Goal: Task Accomplishment & Management: Manage account settings

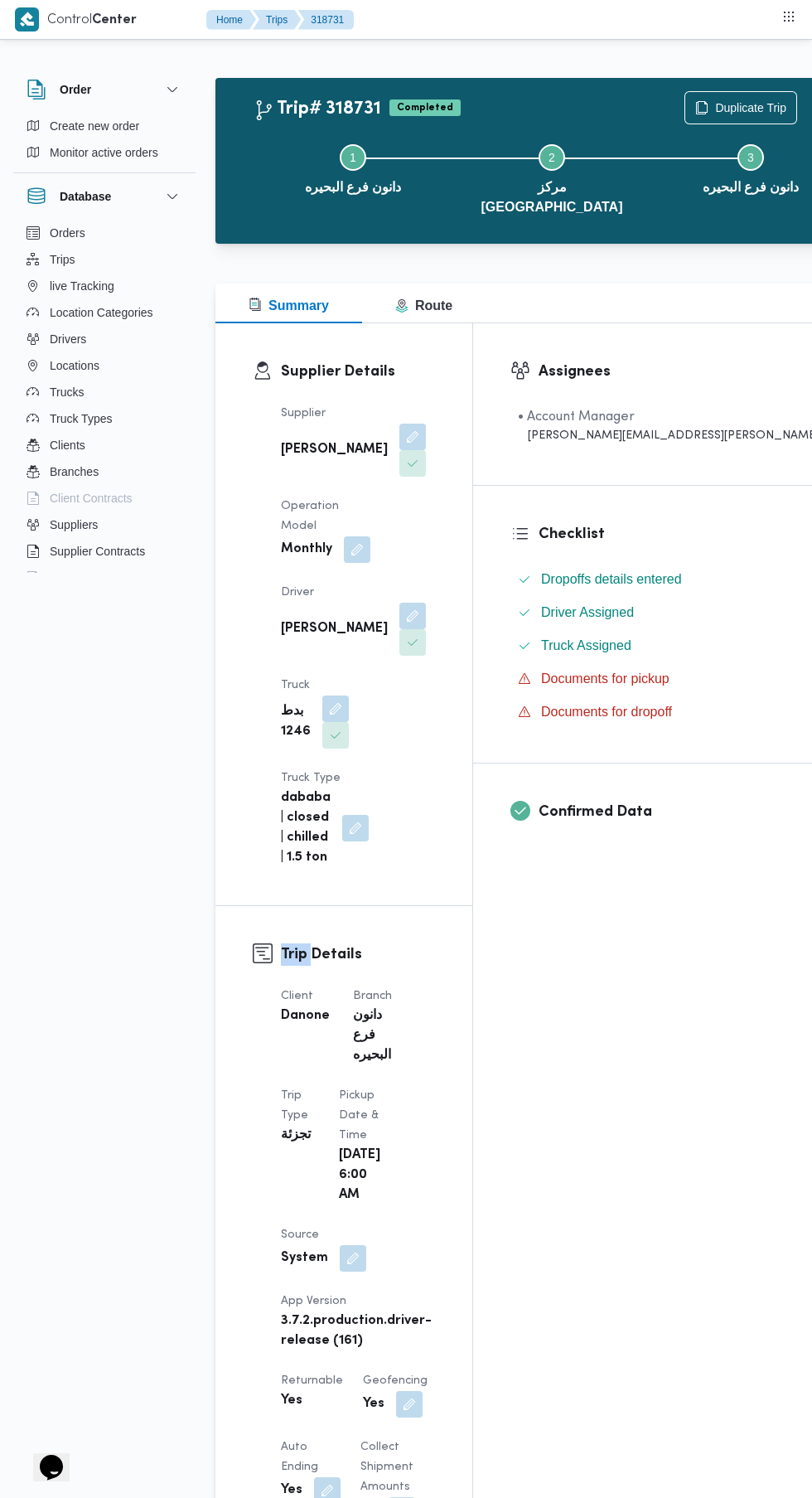
click at [111, 259] on button "Trips" at bounding box center [104, 259] width 169 height 27
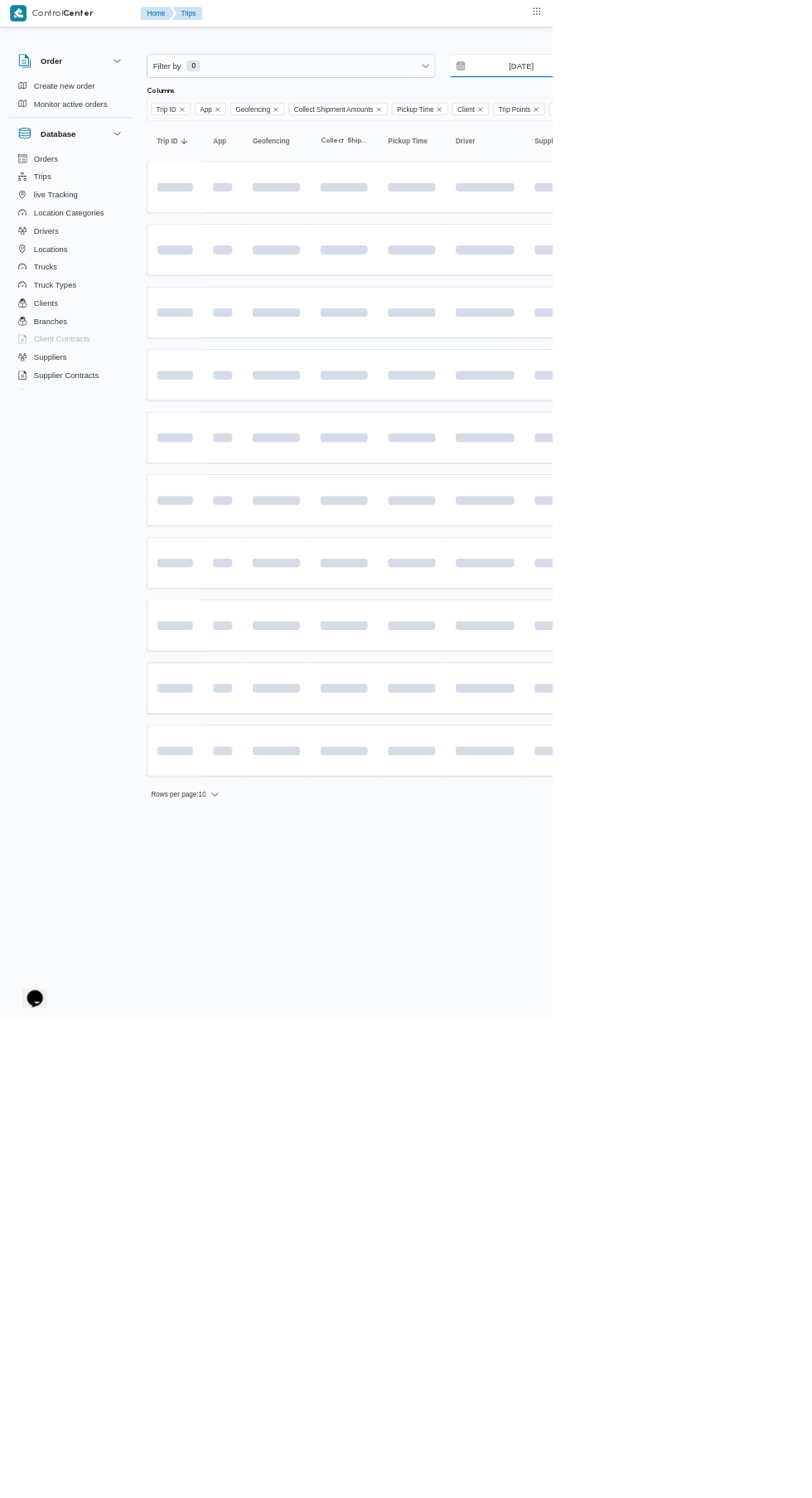
click at [796, 97] on input "8/10/2025" at bounding box center [754, 97] width 188 height 34
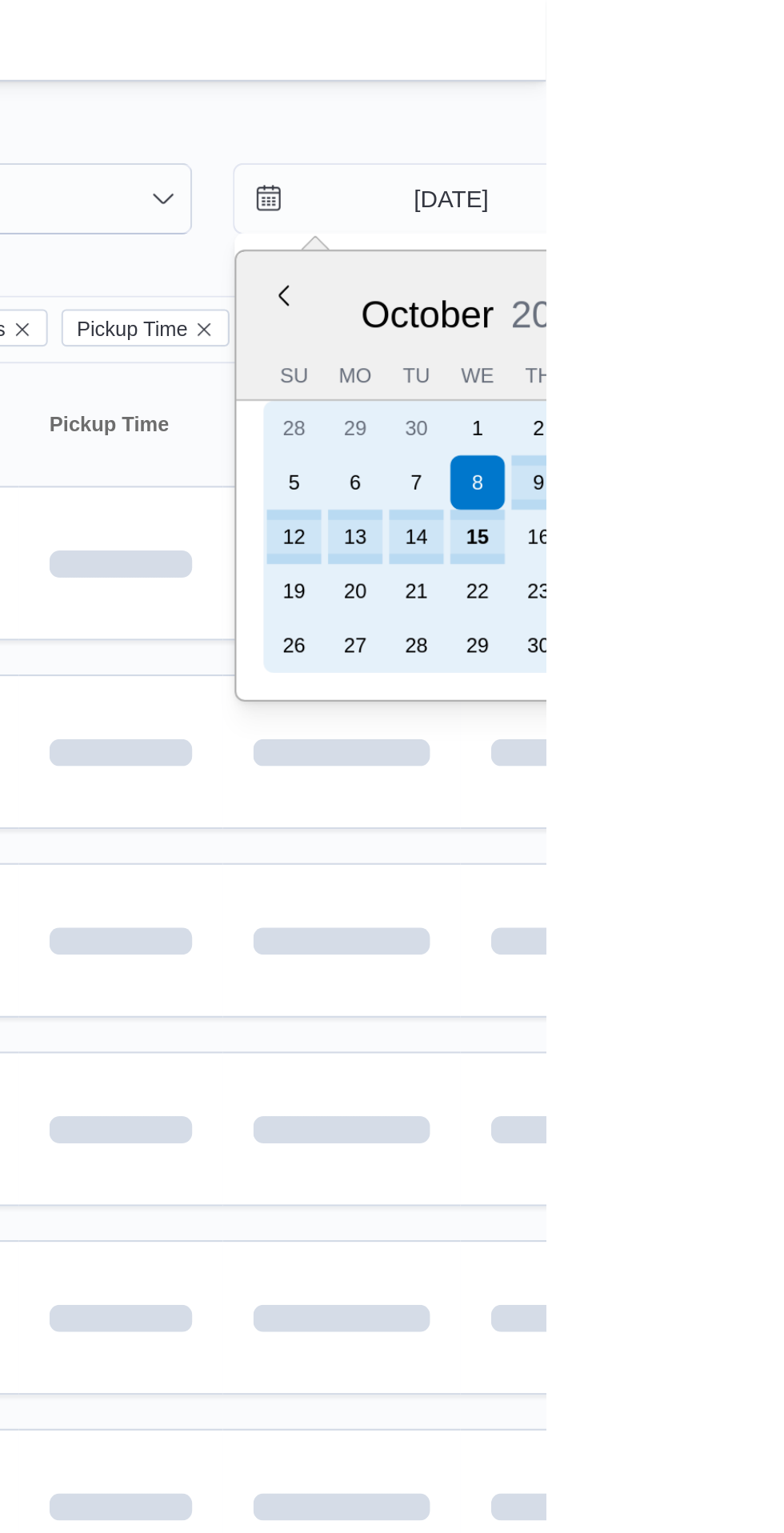
click at [752, 253] on div "15" at bounding box center [752, 253] width 26 height 26
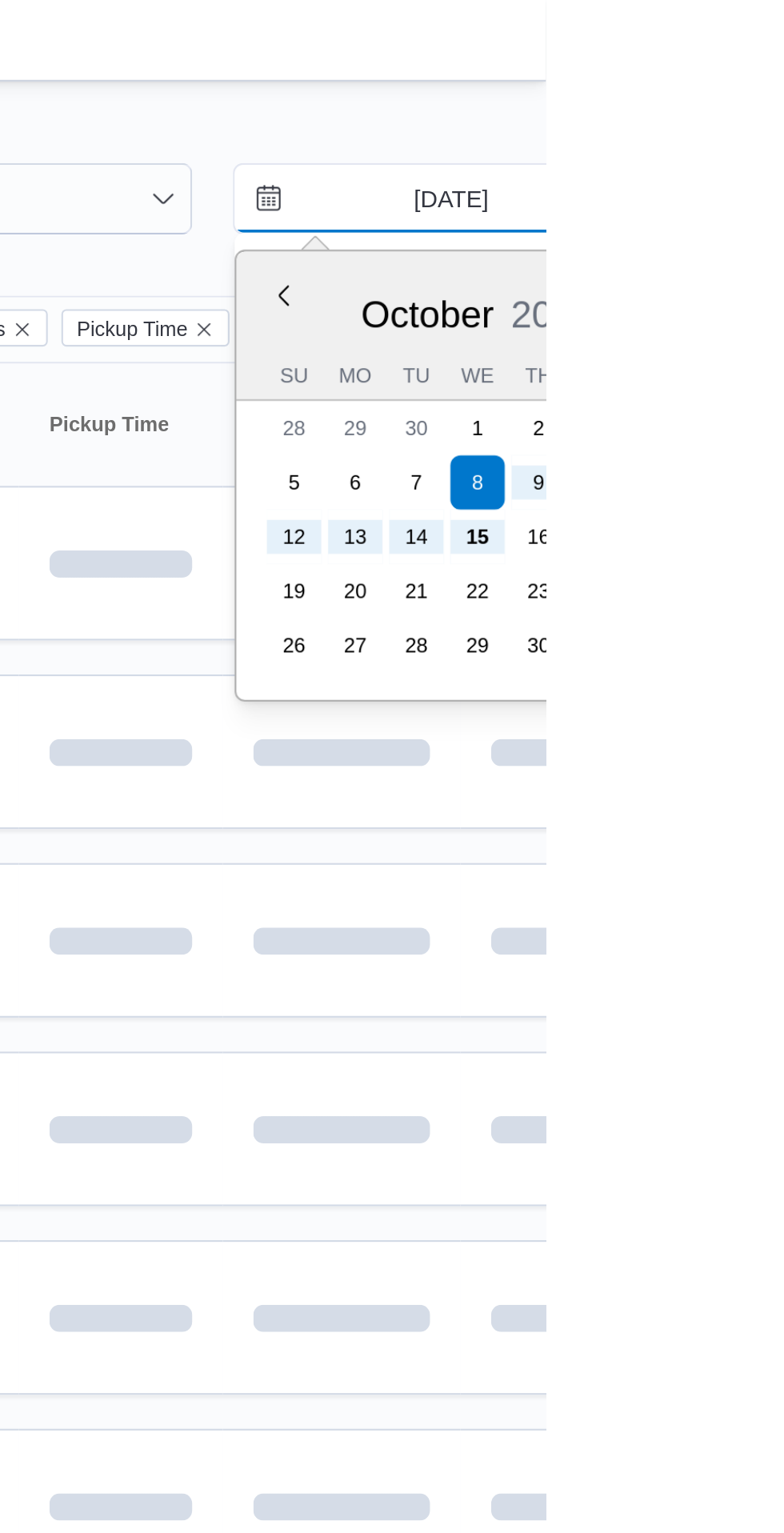
type input "15/10/2025"
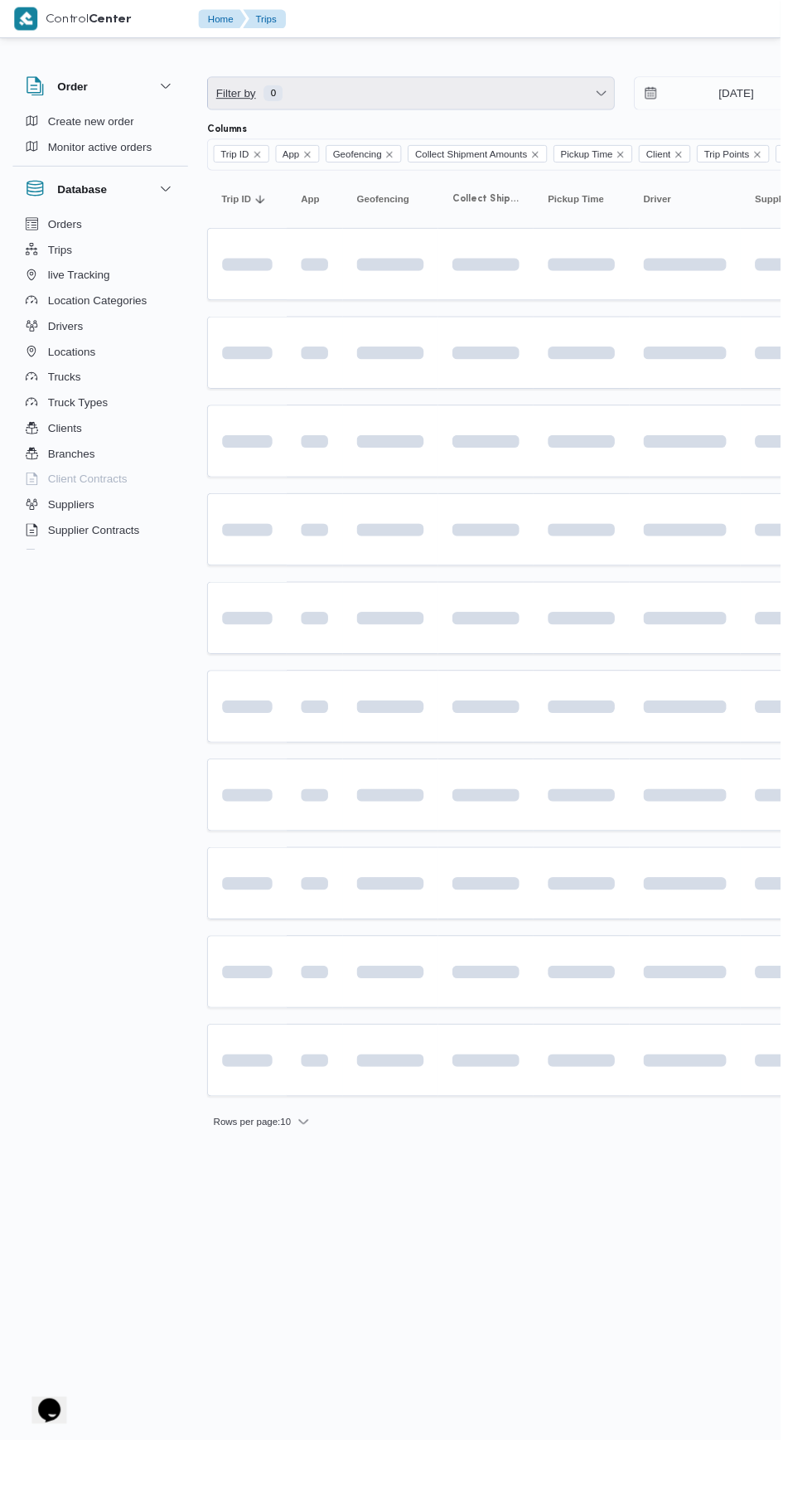
click at [451, 95] on span "Filter by 0" at bounding box center [428, 97] width 423 height 34
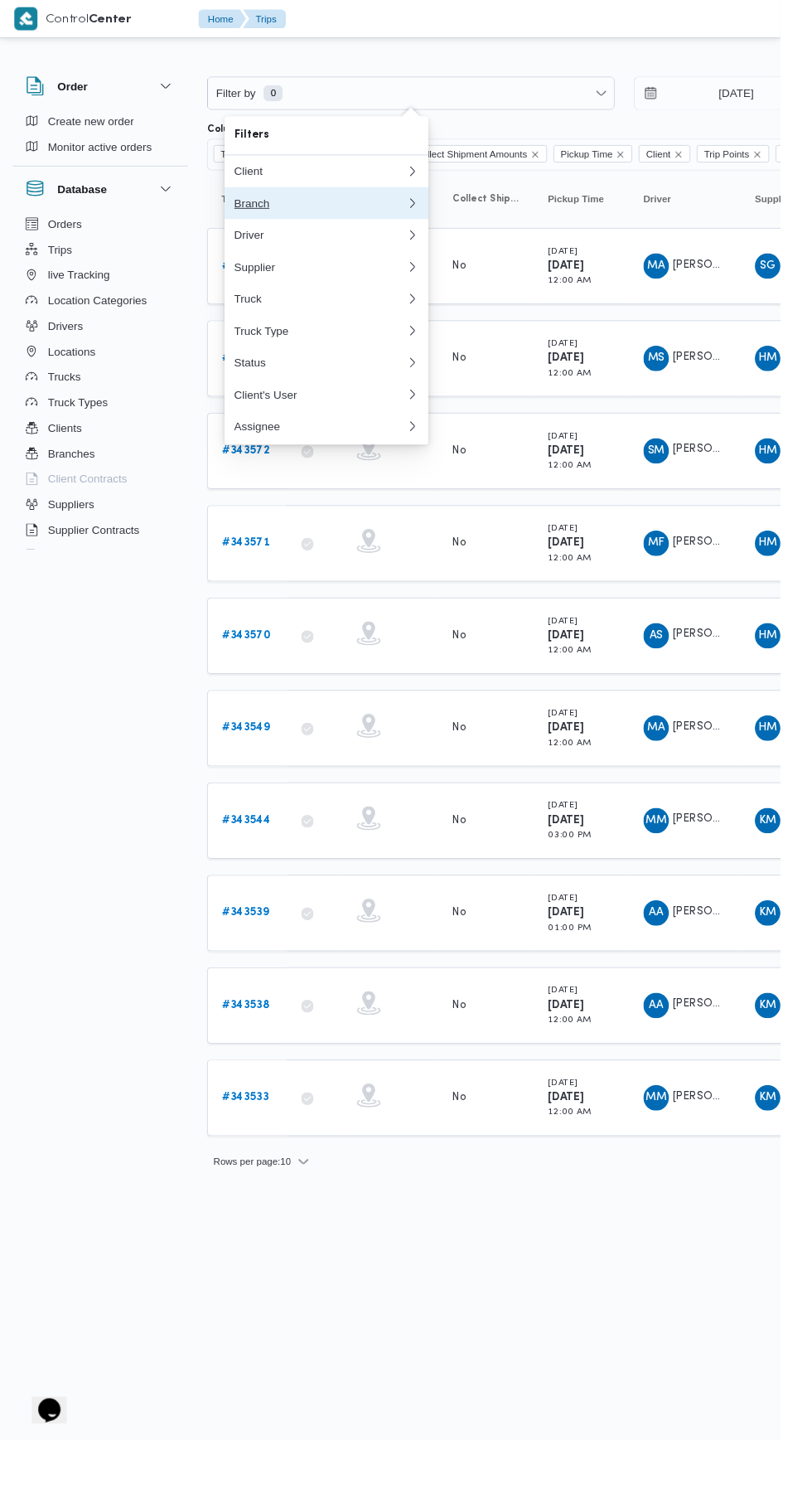
click at [351, 210] on div "Branch" at bounding box center [333, 210] width 179 height 13
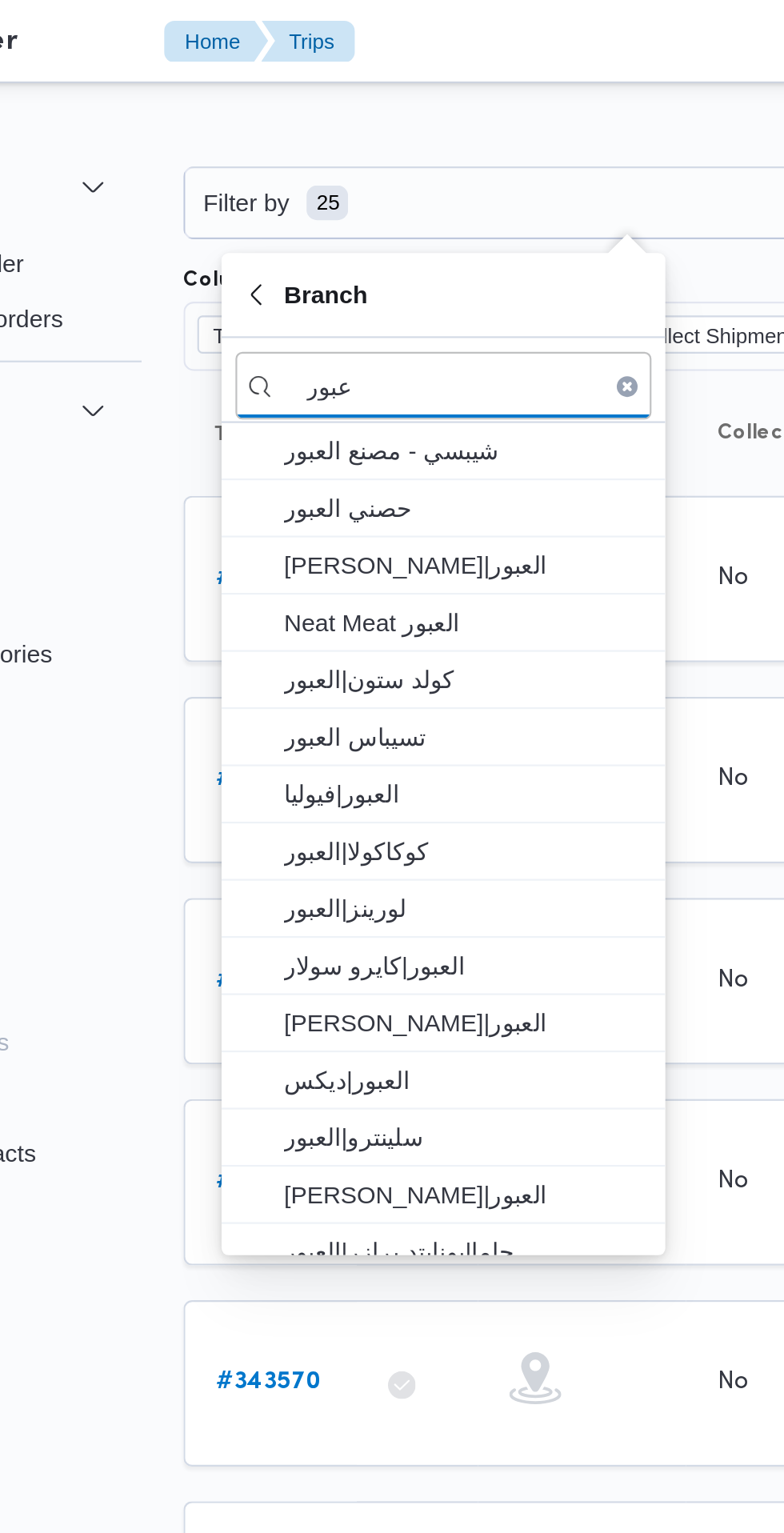
type input "عبور"
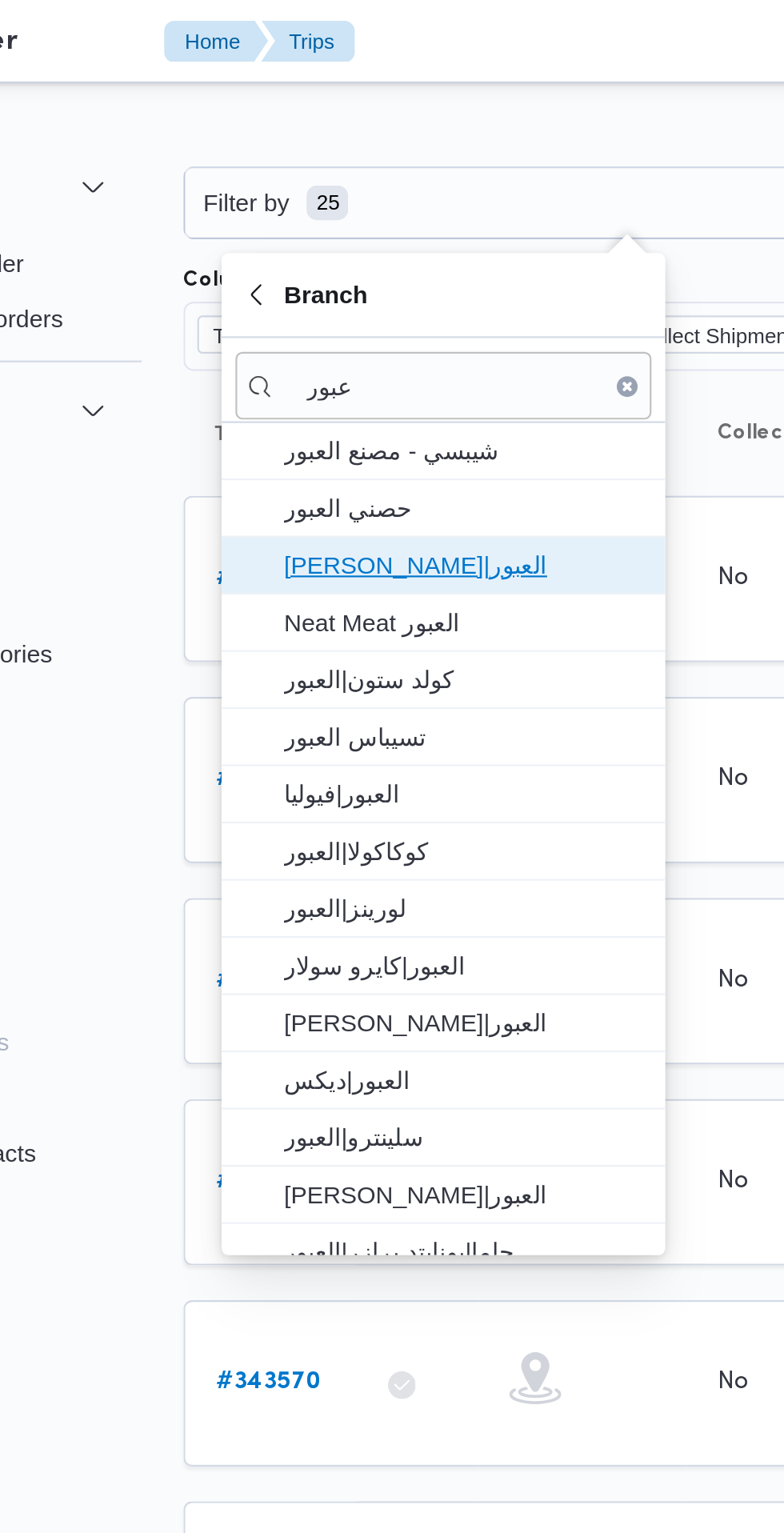
click at [330, 265] on span "دانون|العبور" at bounding box center [338, 260] width 166 height 19
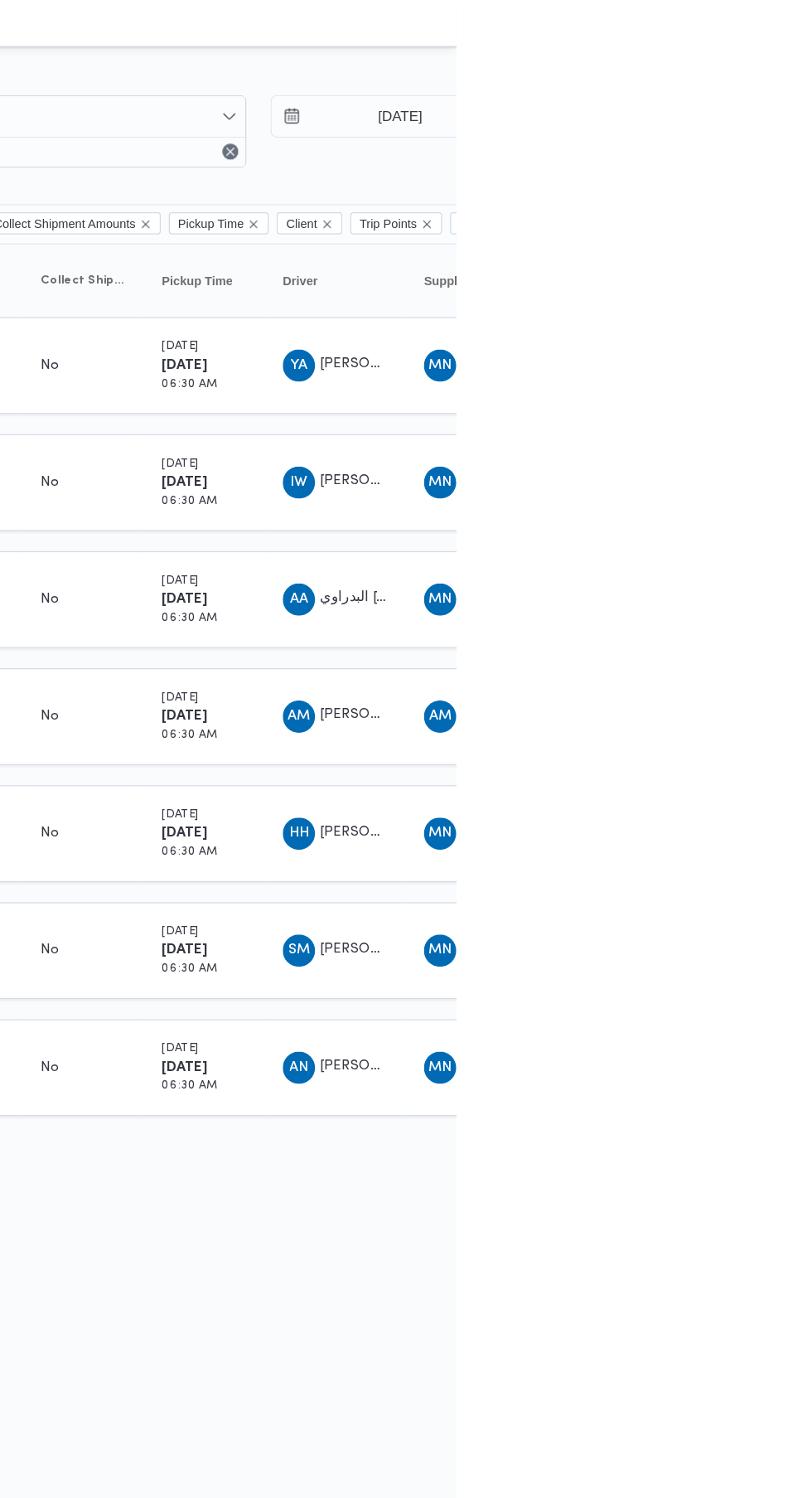
scroll to position [0, 27]
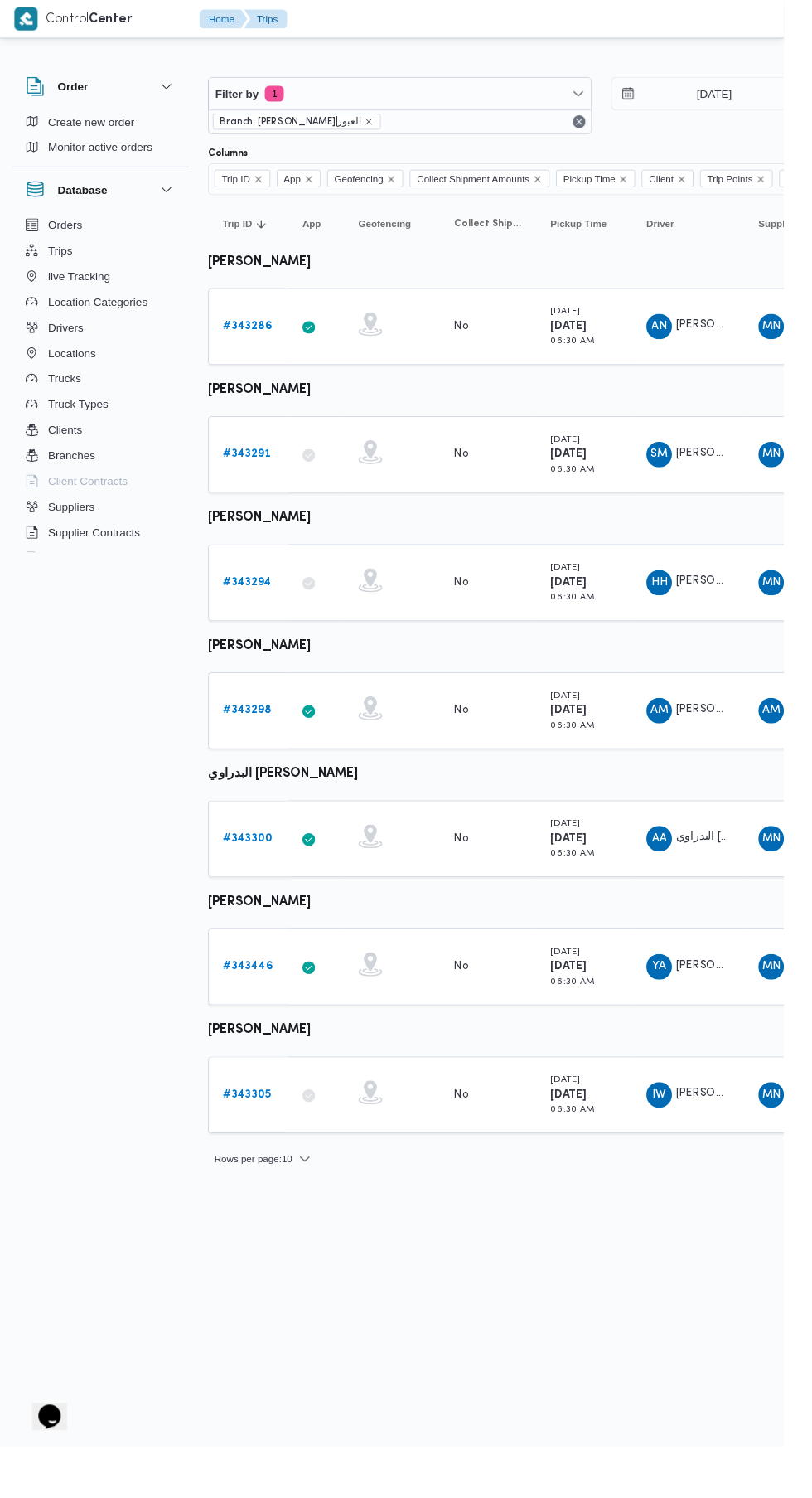
click at [270, 343] on b "# 343286" at bounding box center [256, 337] width 50 height 11
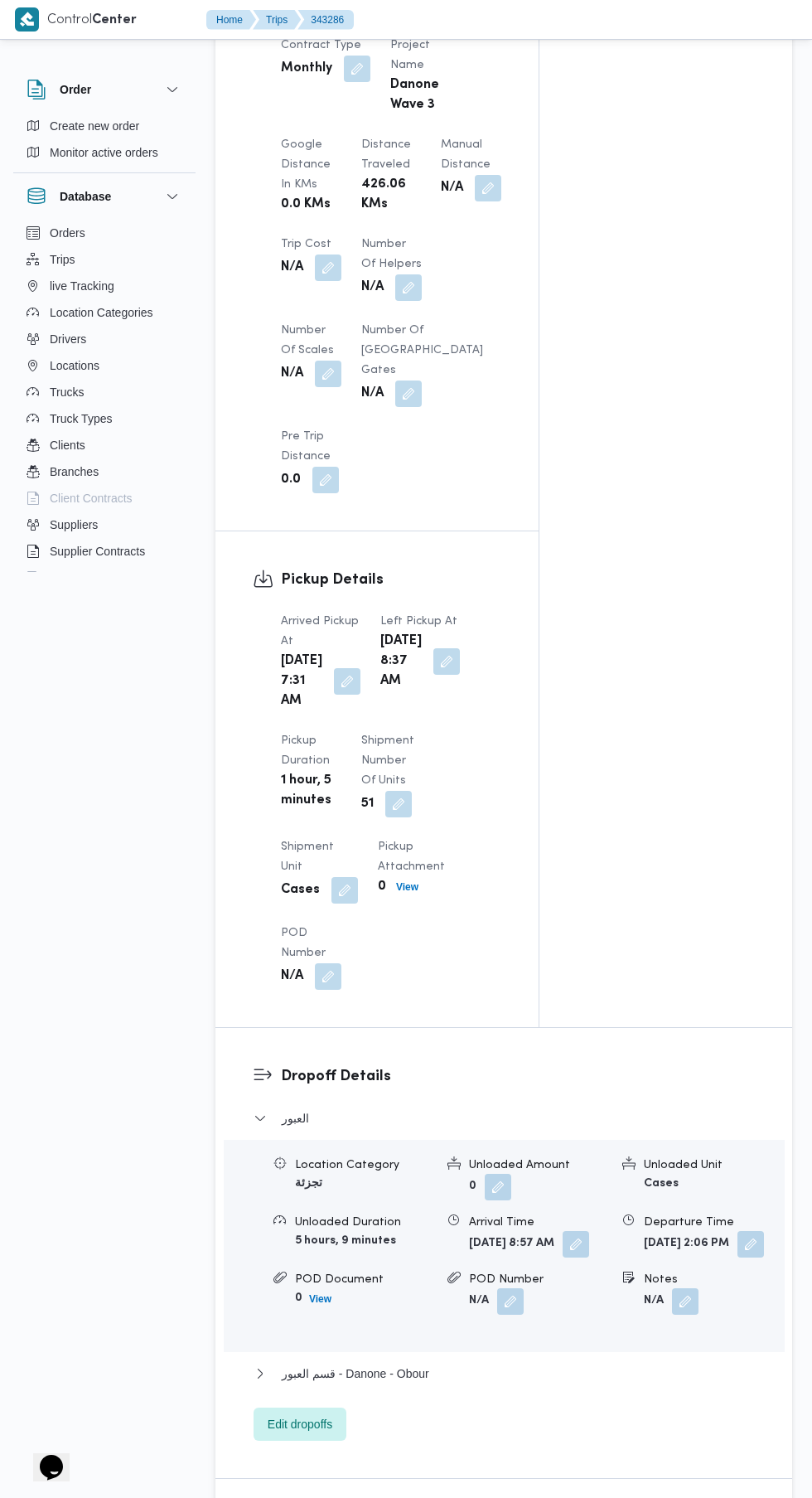
scroll to position [1799, 0]
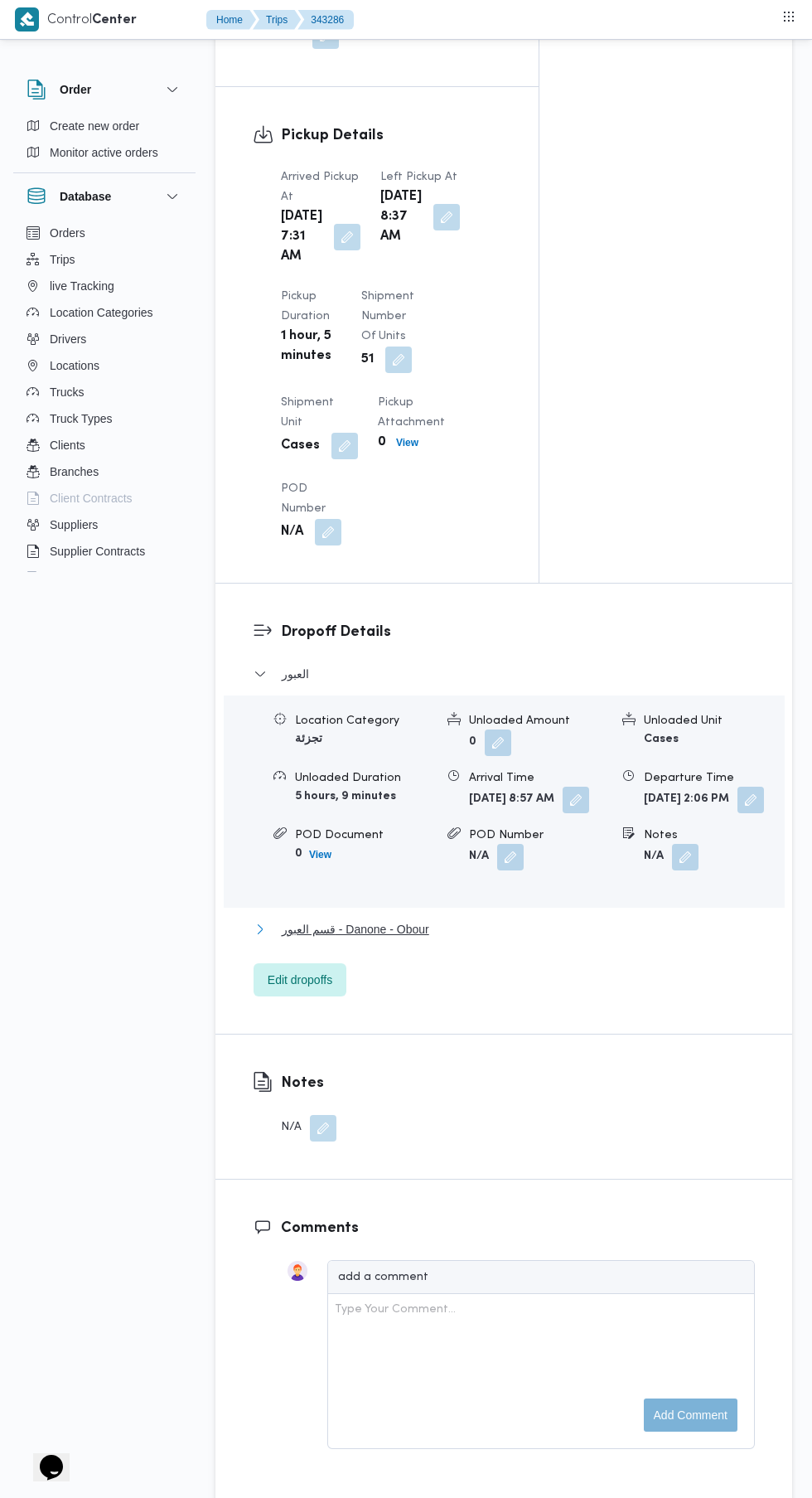
click at [363, 919] on span "قسم العبور - Danone - Obour" at bounding box center [355, 929] width 147 height 20
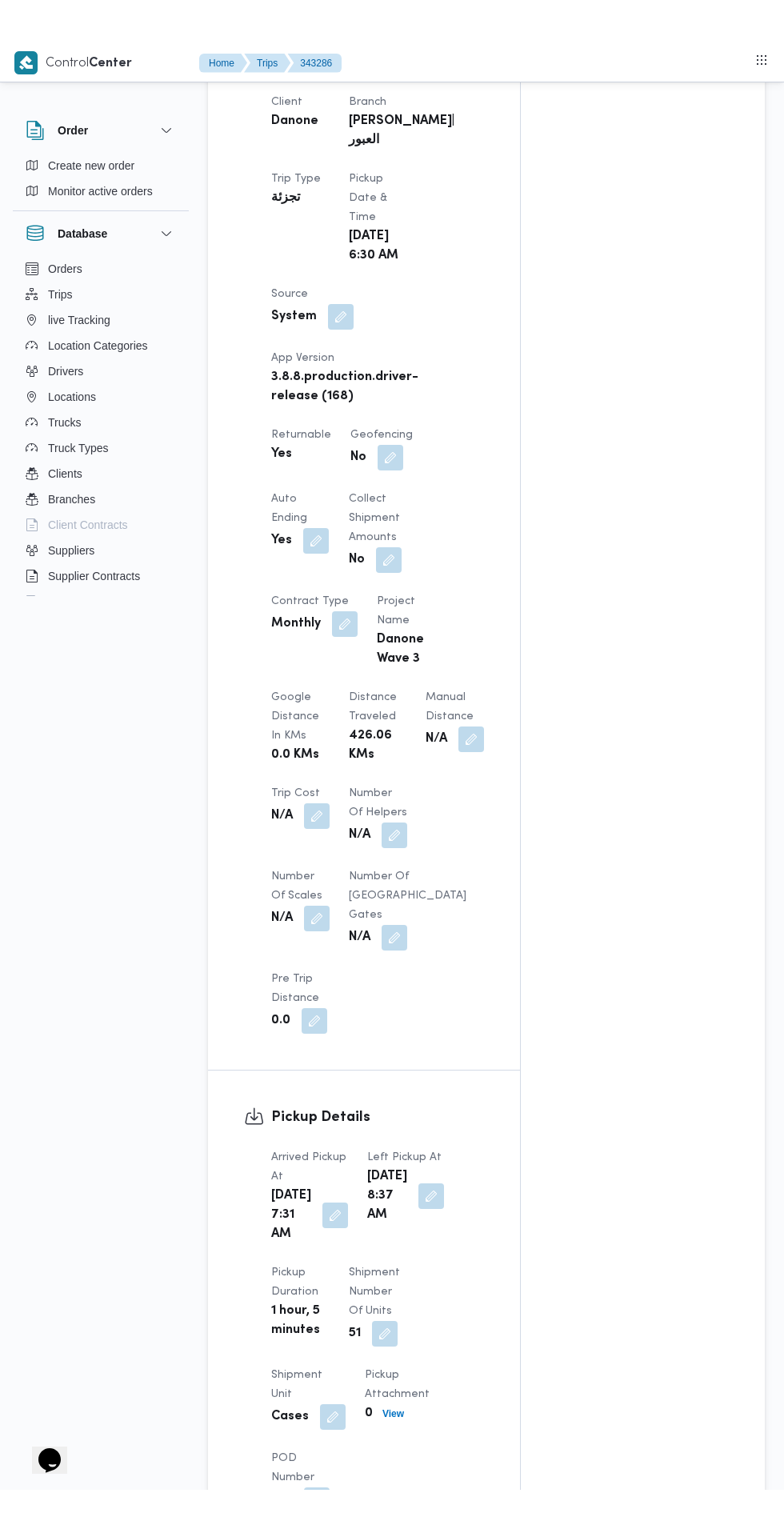
scroll to position [792, 0]
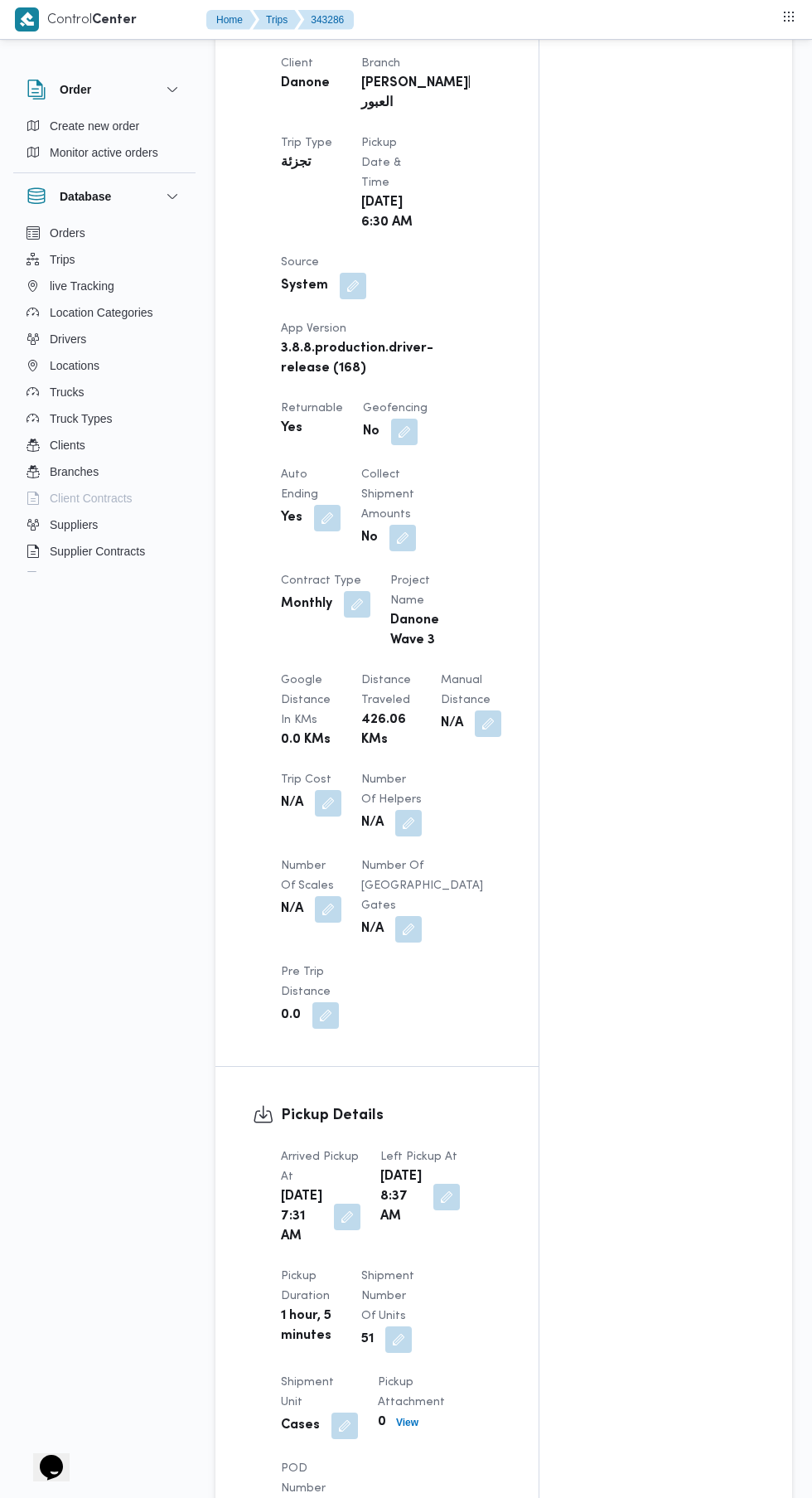
click at [475, 737] on button "button" at bounding box center [488, 723] width 27 height 27
click at [300, 829] on input "Manual Distance" at bounding box center [275, 830] width 165 height 34
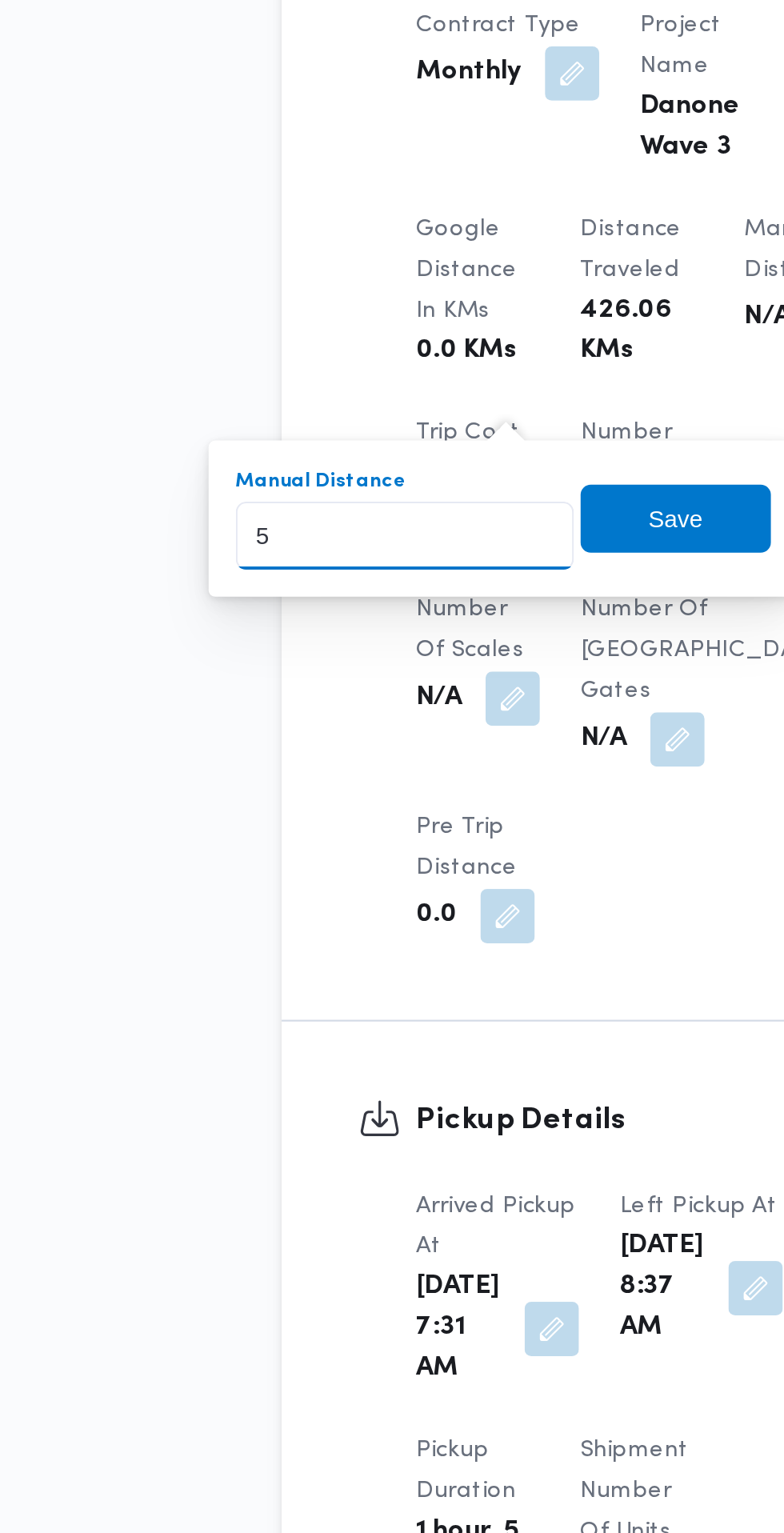
type input "54"
click at [400, 793] on span "Save" at bounding box center [393, 793] width 26 height 19
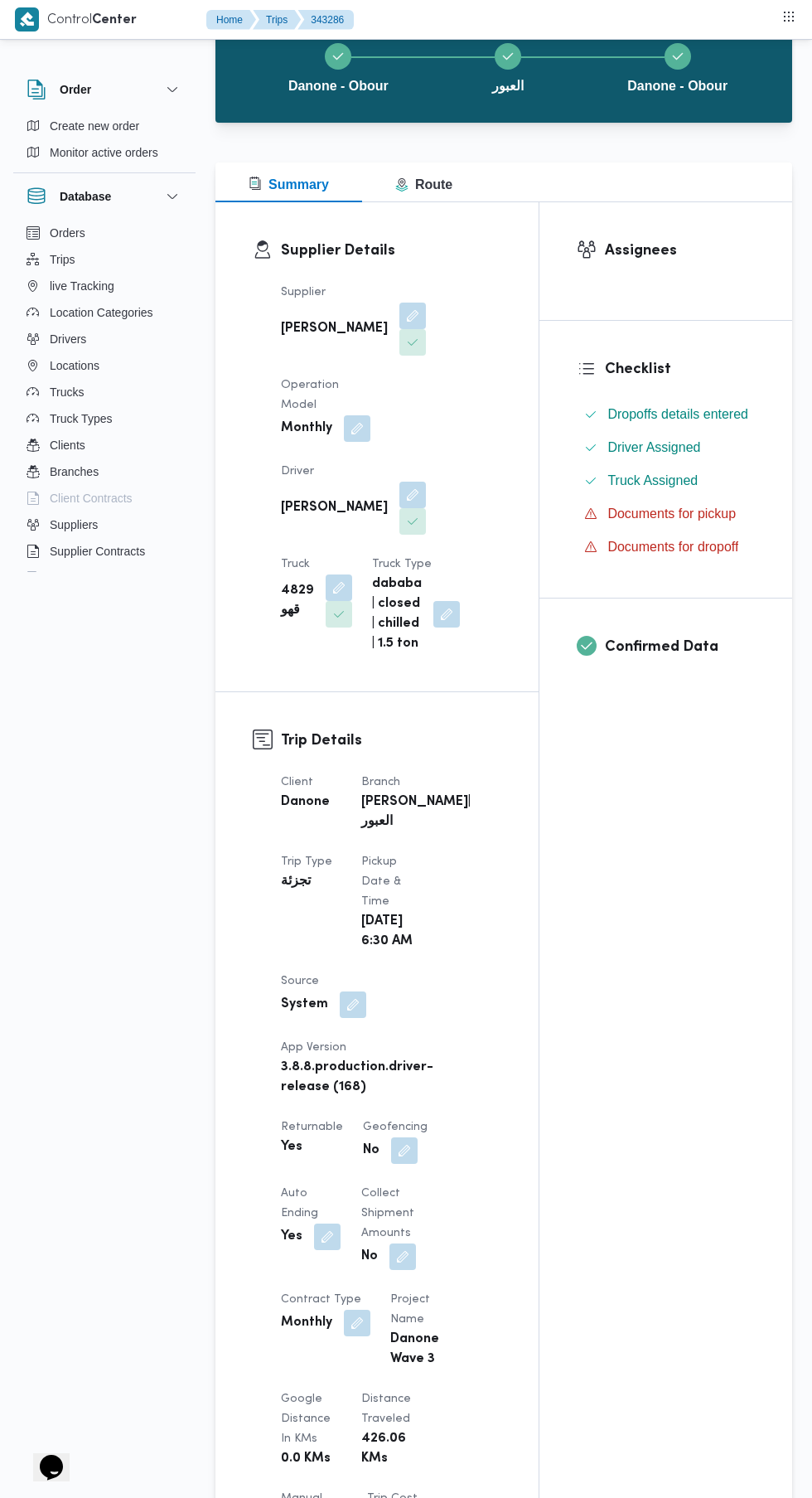
scroll to position [0, 0]
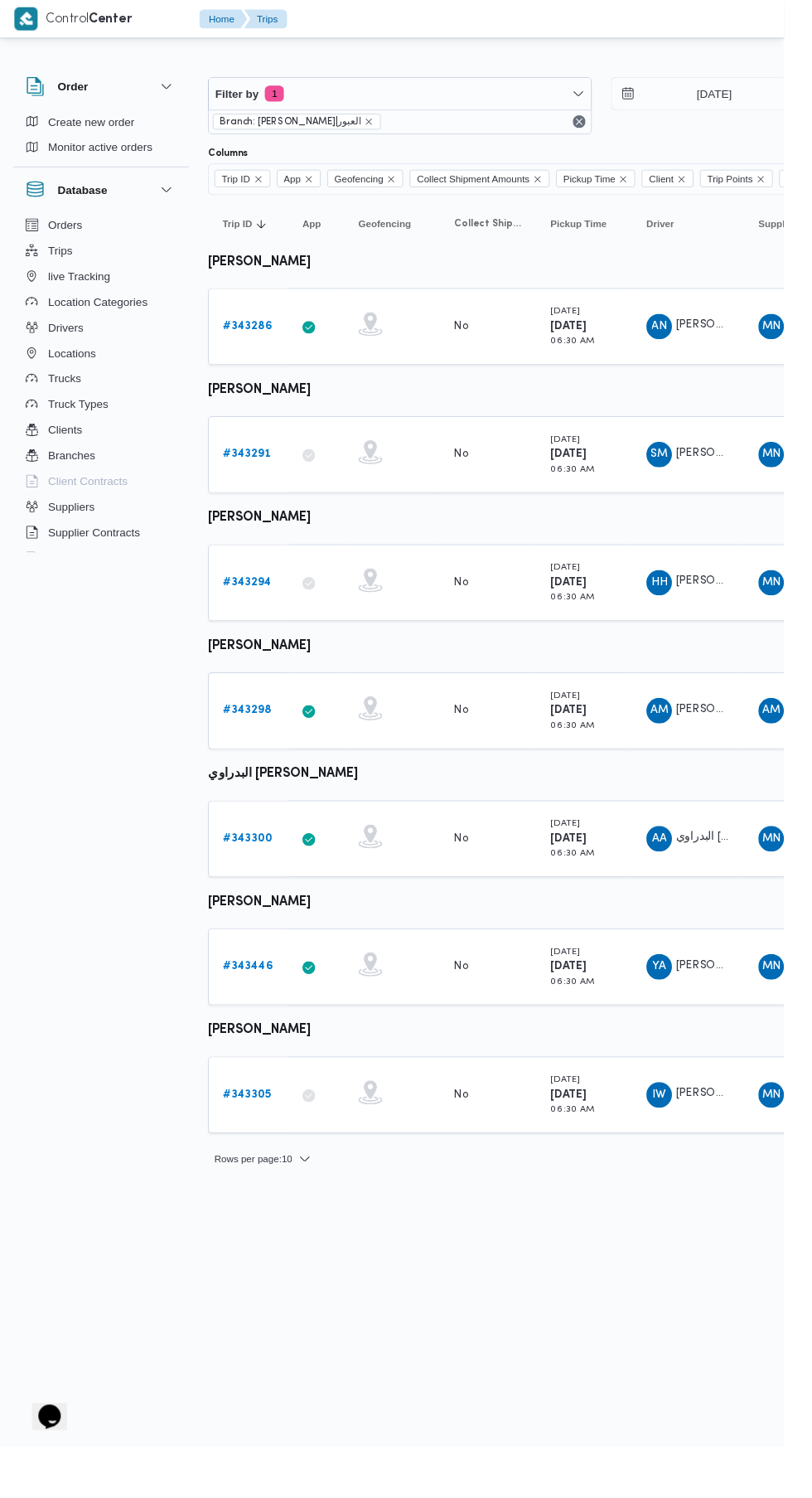
click at [262, 1000] on b "# 343446" at bounding box center [257, 1000] width 51 height 11
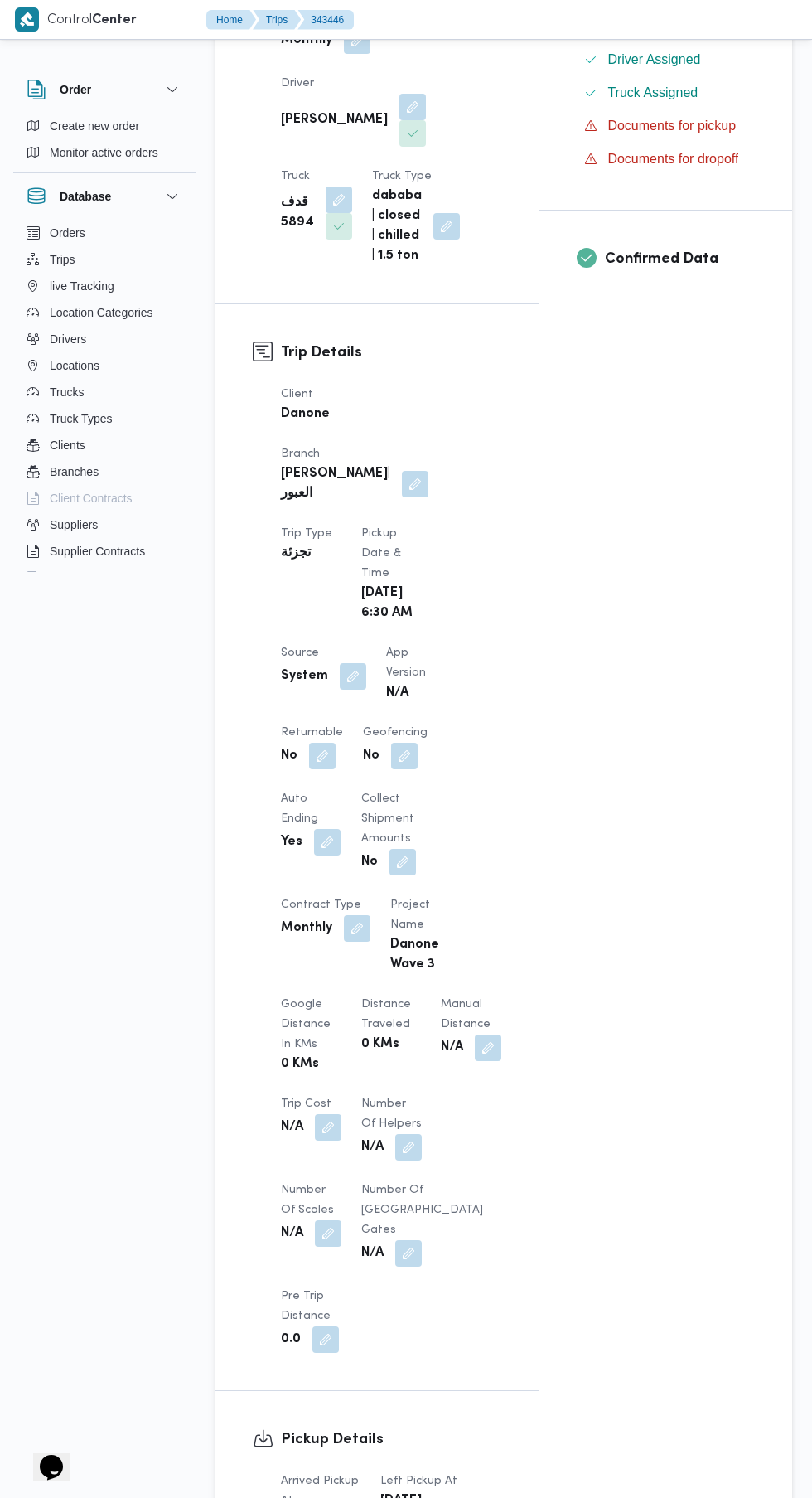
scroll to position [503, 0]
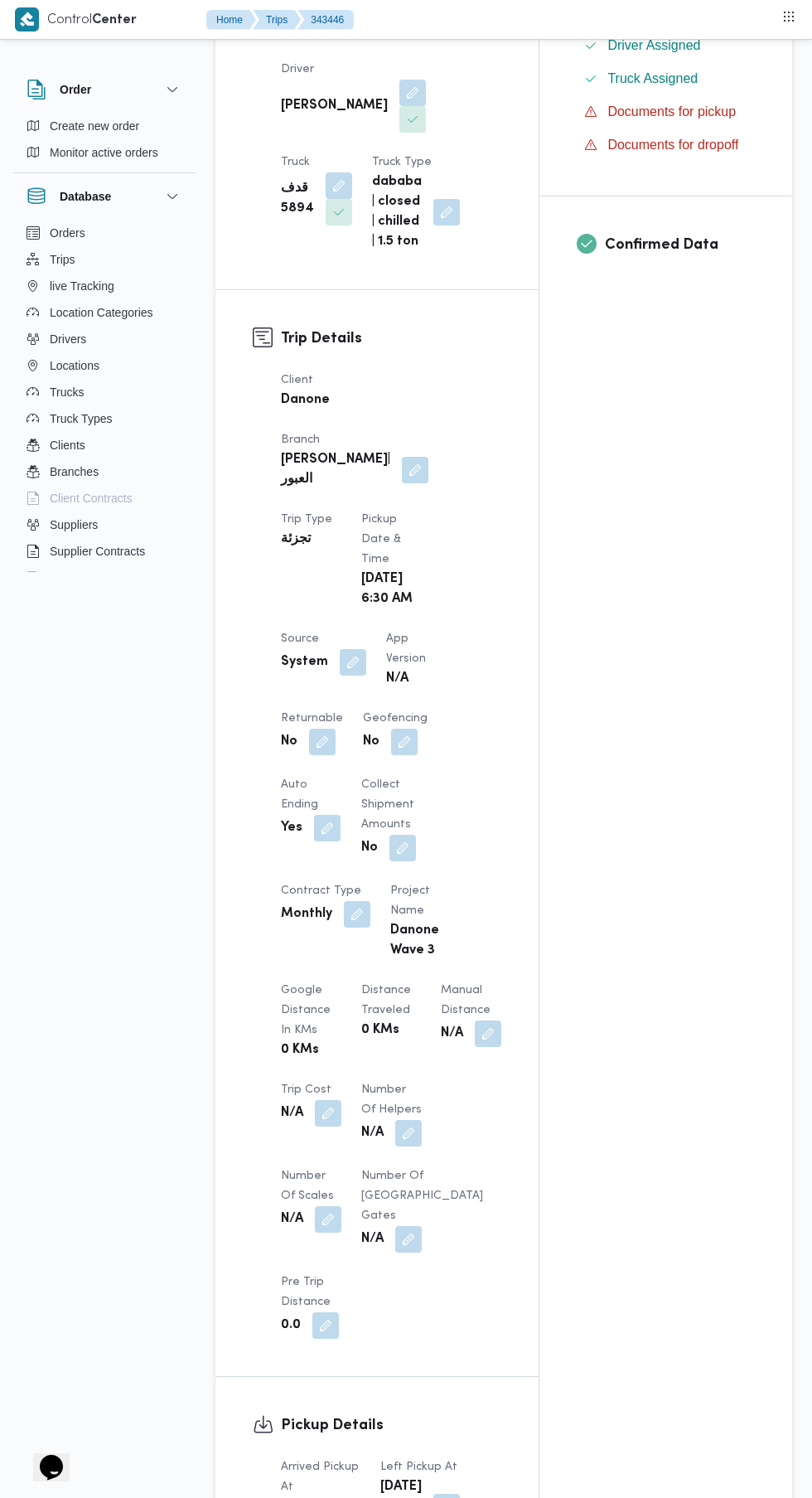
click at [321, 728] on button "button" at bounding box center [322, 741] width 27 height 27
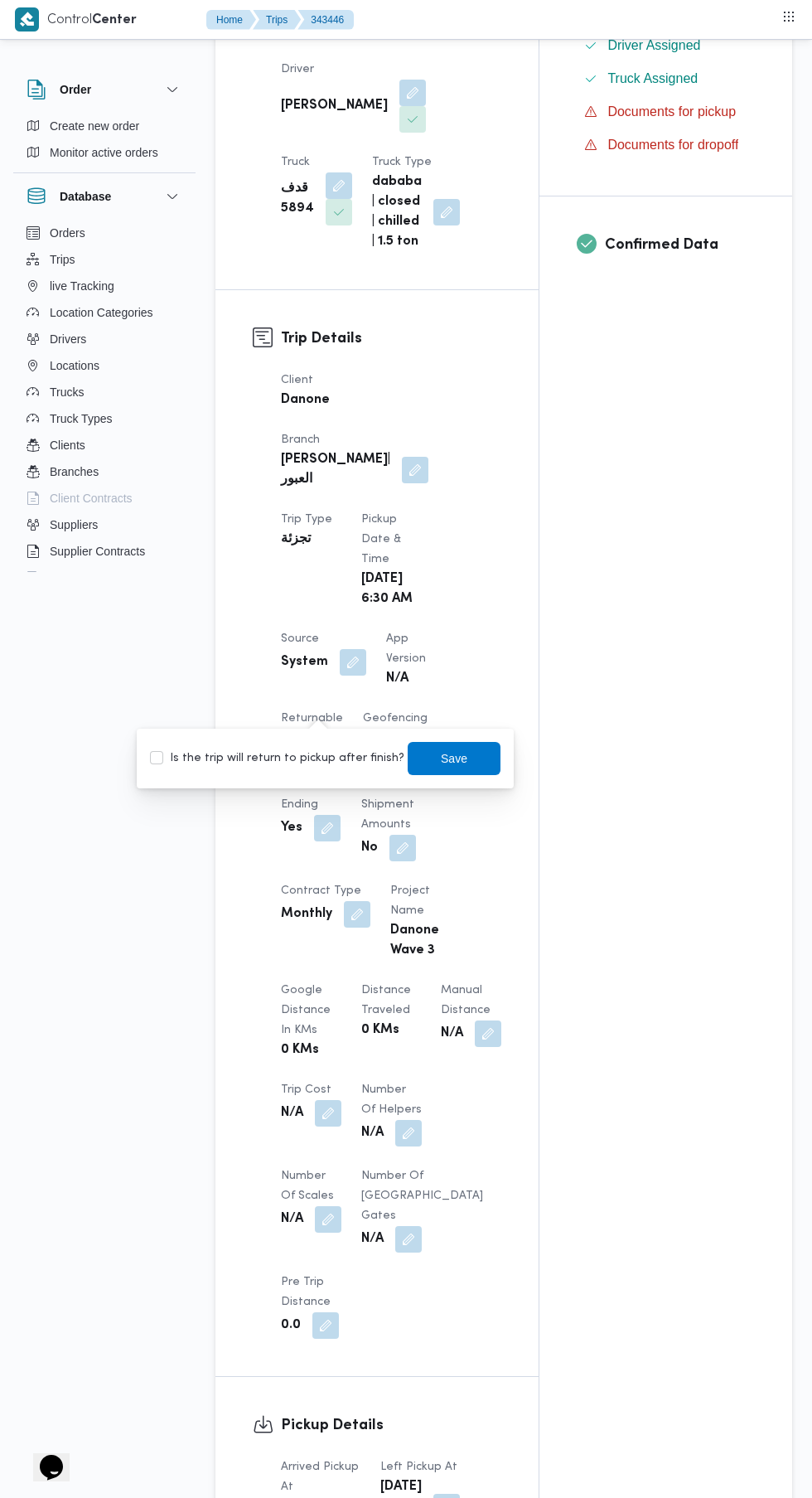
click at [310, 757] on label "Is the trip will return to pickup after finish?" at bounding box center [278, 758] width 255 height 20
checkbox input "true"
click at [441, 758] on span "Save" at bounding box center [453, 758] width 27 height 20
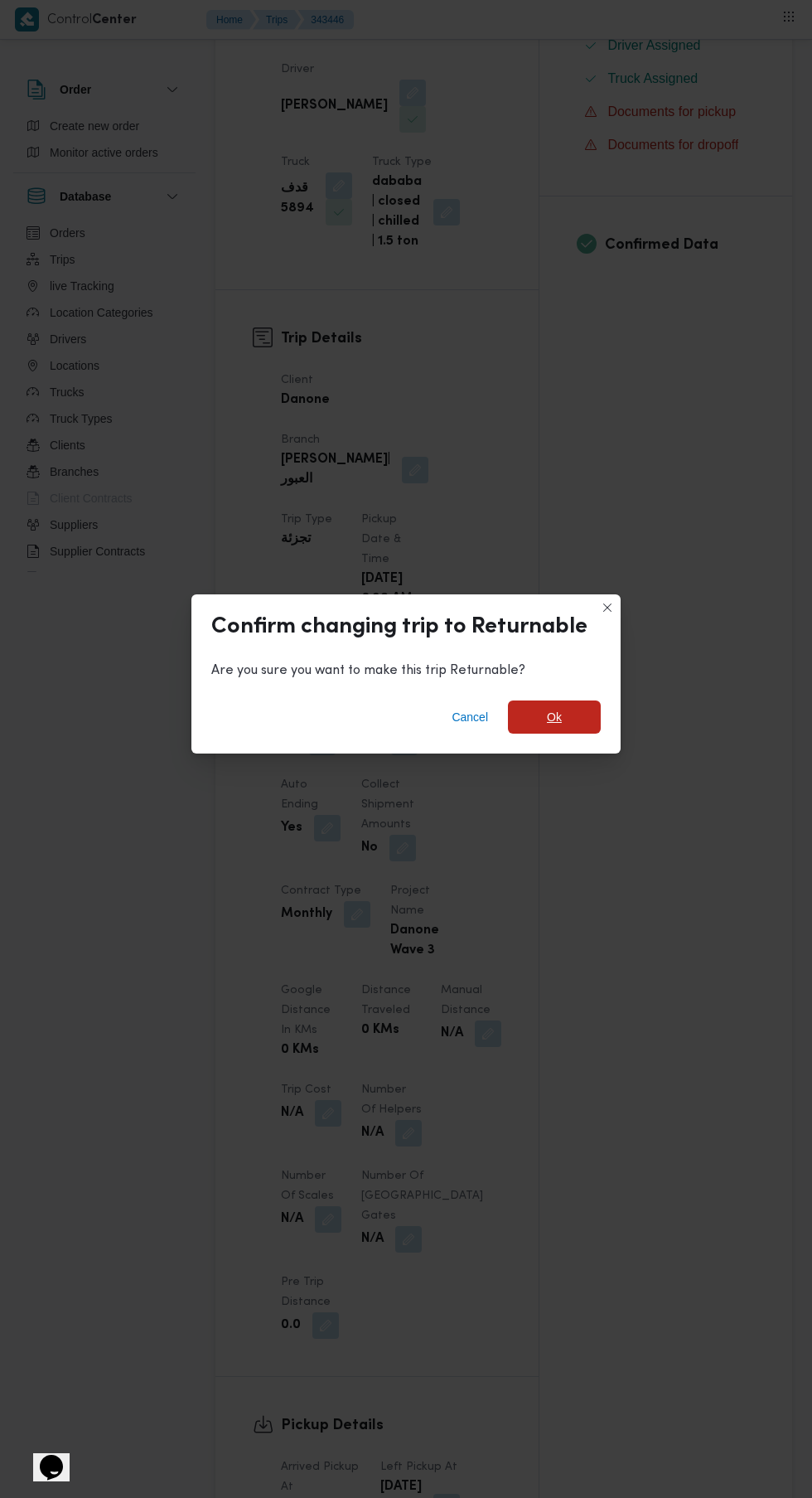
click at [554, 727] on span "Ok" at bounding box center [554, 716] width 15 height 20
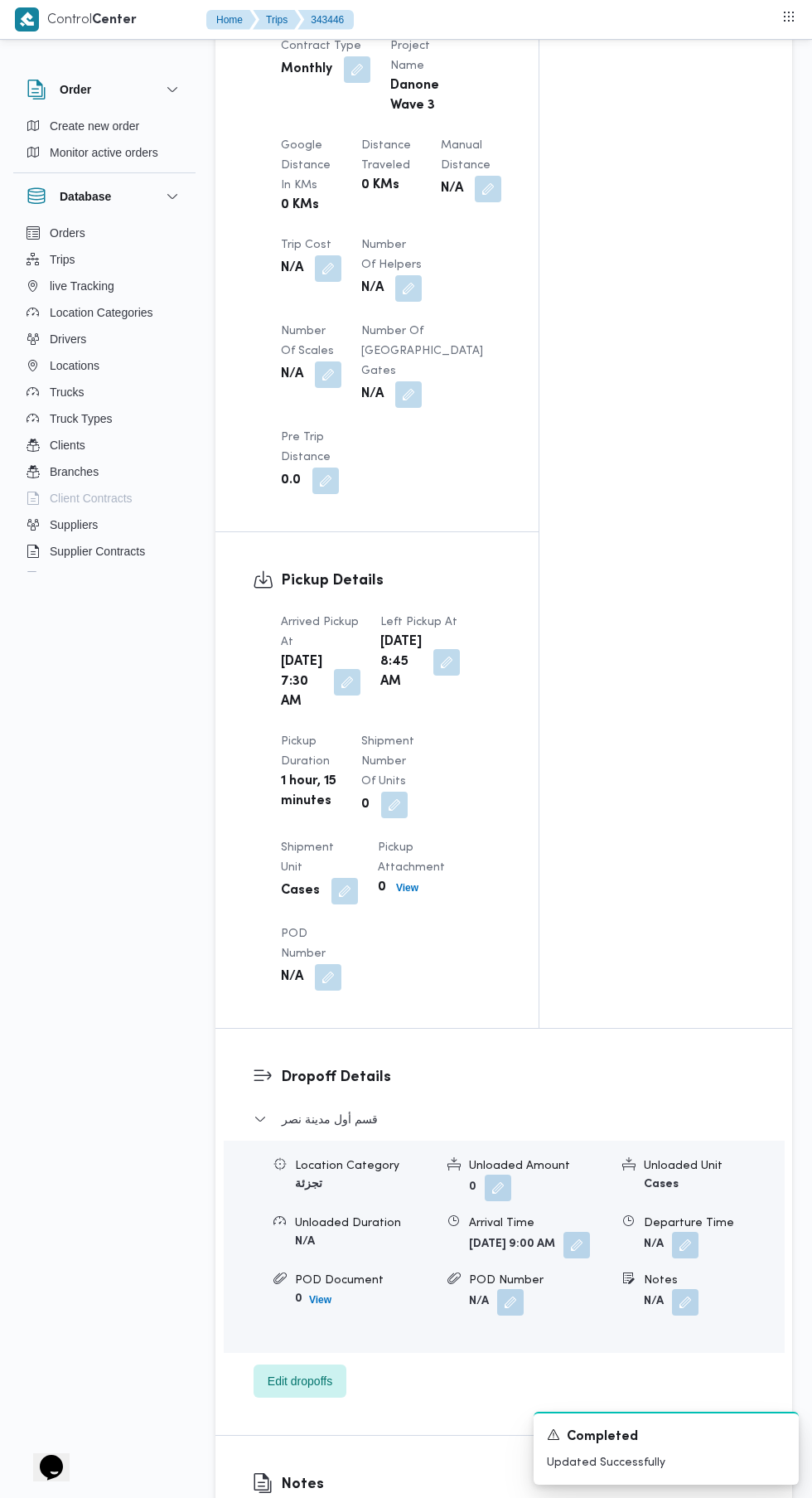
scroll to position [1344, 0]
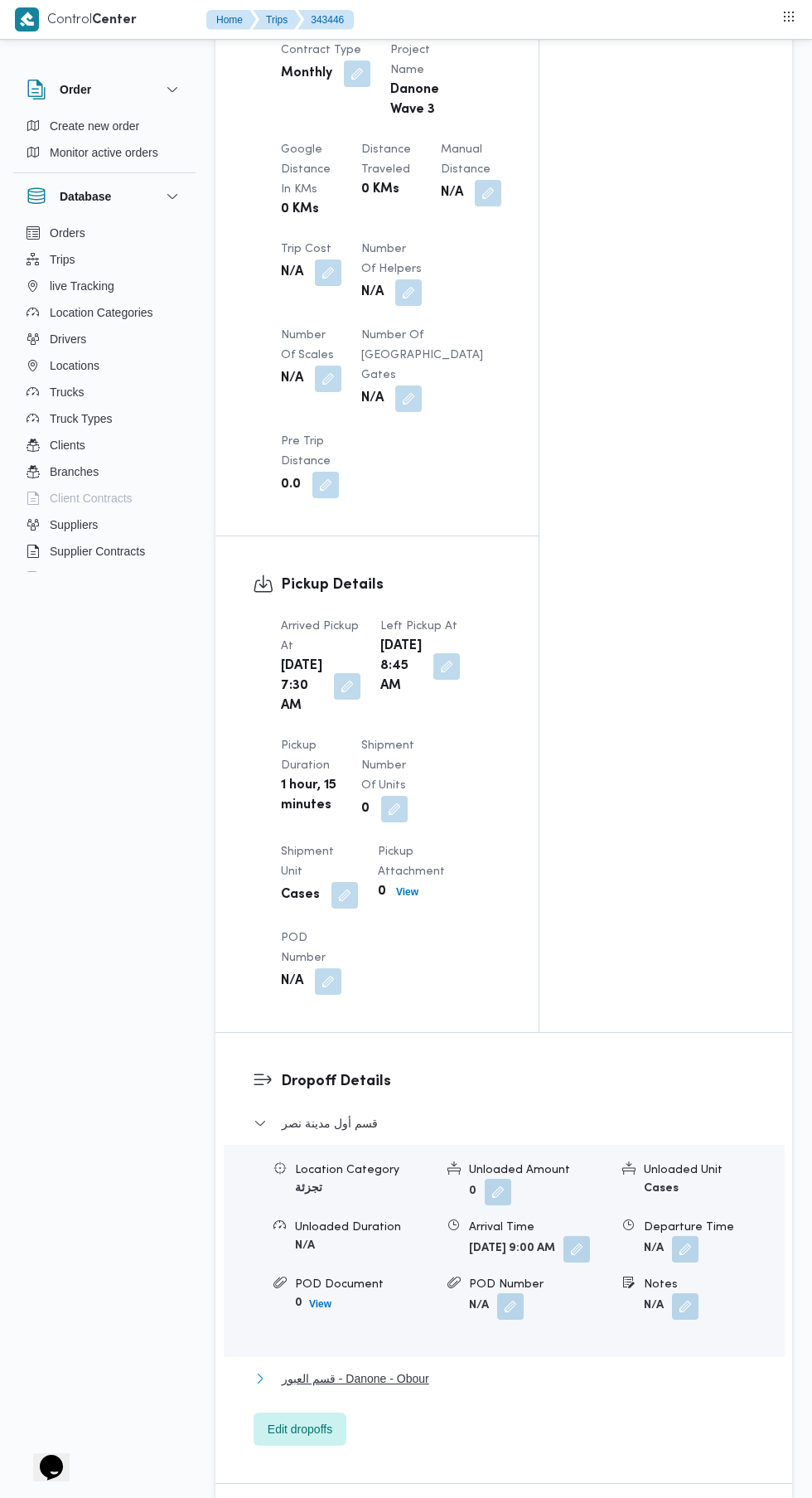
click at [429, 1388] on span "قسم العبور - Danone - Obour" at bounding box center [355, 1378] width 147 height 20
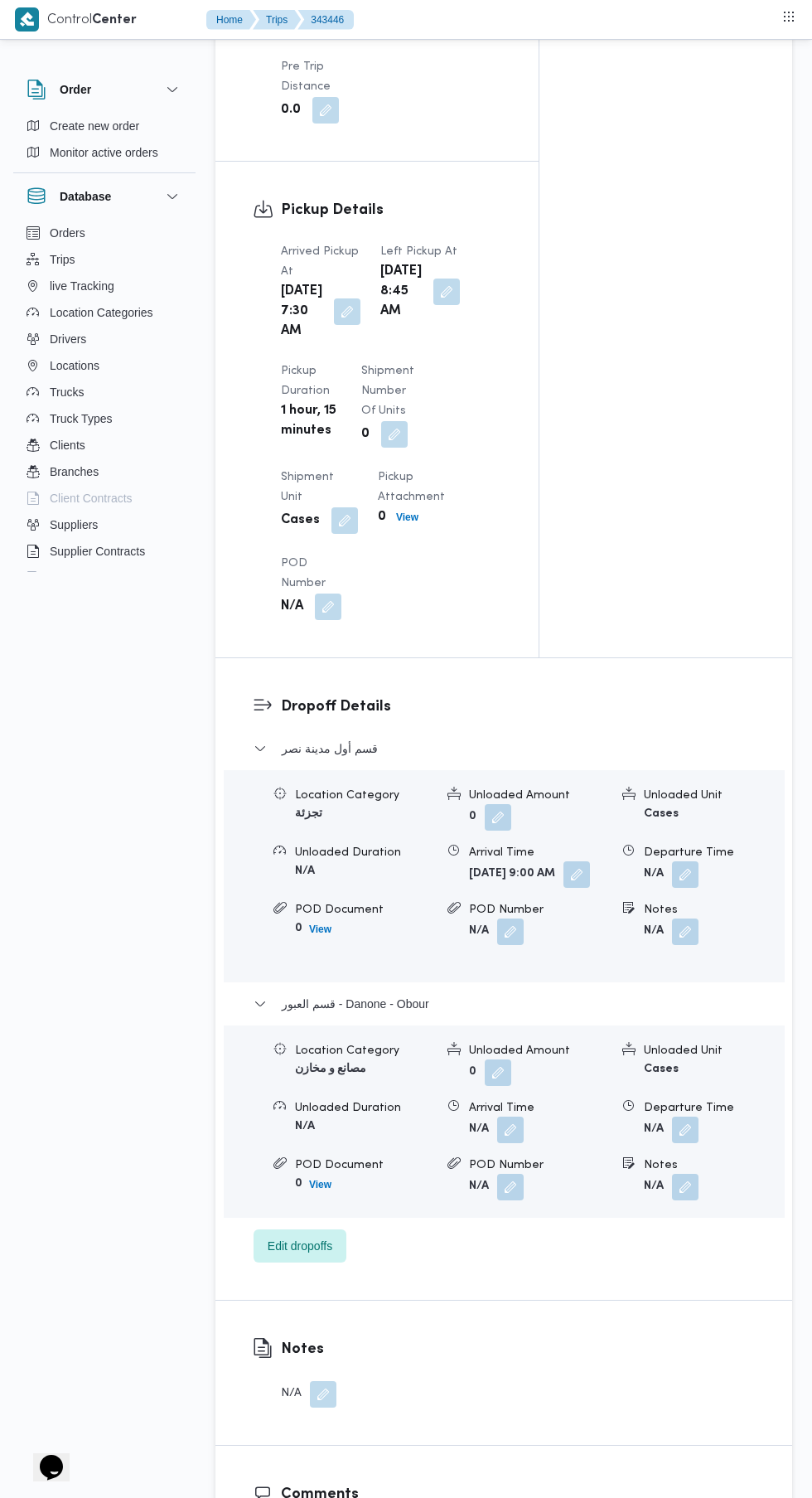
scroll to position [1720, 0]
click at [697, 1140] on button "button" at bounding box center [685, 1126] width 27 height 27
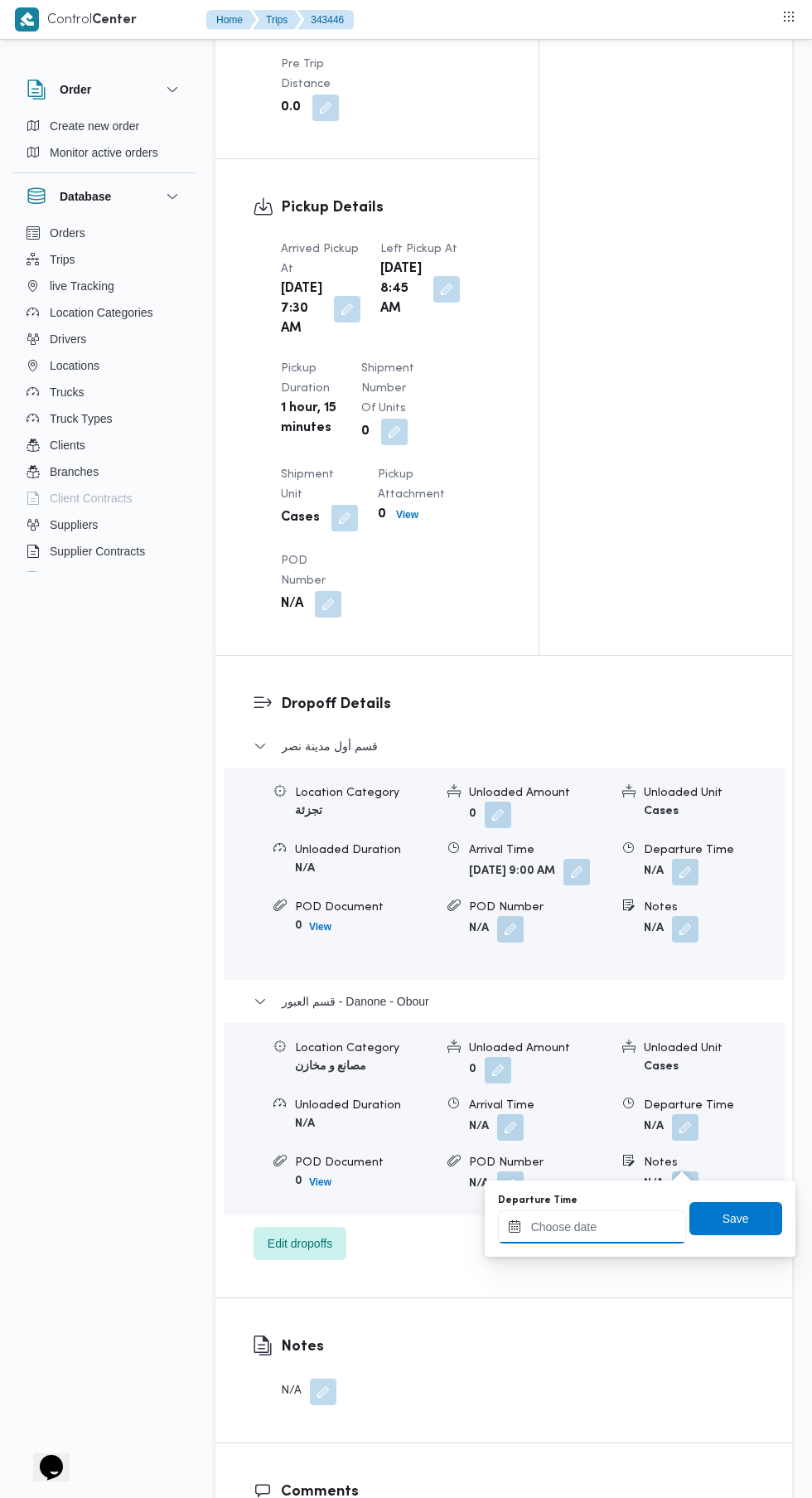
click at [605, 1211] on input "Departure Time" at bounding box center [592, 1227] width 188 height 34
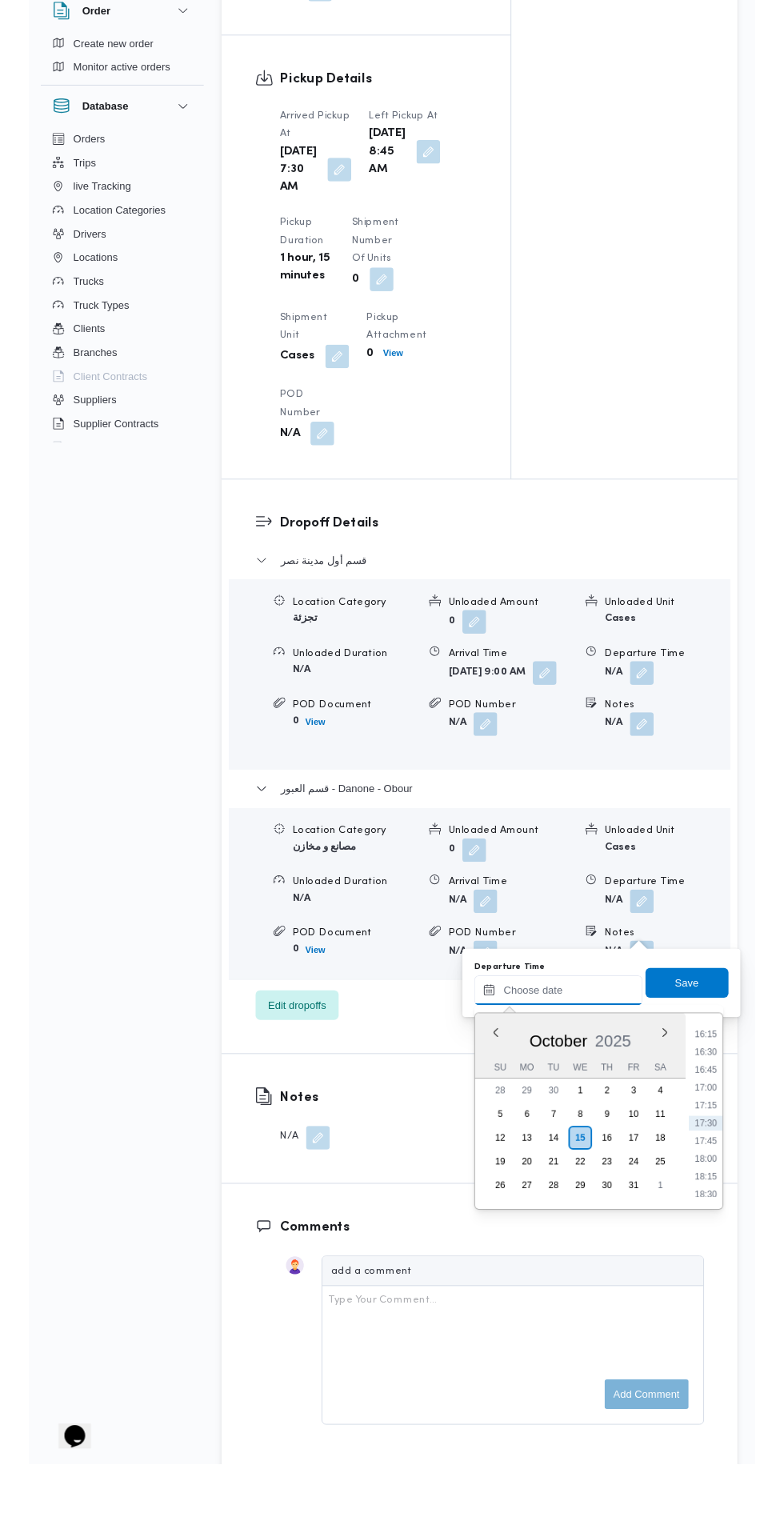
scroll to position [1702, 0]
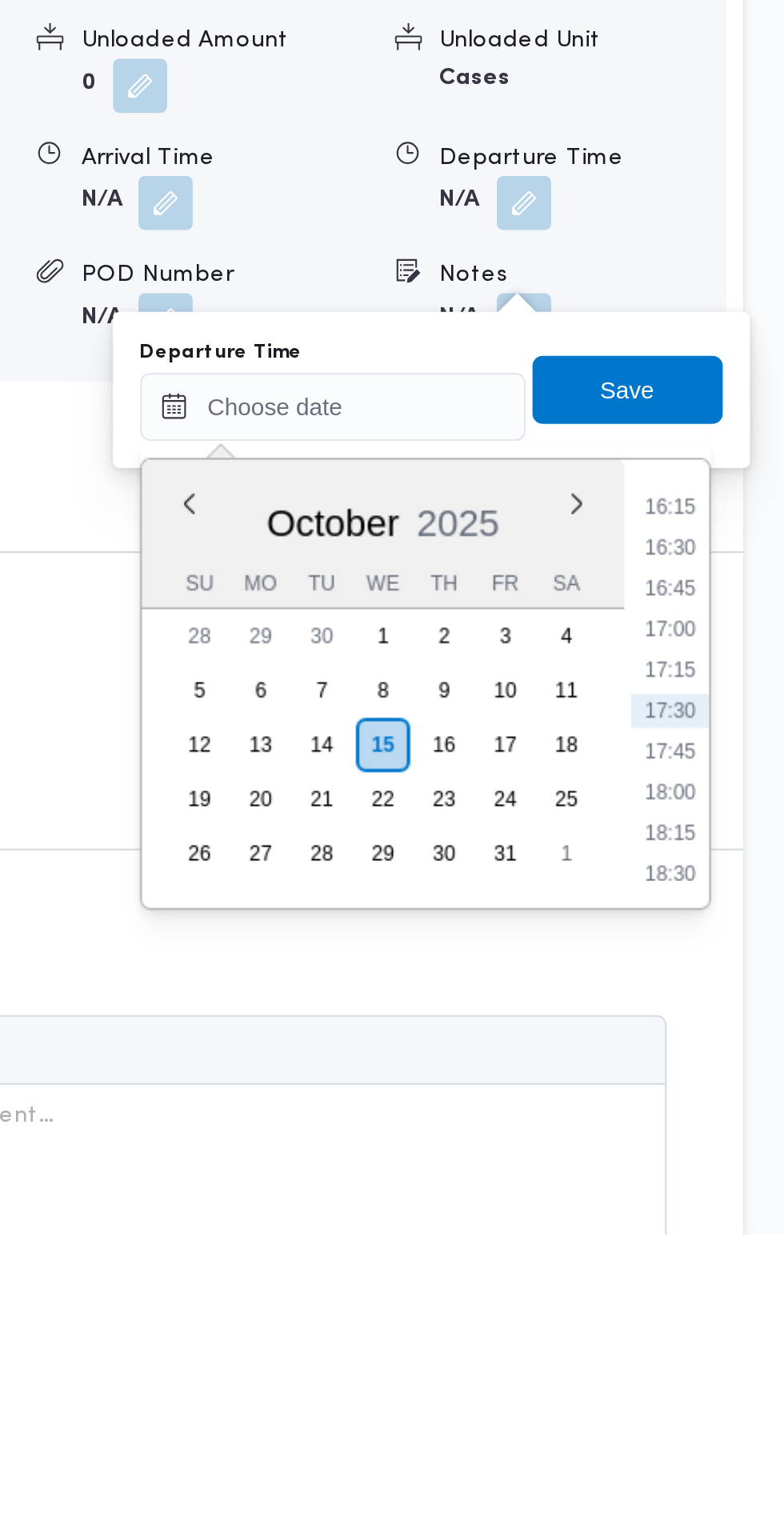
click at [736, 1193] on li "16:15" at bounding box center [731, 1191] width 37 height 16
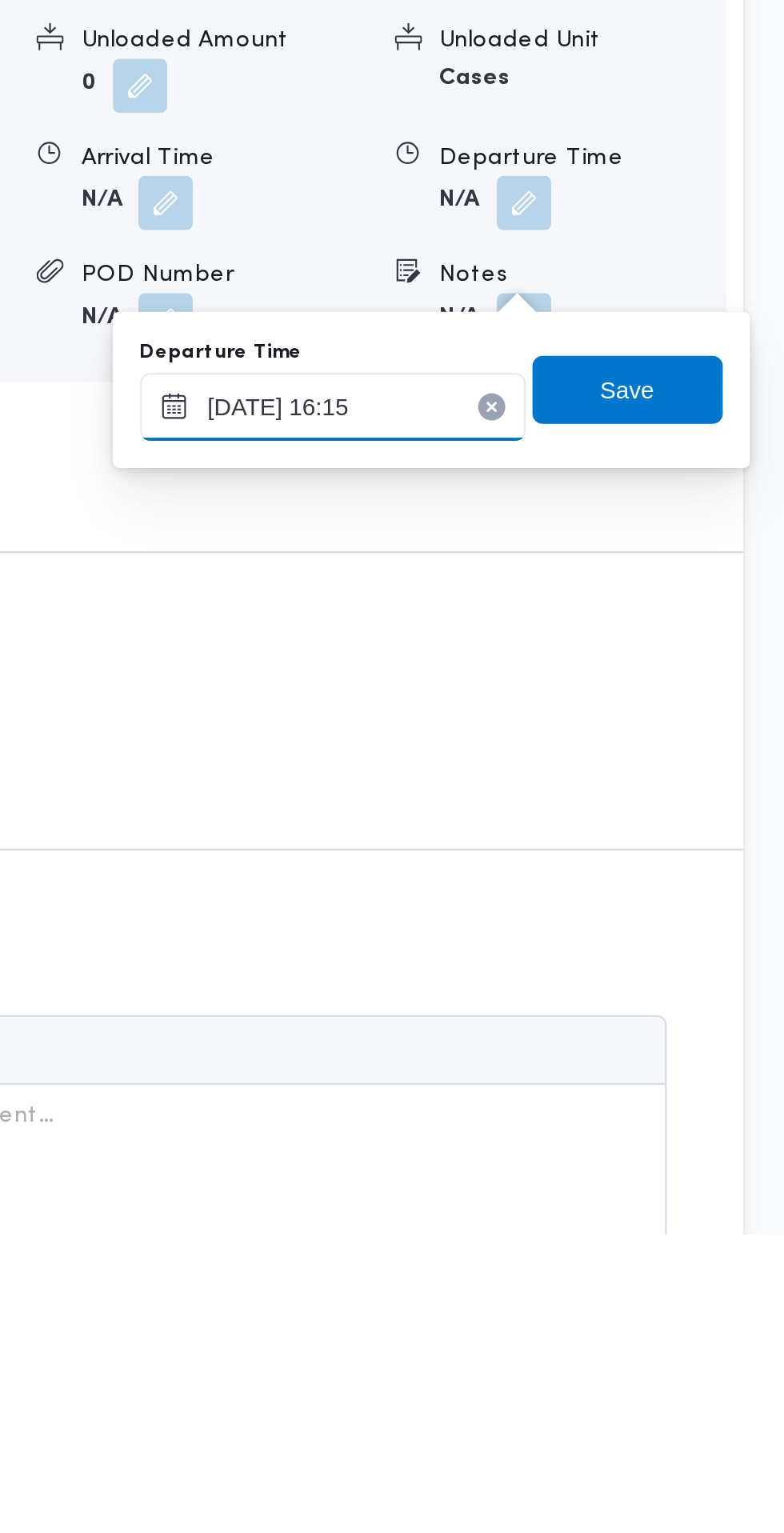
click at [597, 1143] on input "15/10/2025 16:15" at bounding box center [571, 1144] width 181 height 32
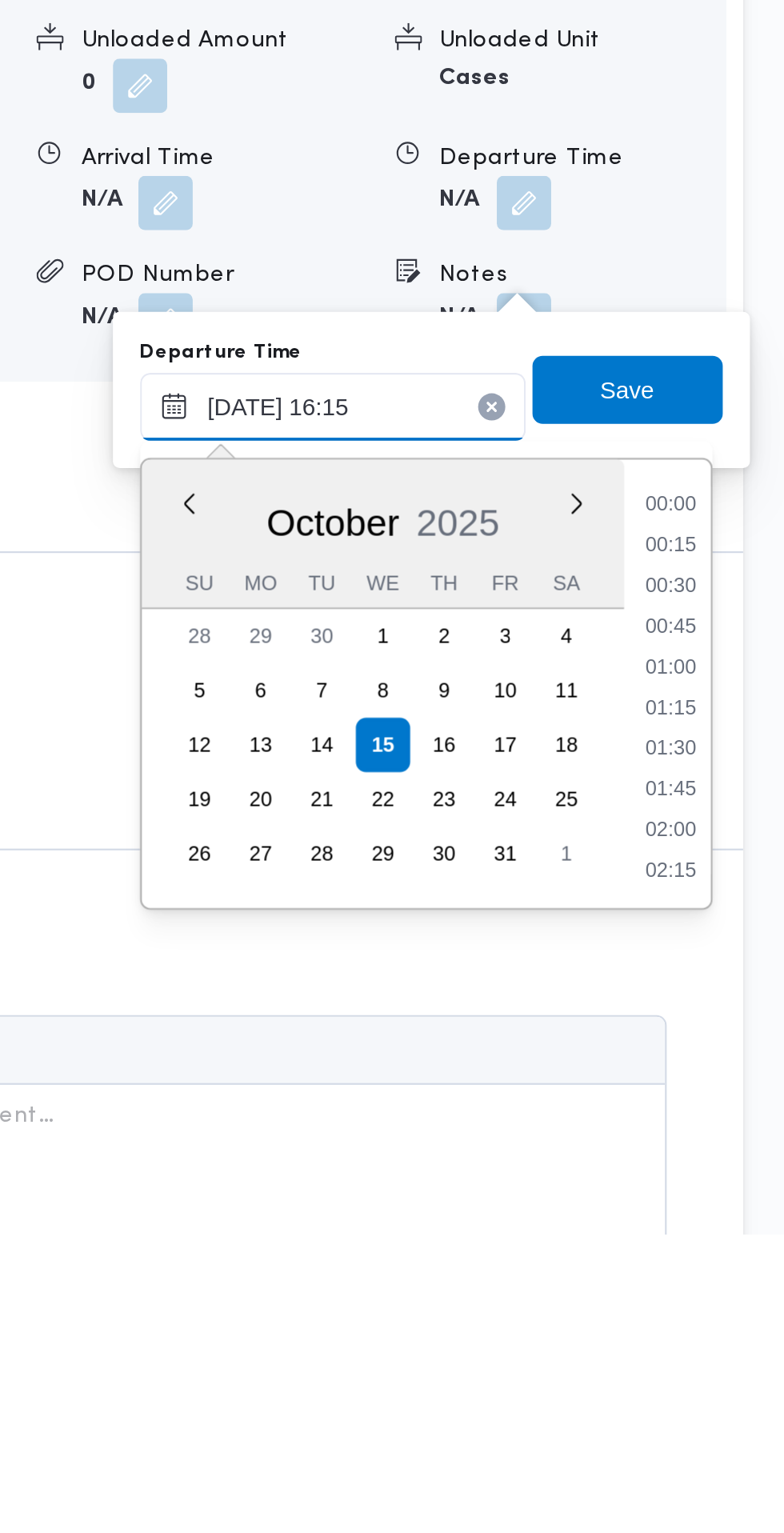
scroll to position [1150, 0]
click at [738, 1187] on li "15:00" at bounding box center [731, 1191] width 37 height 16
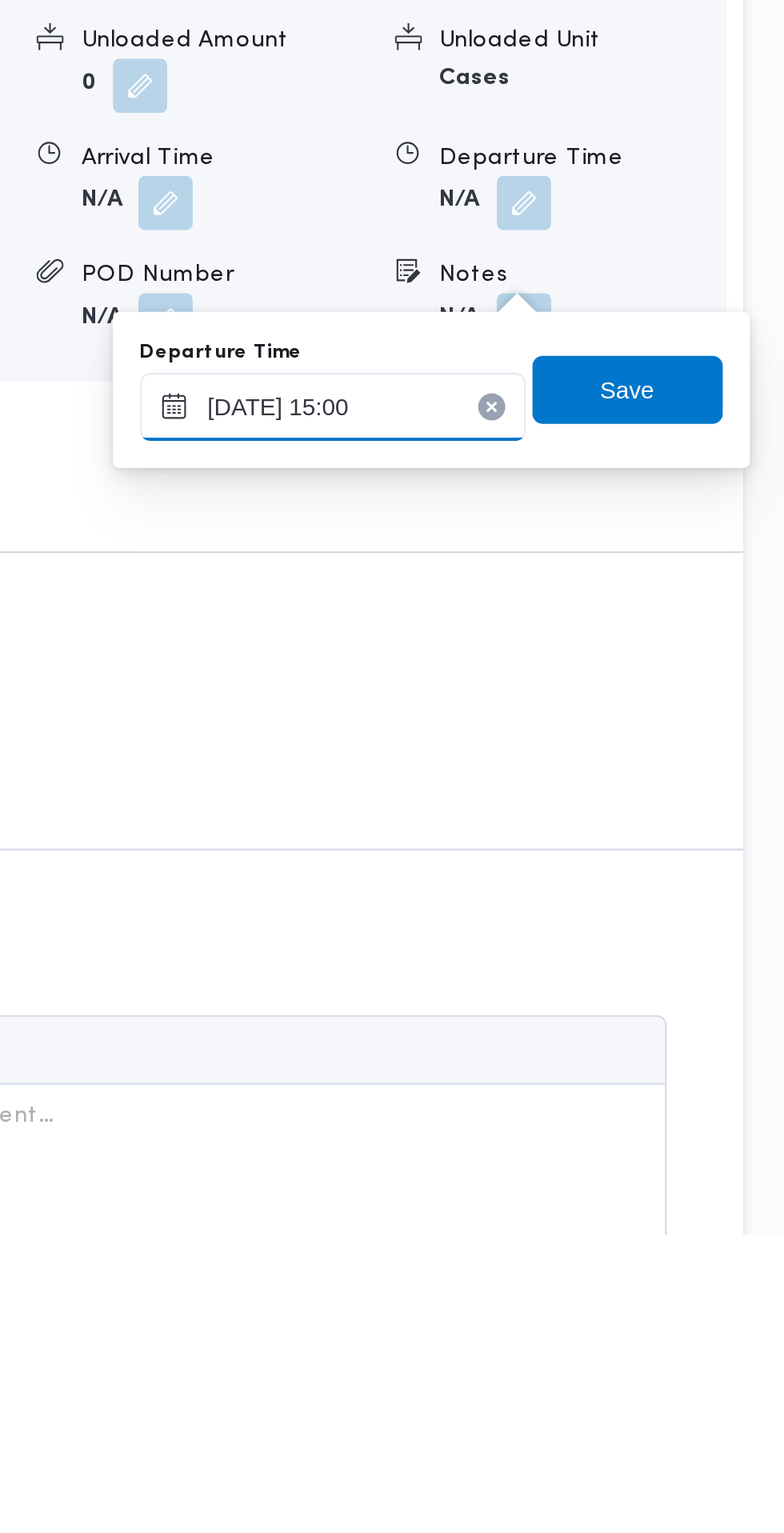
click at [598, 1140] on input "15/10/2025 15:00" at bounding box center [571, 1144] width 181 height 32
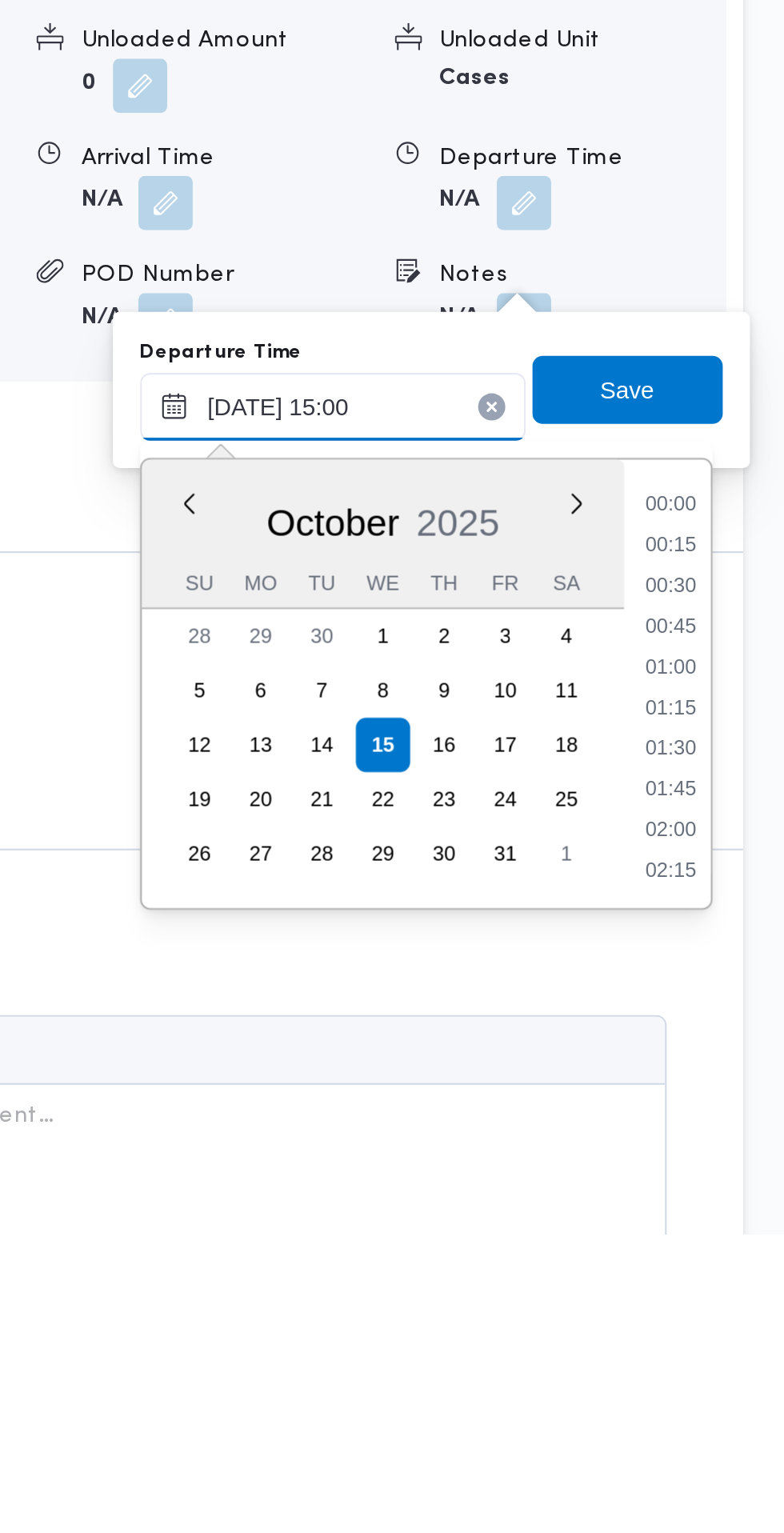
scroll to position [1054, 0]
click at [734, 1245] on li "14:30" at bounding box center [731, 1248] width 37 height 16
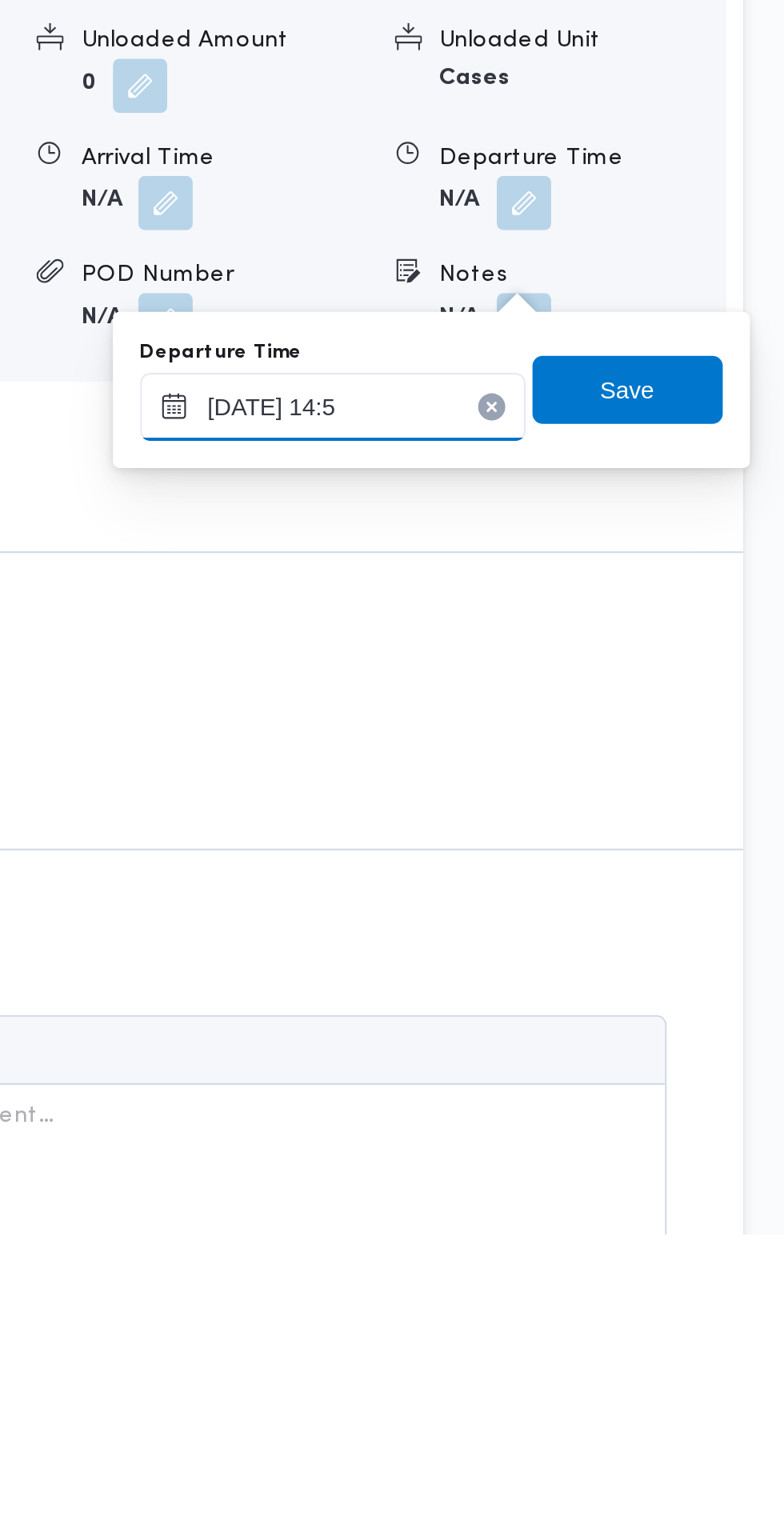
type input "15/10/2025 14:50"
click at [730, 1147] on span "Save" at bounding box center [711, 1135] width 90 height 32
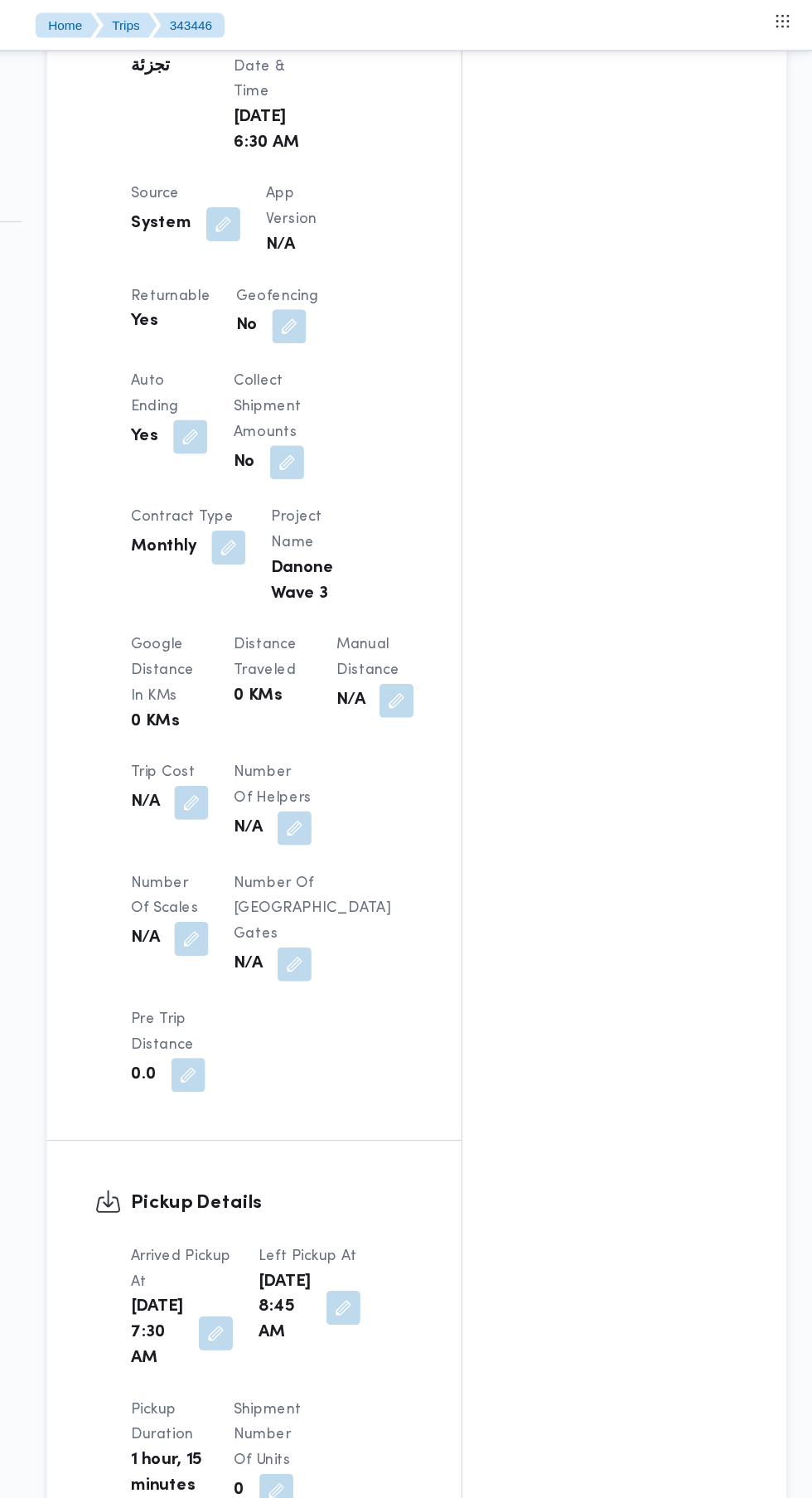
scroll to position [989, 0]
click at [475, 560] on button "button" at bounding box center [488, 546] width 27 height 27
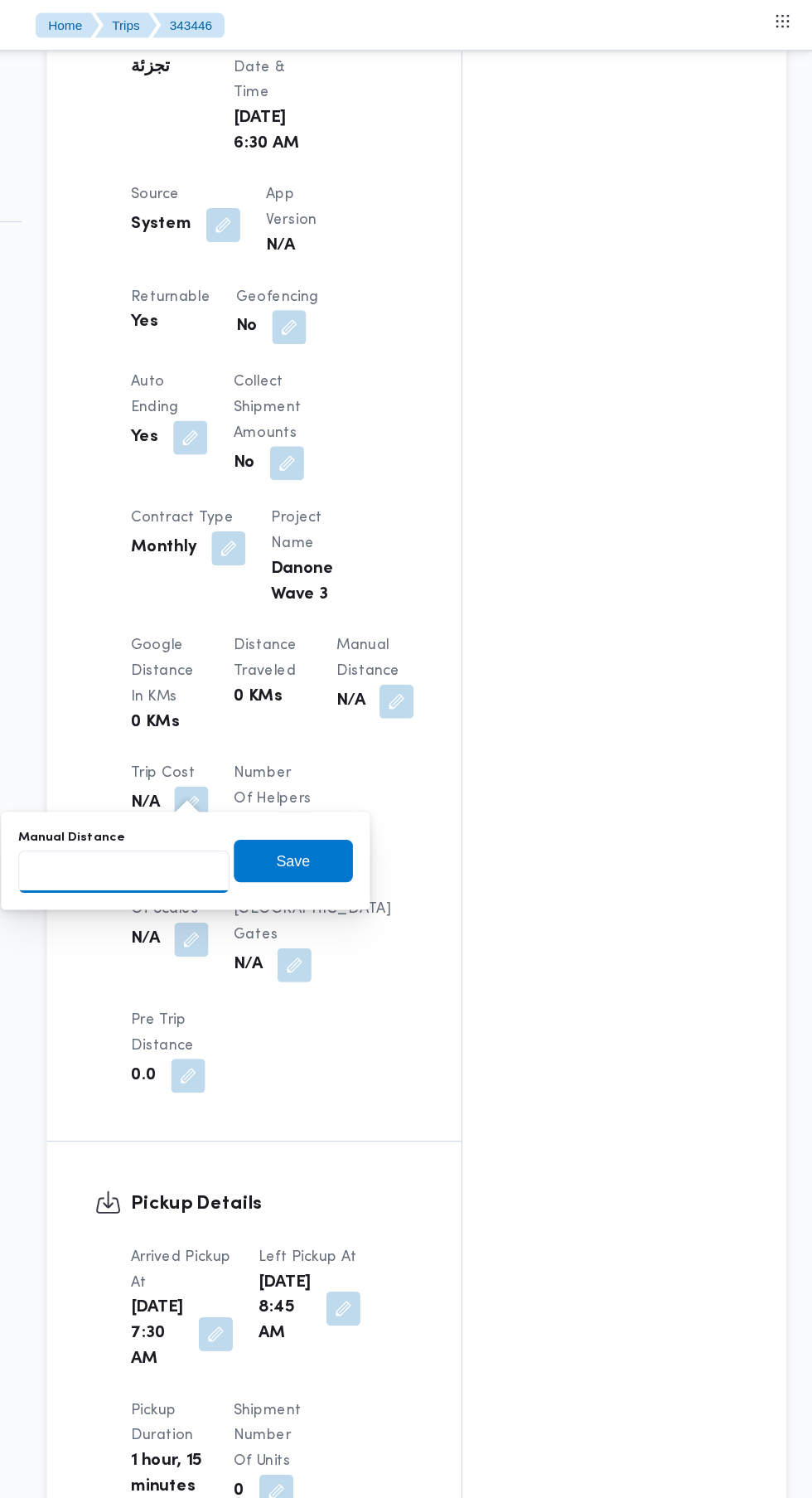
click at [290, 679] on input "Manual Distance" at bounding box center [275, 680] width 165 height 34
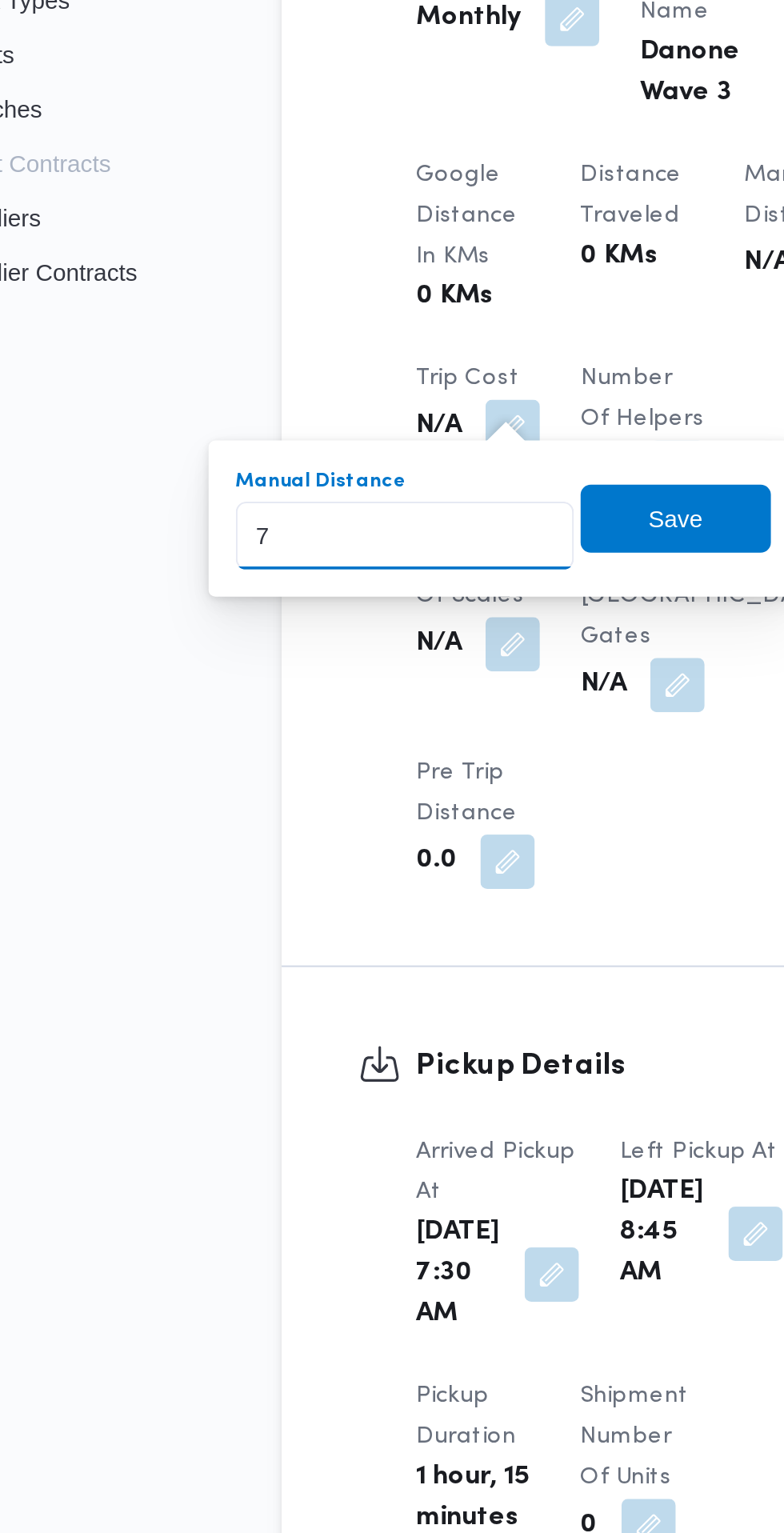
type input "78"
click at [397, 648] on span "Save" at bounding box center [393, 648] width 26 height 19
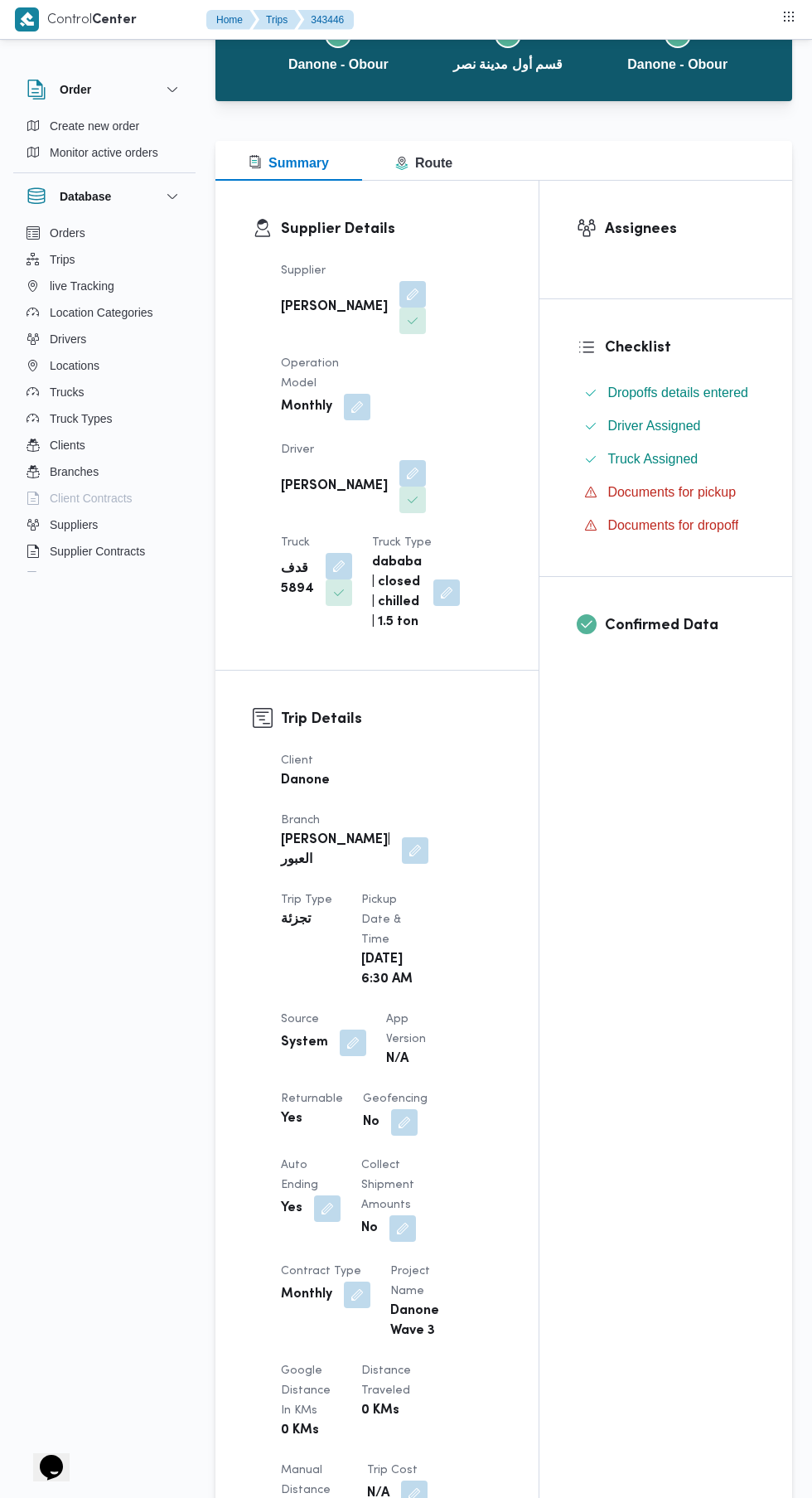
scroll to position [0, 0]
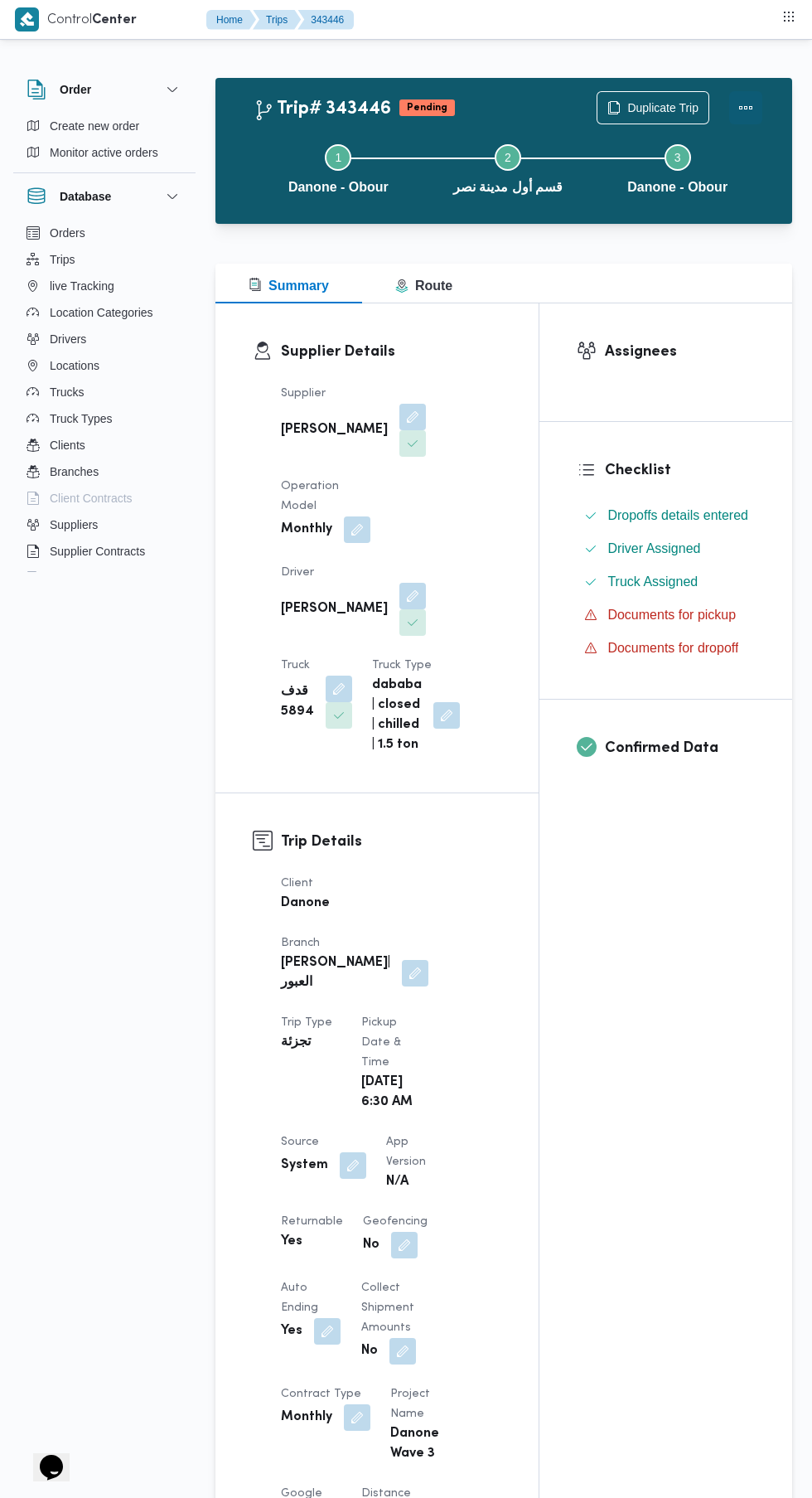
click at [739, 116] on button "Actions" at bounding box center [746, 108] width 34 height 34
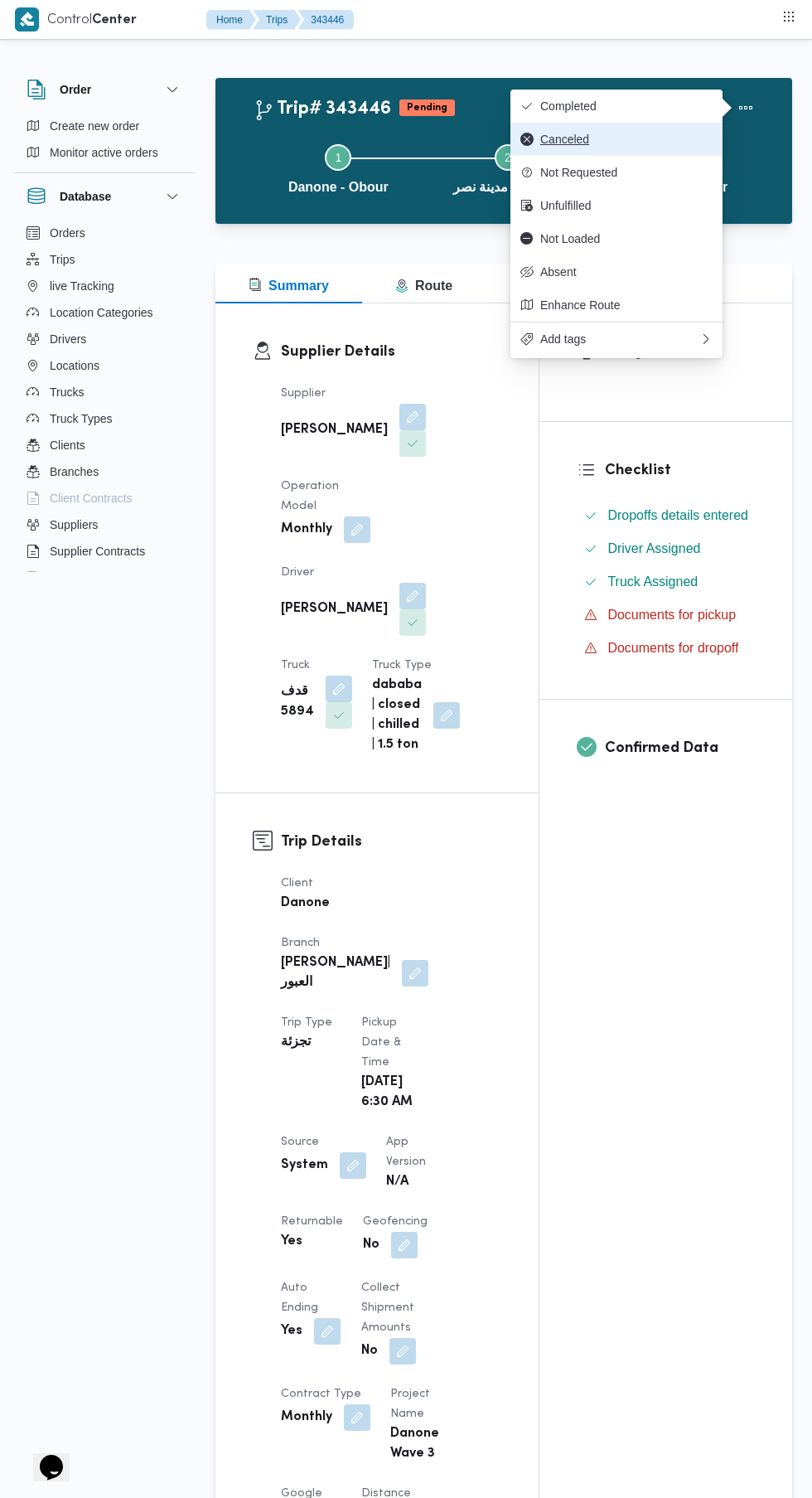
click at [673, 127] on button "Canceled" at bounding box center [616, 139] width 212 height 34
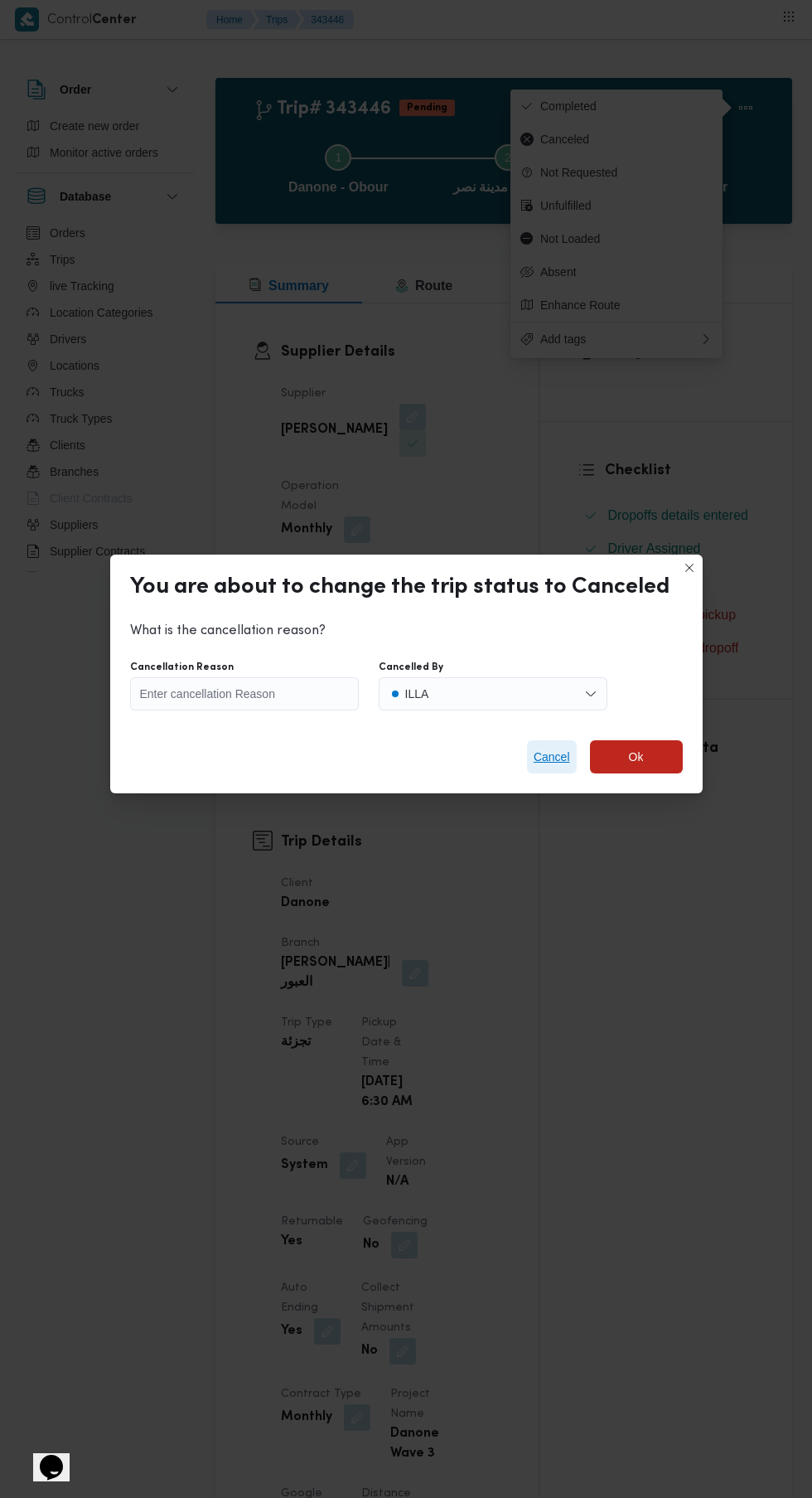
click at [556, 747] on span "Cancel" at bounding box center [551, 757] width 37 height 20
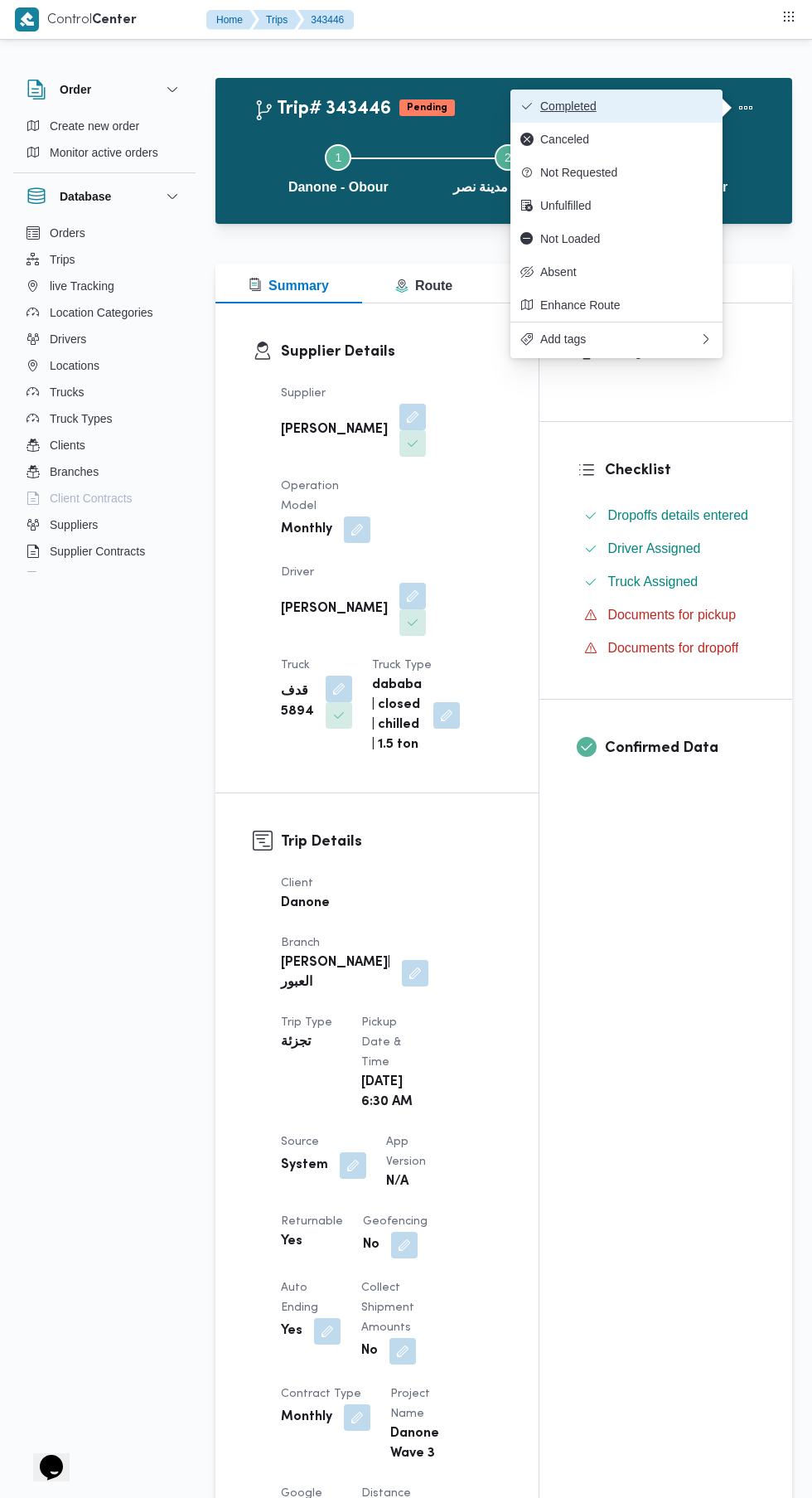
click at [660, 96] on button "Completed" at bounding box center [616, 107] width 212 height 34
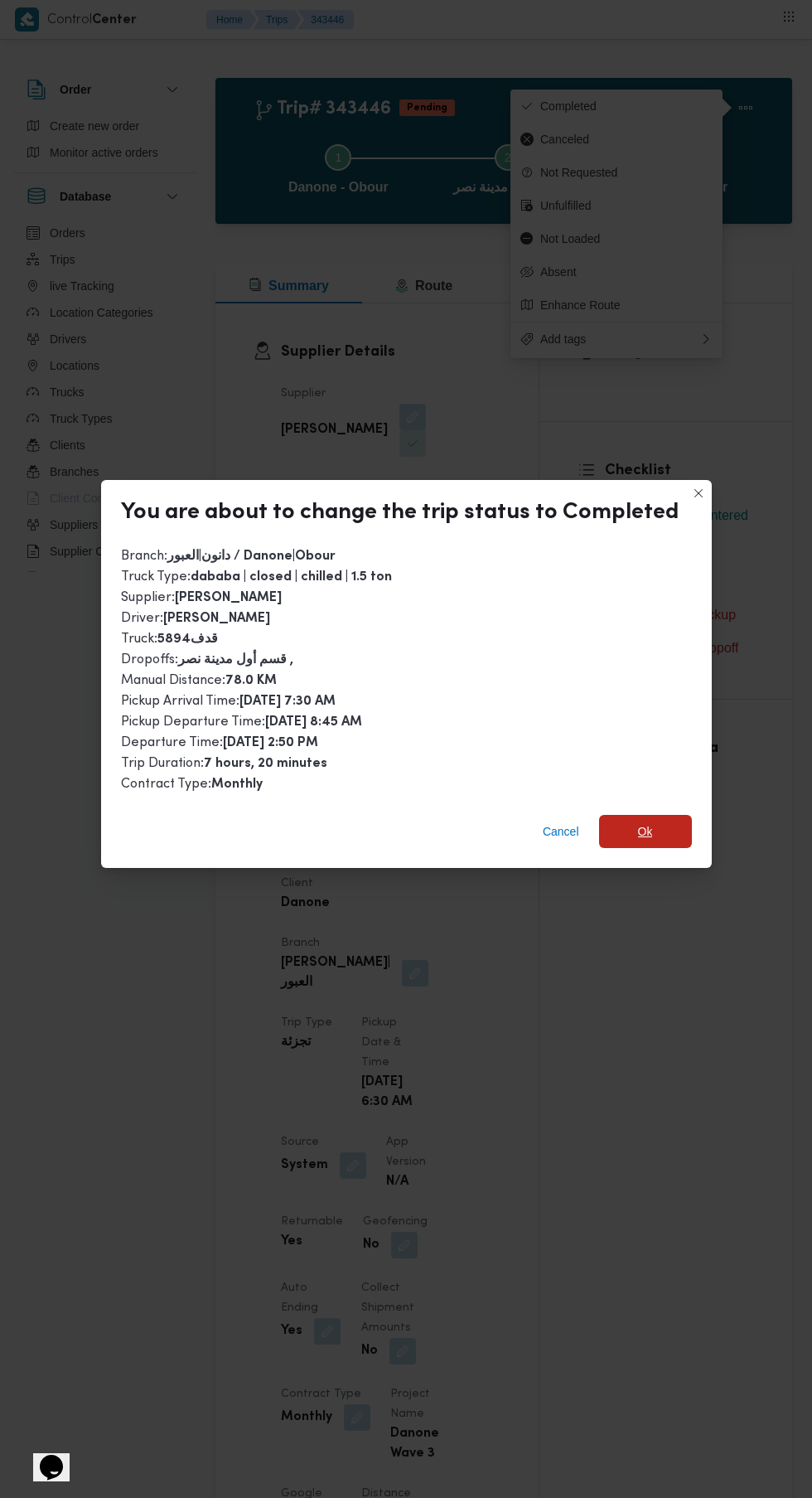
click at [639, 831] on span "Ok" at bounding box center [645, 831] width 15 height 20
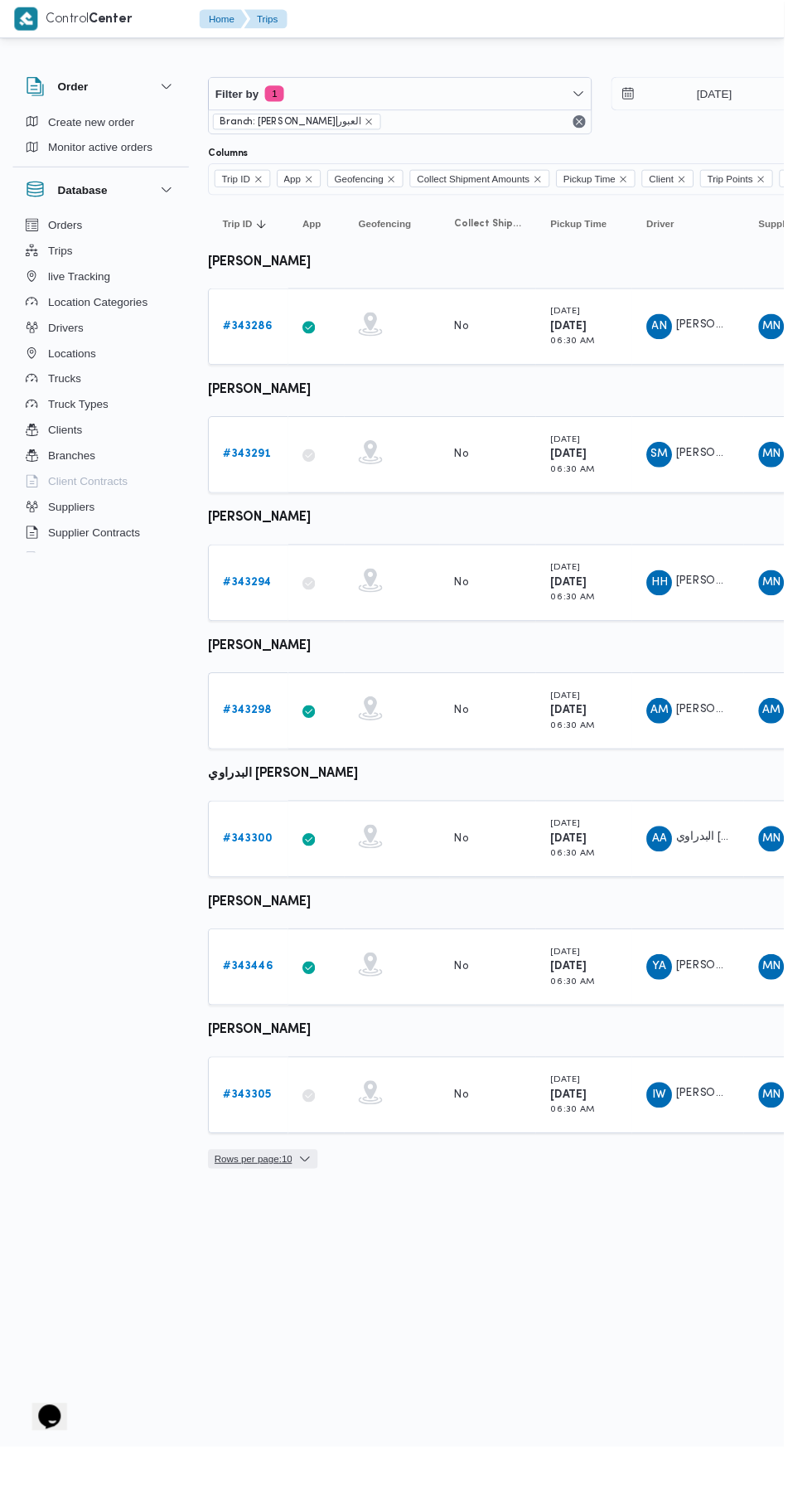
click at [255, 1198] on span "Rows per page : 10" at bounding box center [262, 1200] width 80 height 20
click at [624, 1345] on html "Control Center Home Trips English عربي Dark mode Logout Order Create new order …" at bounding box center [406, 749] width 812 height 1498
click at [235, 1132] on b "# 343305" at bounding box center [256, 1133] width 49 height 11
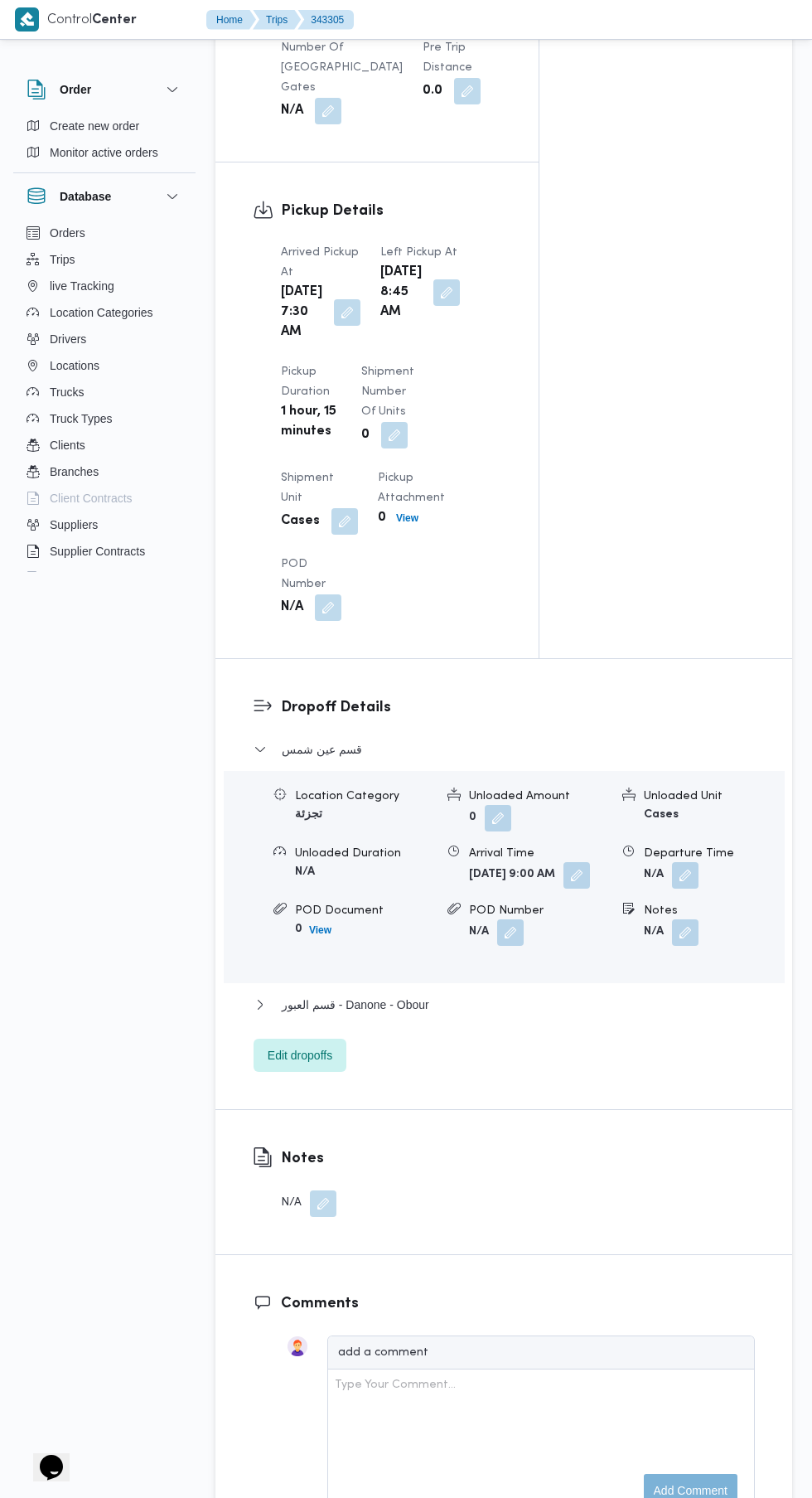
scroll to position [1632, 0]
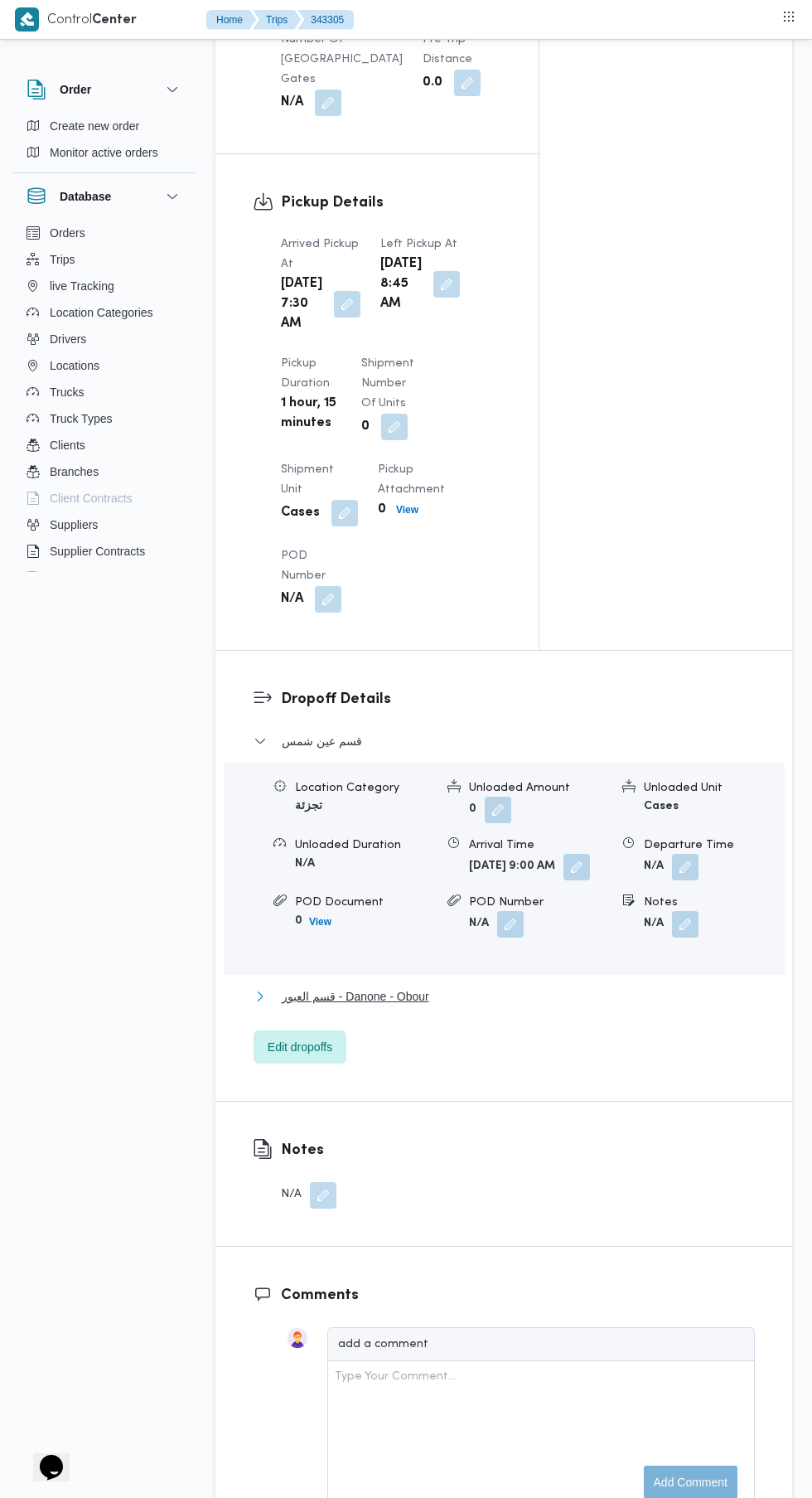
click at [378, 1006] on span "قسم العبور - Danone - Obour" at bounding box center [355, 996] width 147 height 20
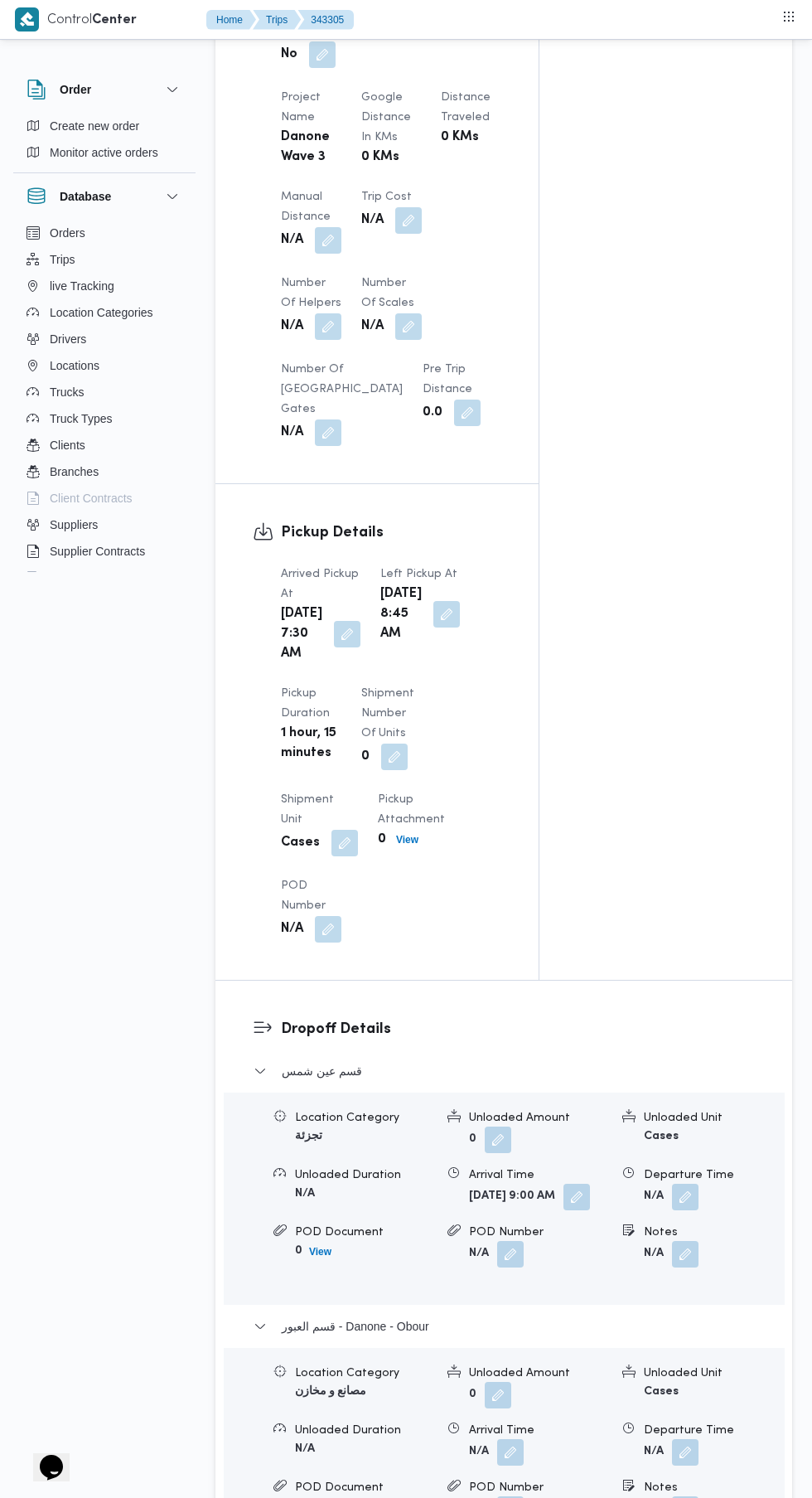
scroll to position [1833, 0]
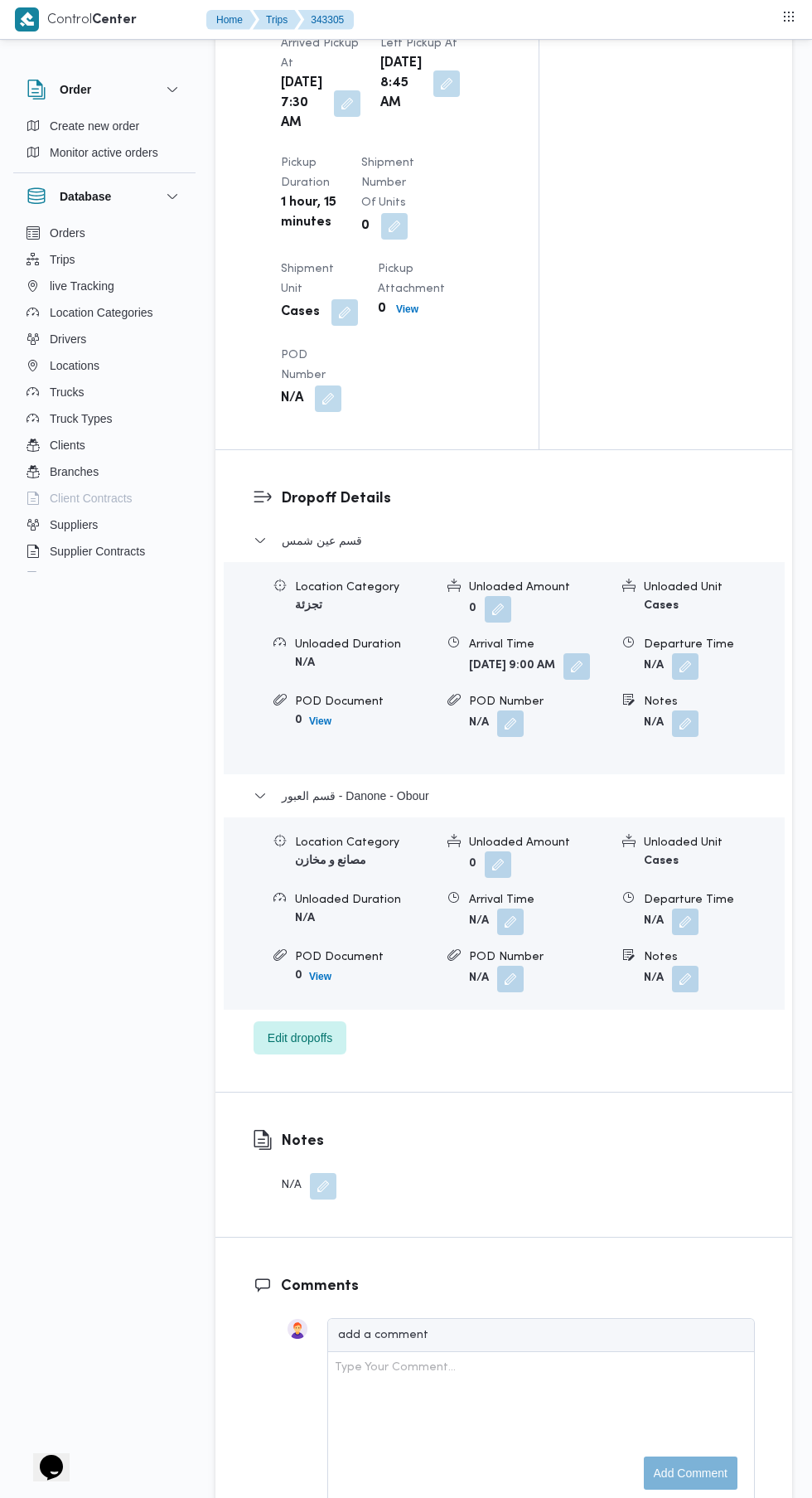
click at [686, 934] on button "button" at bounding box center [685, 921] width 27 height 27
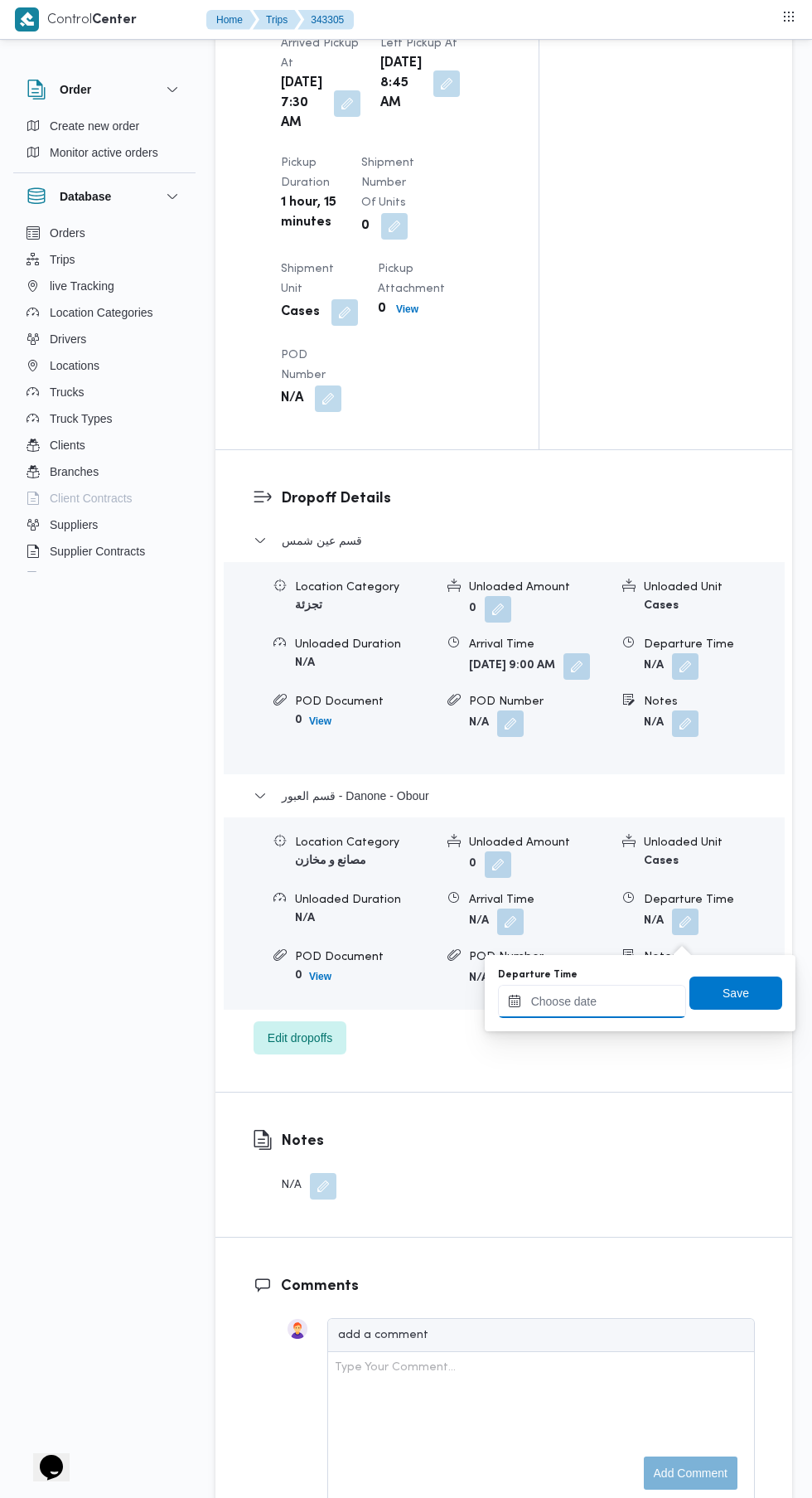
click at [594, 1001] on input "Departure Time" at bounding box center [592, 1001] width 188 height 34
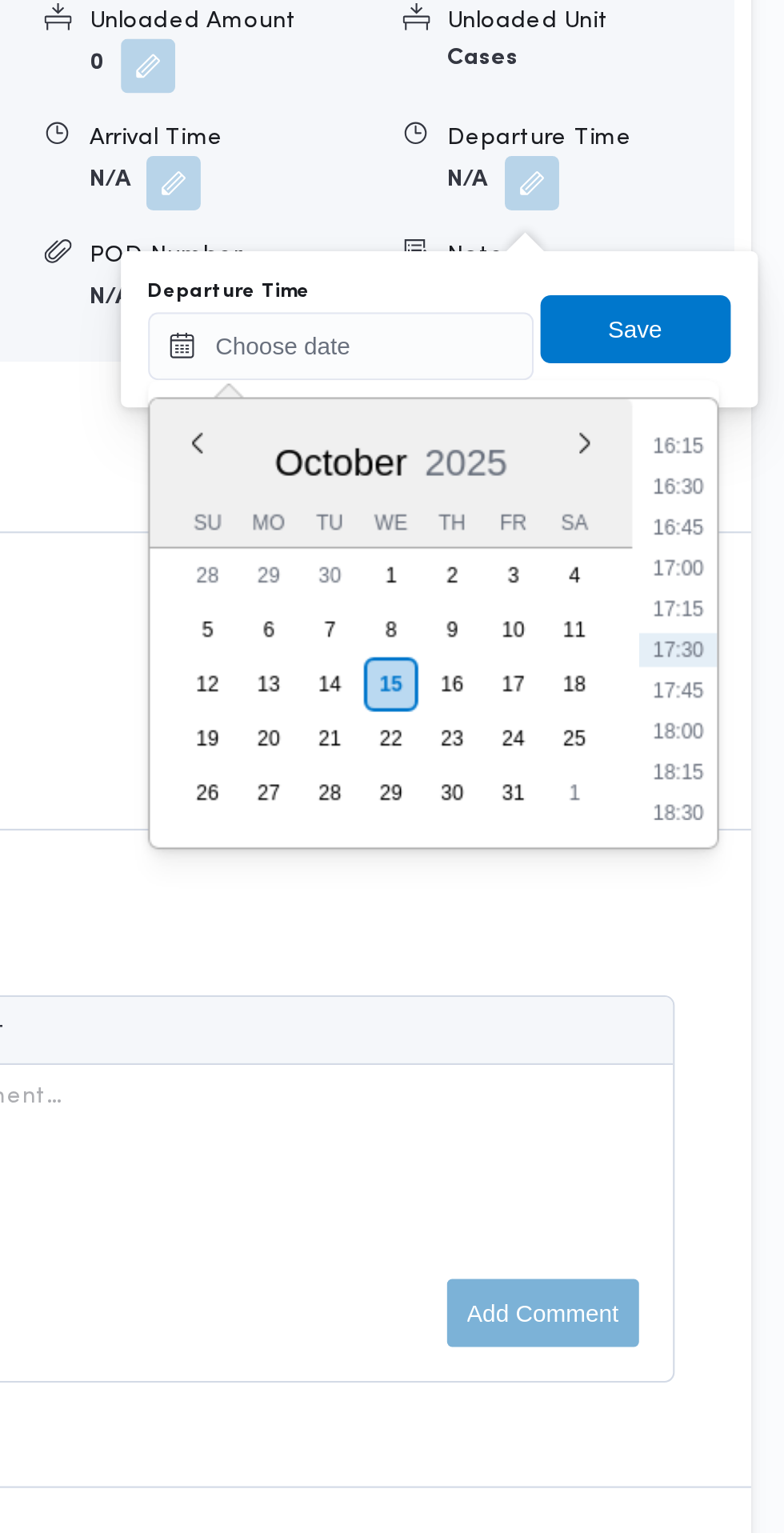
click at [732, 1013] on li "16:15" at bounding box center [731, 1013] width 37 height 16
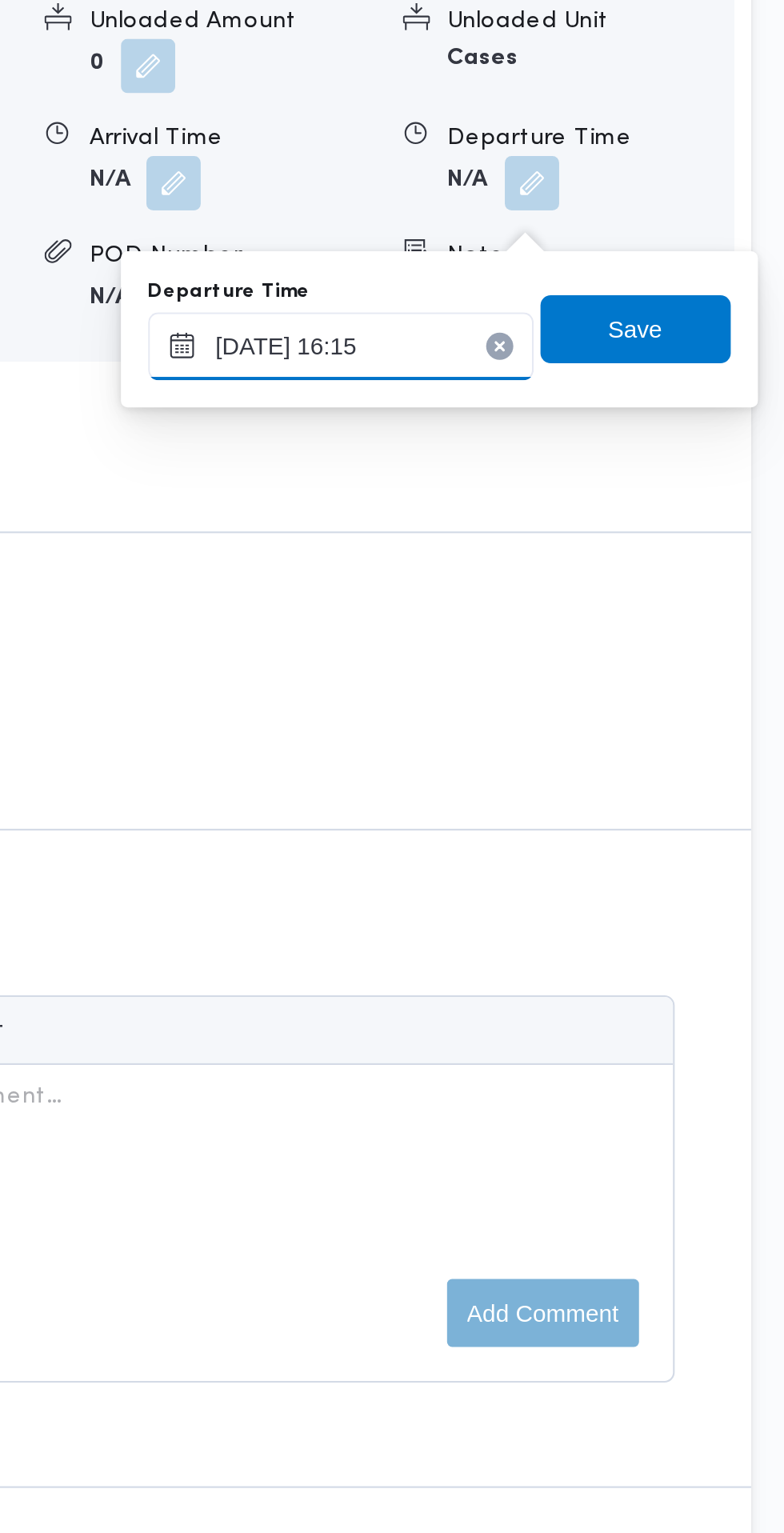
click at [596, 969] on input "15/10/2025 16:15" at bounding box center [571, 966] width 181 height 32
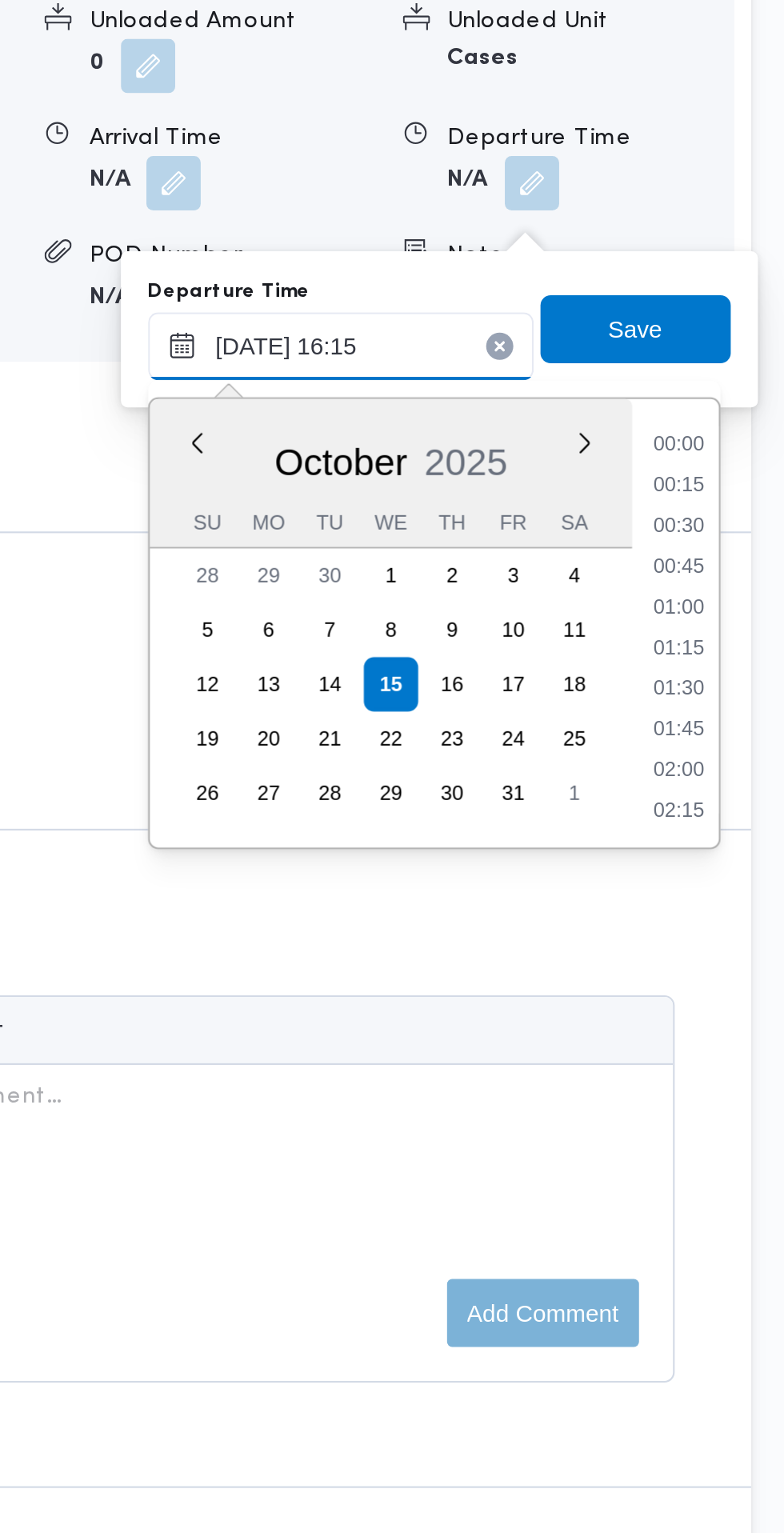
scroll to position [1150, 0]
click at [732, 1015] on li "15:00" at bounding box center [731, 1013] width 37 height 16
type input "15/10/2025 15:00"
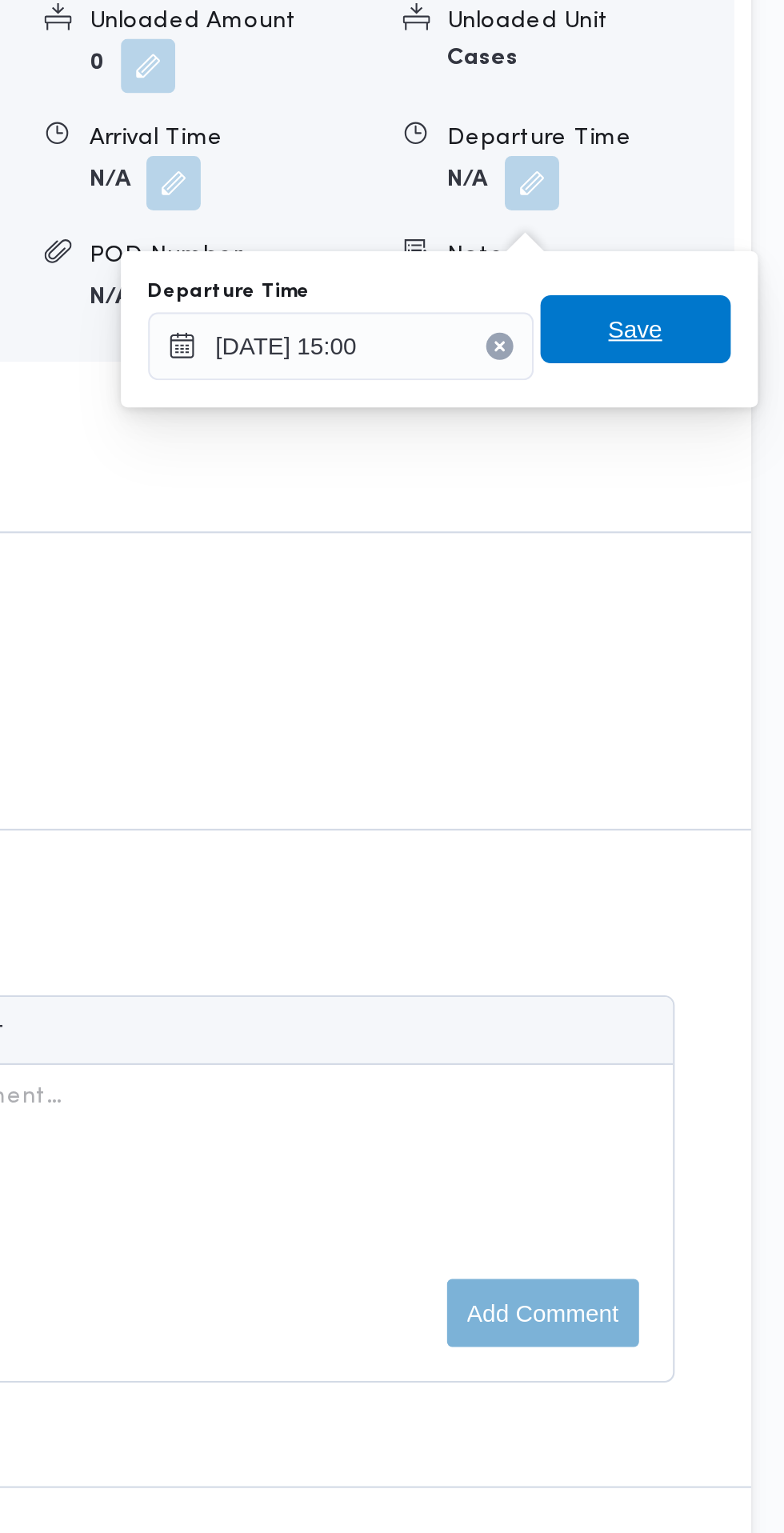
click at [729, 955] on span "Save" at bounding box center [711, 959] width 90 height 32
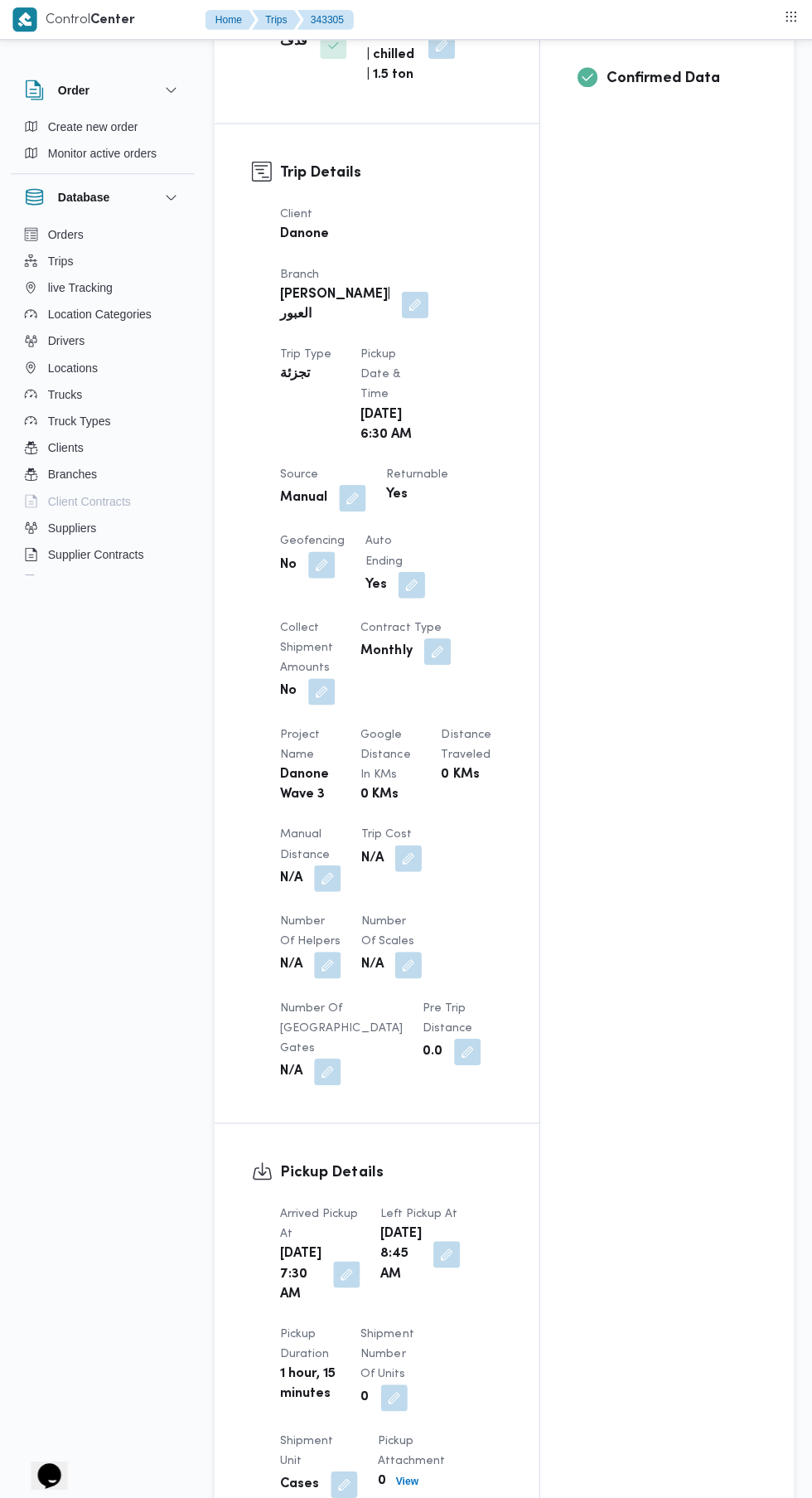
scroll to position [669, 0]
click at [338, 861] on button "button" at bounding box center [328, 874] width 27 height 27
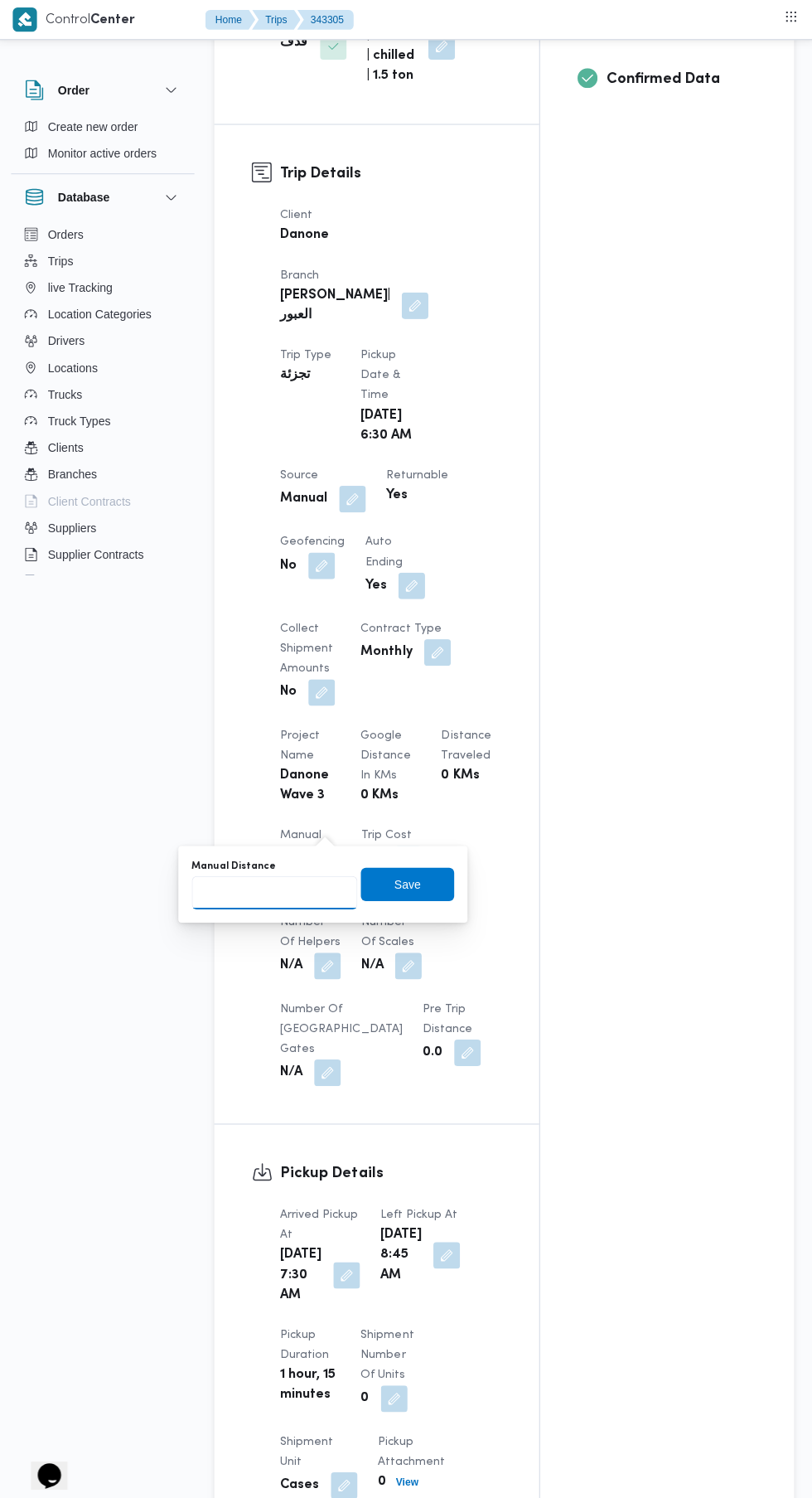
click at [284, 889] on input "Manual Distance" at bounding box center [275, 888] width 165 height 34
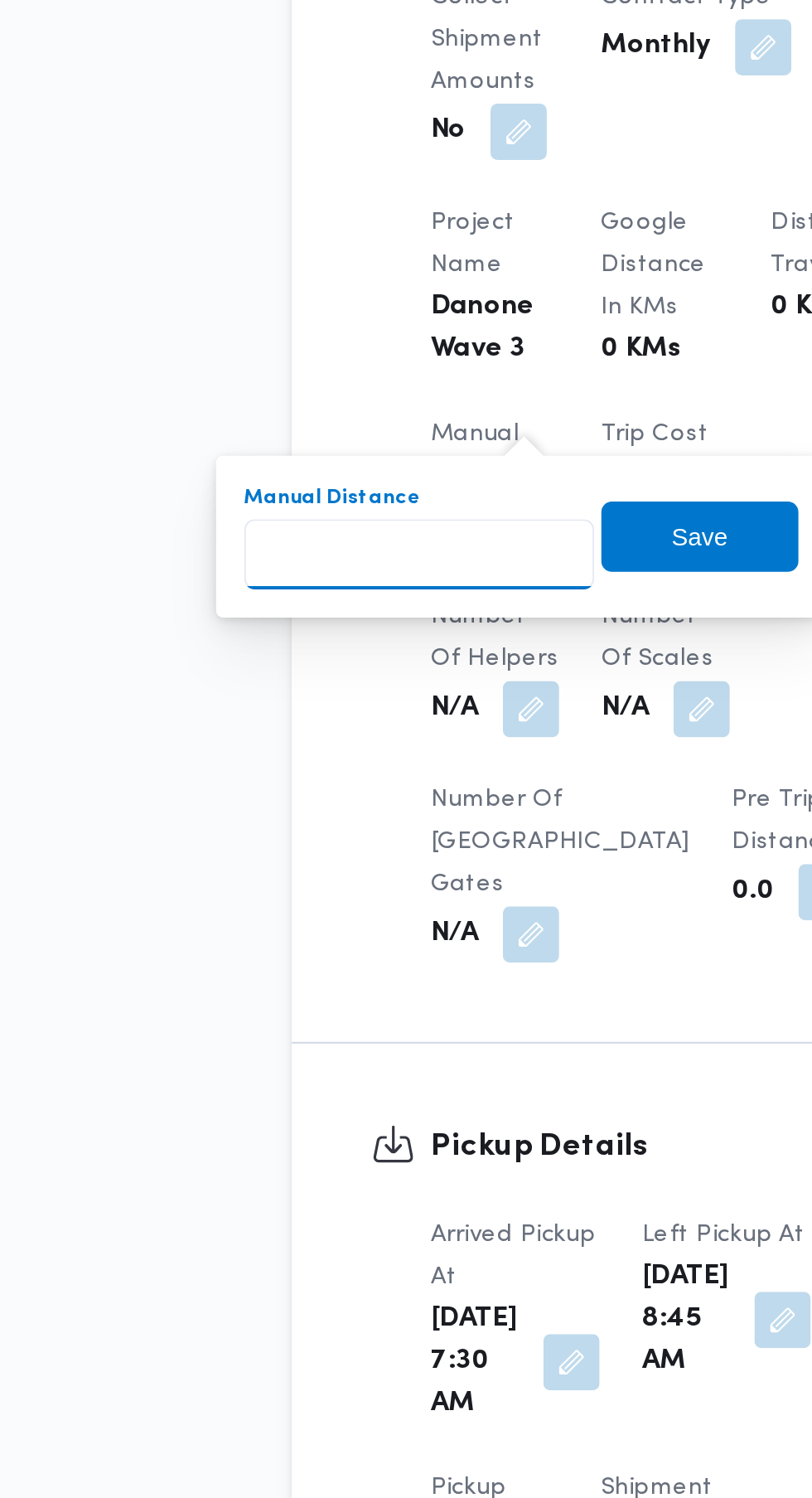
click at [300, 882] on input "Manual Distance" at bounding box center [275, 888] width 165 height 34
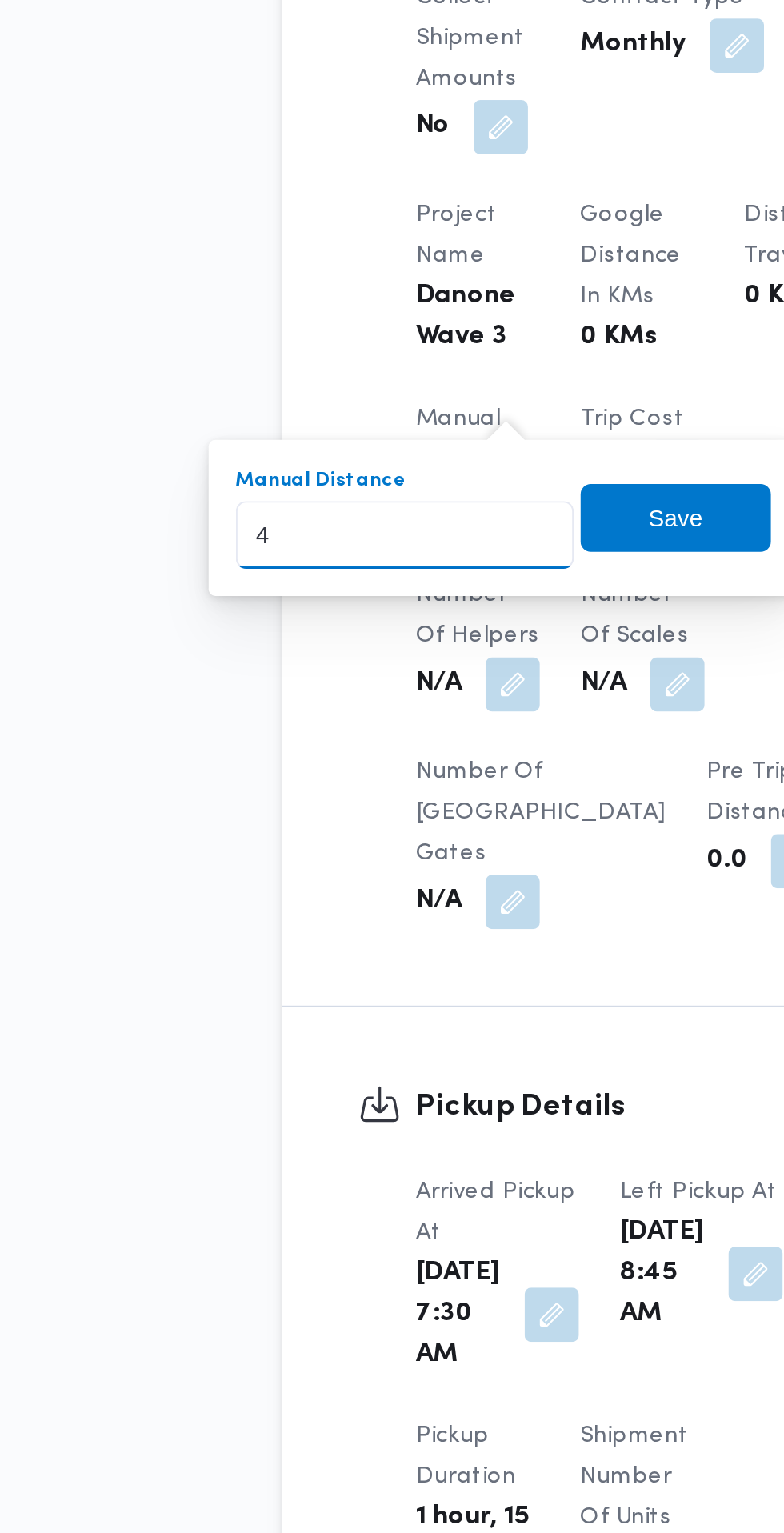
type input "49"
click at [401, 855] on span "Save" at bounding box center [393, 849] width 26 height 19
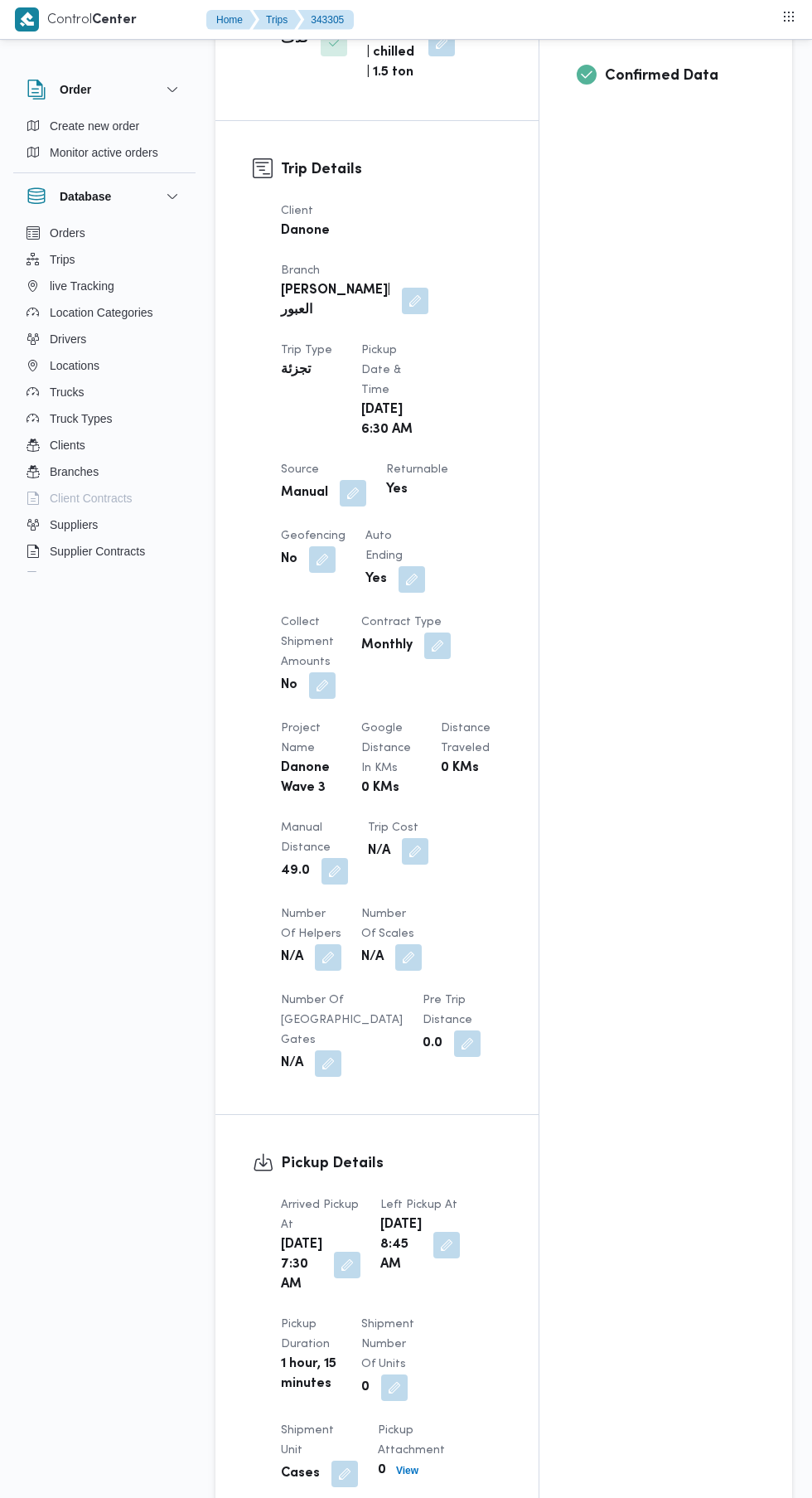
scroll to position [0, 0]
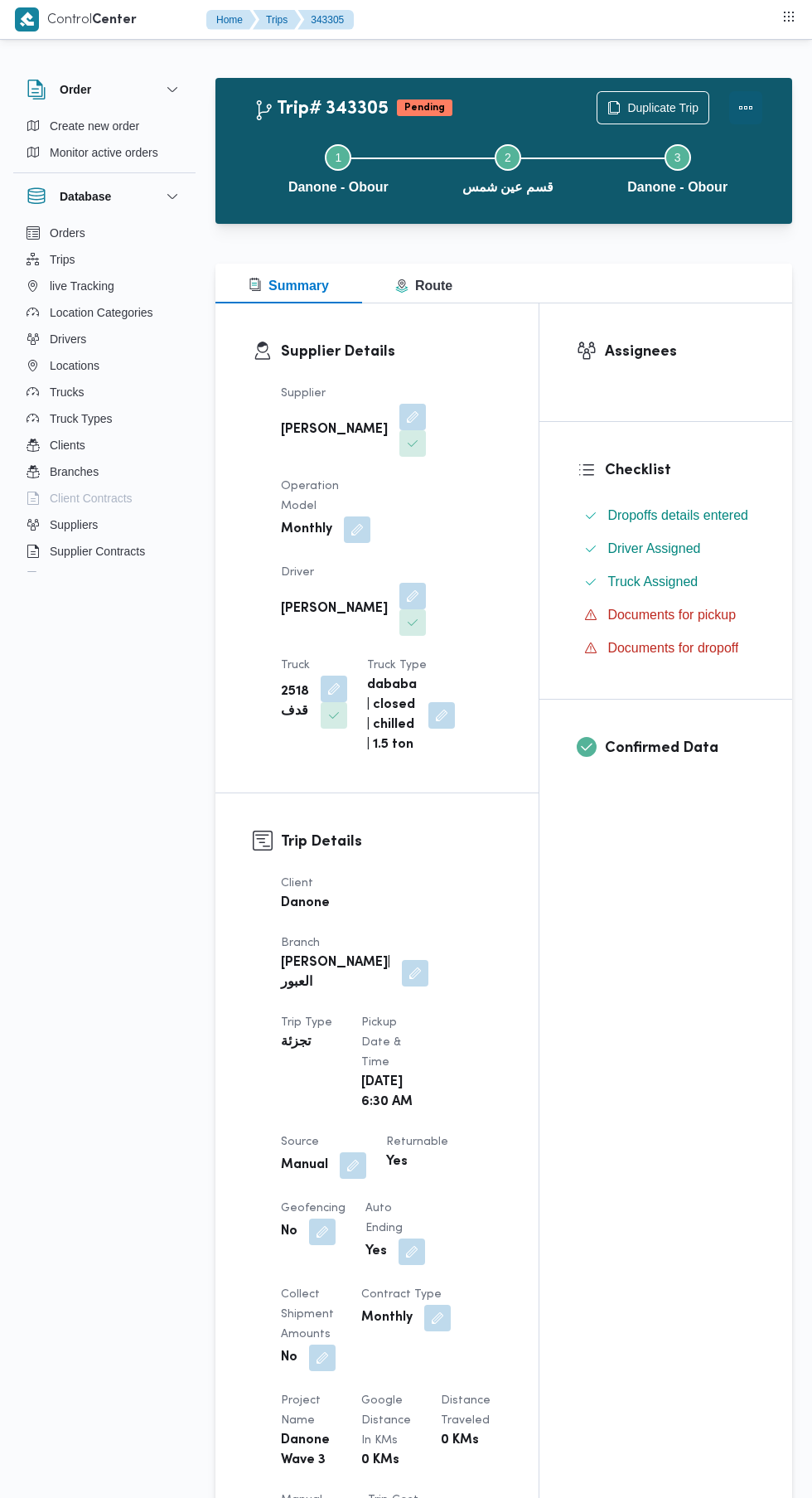
click at [745, 118] on button "Actions" at bounding box center [746, 108] width 34 height 34
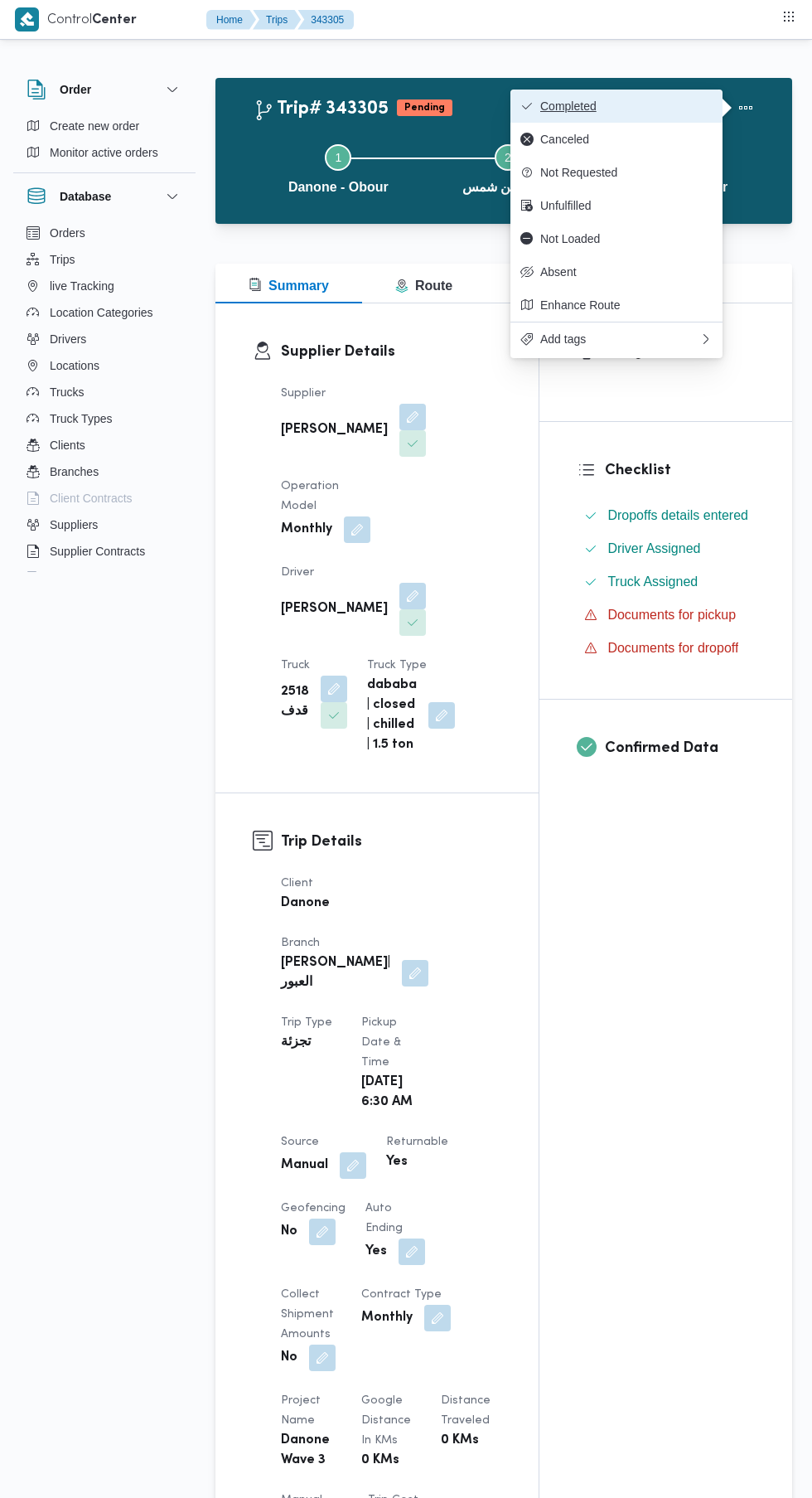
click at [666, 99] on button "Completed" at bounding box center [616, 107] width 212 height 34
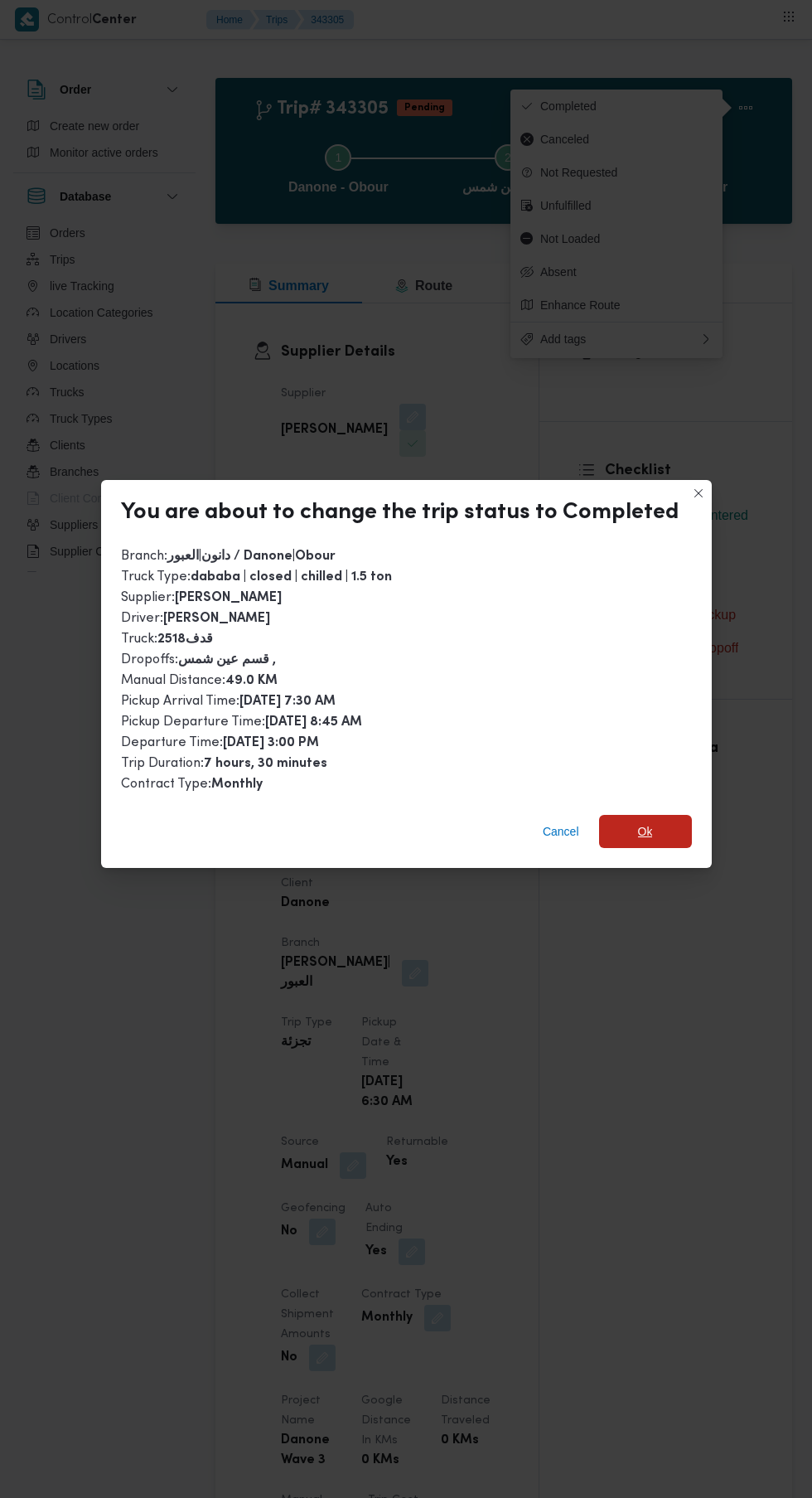
click at [640, 821] on span "Ok" at bounding box center [645, 831] width 15 height 20
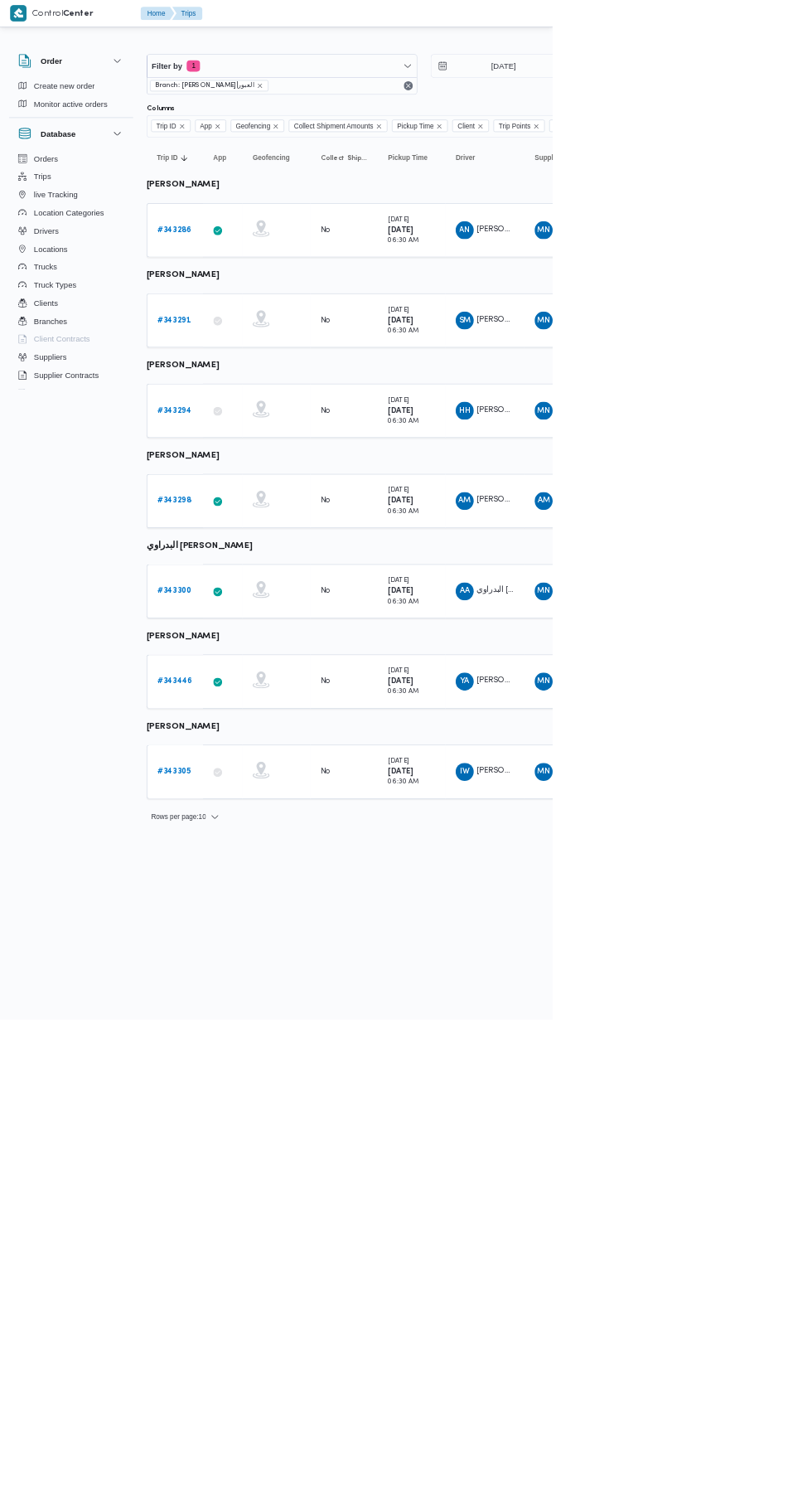
scroll to position [0, 1]
click at [269, 465] on b "# 343291" at bounding box center [254, 470] width 48 height 11
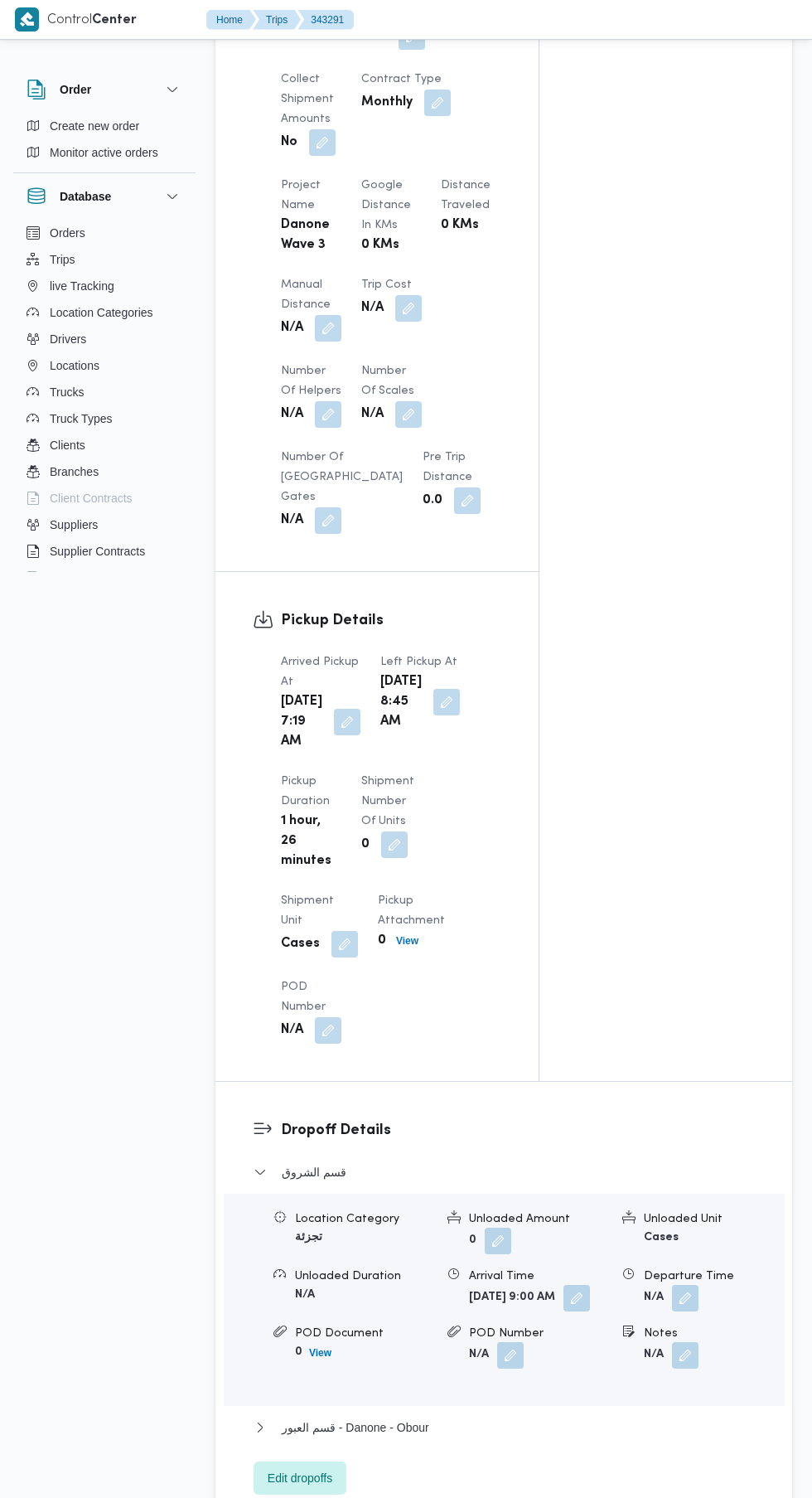
scroll to position [1342, 0]
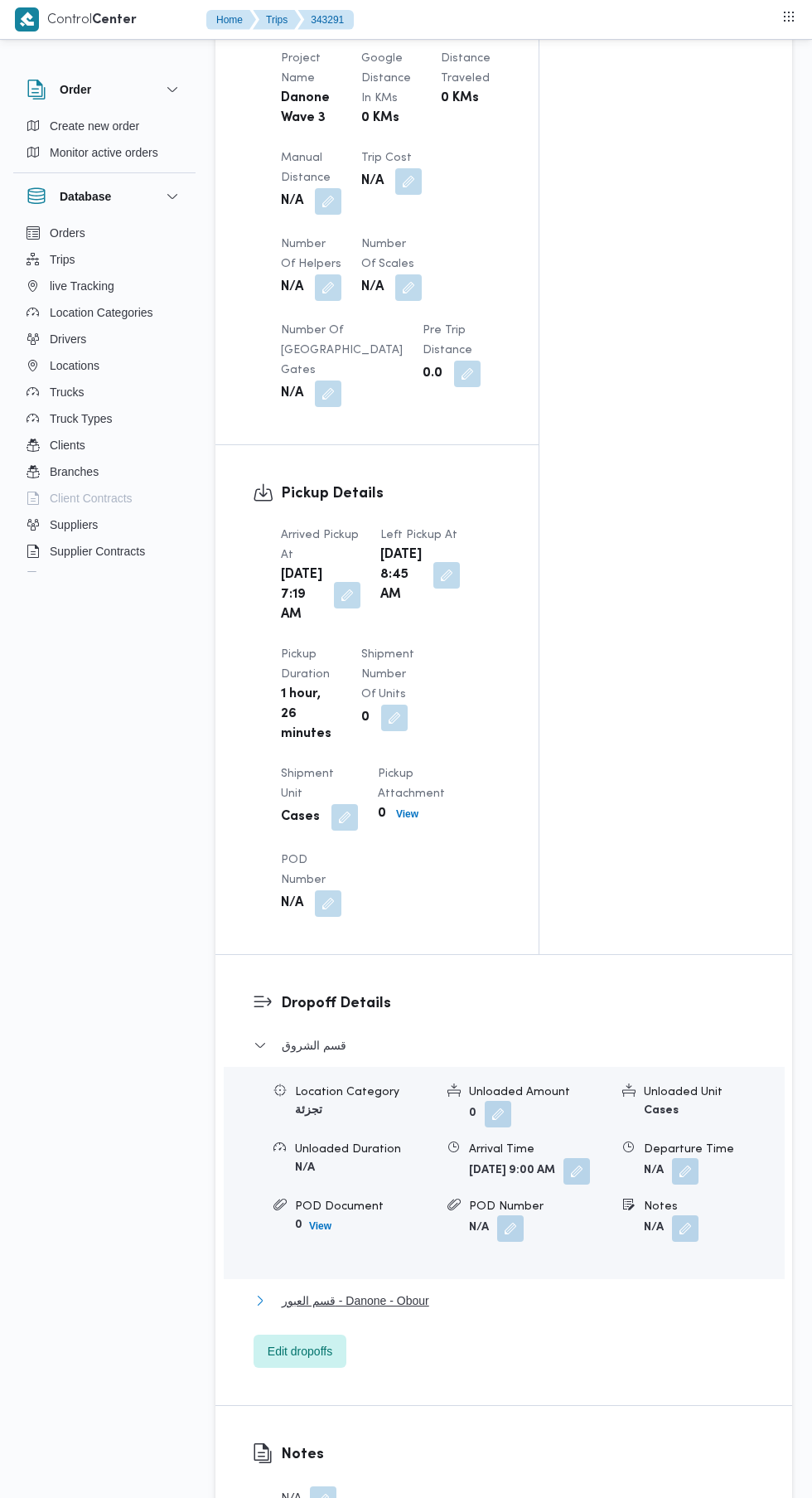
click at [326, 1303] on span "قسم العبور - Danone - Obour" at bounding box center [355, 1300] width 147 height 20
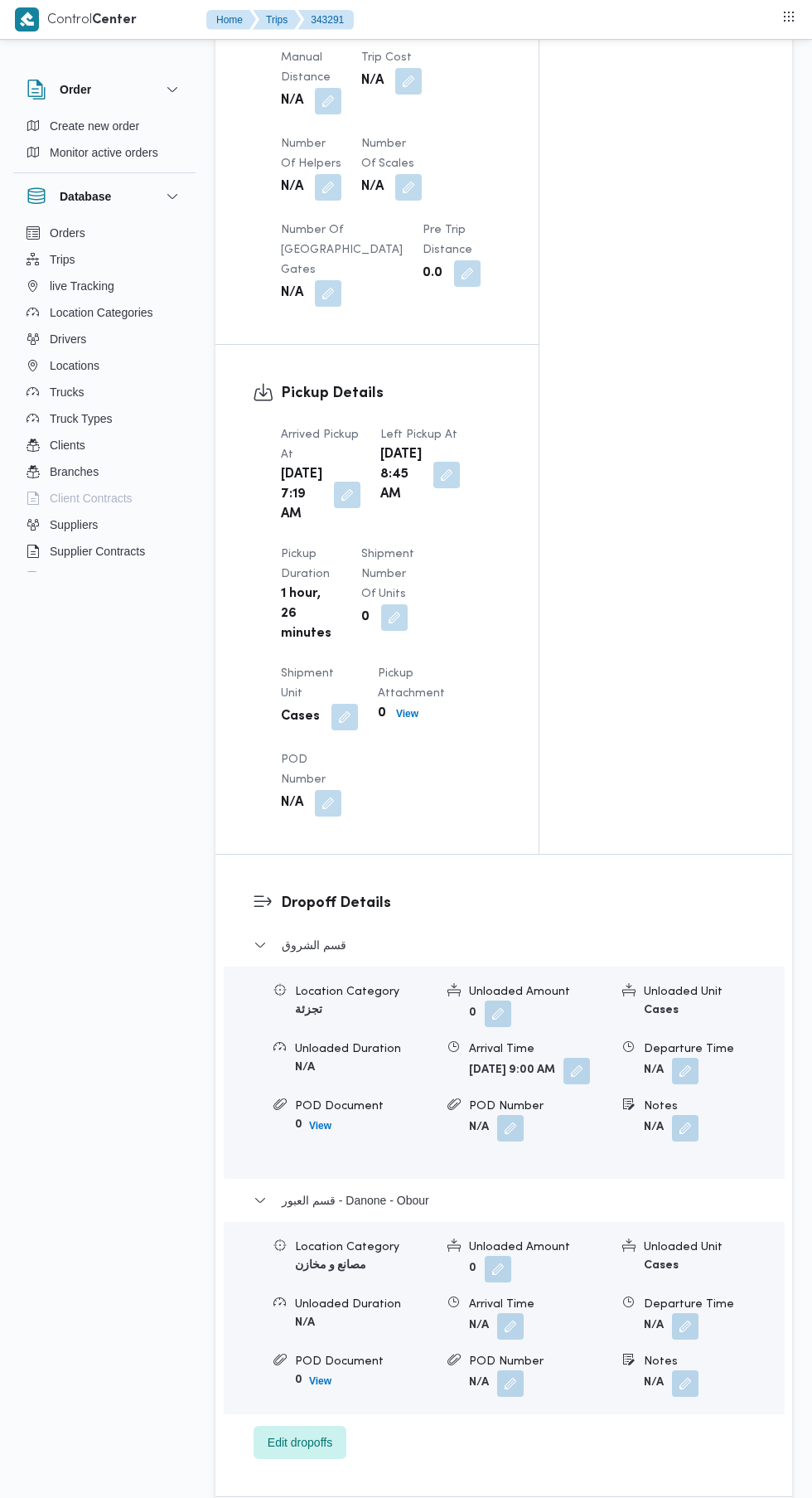
scroll to position [1442, 0]
click at [687, 1318] on button "button" at bounding box center [685, 1326] width 27 height 27
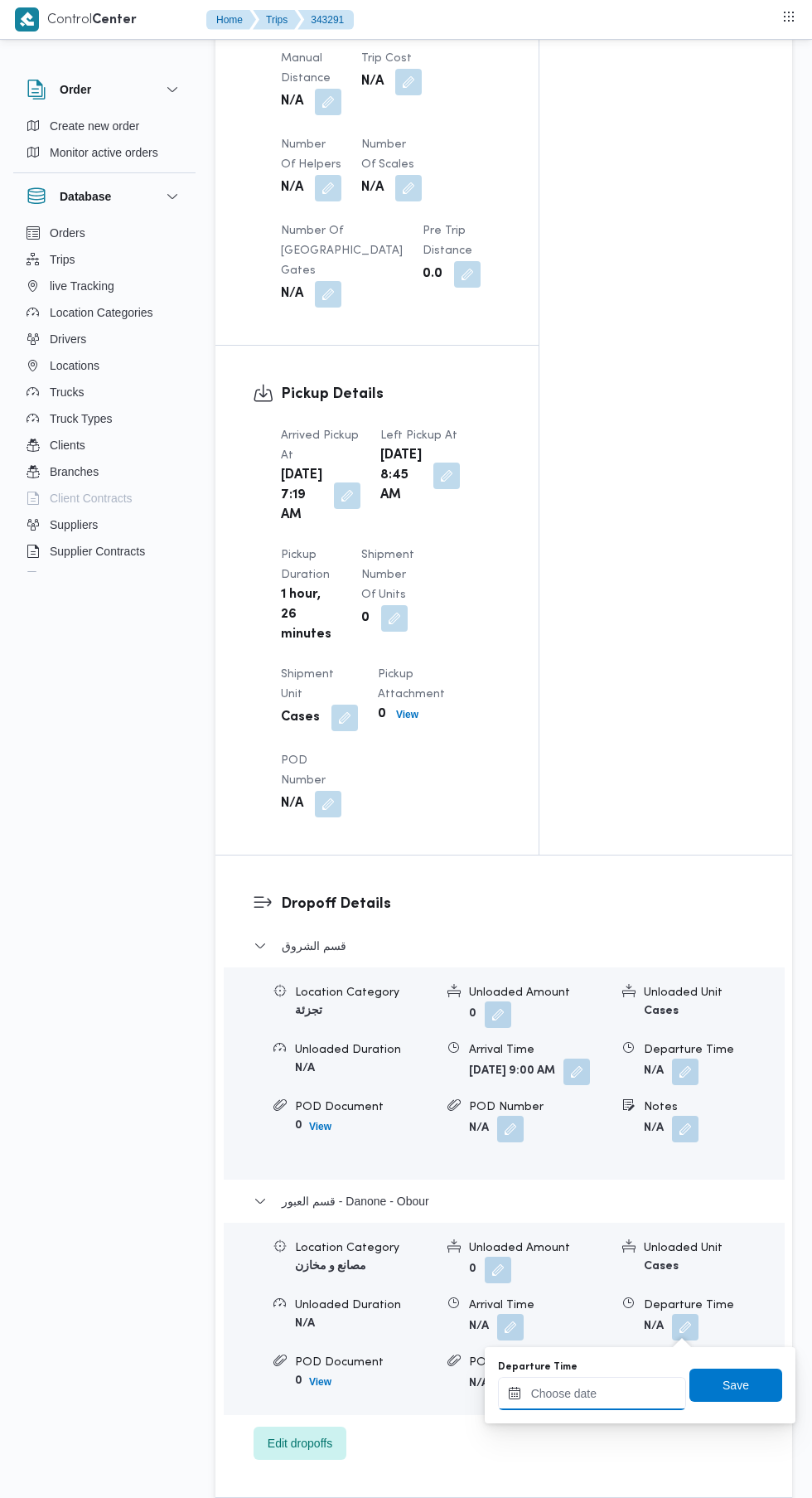
click at [612, 1393] on input "Departure Time" at bounding box center [592, 1393] width 188 height 34
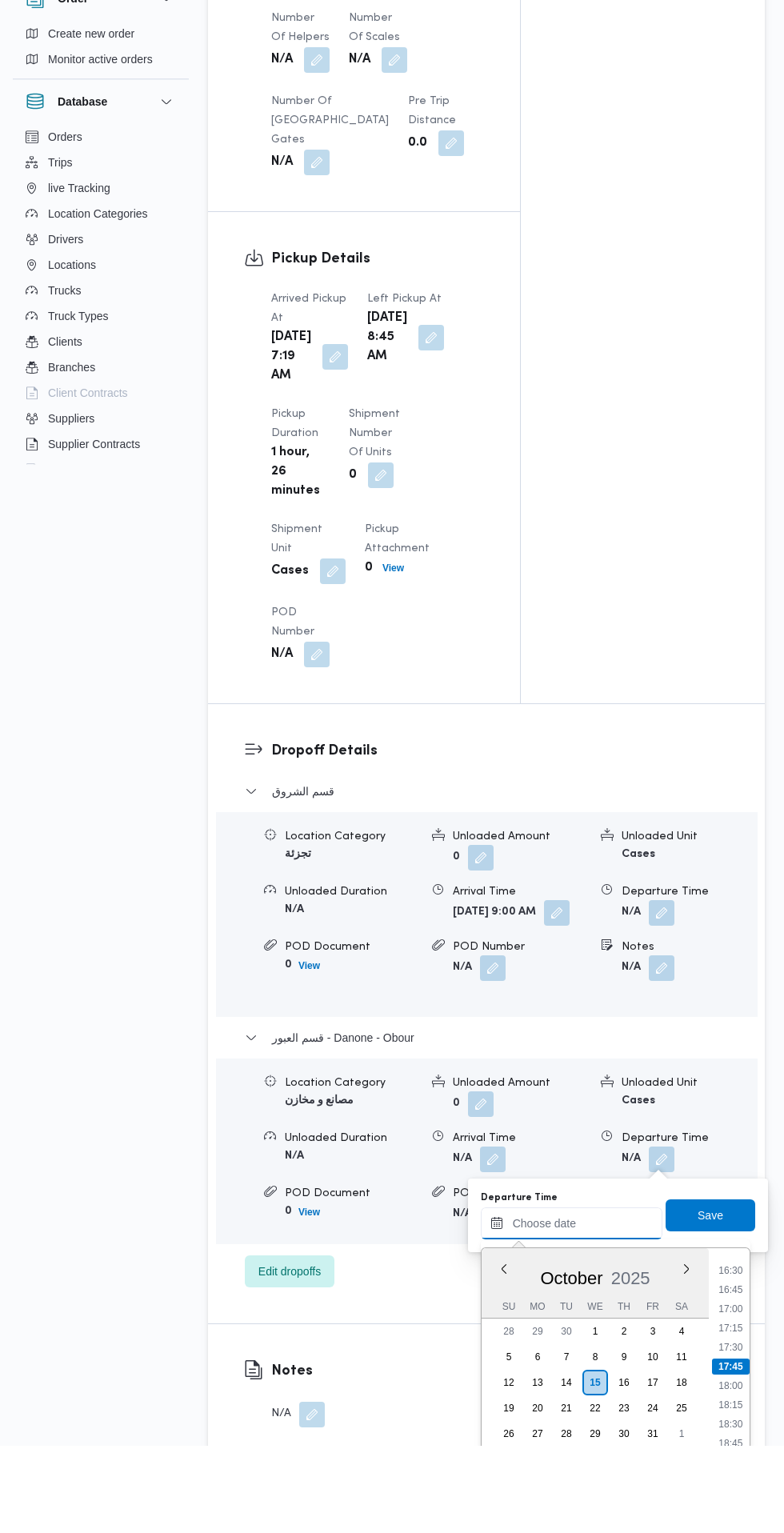
scroll to position [1577, 0]
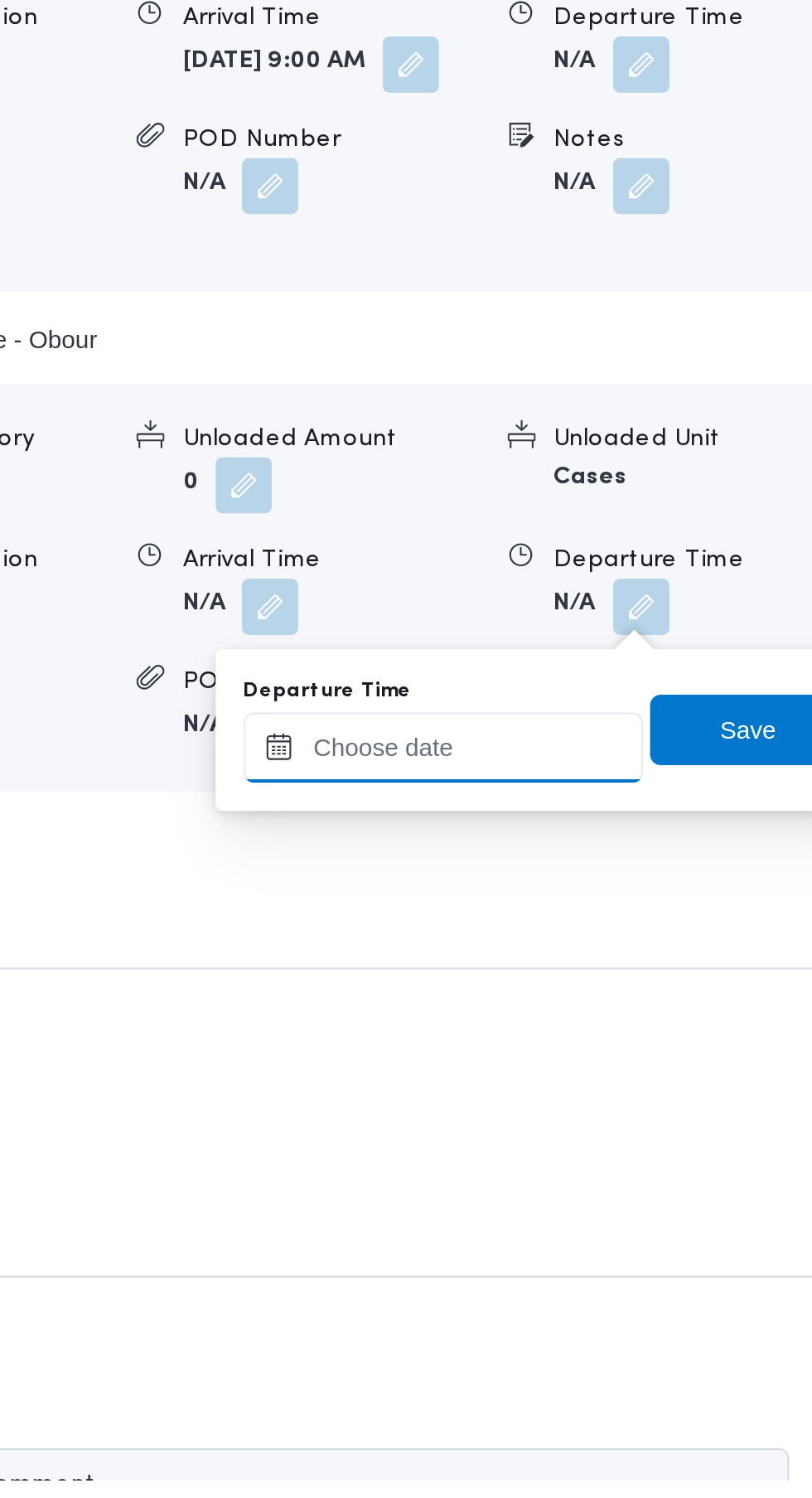
click at [627, 1156] on input "Departure Time" at bounding box center [592, 1153] width 188 height 34
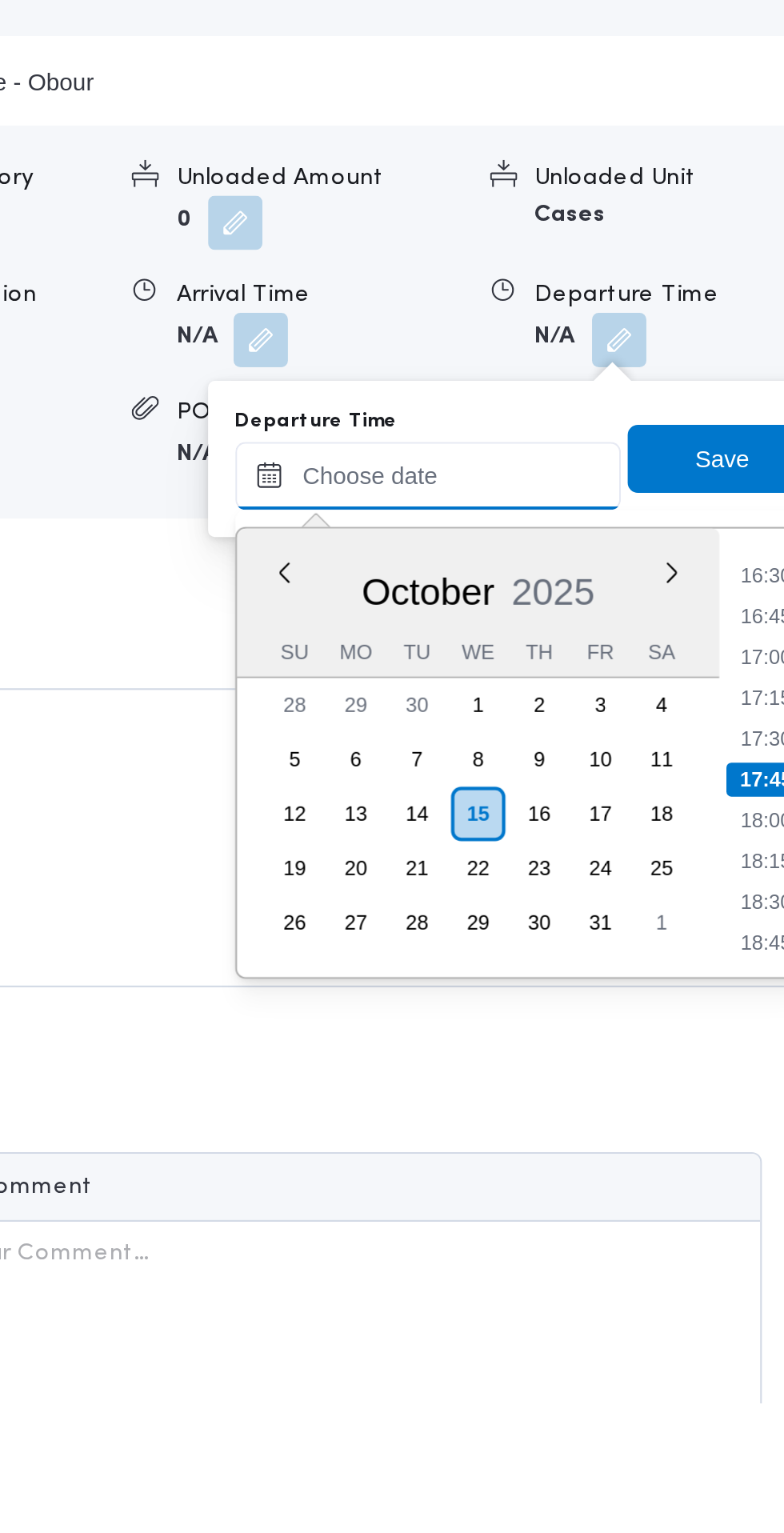
scroll to position [1640, 0]
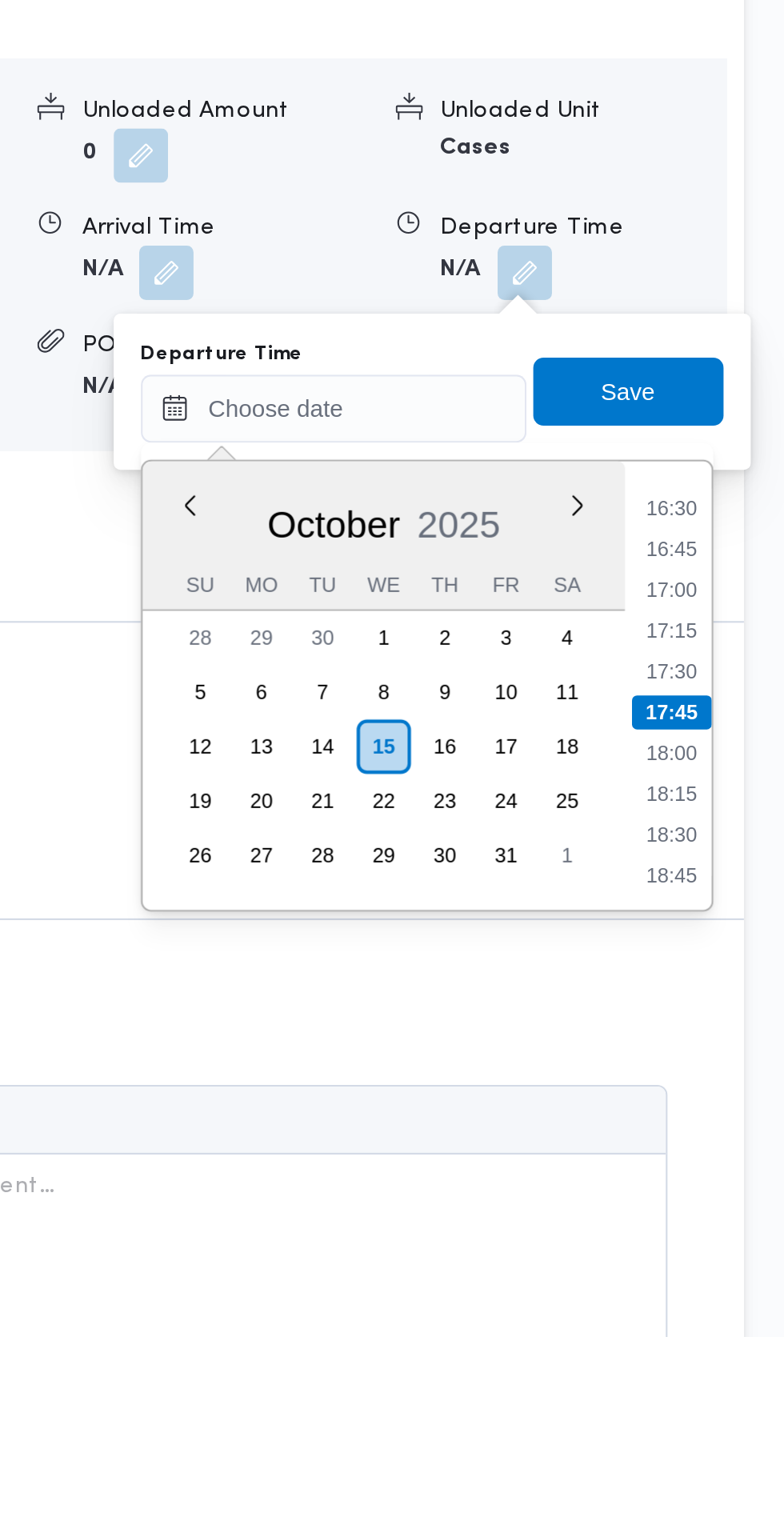
click at [736, 1144] on li "16:30" at bounding box center [731, 1143] width 37 height 16
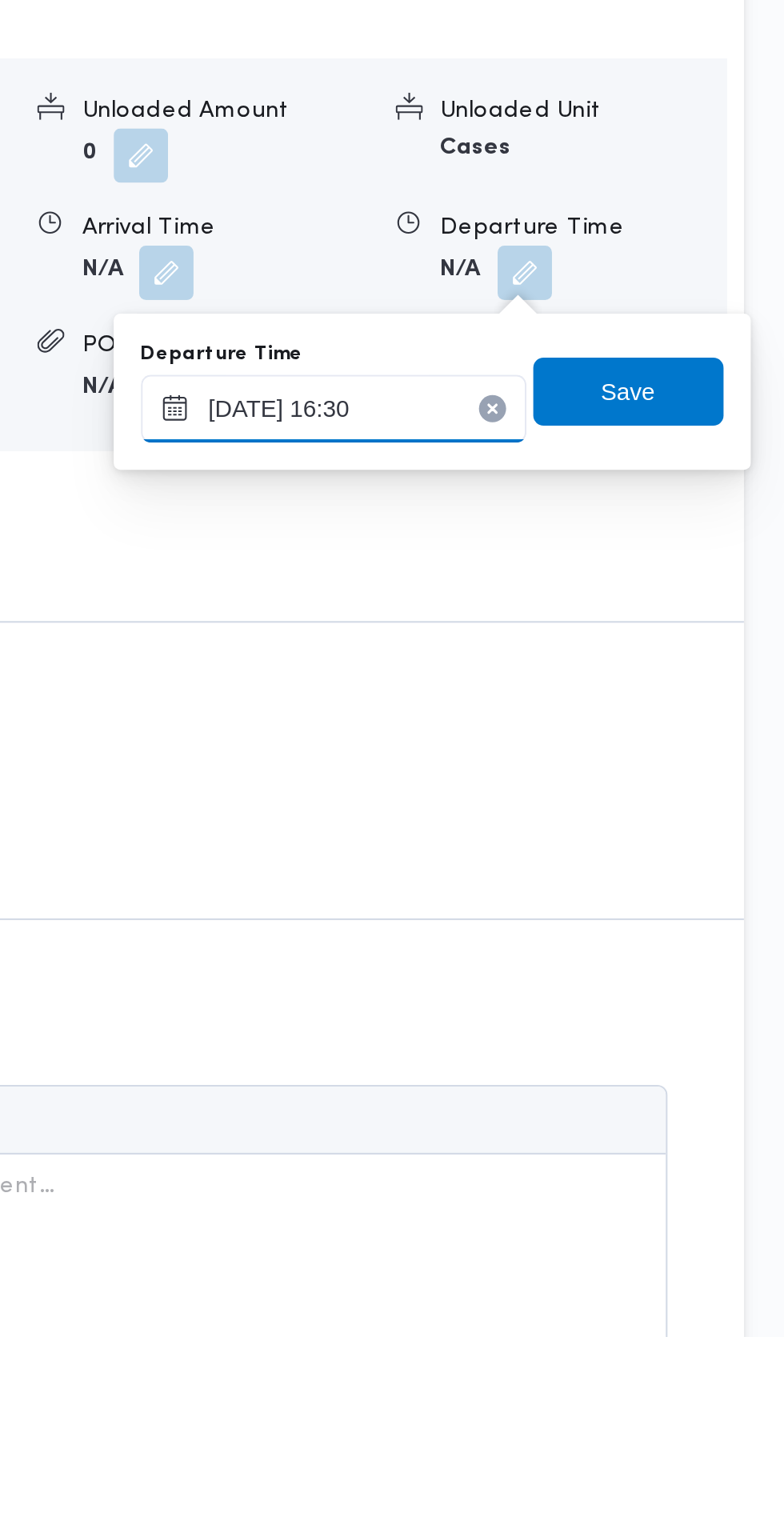
click at [609, 1098] on input "15/10/2025 16:30" at bounding box center [571, 1096] width 181 height 32
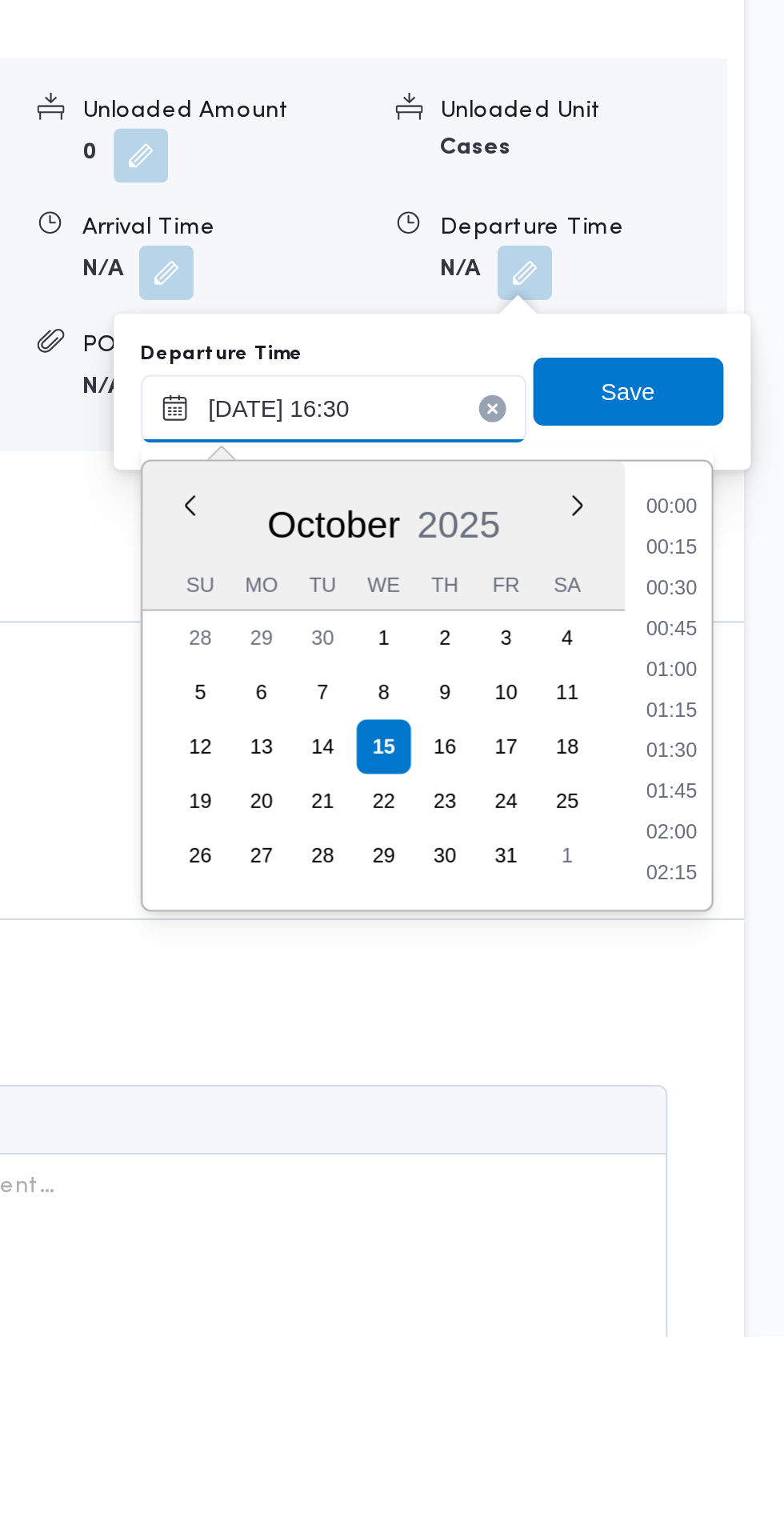
scroll to position [1170, 0]
click at [739, 1164] on li "15:30" at bounding box center [731, 1162] width 37 height 16
type input "15/10/2025 15:30"
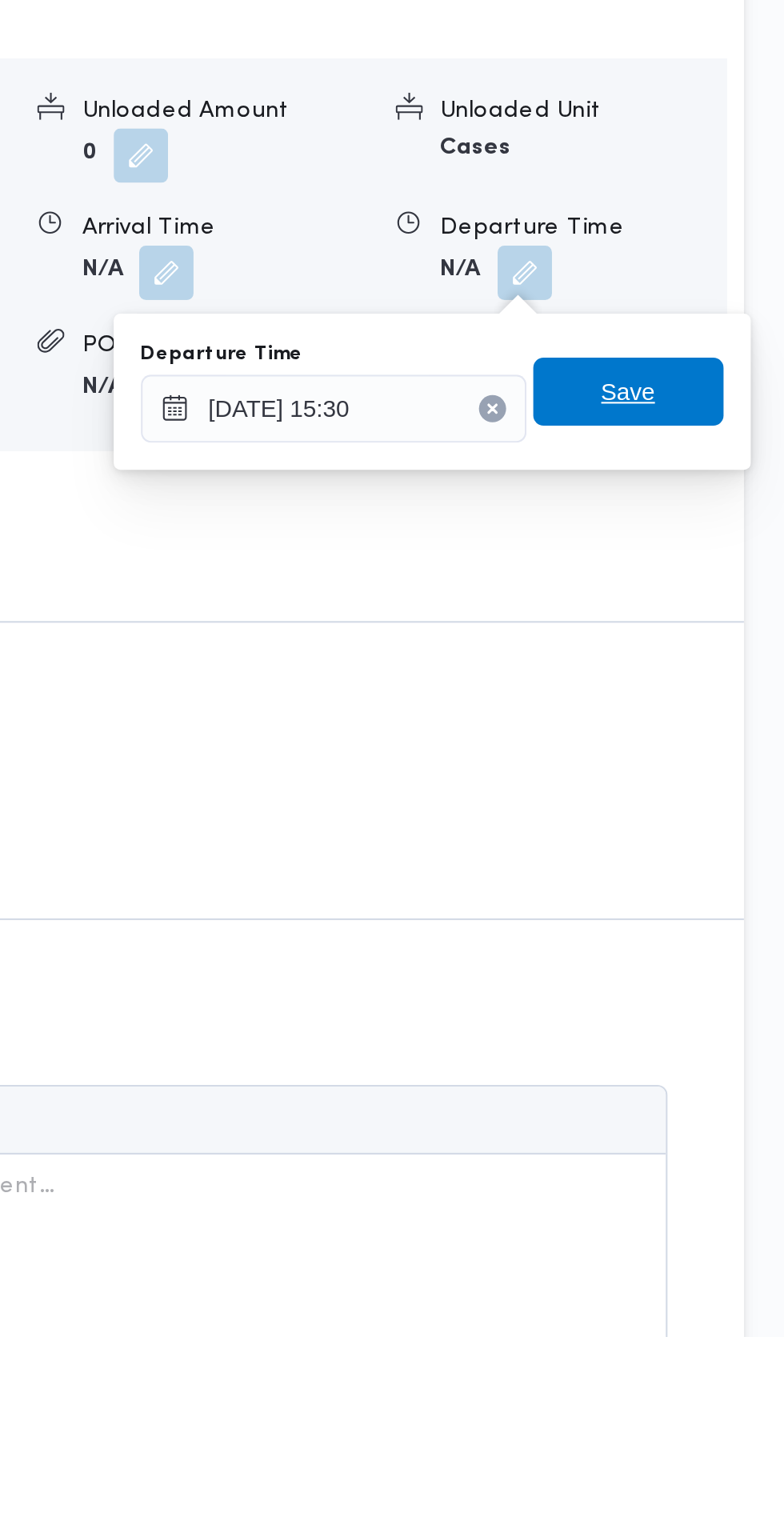
click at [721, 1088] on span "Save" at bounding box center [710, 1088] width 26 height 19
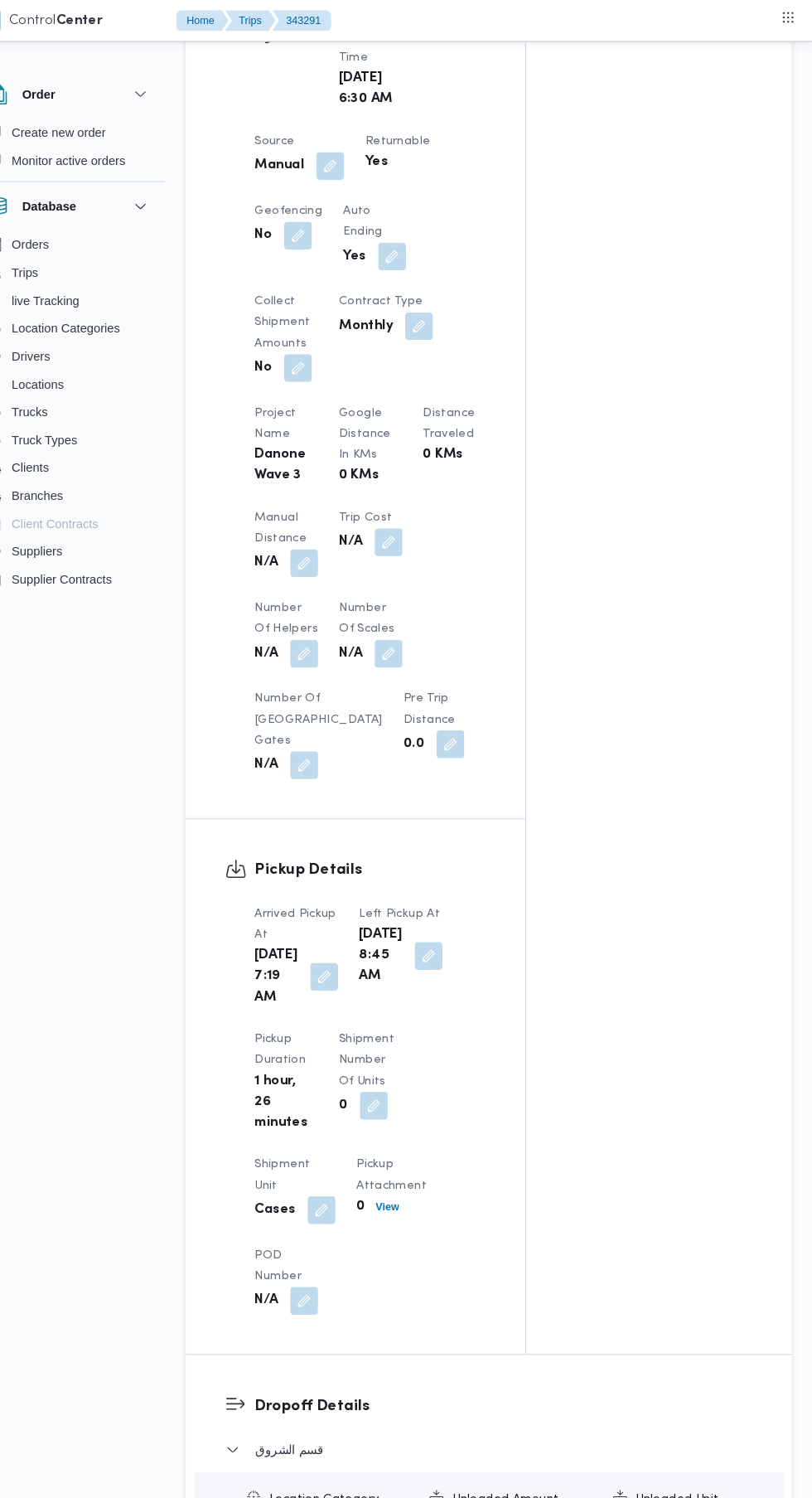
scroll to position [1000, 0]
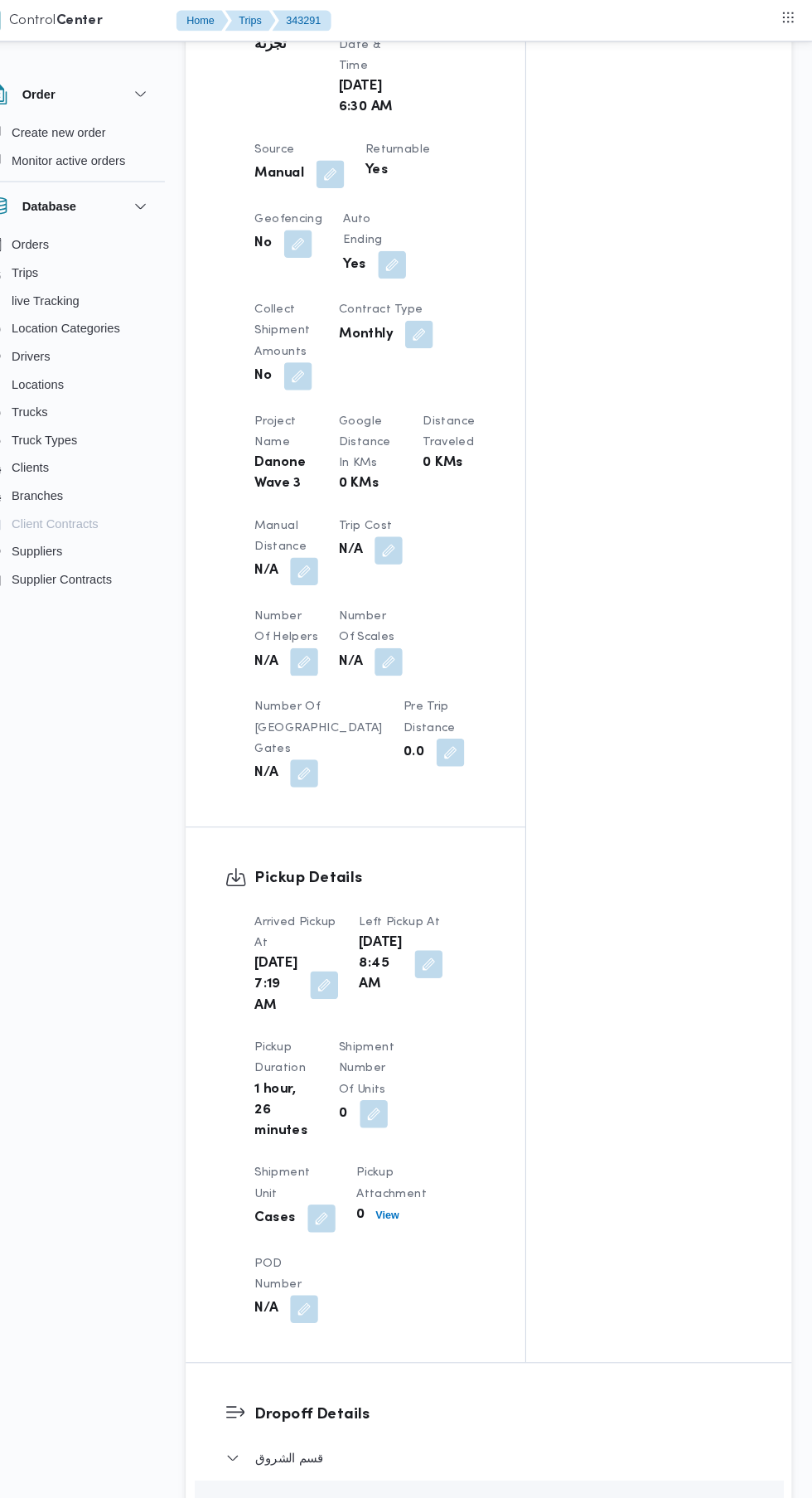
click at [329, 531] on button "button" at bounding box center [328, 543] width 27 height 27
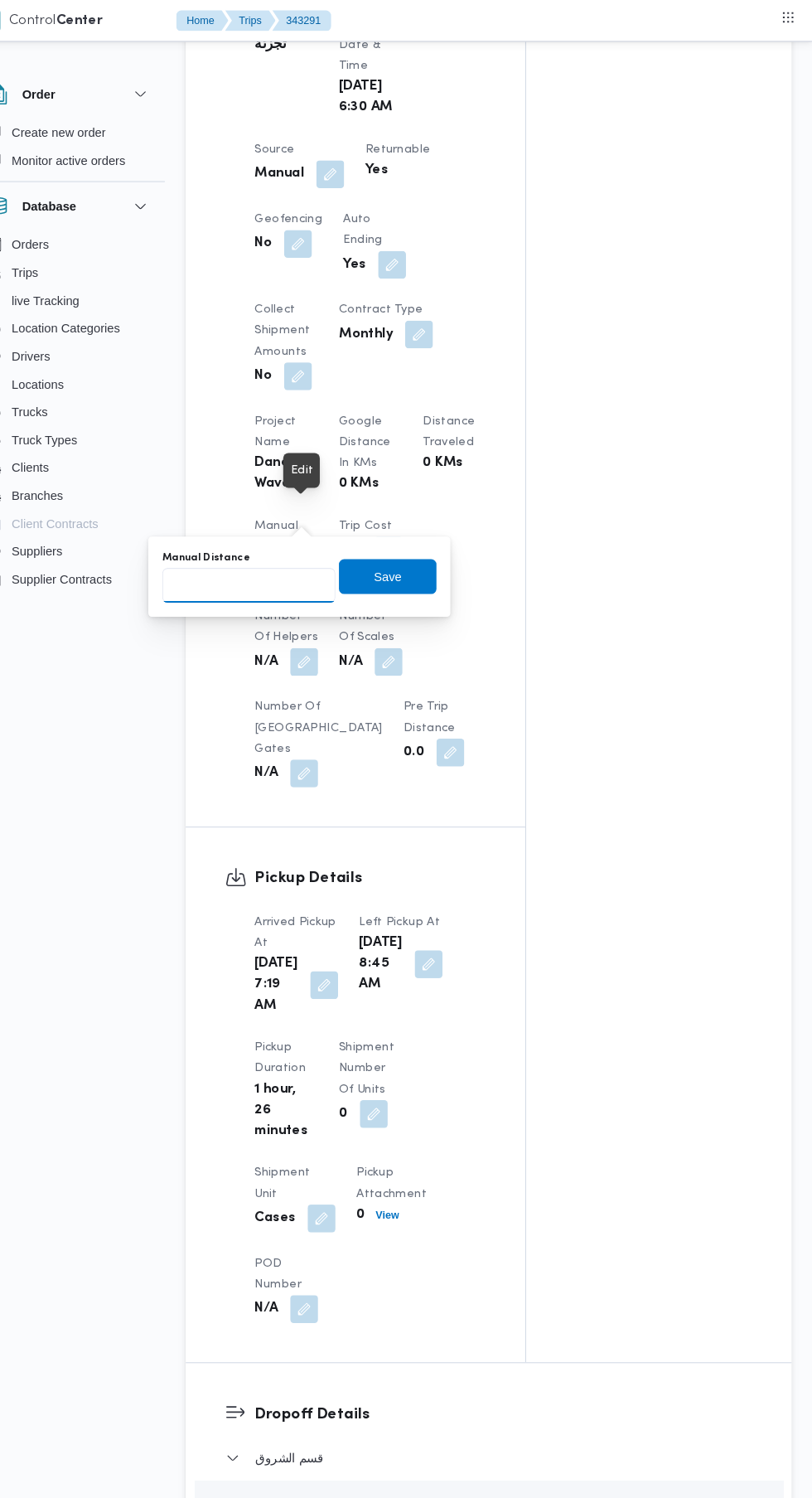
click at [292, 556] on input "Manual Distance" at bounding box center [275, 557] width 165 height 34
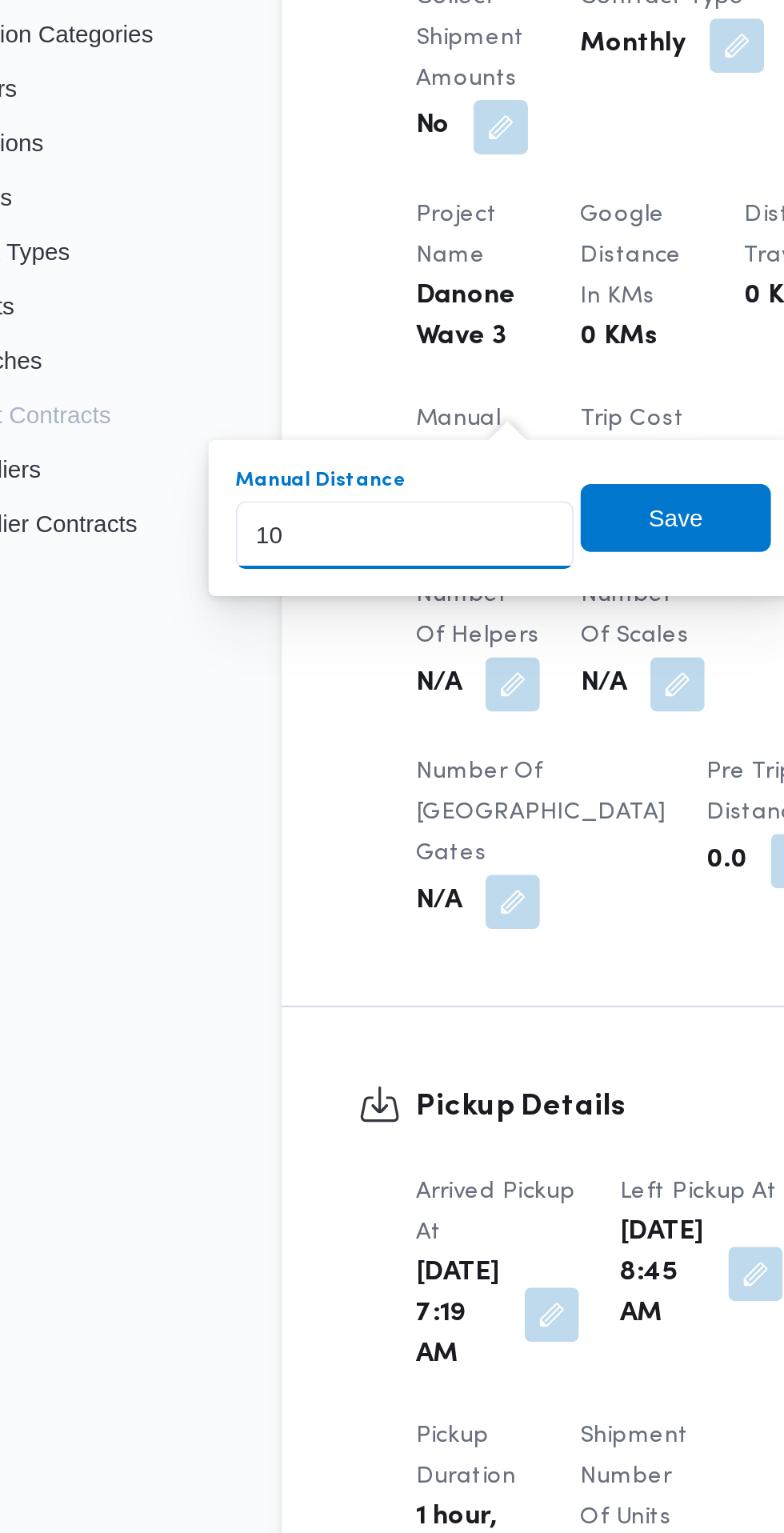
type input "100"
click at [401, 526] on span "Save" at bounding box center [393, 529] width 26 height 19
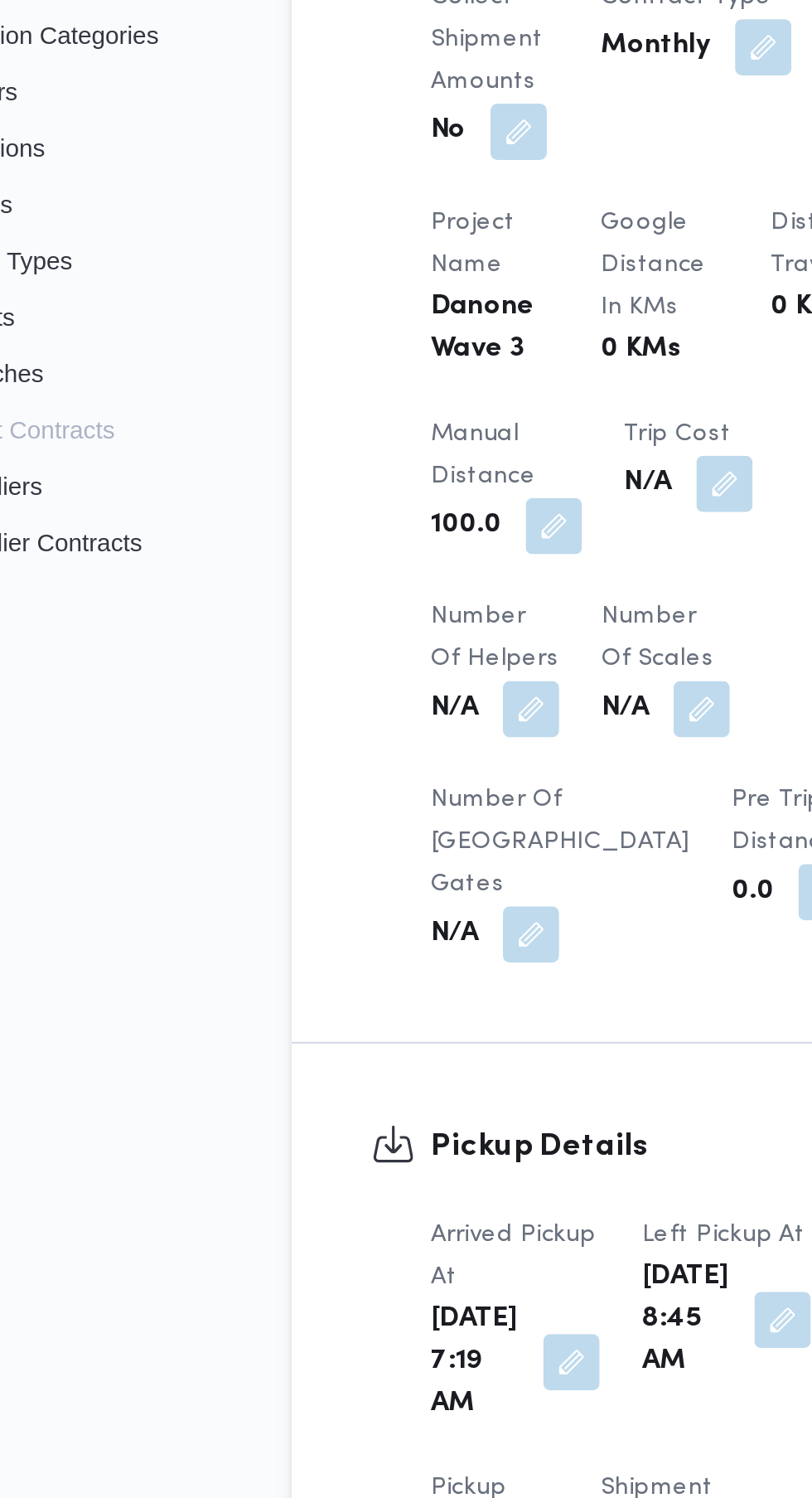
click at [340, 906] on div "Wed, Oct 15, 2025 7:19 AM" at bounding box center [321, 938] width 83 height 63
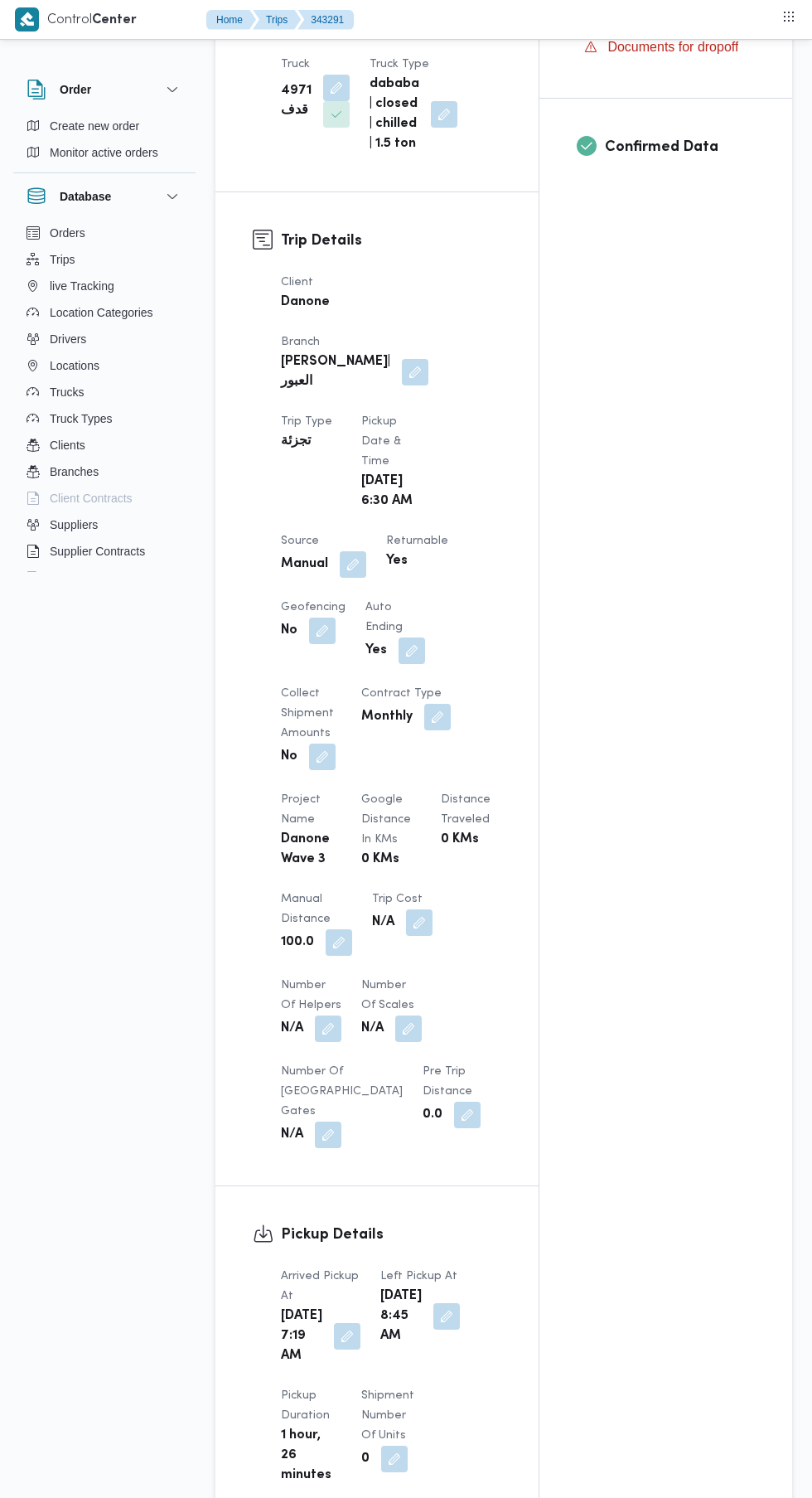
scroll to position [0, 0]
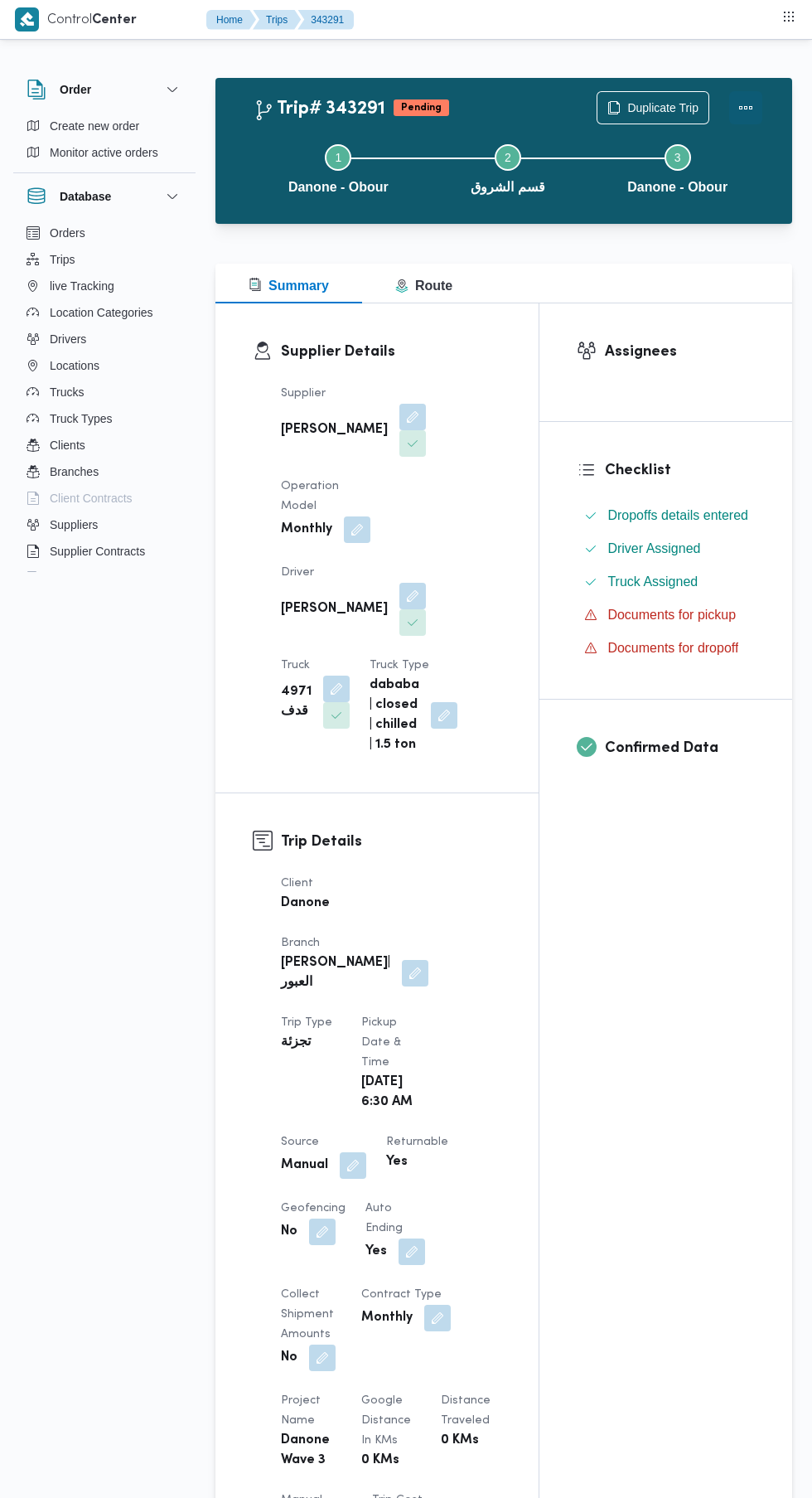
click at [753, 111] on button "Actions" at bounding box center [746, 108] width 34 height 34
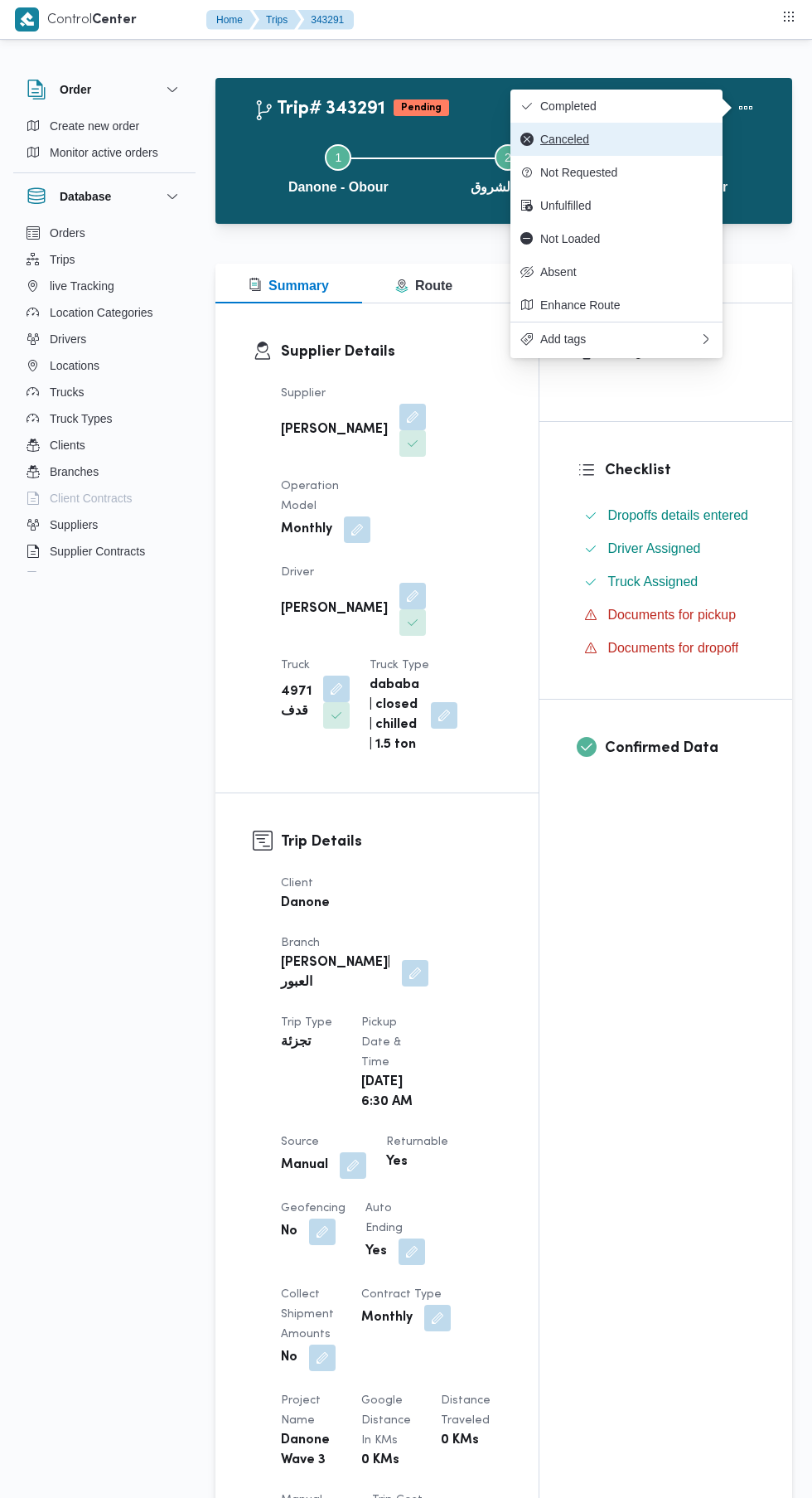
click at [663, 128] on button "Canceled" at bounding box center [616, 139] width 212 height 34
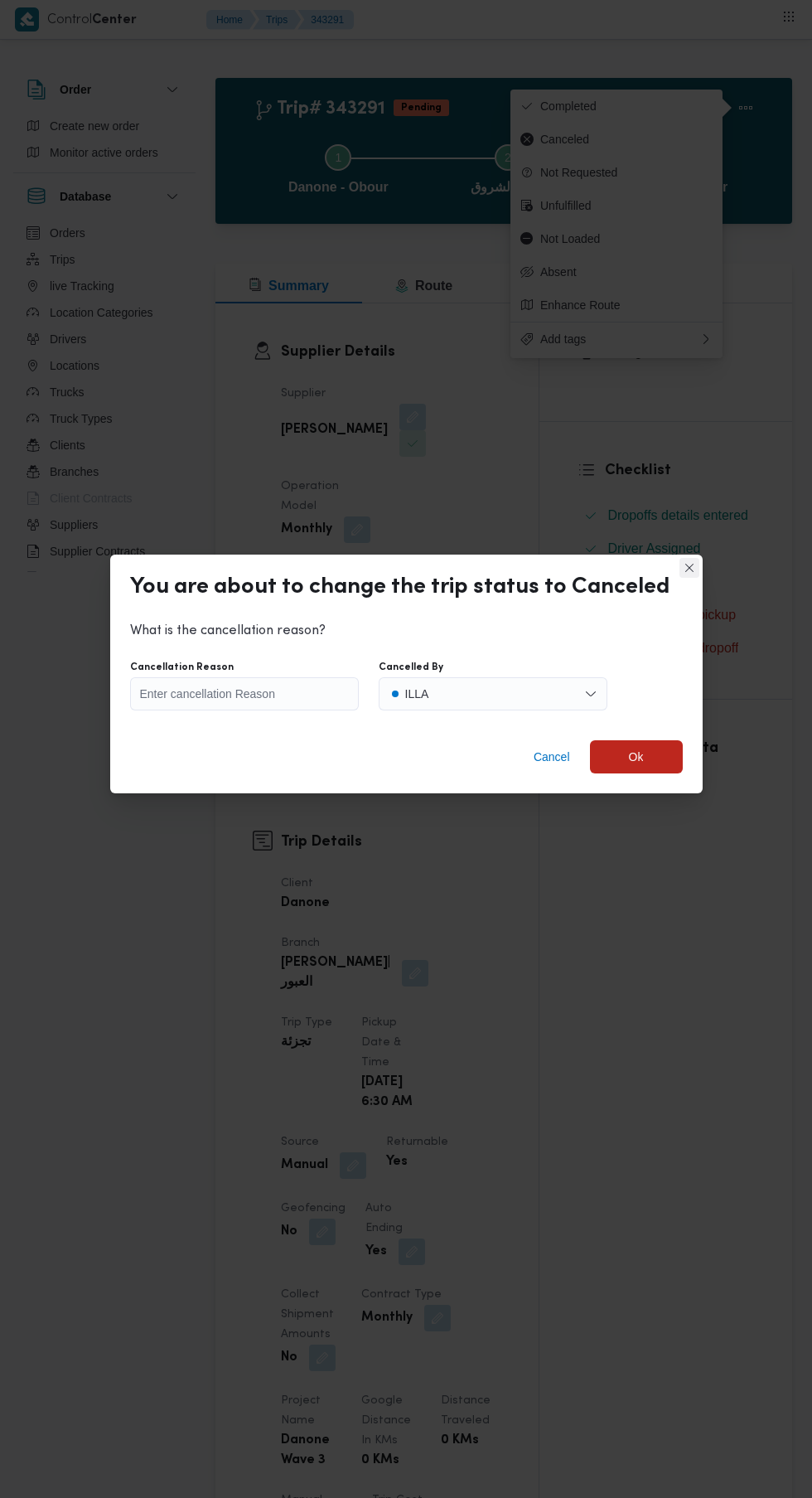
click at [680, 569] on button "Closes this modal window" at bounding box center [690, 567] width 20 height 20
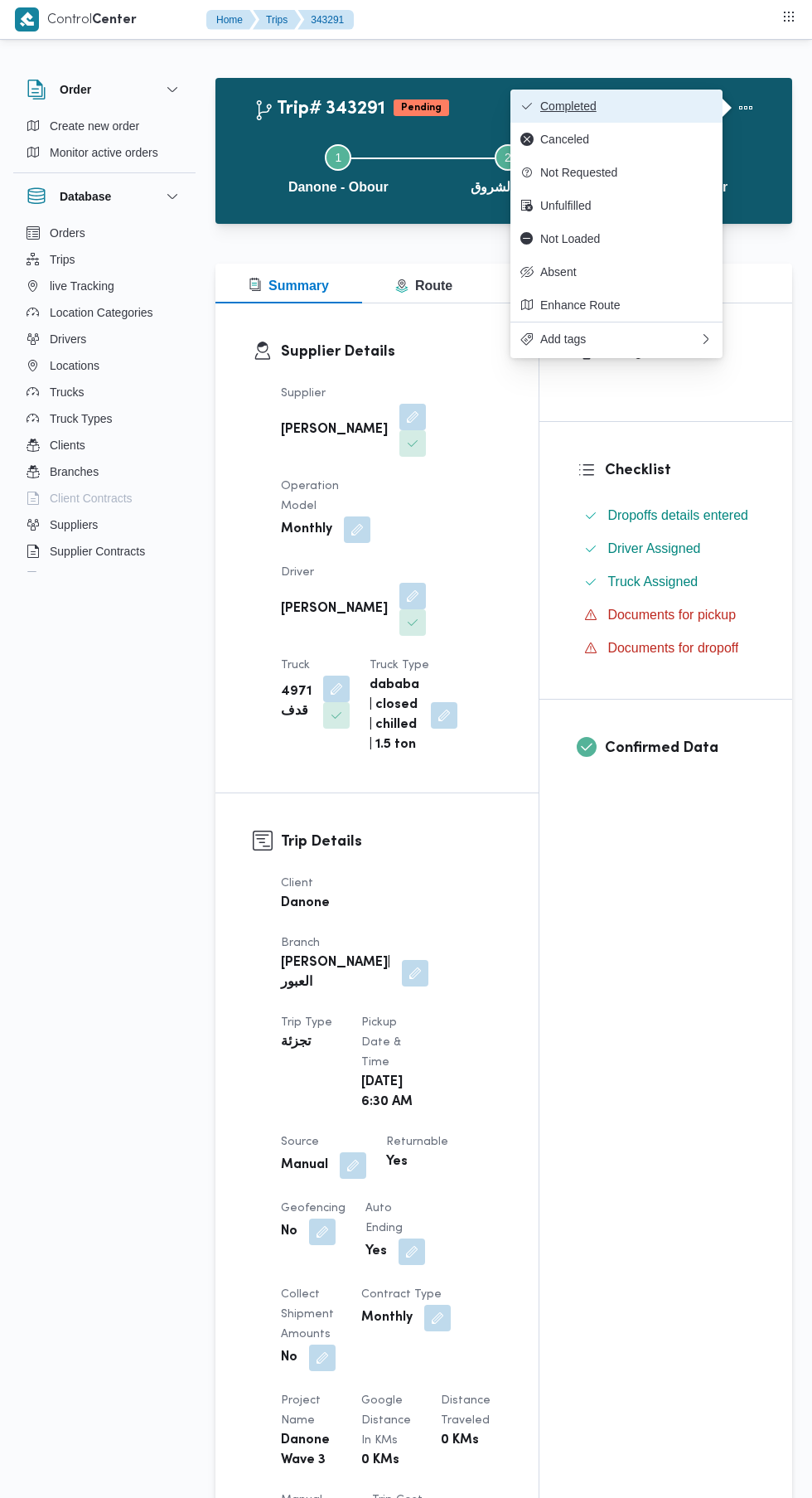
click at [636, 108] on span "Completed" at bounding box center [626, 106] width 172 height 13
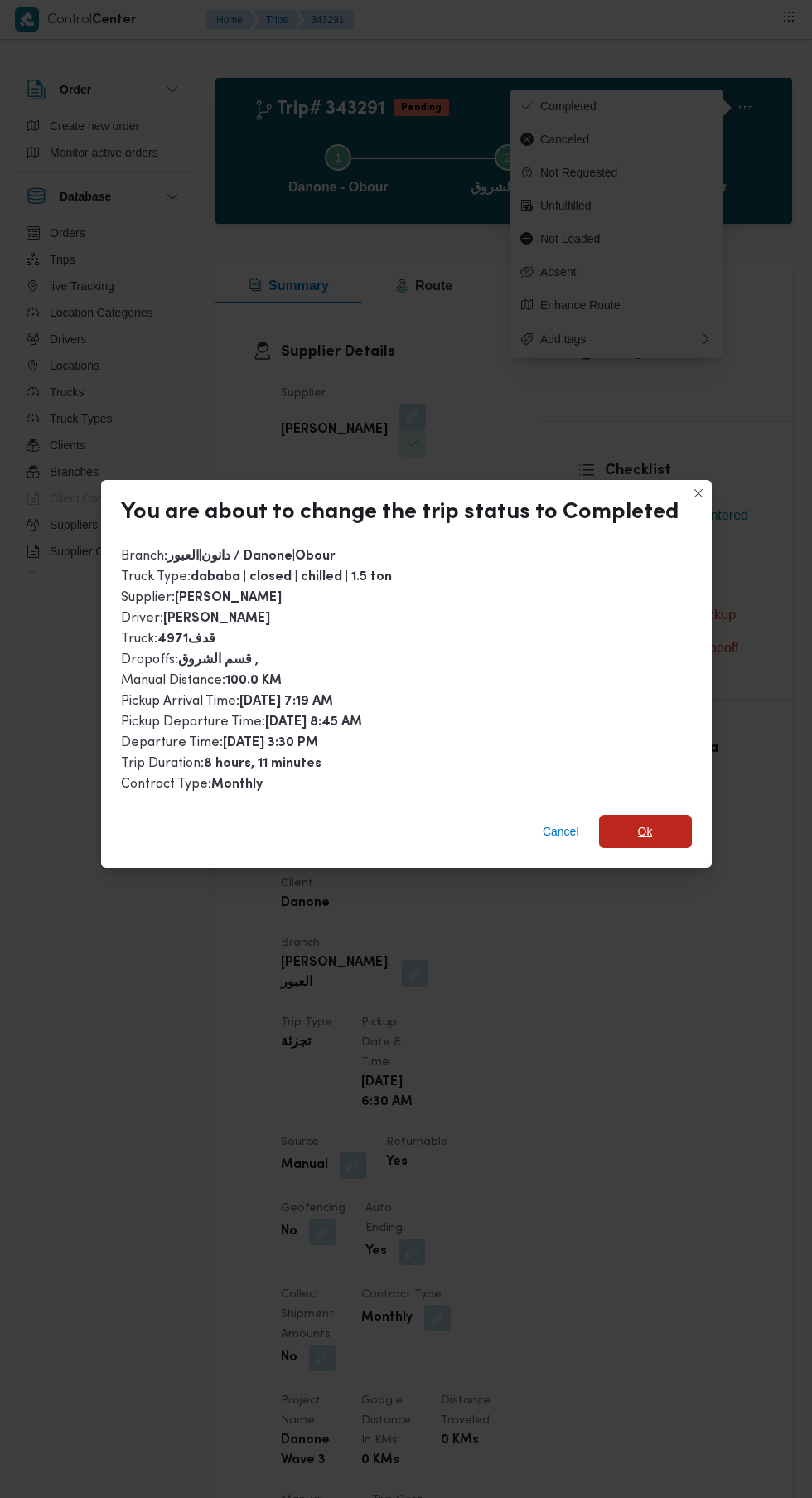
click at [640, 821] on span "Ok" at bounding box center [645, 831] width 15 height 20
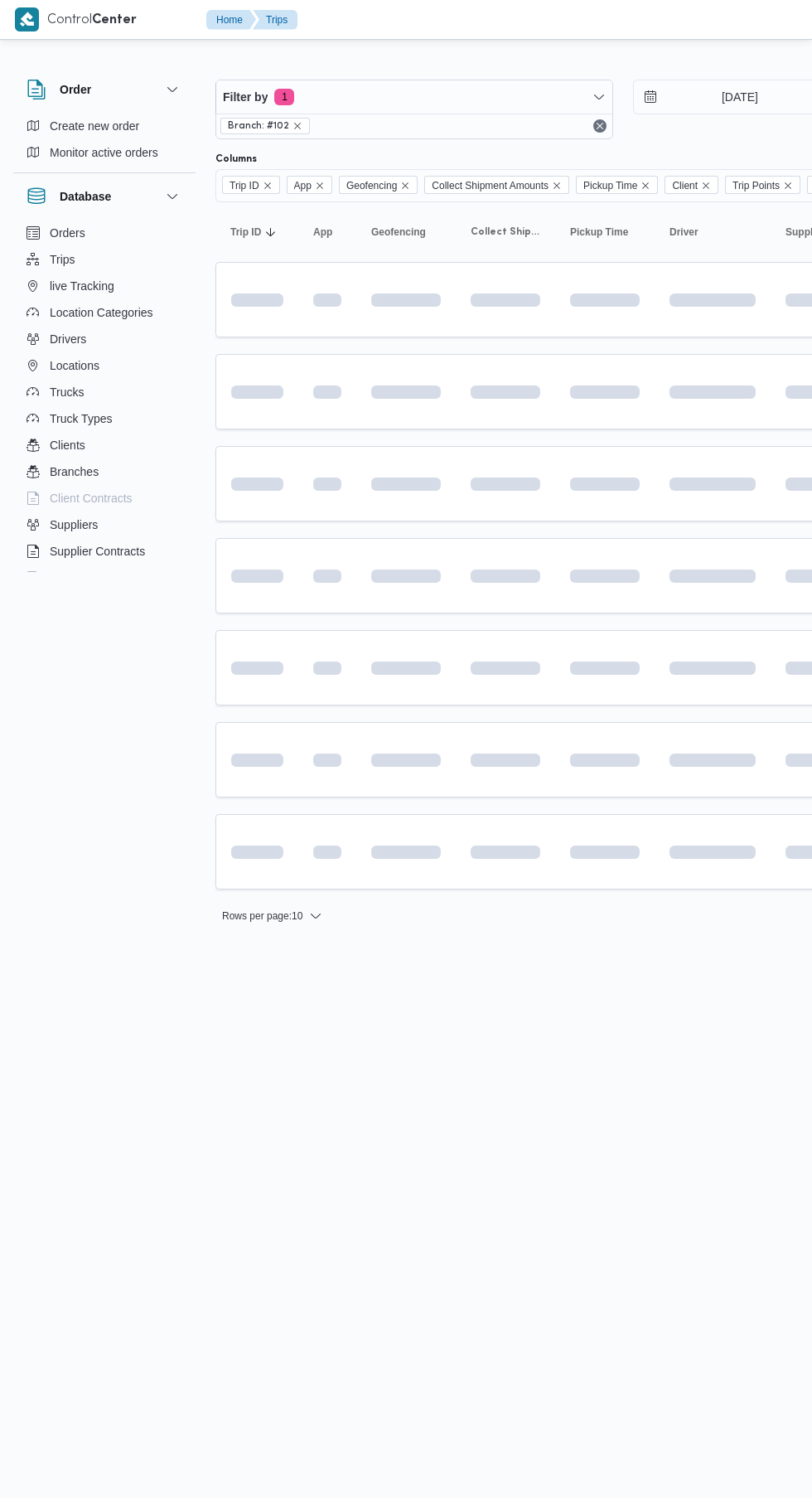
scroll to position [0, 1]
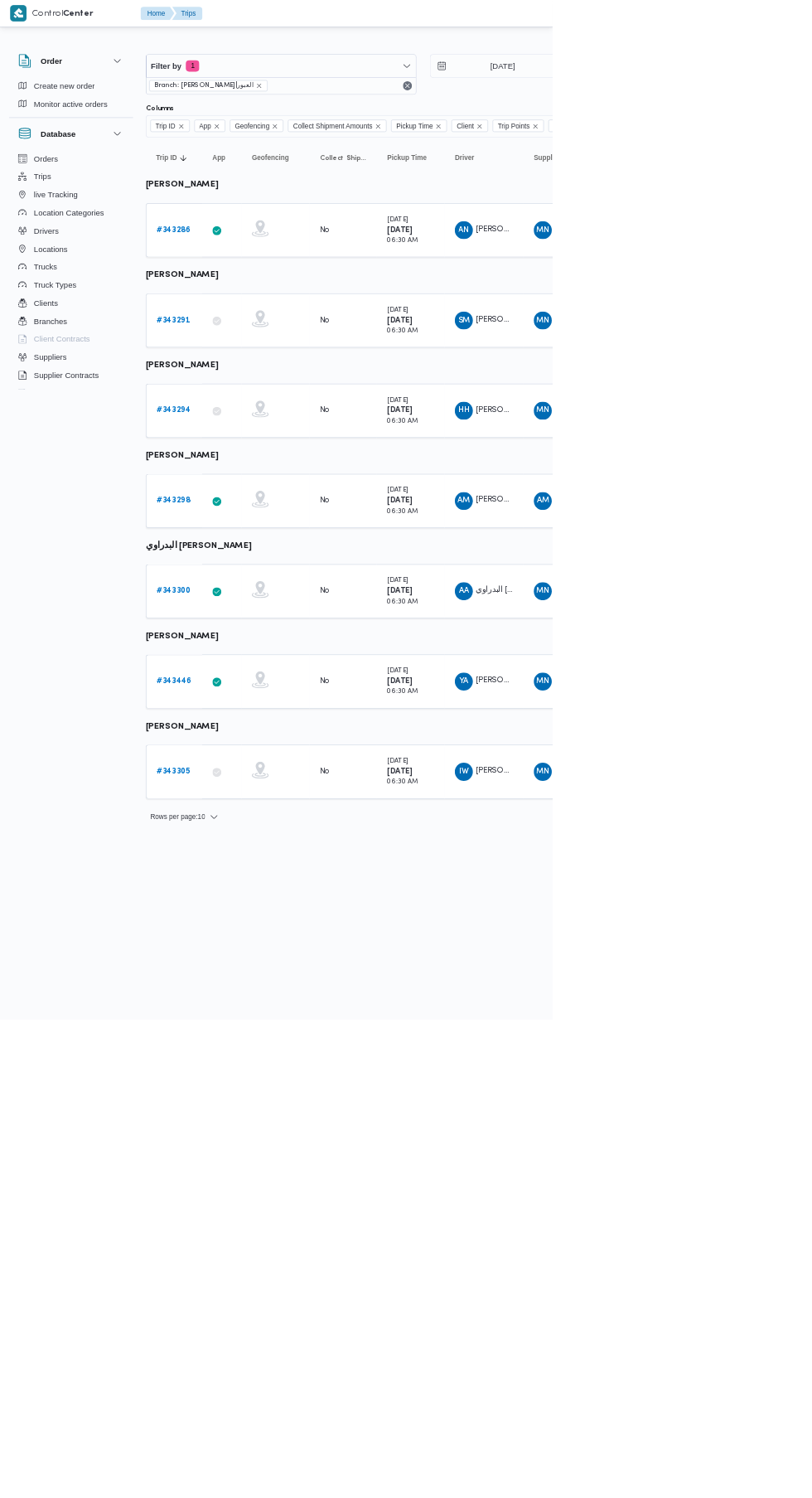
click at [255, 867] on b "# 343300" at bounding box center [255, 868] width 50 height 11
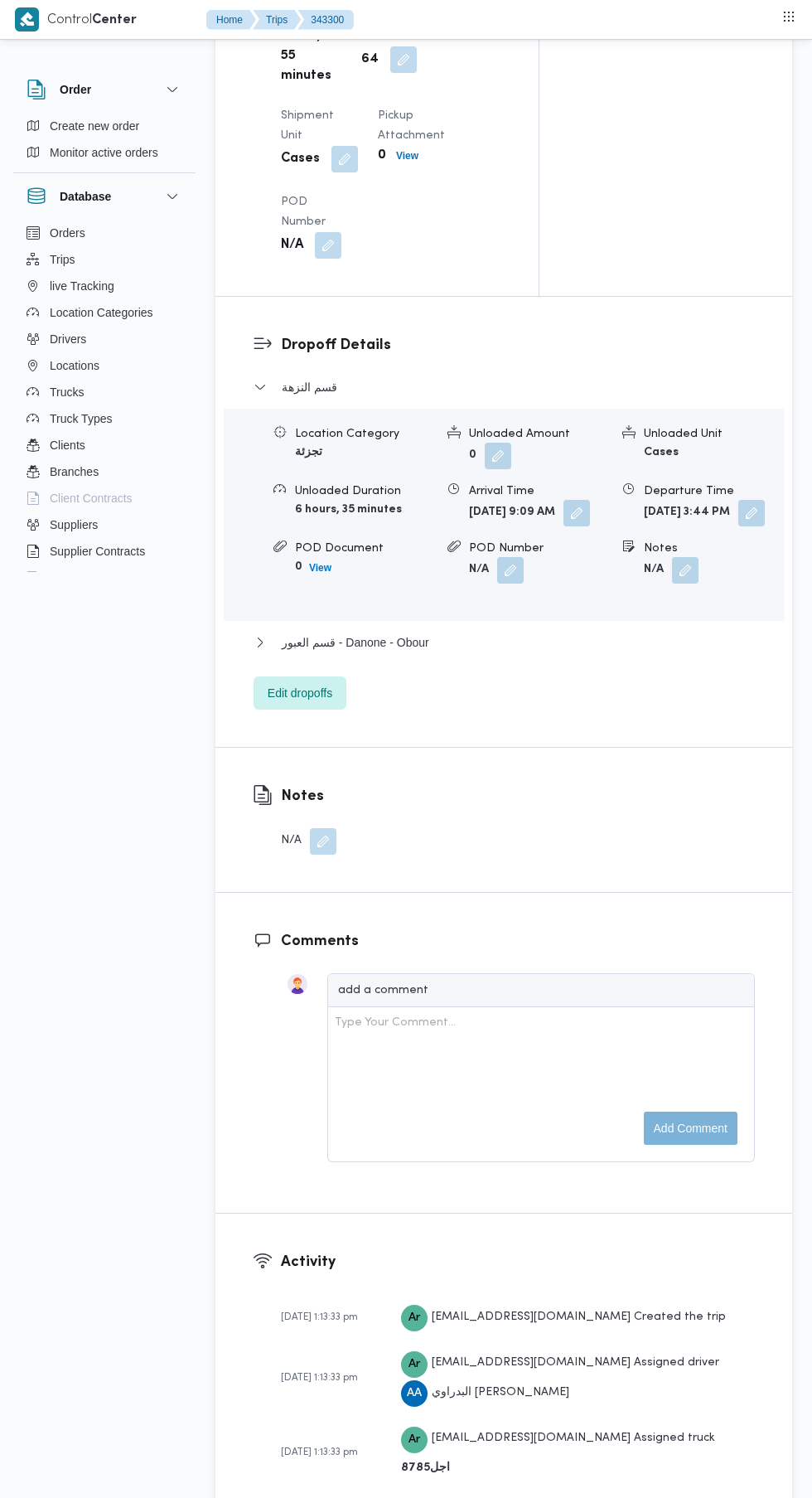
scroll to position [2088, 0]
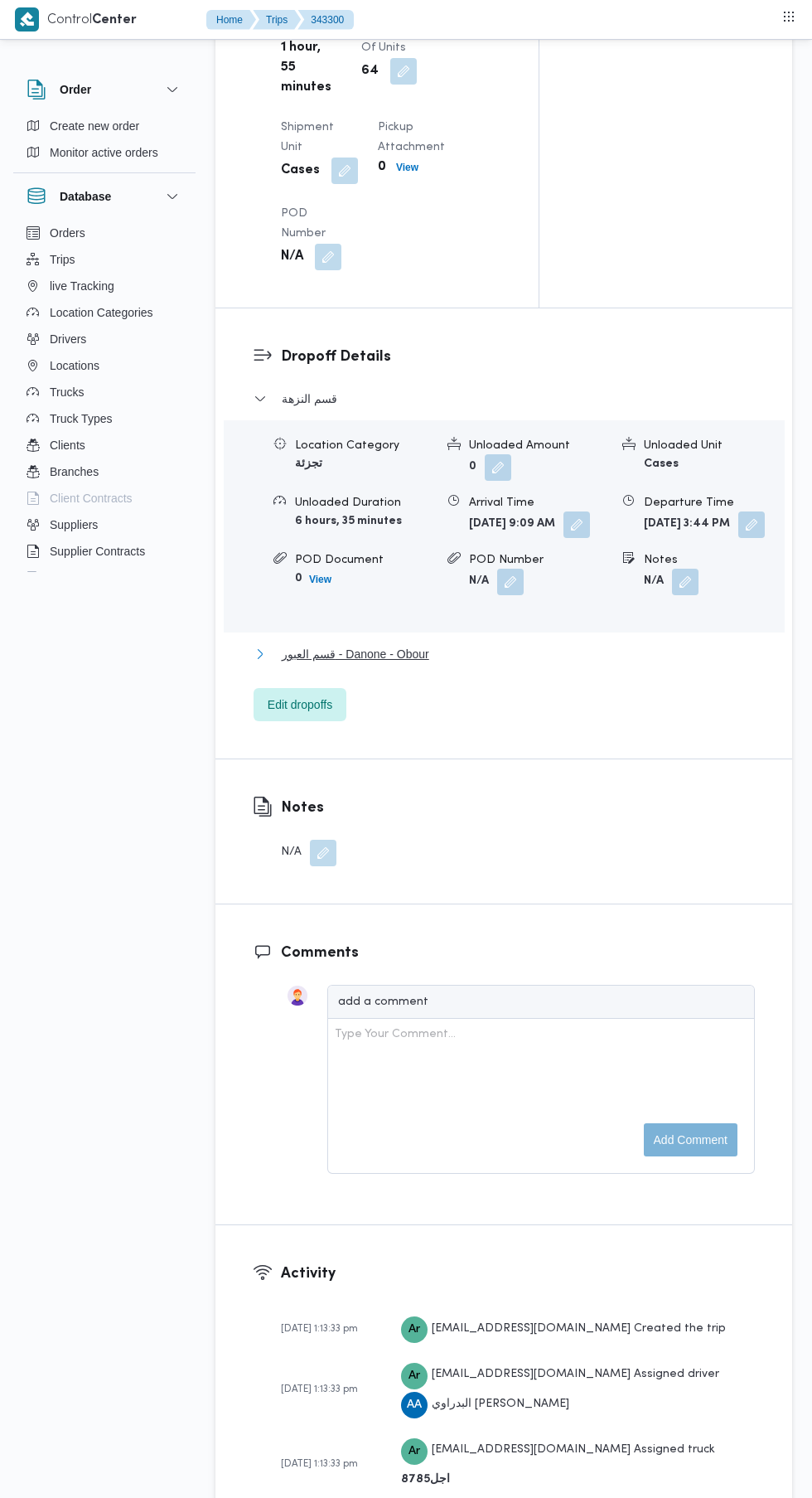
click at [465, 650] on button "قسم العبور - Danone - Obour" at bounding box center [504, 654] width 501 height 20
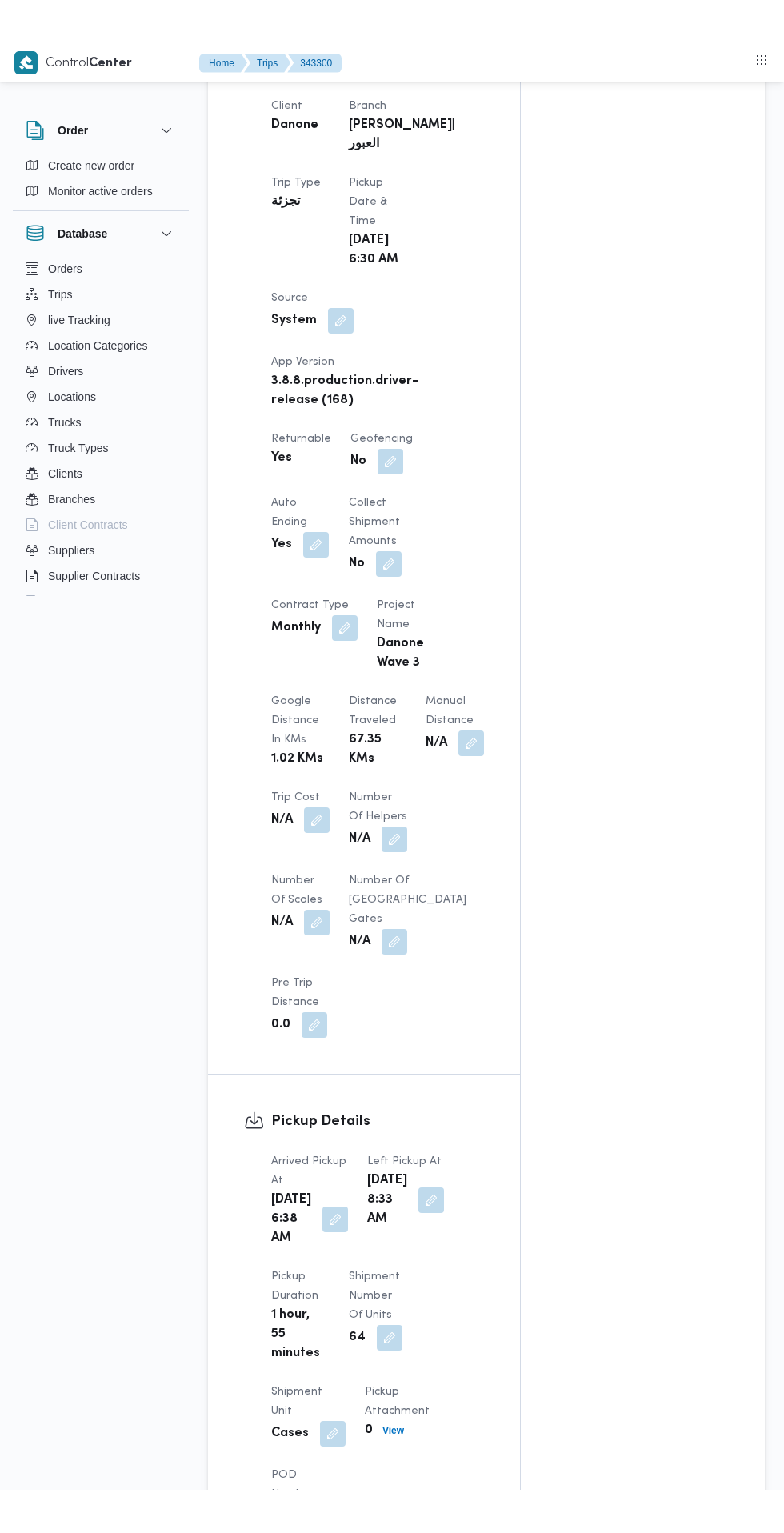
scroll to position [763, 0]
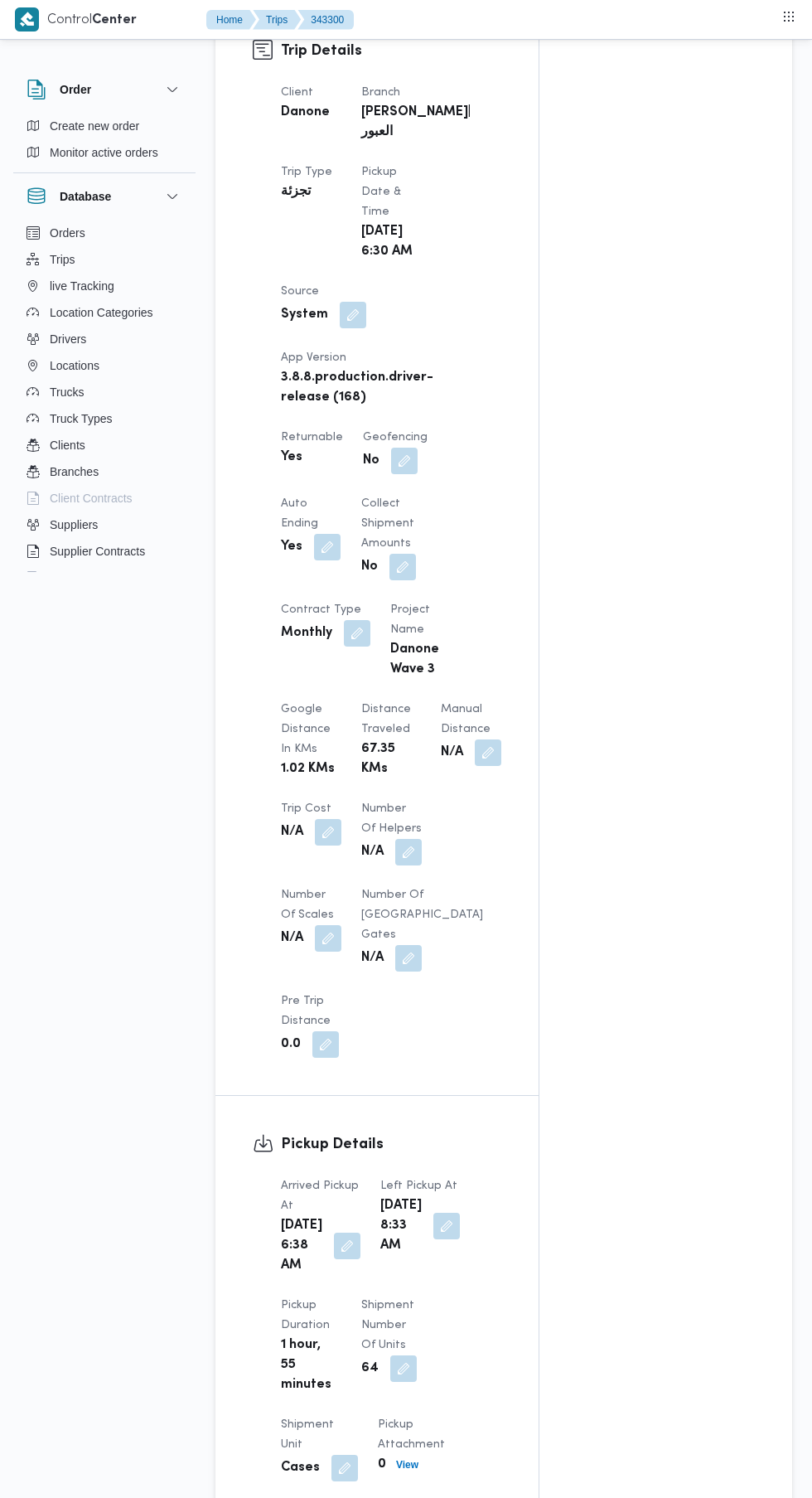
click at [475, 766] on button "button" at bounding box center [488, 752] width 27 height 27
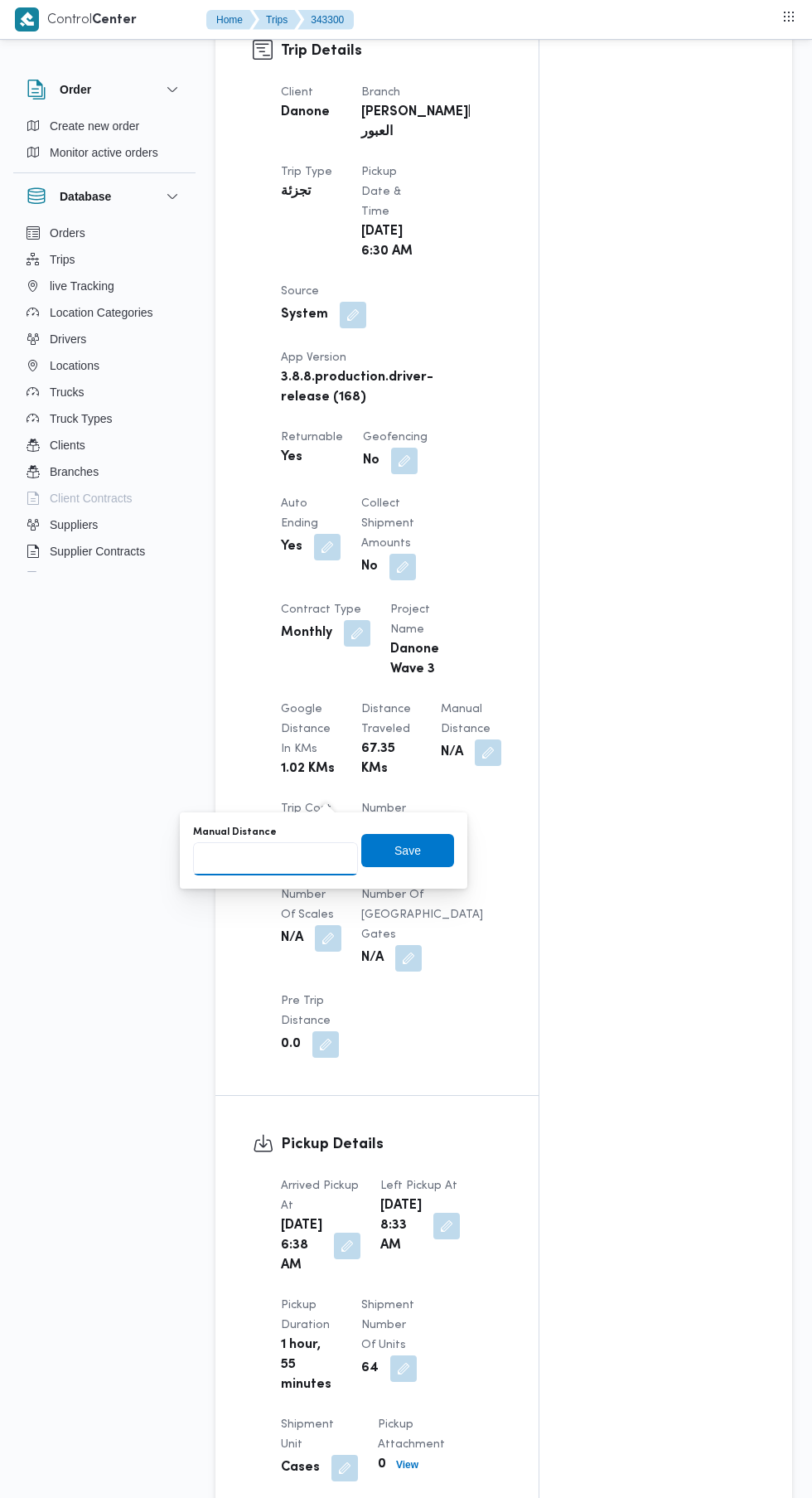
click at [293, 856] on input "Manual Distance" at bounding box center [275, 859] width 165 height 34
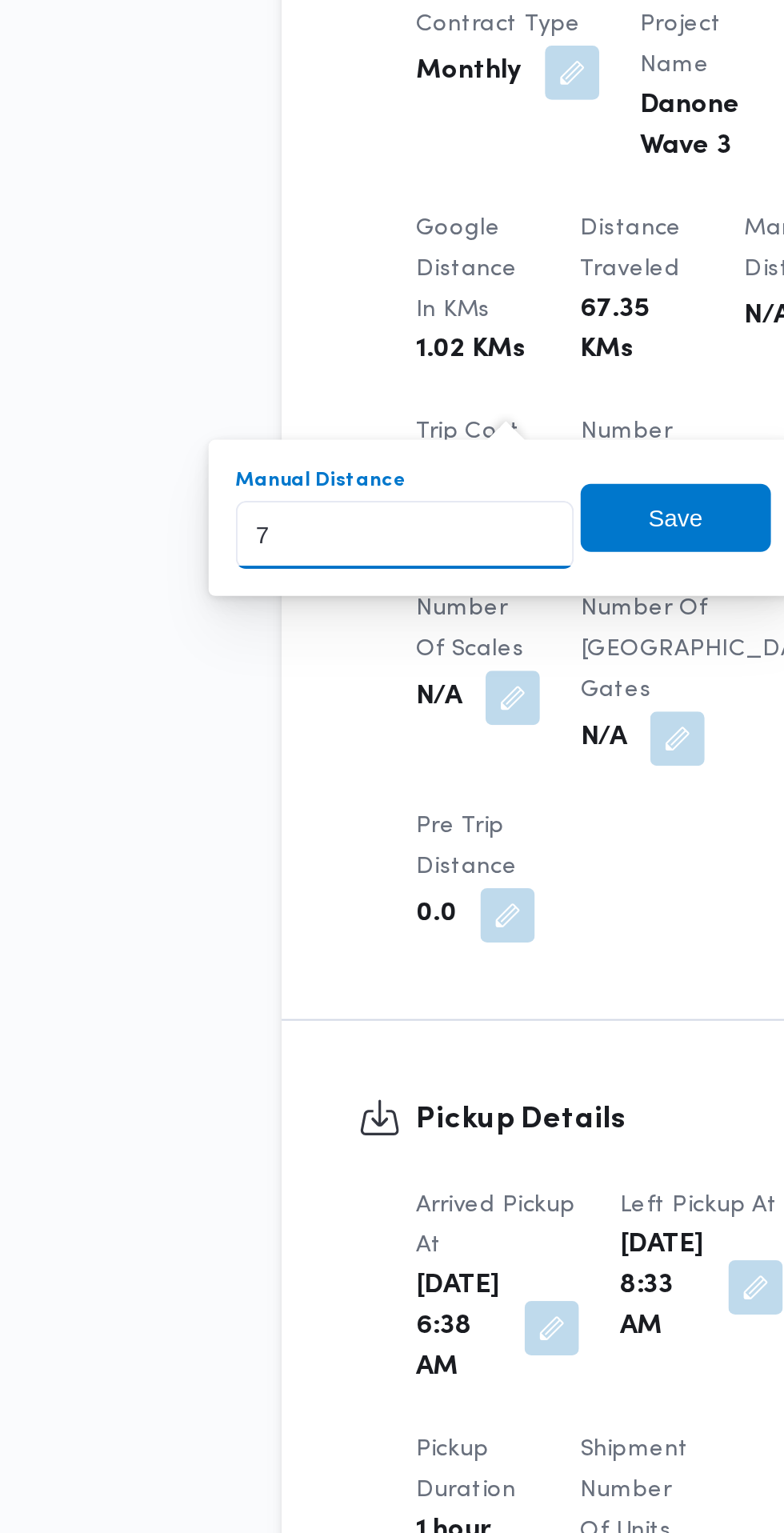
type input "73"
click at [409, 827] on span "Save" at bounding box center [394, 821] width 90 height 32
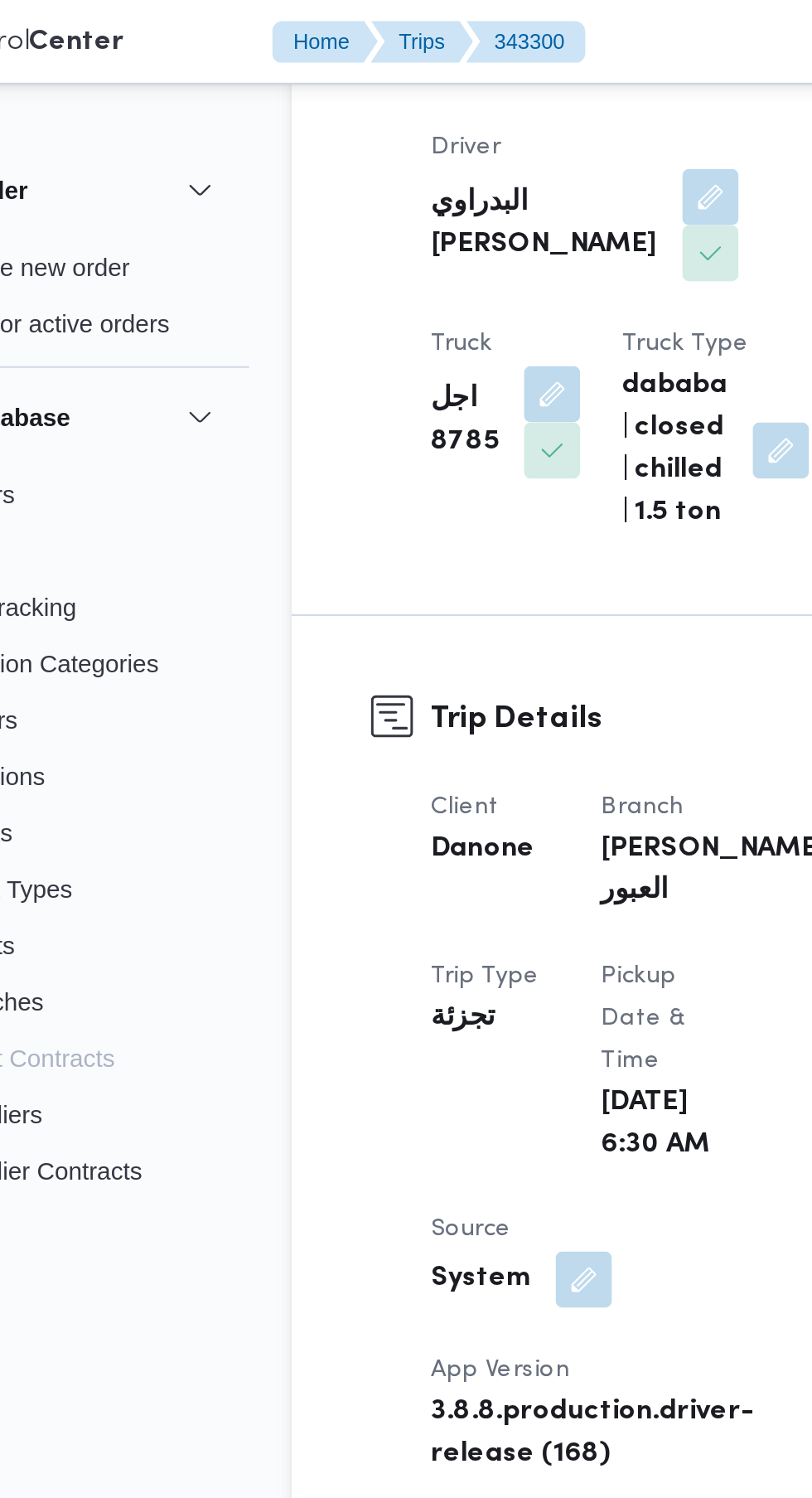
scroll to position [0, 0]
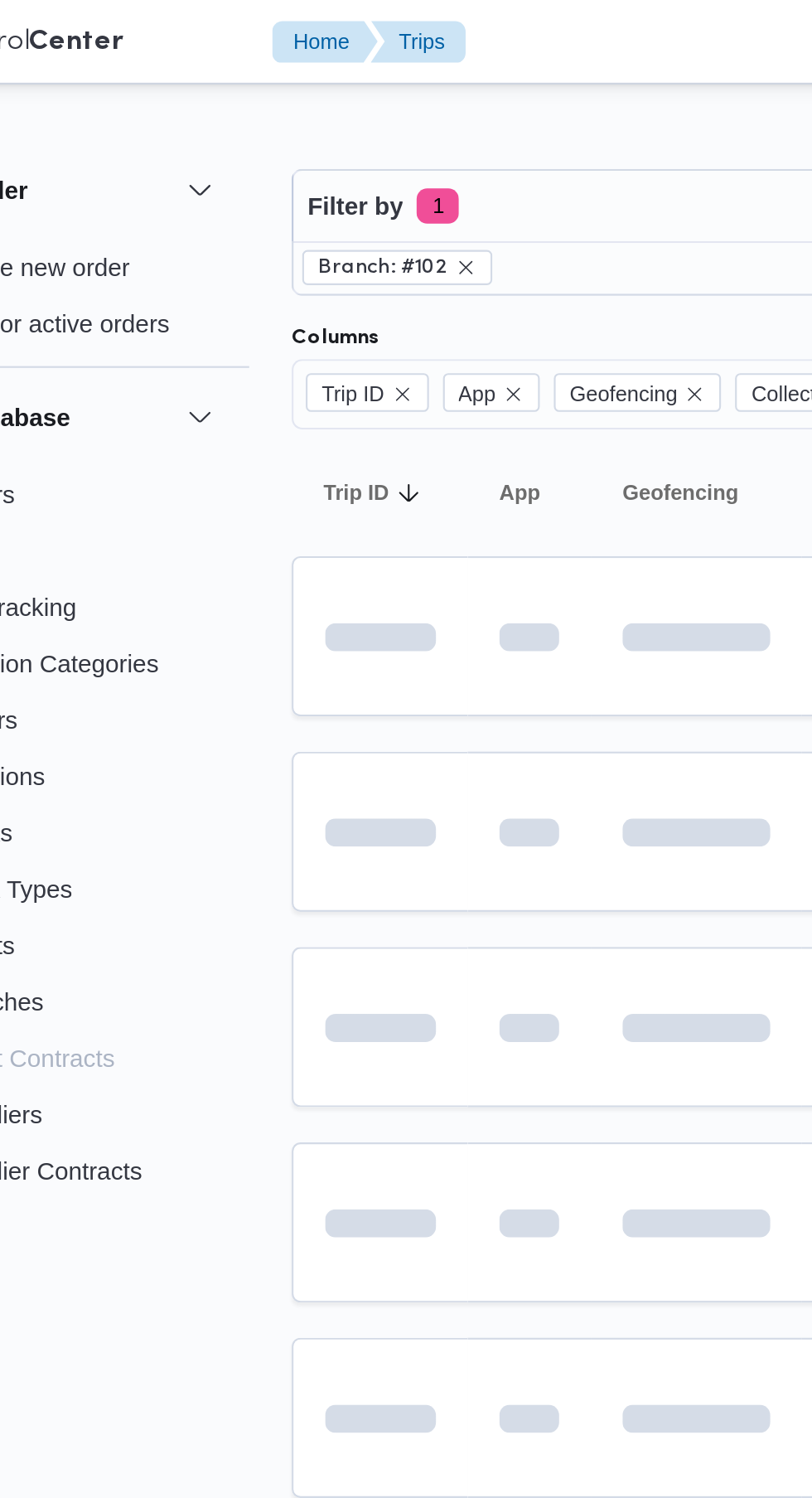
scroll to position [0, 1]
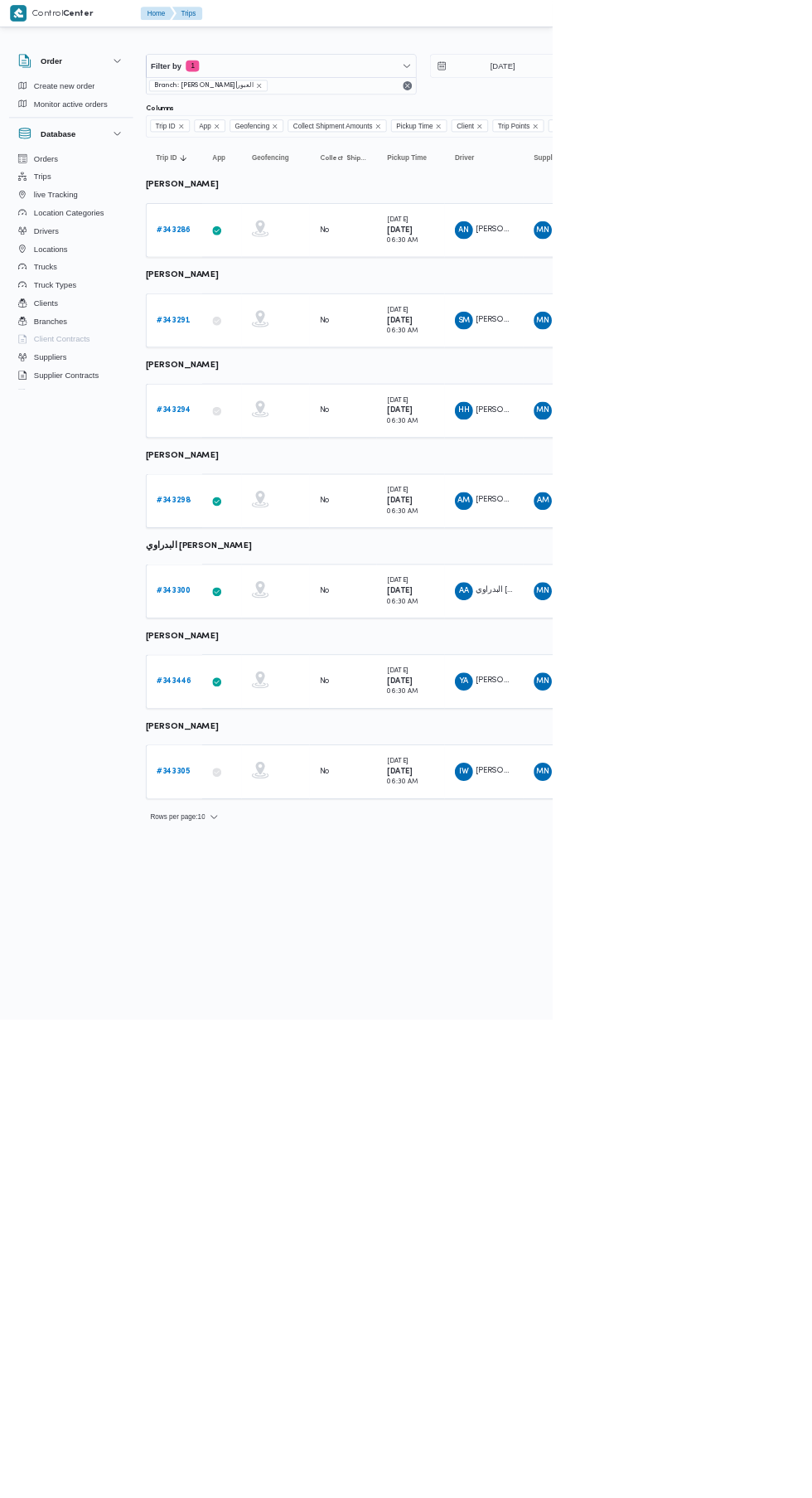
click at [264, 735] on b "# 343298" at bounding box center [255, 735] width 49 height 11
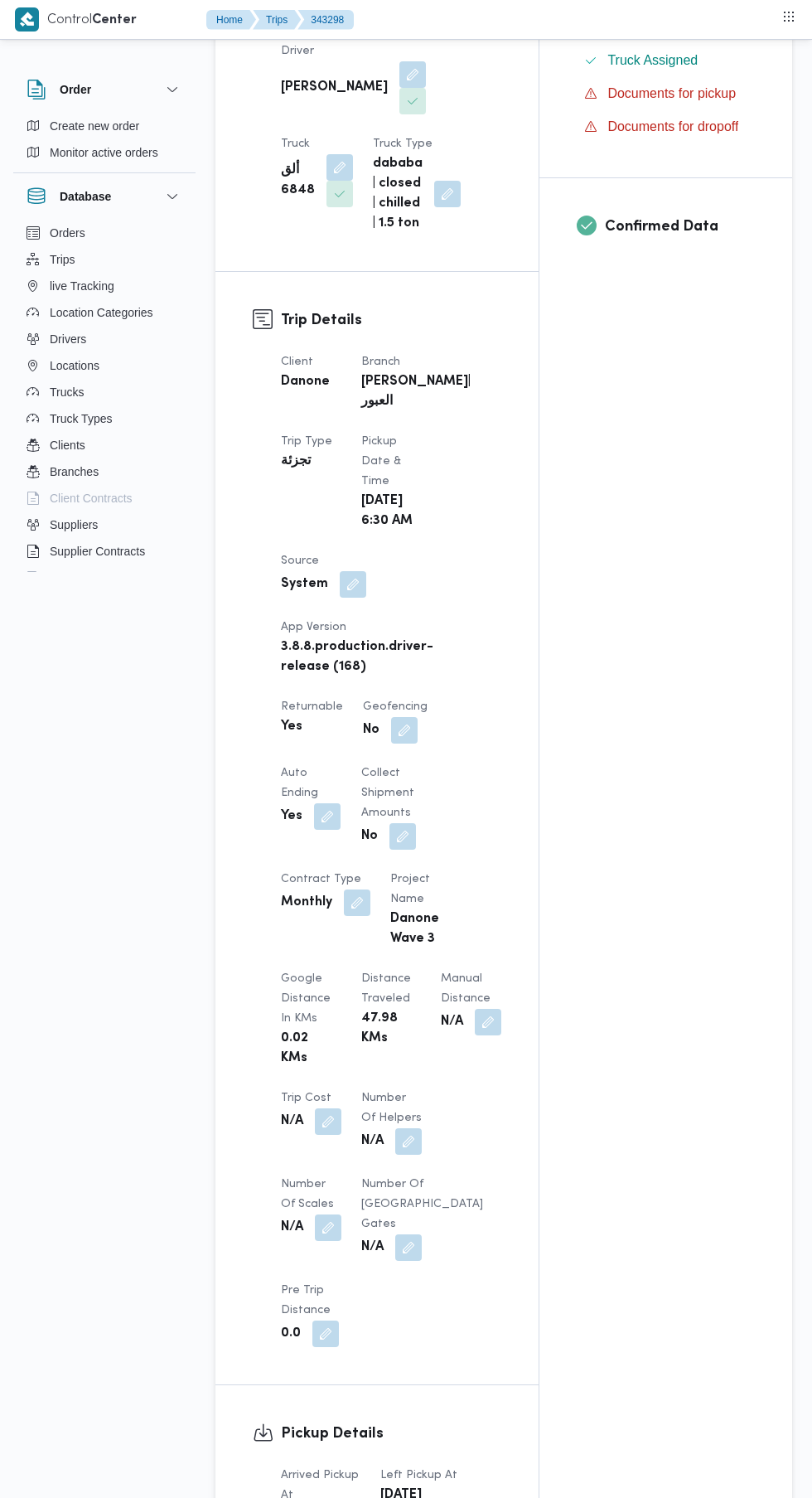
scroll to position [533, 0]
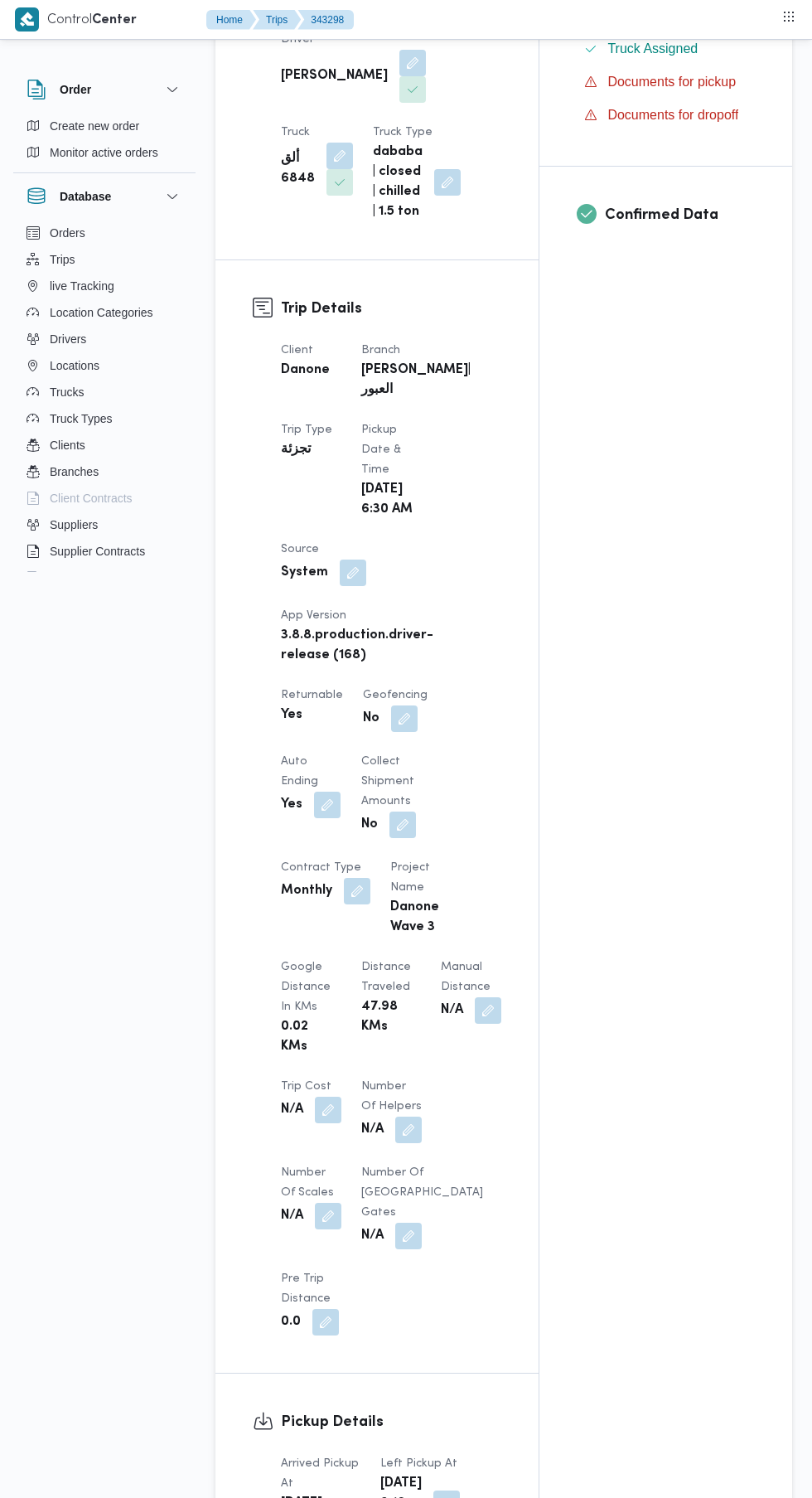
click at [475, 1024] on button "button" at bounding box center [488, 1010] width 27 height 27
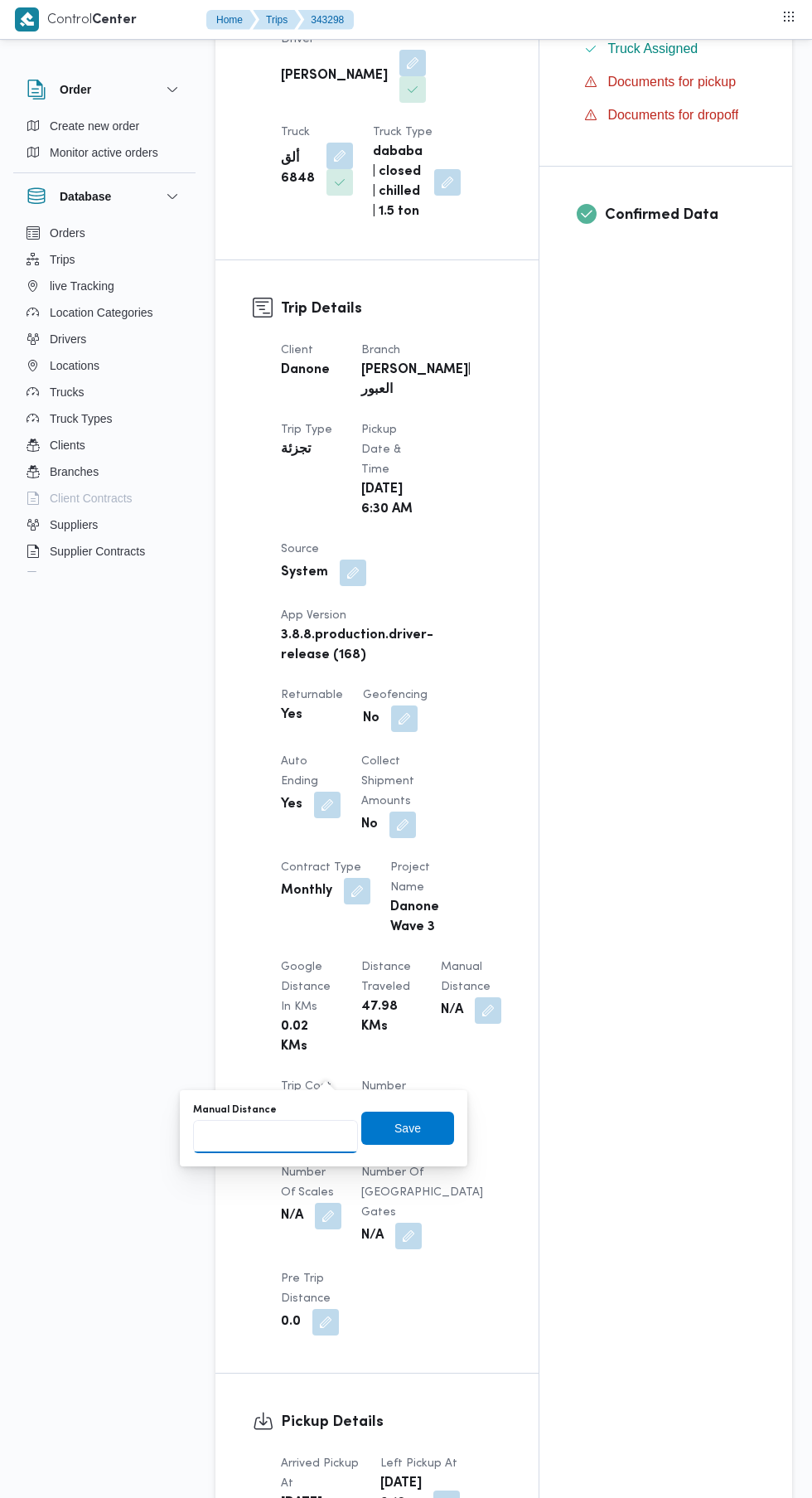
click at [306, 1135] on input "Manual Distance" at bounding box center [275, 1136] width 165 height 34
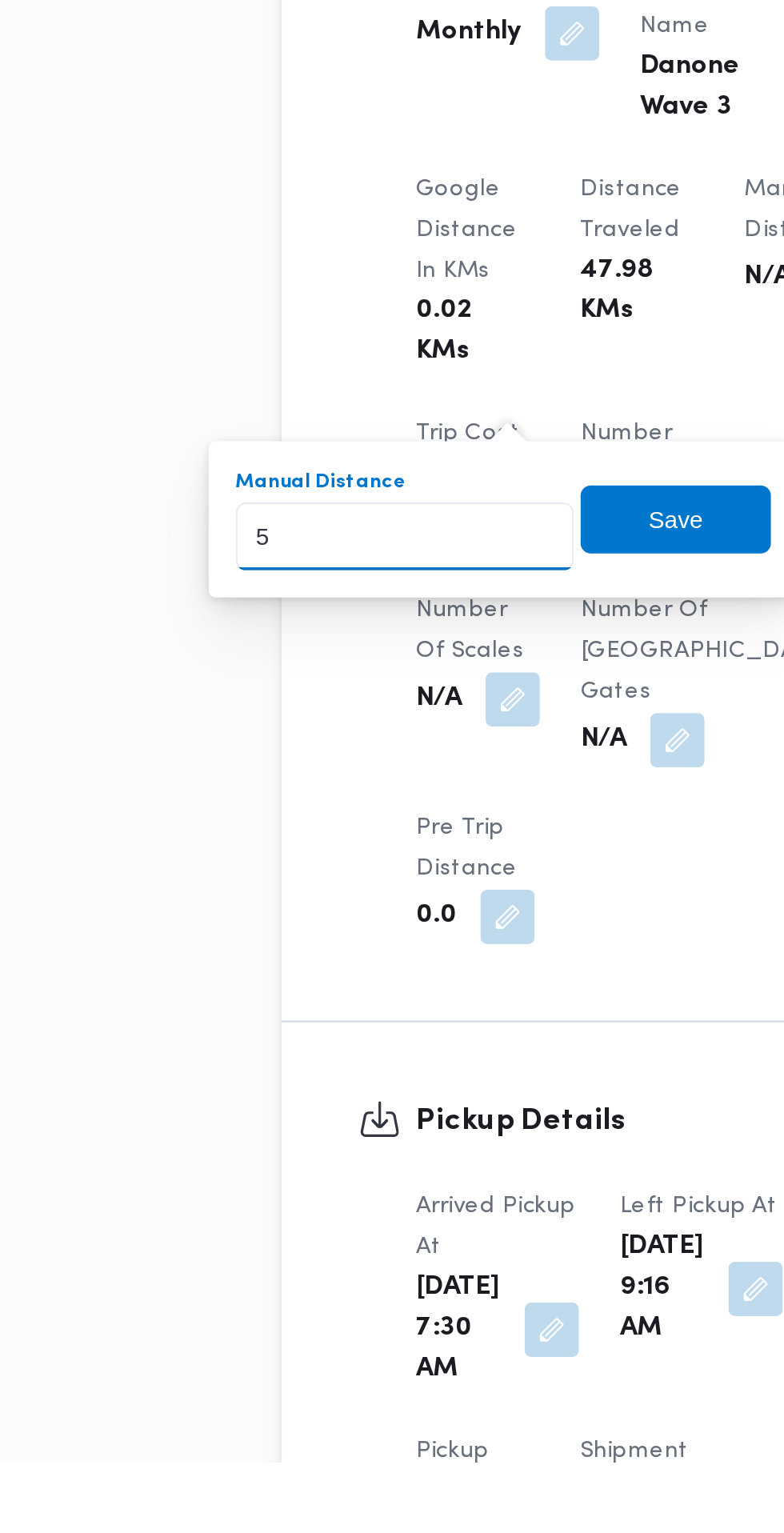
type input "53"
click at [398, 1088] on span "Save" at bounding box center [393, 1088] width 26 height 19
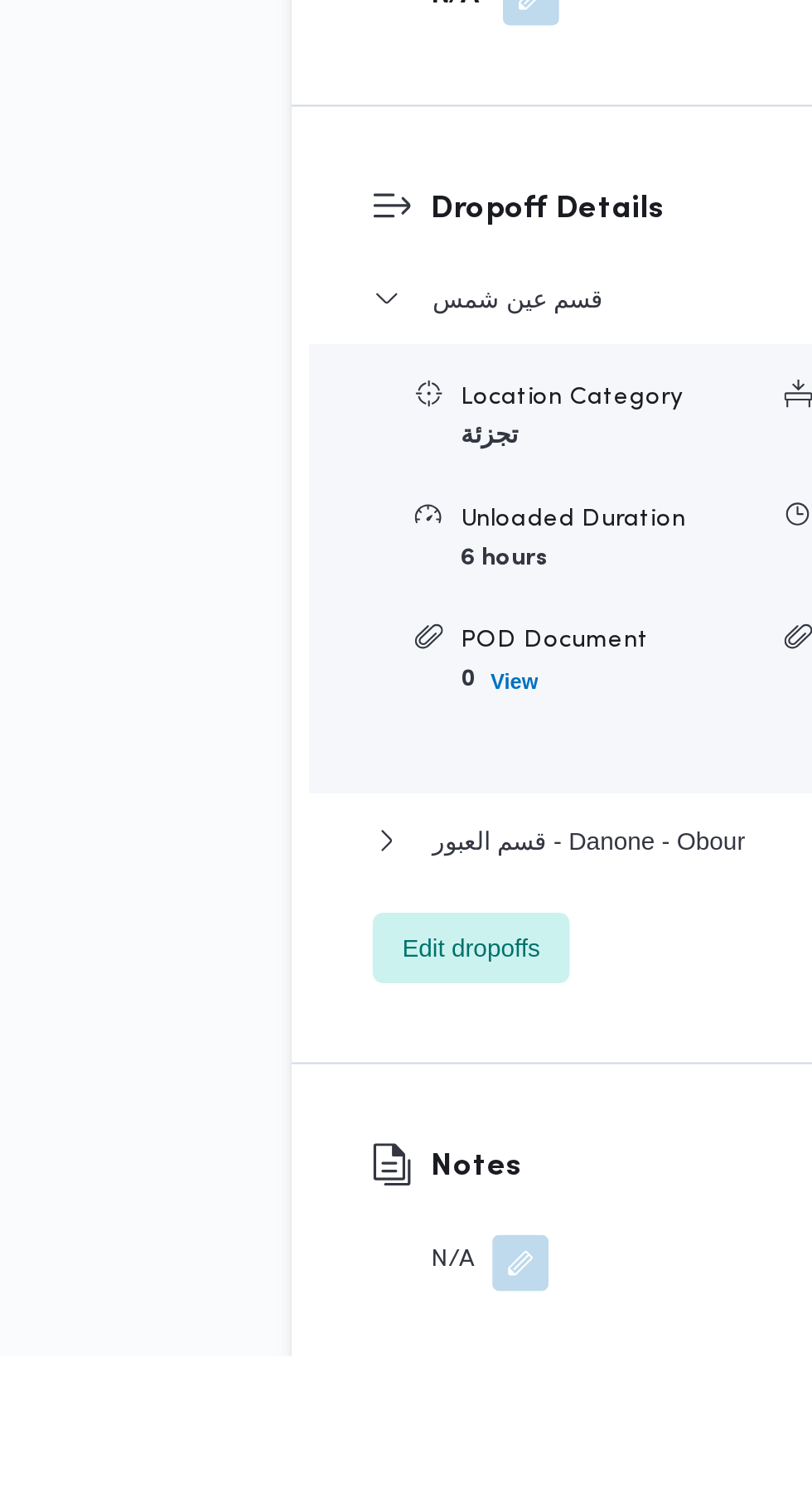
scroll to position [1540, 0]
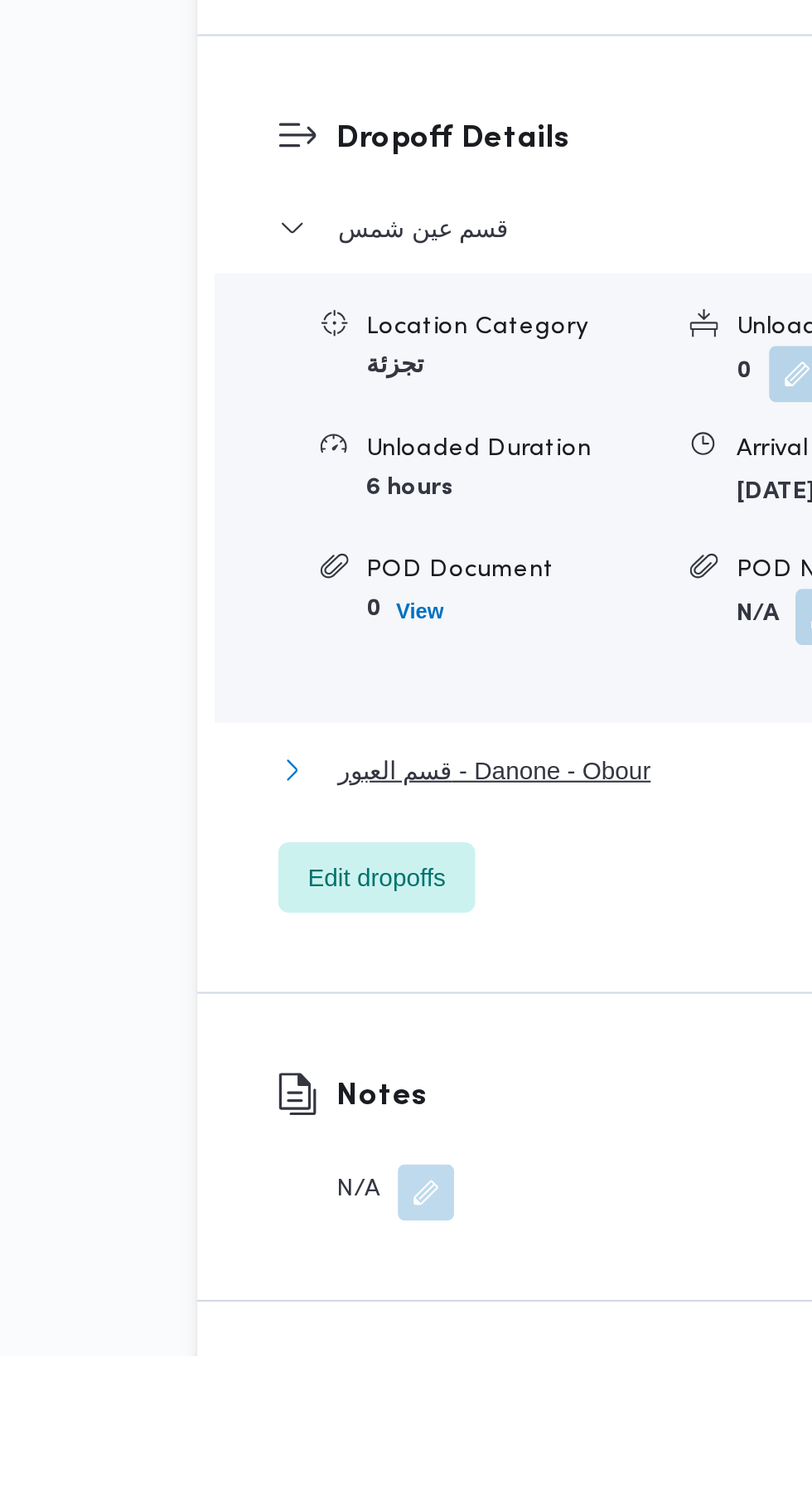
click at [393, 1214] on span "قسم العبور - Danone - Obour" at bounding box center [355, 1221] width 147 height 20
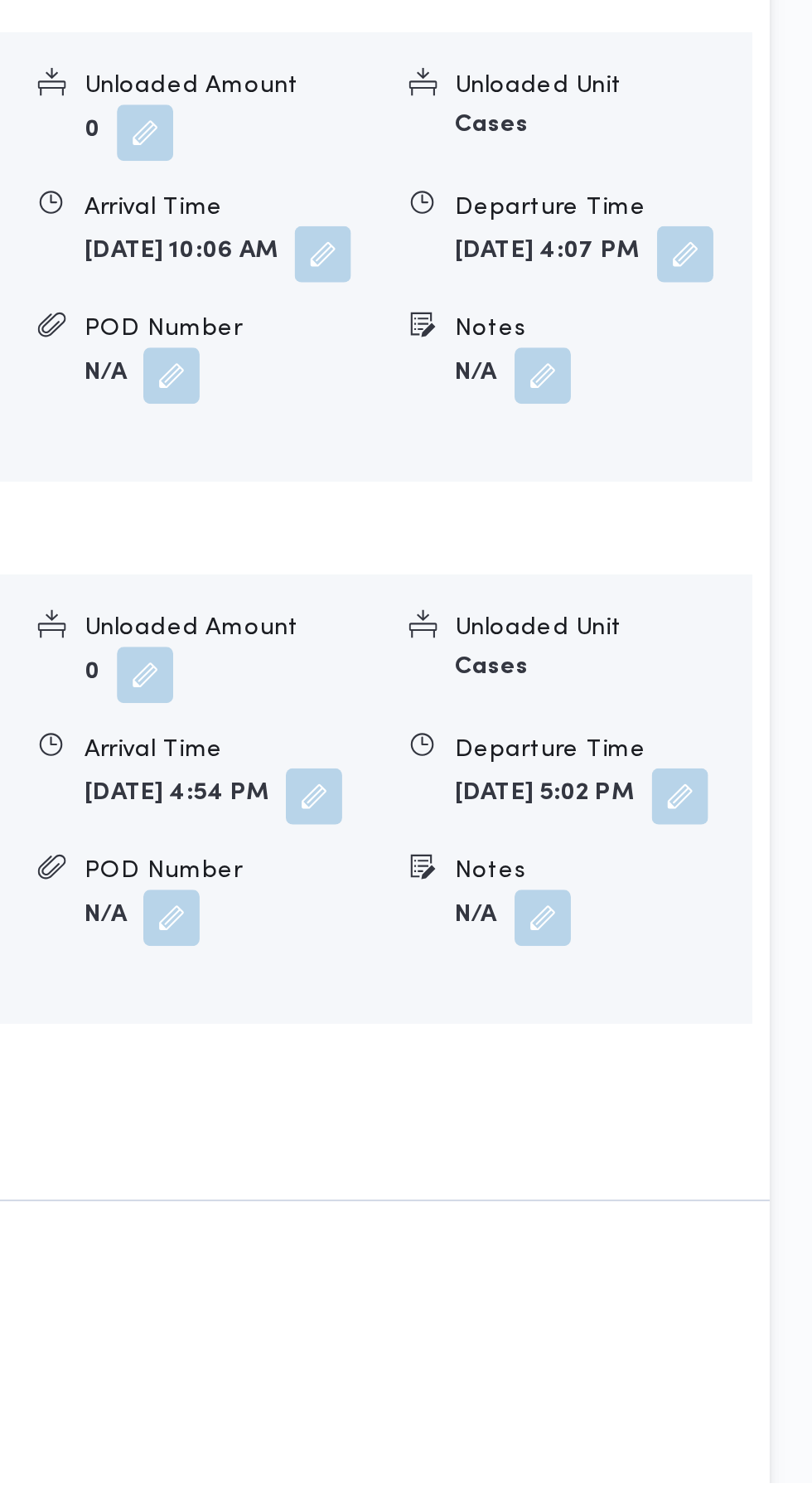
scroll to position [1733, 0]
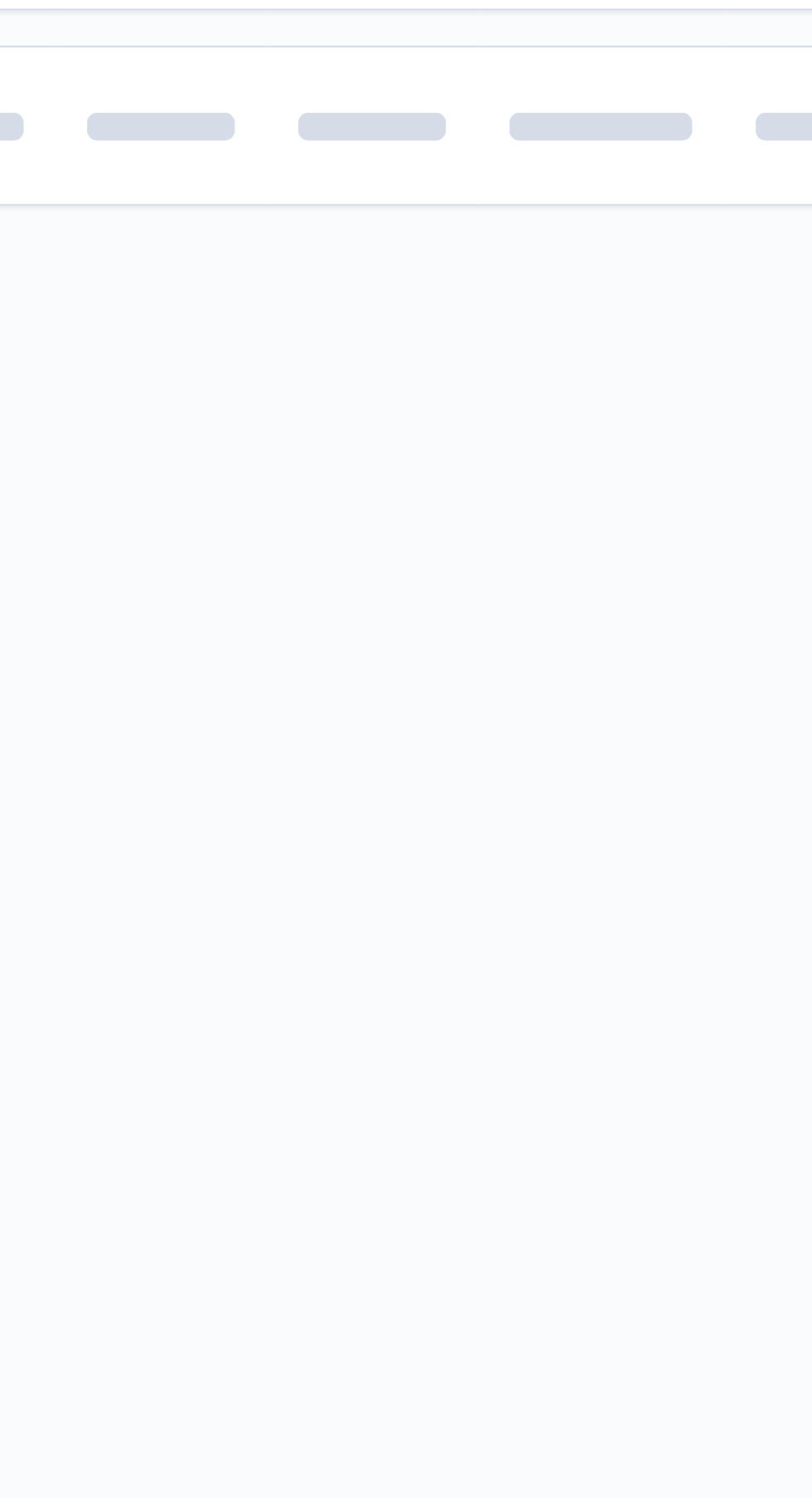
scroll to position [0, 1]
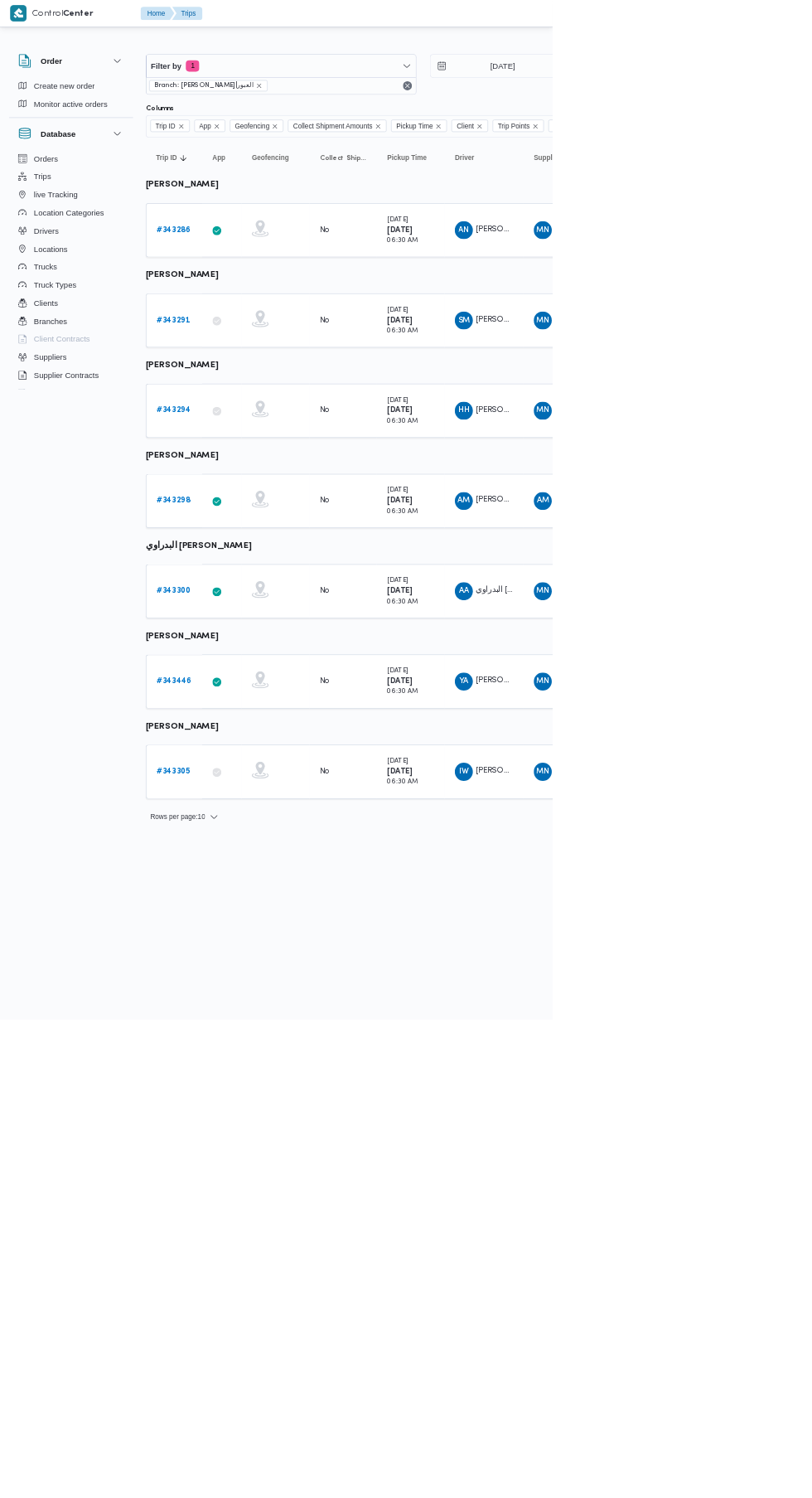
click at [258, 603] on b "# 343294" at bounding box center [255, 603] width 49 height 11
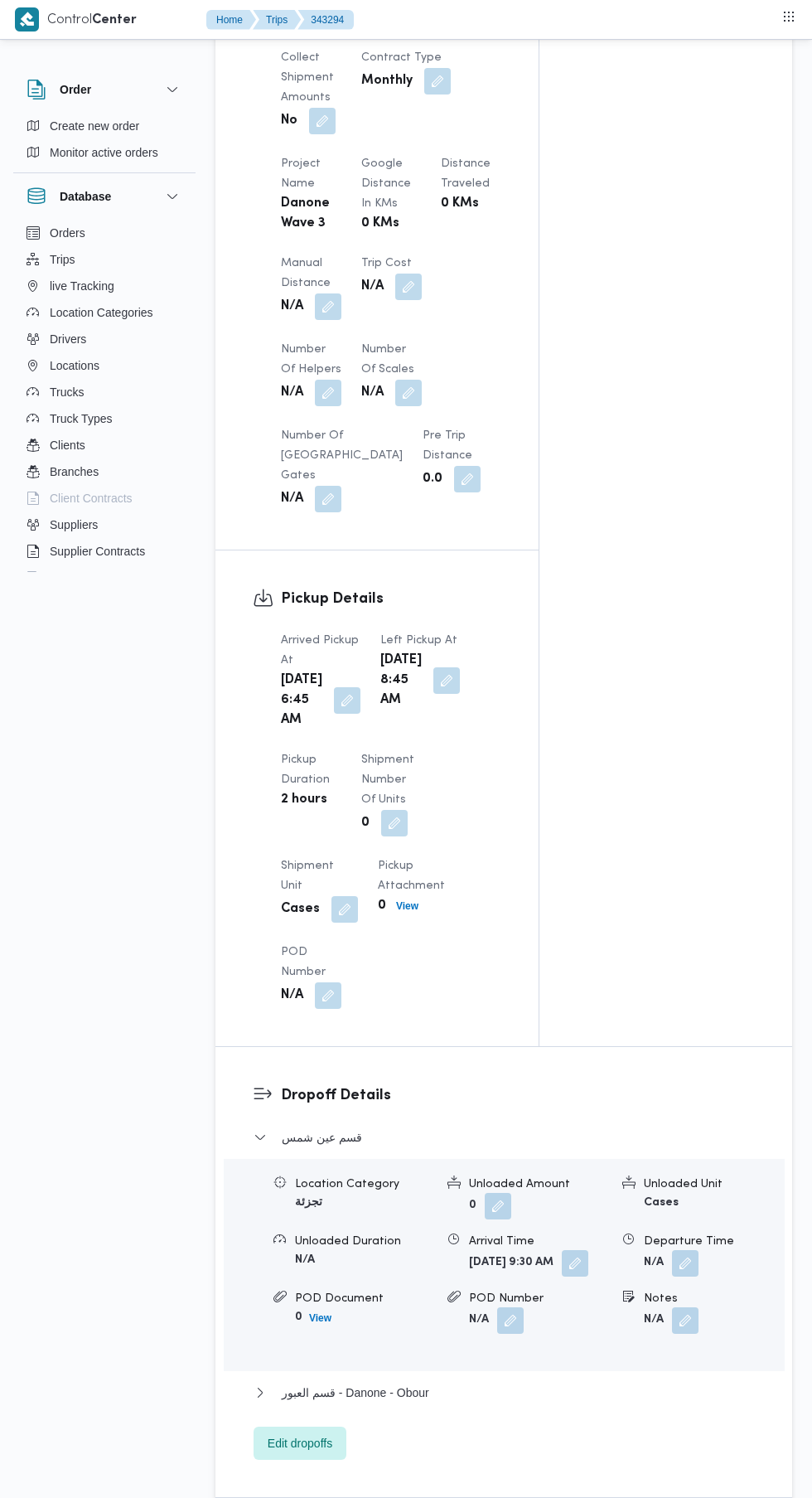
click at [602, 1277] on form "Wed, Oct 15, 2025 9:30 AM" at bounding box center [538, 1263] width 139 height 27
click at [414, 1391] on span "قسم العبور - Danone - Obour" at bounding box center [355, 1392] width 147 height 20
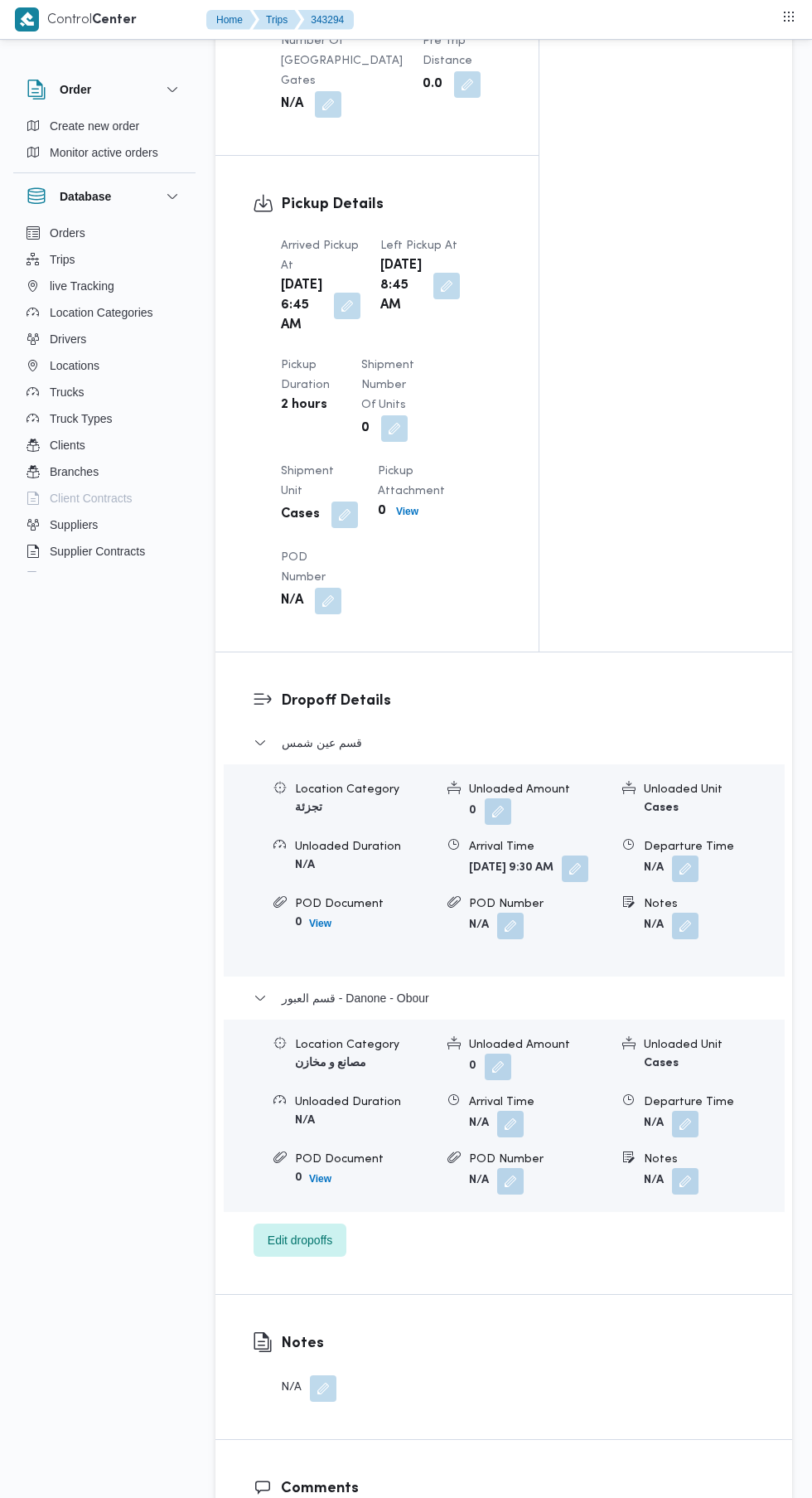
scroll to position [1632, 0]
click at [686, 1123] on button "button" at bounding box center [685, 1123] width 27 height 27
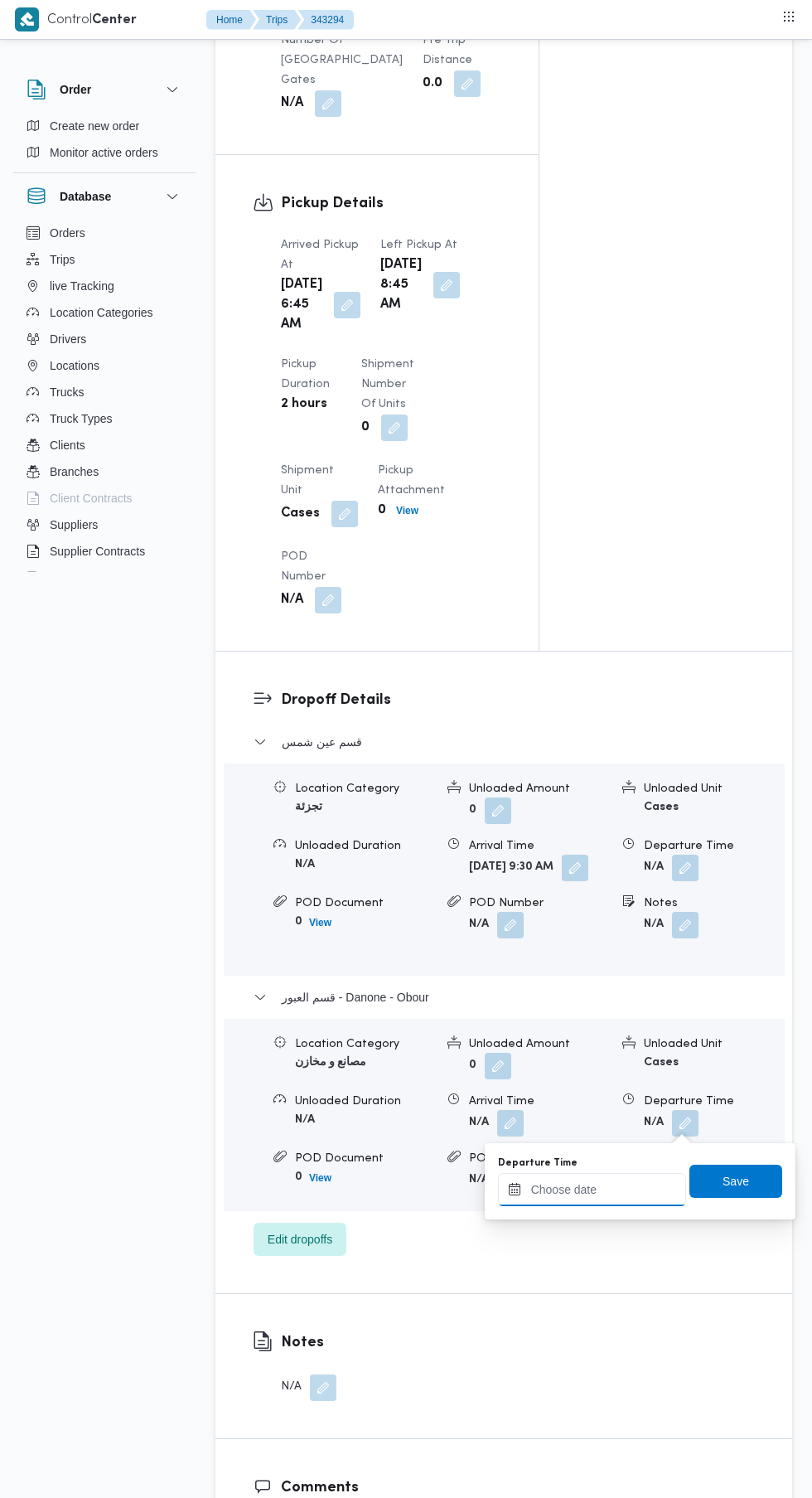
click at [594, 1189] on input "Departure Time" at bounding box center [592, 1190] width 188 height 34
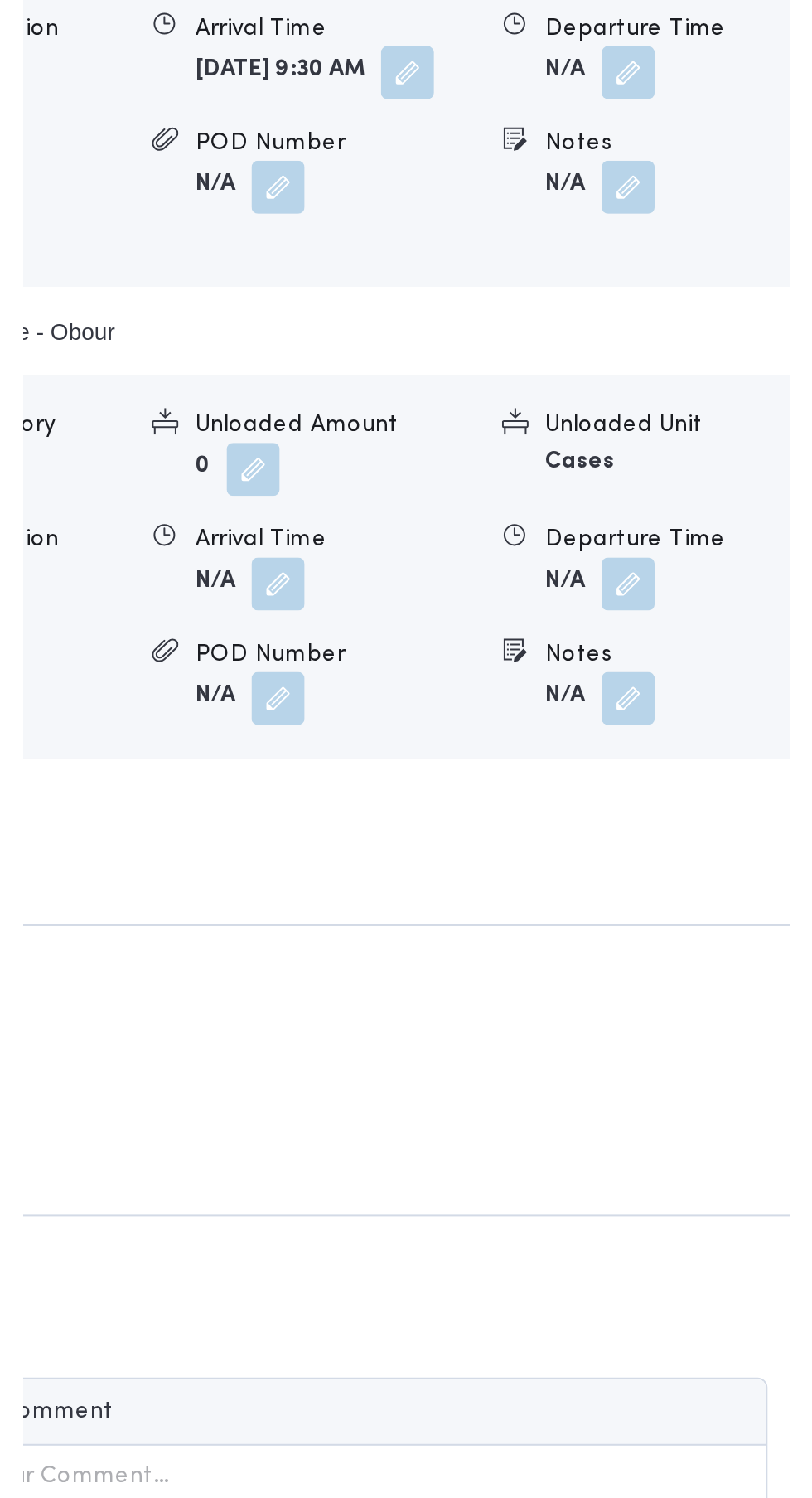
scroll to position [1714, 0]
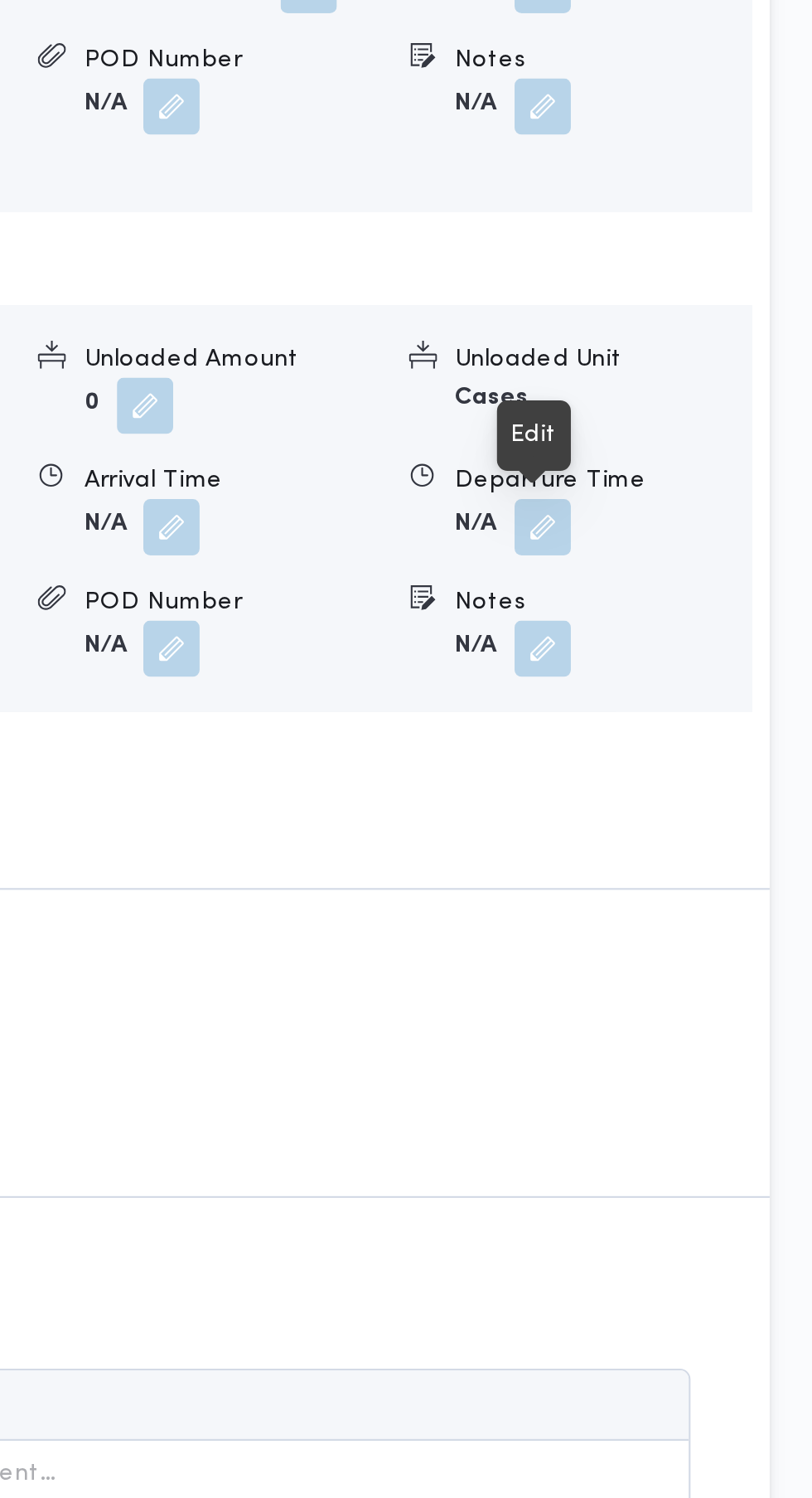
click at [693, 1050] on button "button" at bounding box center [685, 1040] width 27 height 27
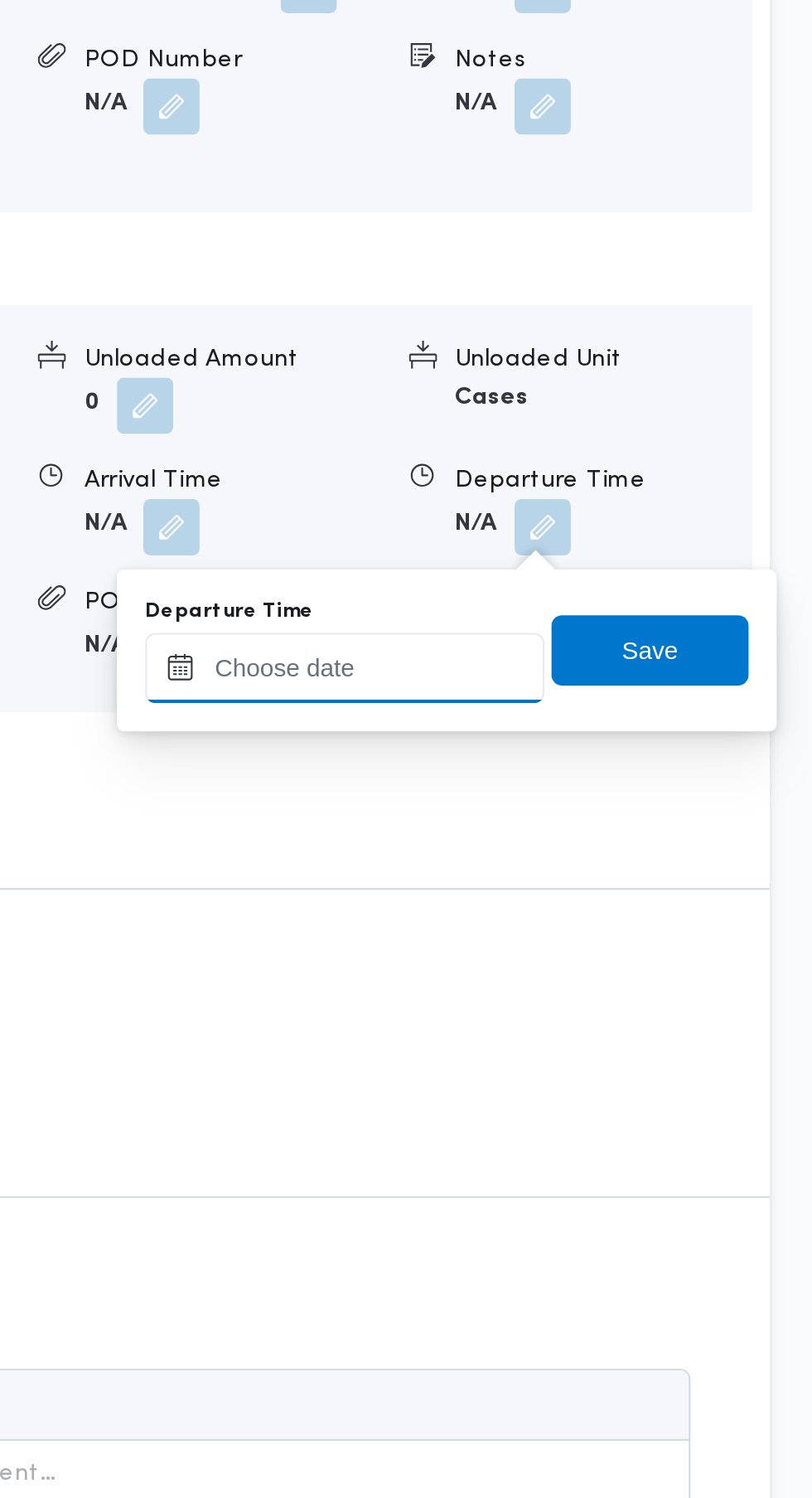
click at [655, 1105] on input "Departure Time" at bounding box center [592, 1107] width 188 height 34
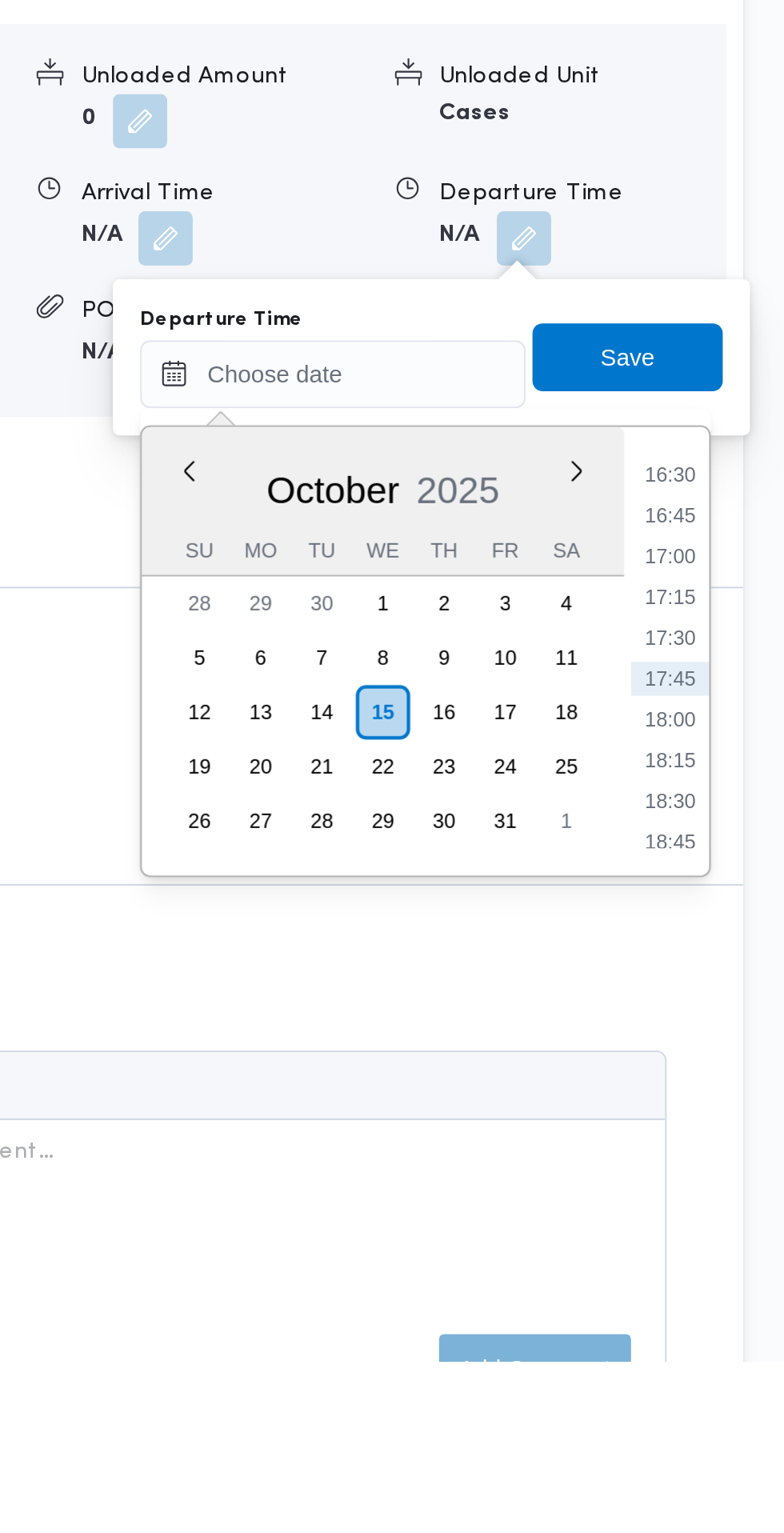
click at [735, 1114] on li "16:30" at bounding box center [731, 1115] width 37 height 16
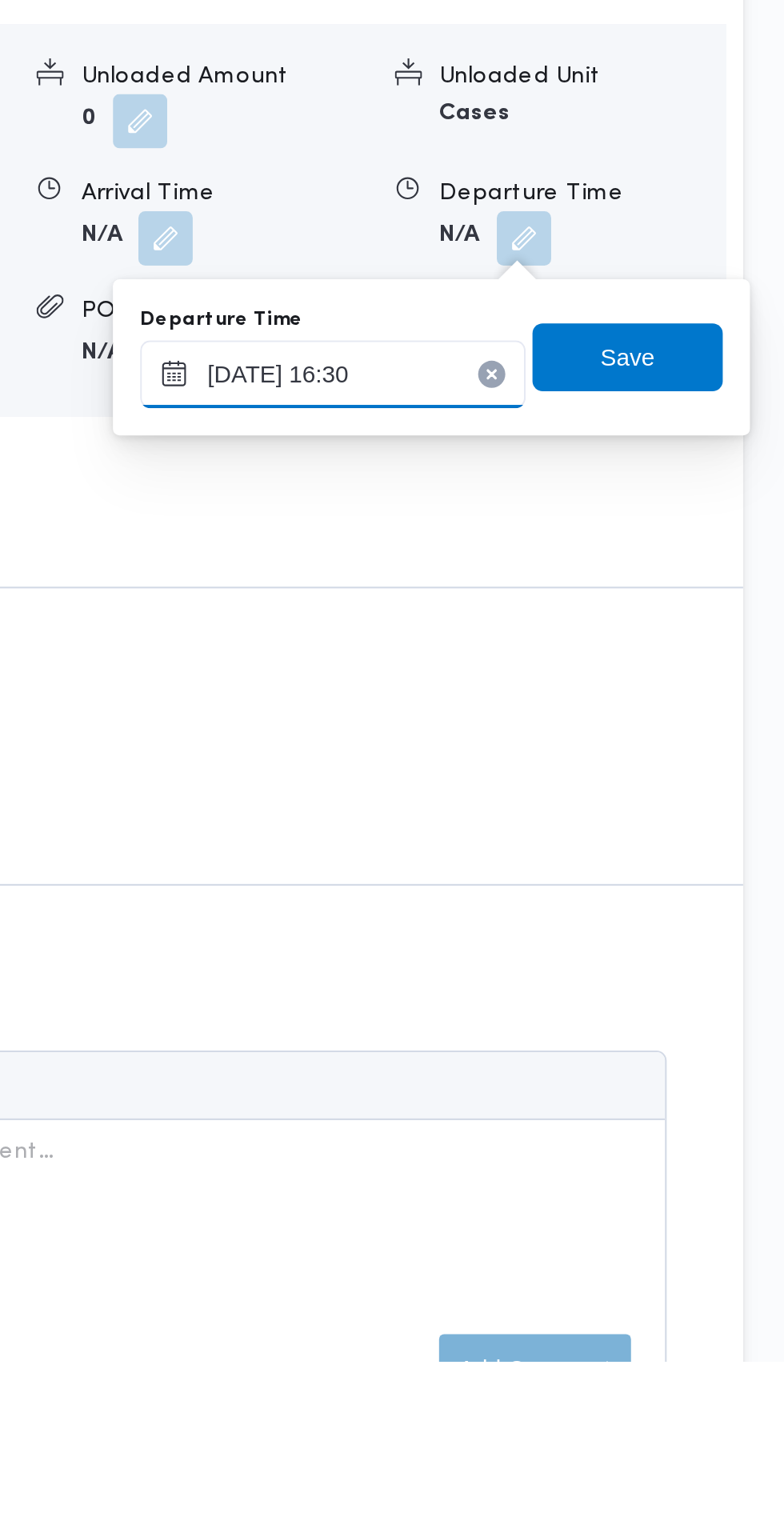
click at [601, 1065] on input "15/10/2025 16:30" at bounding box center [571, 1068] width 181 height 32
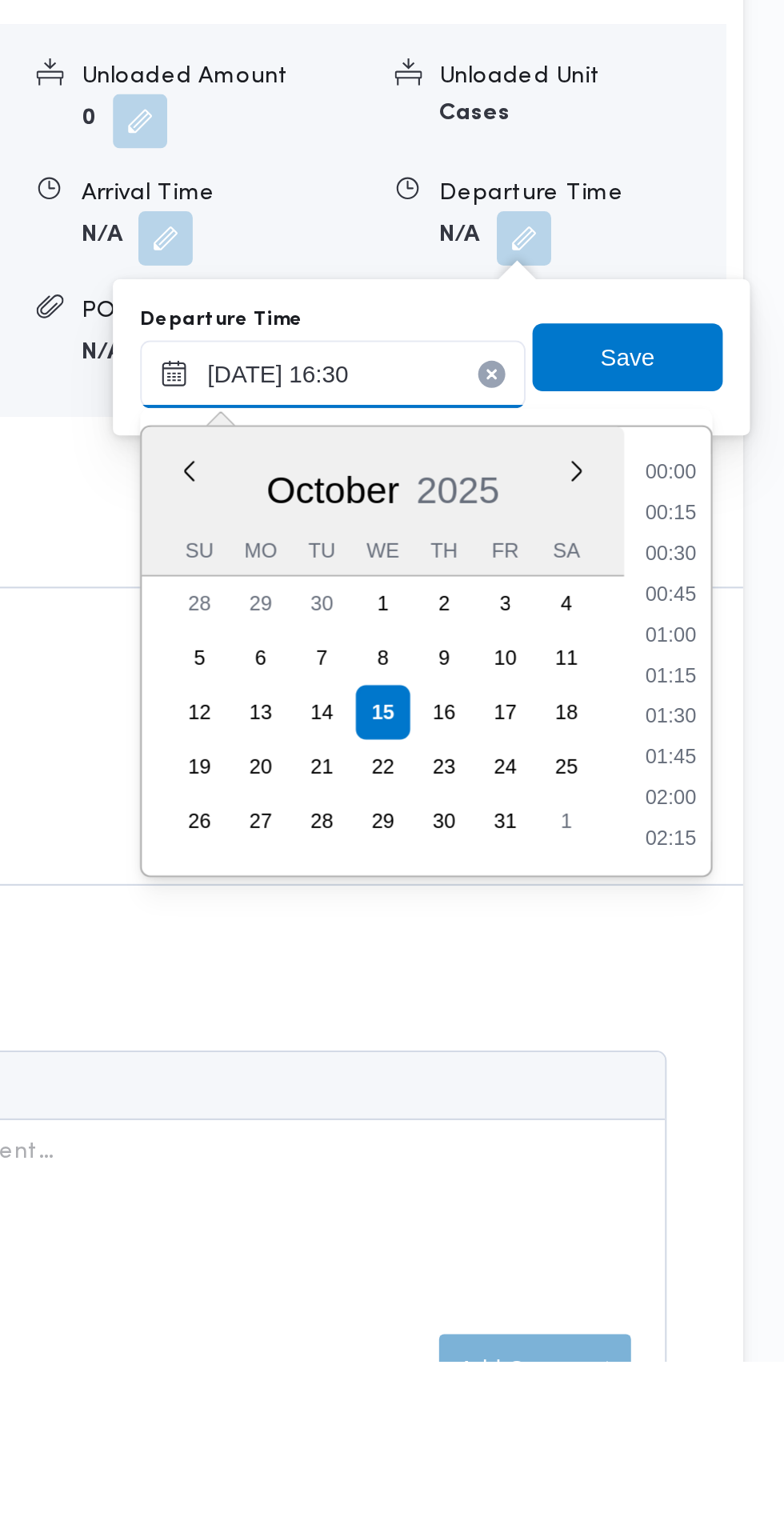
scroll to position [1170, 0]
click at [742, 1119] on li "15:15" at bounding box center [731, 1115] width 37 height 16
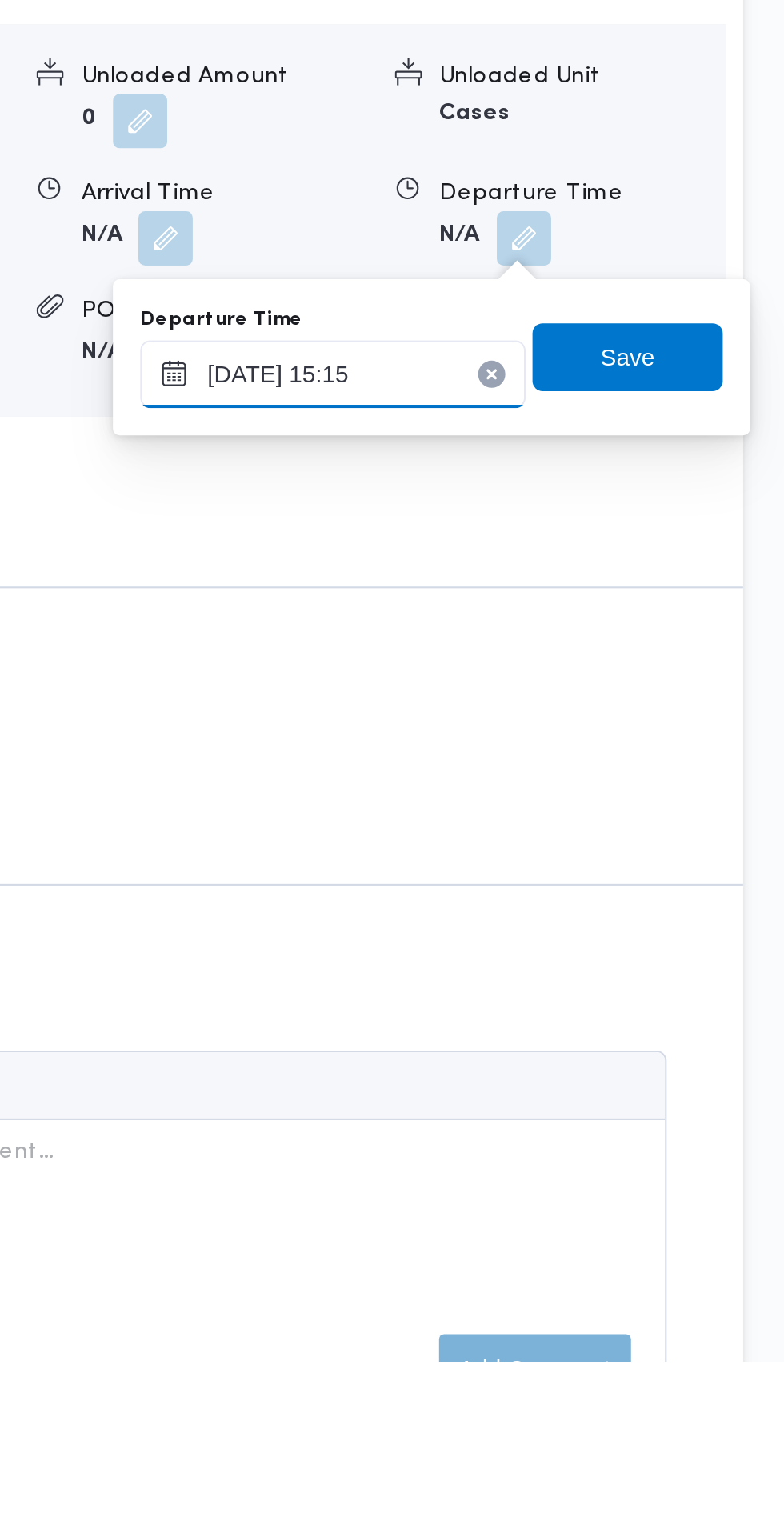
click at [619, 1066] on input "15/10/2025 15:15" at bounding box center [571, 1068] width 181 height 32
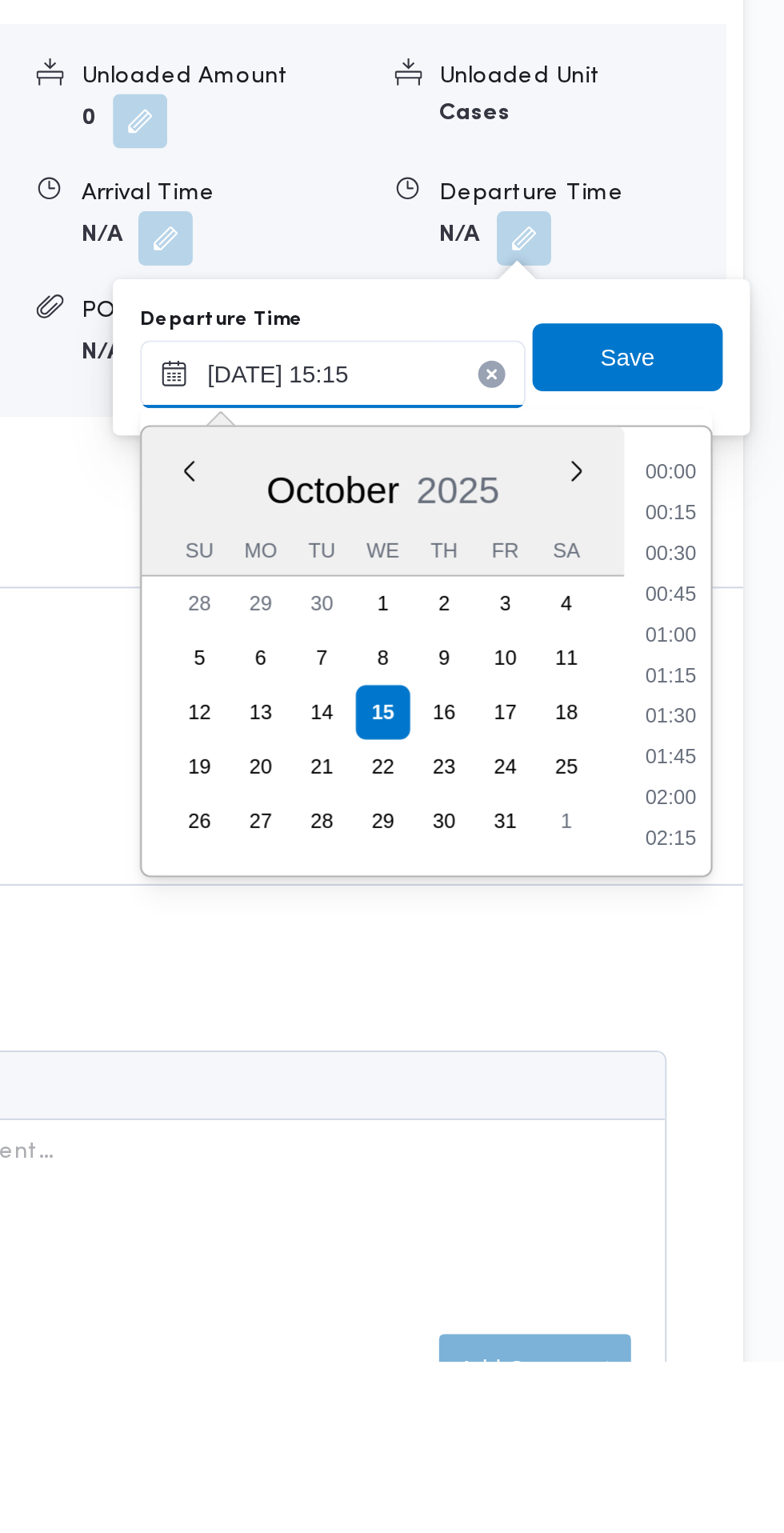
scroll to position [1074, 0]
click at [735, 1173] on li "14:45" at bounding box center [731, 1172] width 37 height 16
type input "15/10/2025 14:45"
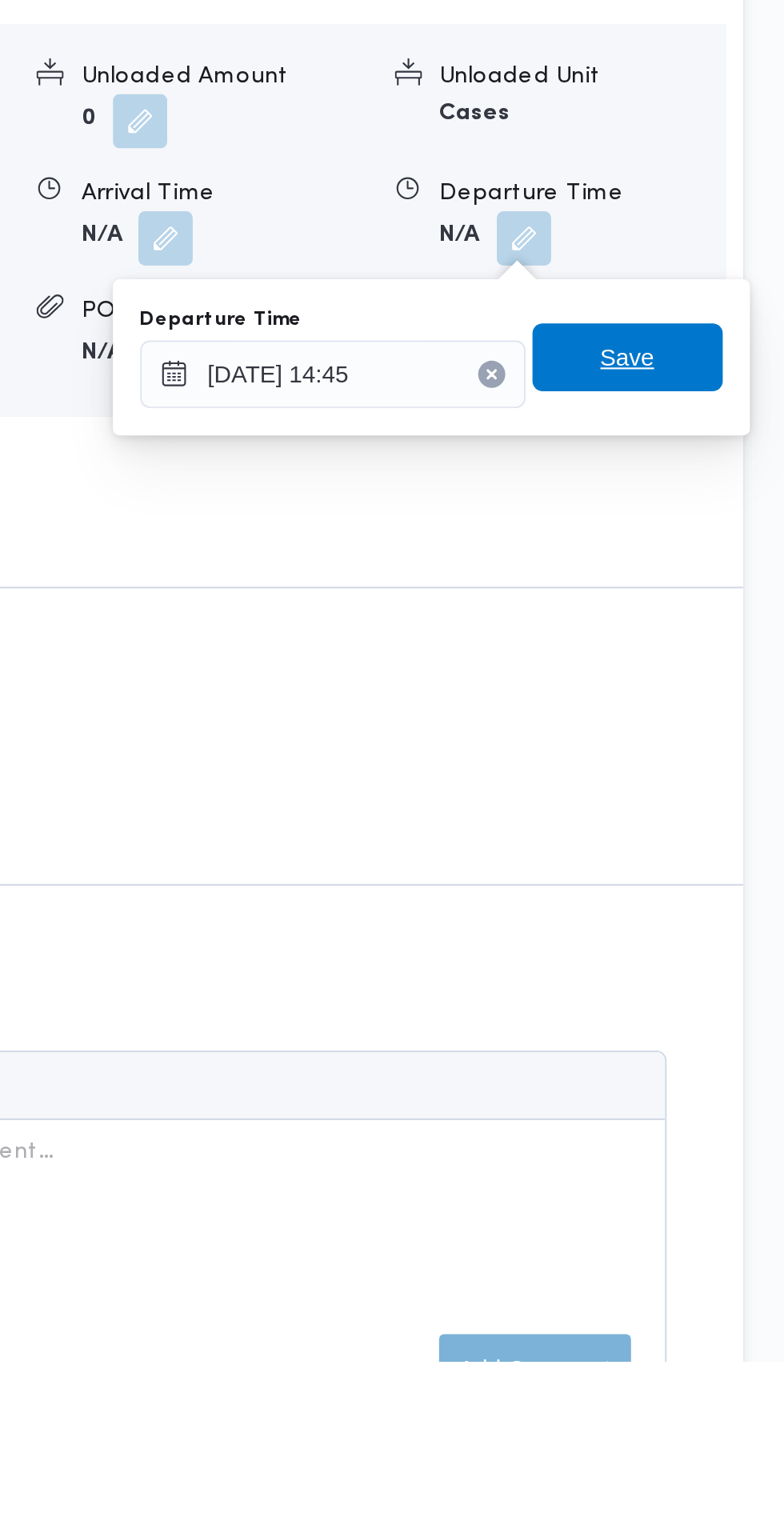
click at [734, 1060] on span "Save" at bounding box center [711, 1061] width 90 height 32
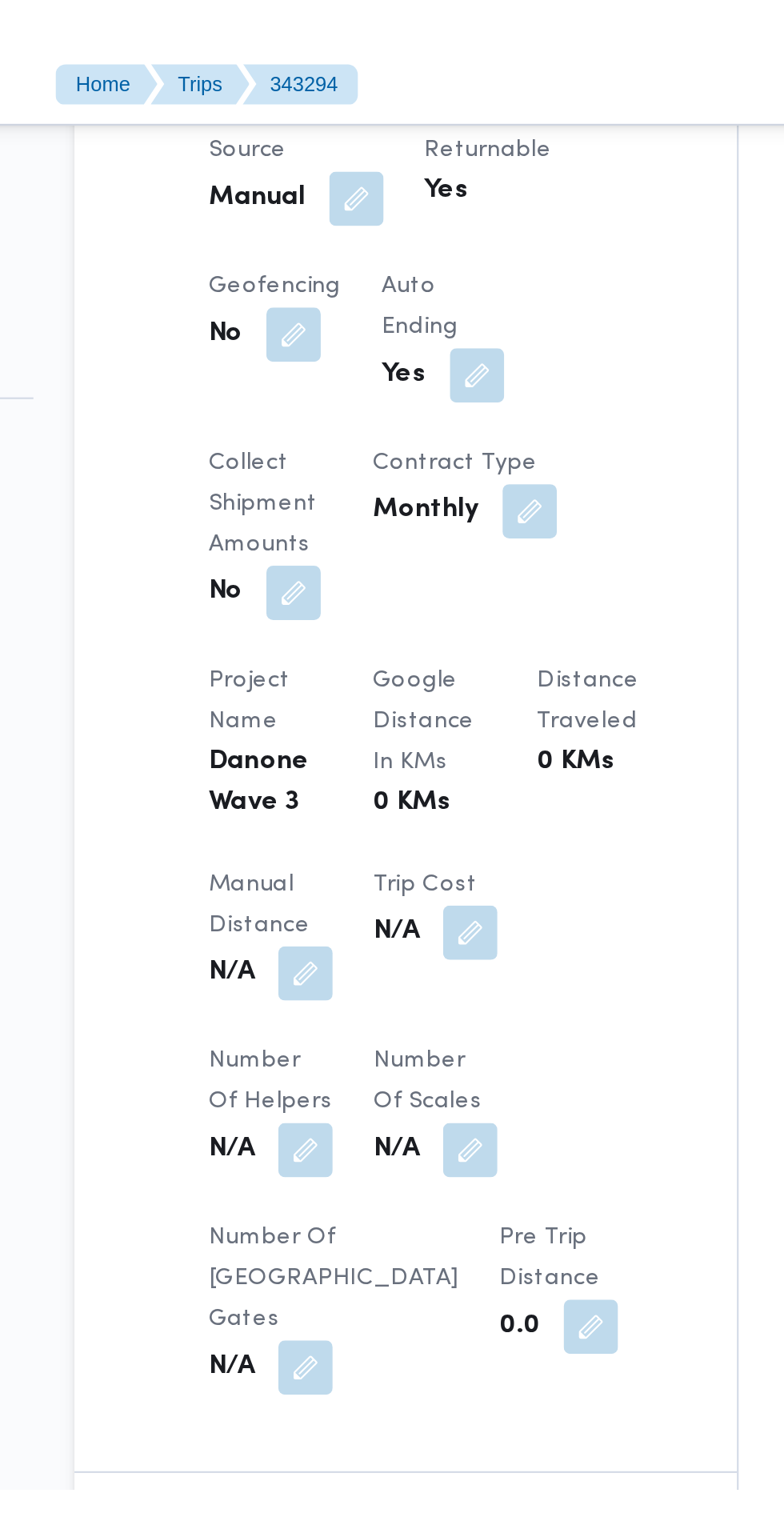
scroll to position [1049, 0]
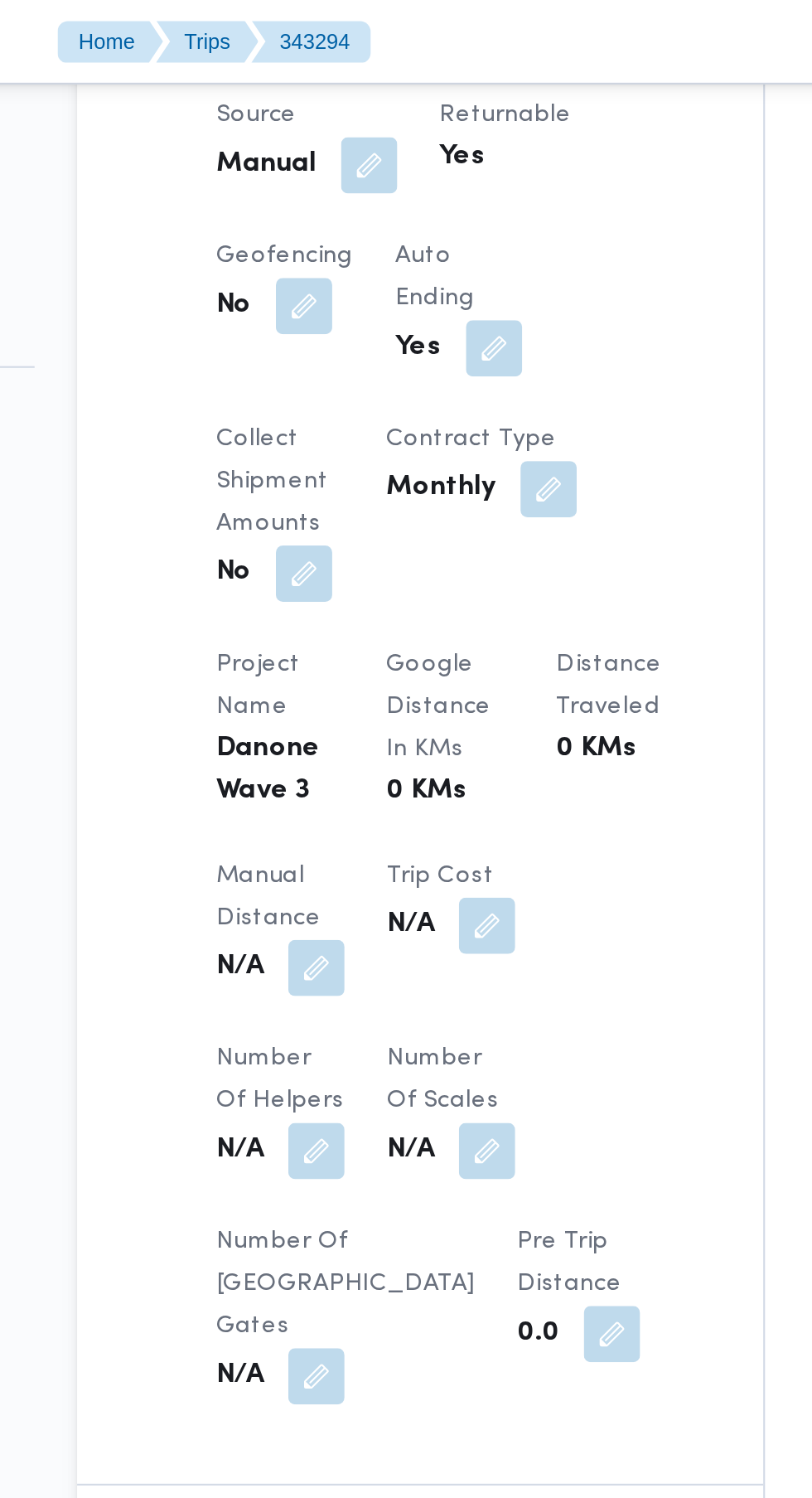
click at [326, 443] on button "button" at bounding box center [328, 456] width 27 height 27
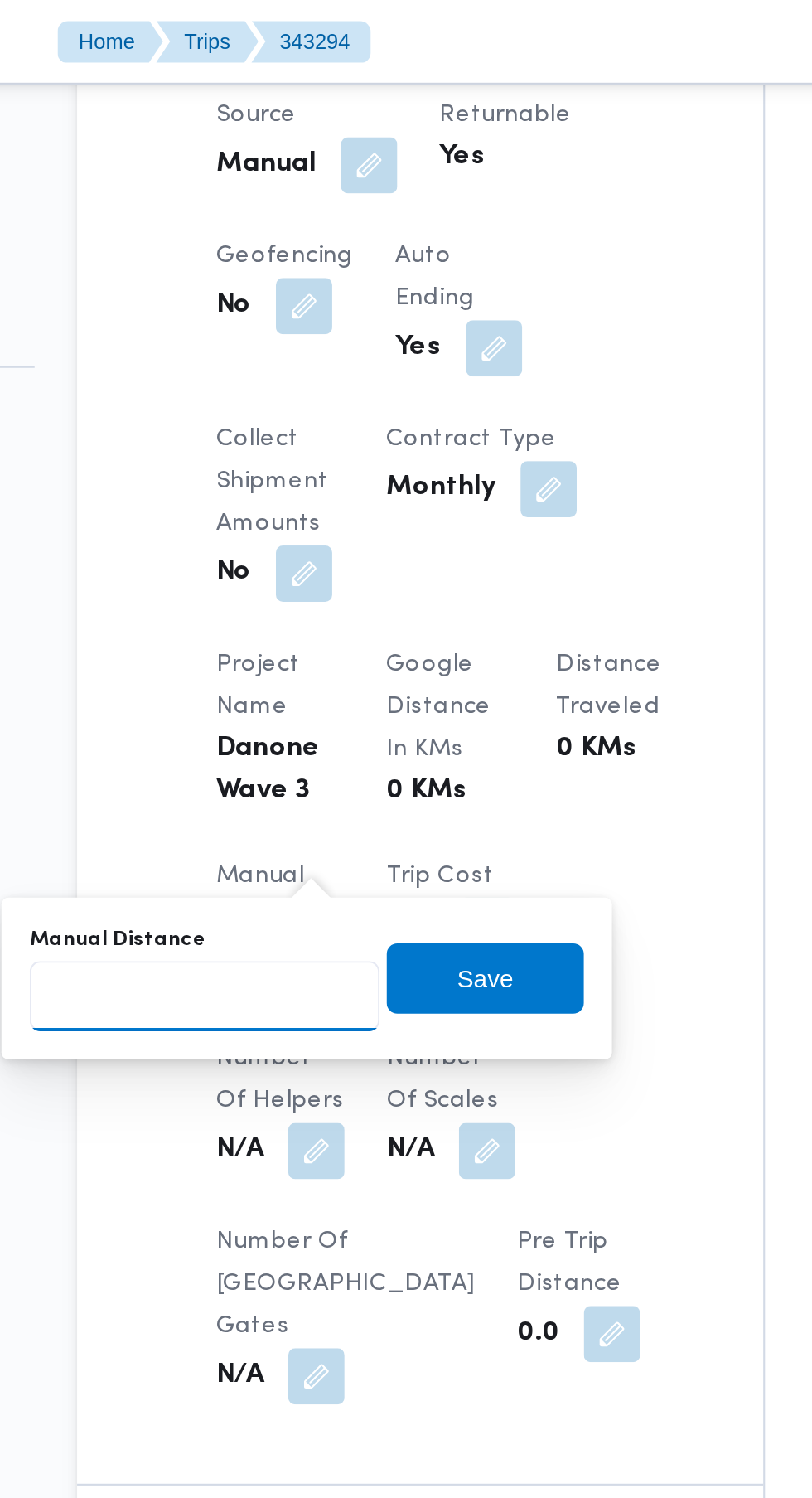
click at [303, 468] on input "Manual Distance" at bounding box center [275, 469] width 165 height 34
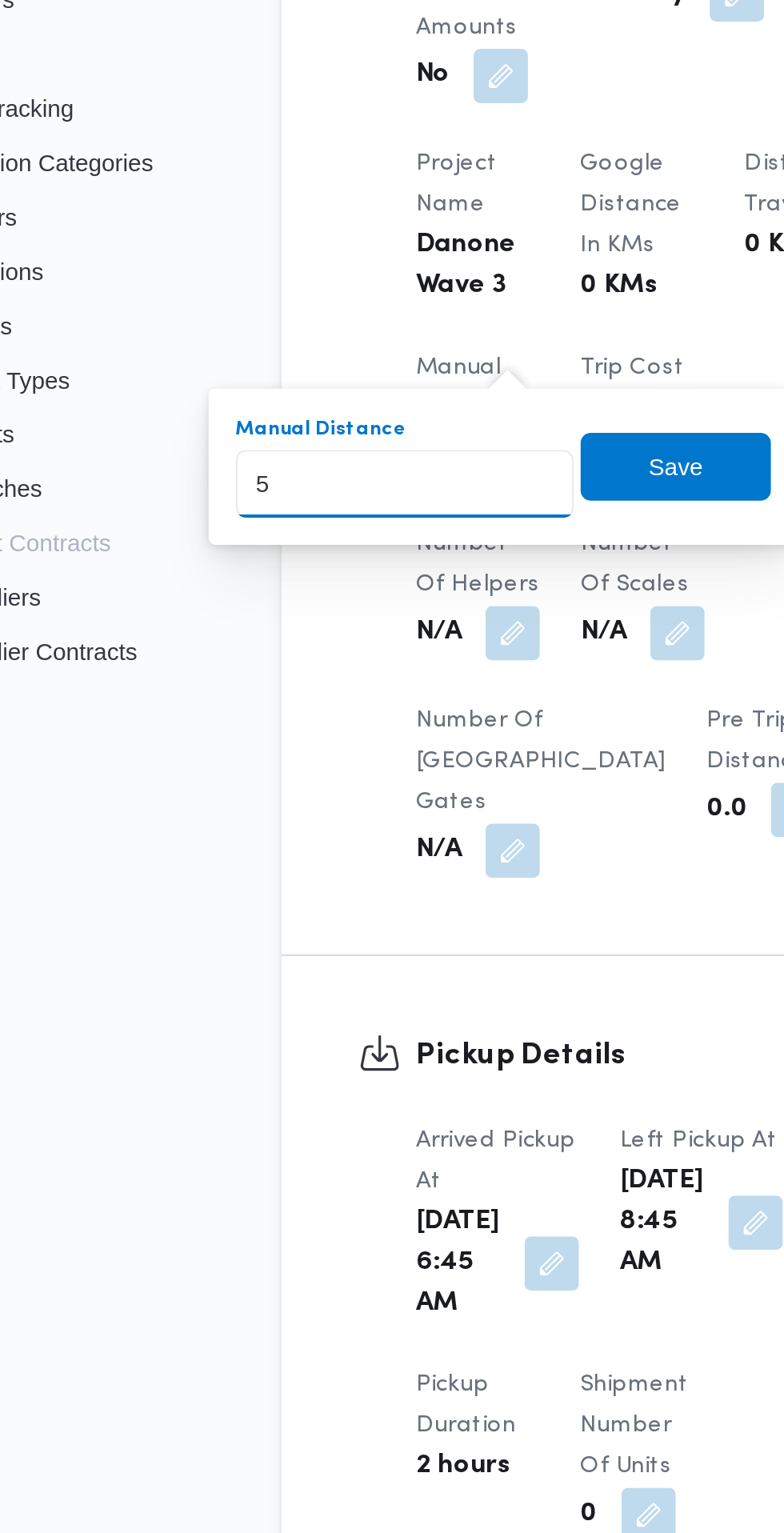
type input "52"
click at [398, 449] on span "Save" at bounding box center [393, 445] width 26 height 19
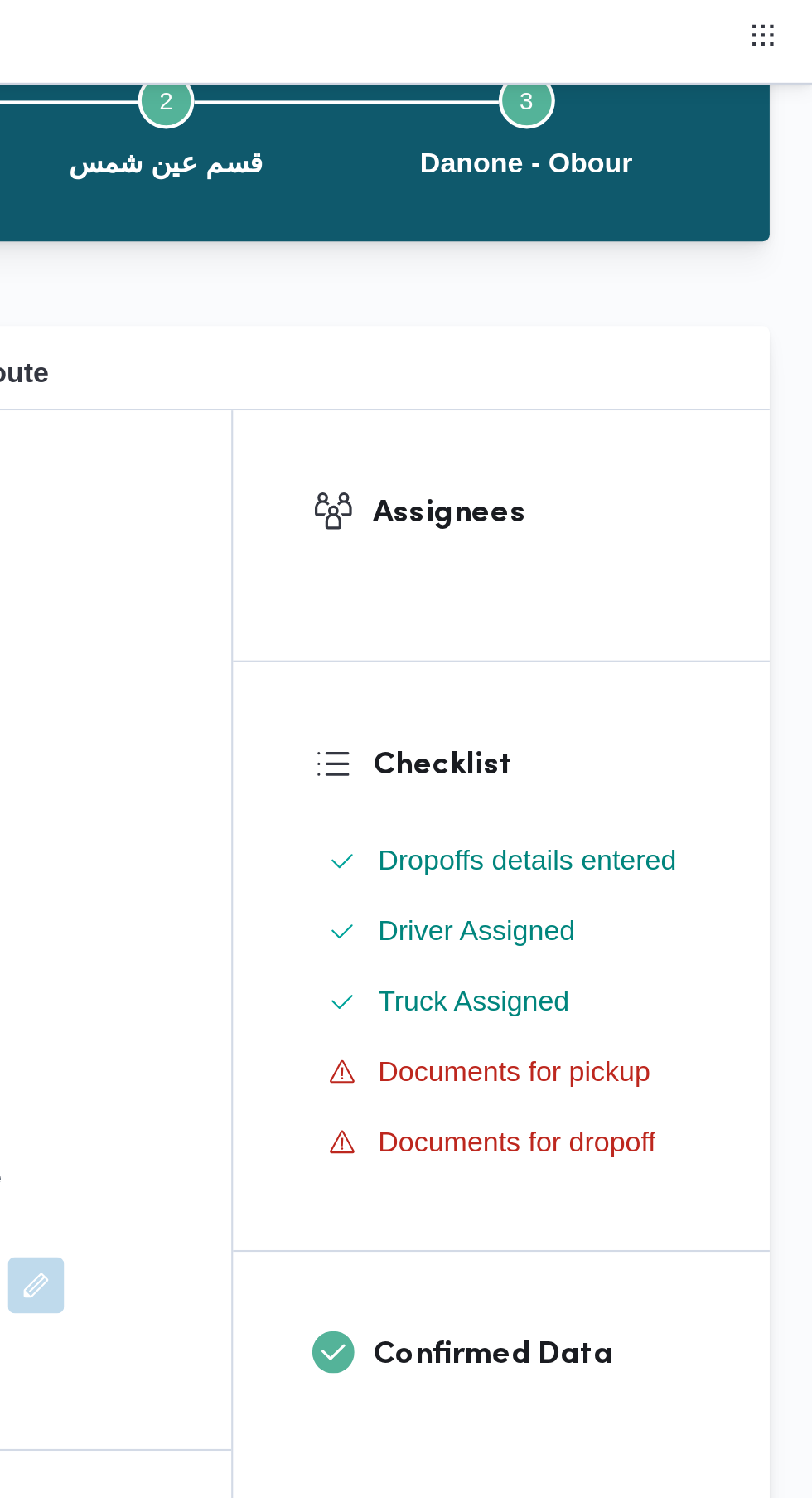
scroll to position [0, 0]
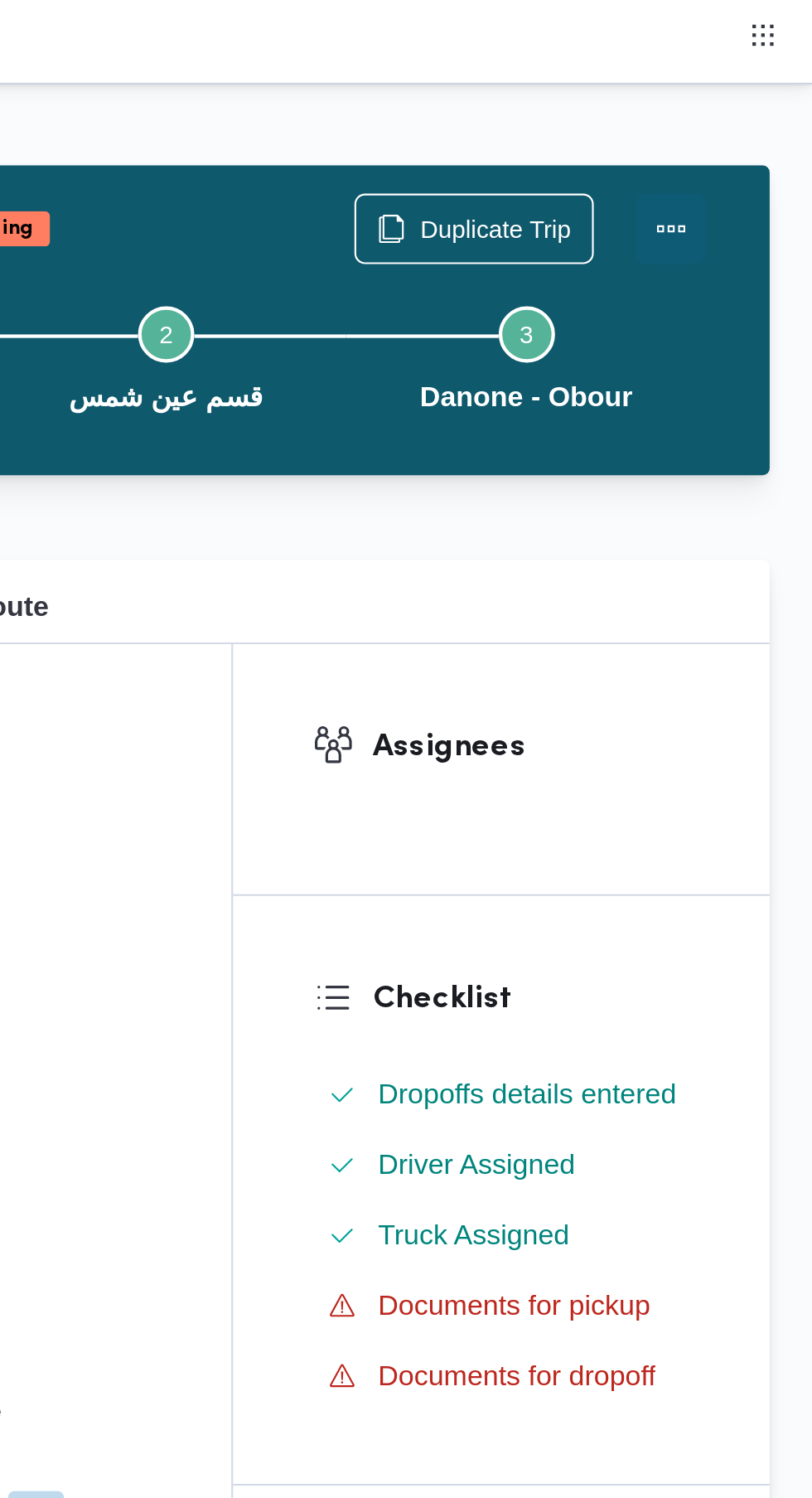
click at [746, 108] on button "Actions" at bounding box center [746, 108] width 34 height 34
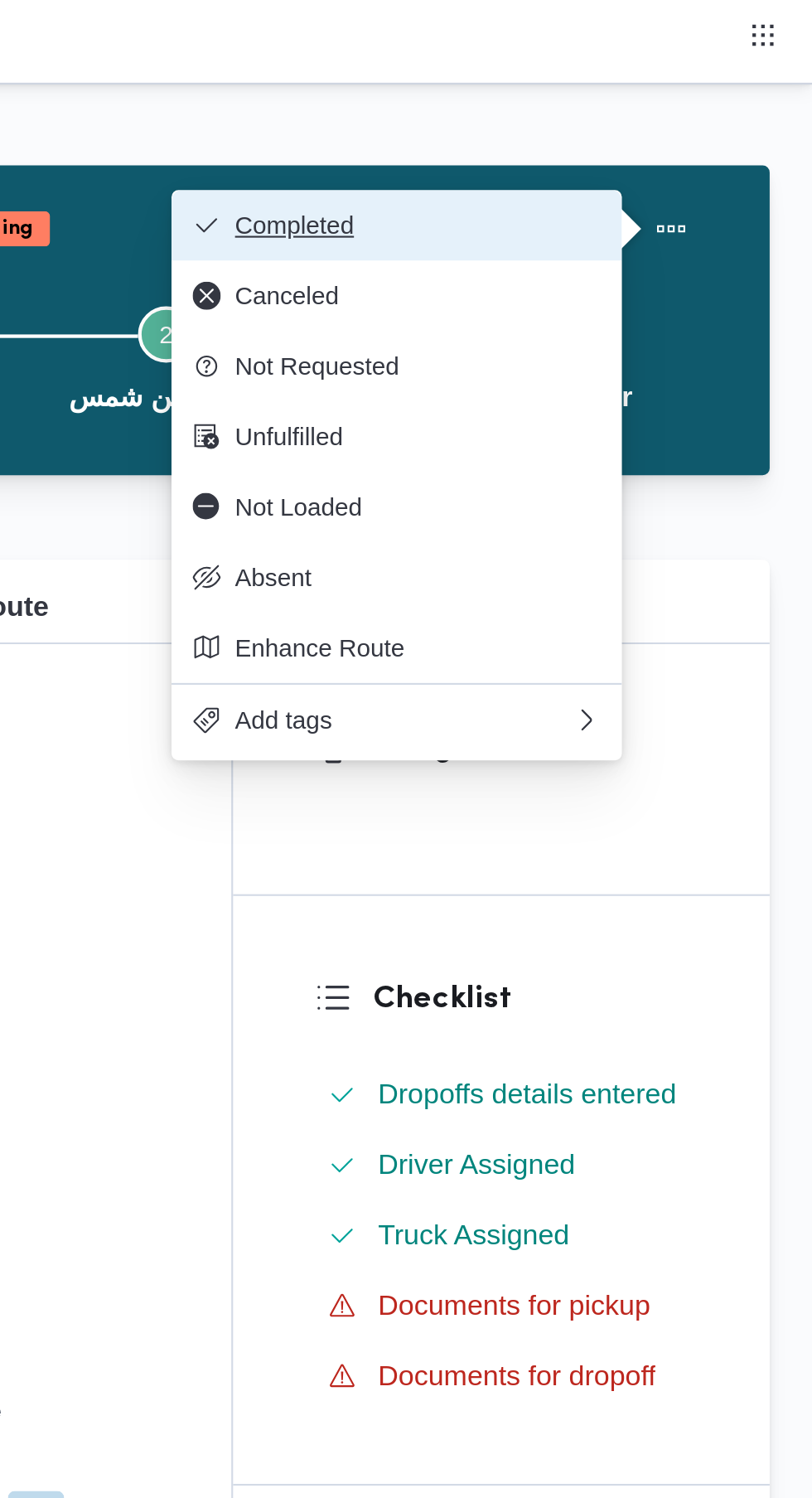
click at [638, 108] on span "Completed" at bounding box center [626, 106] width 172 height 13
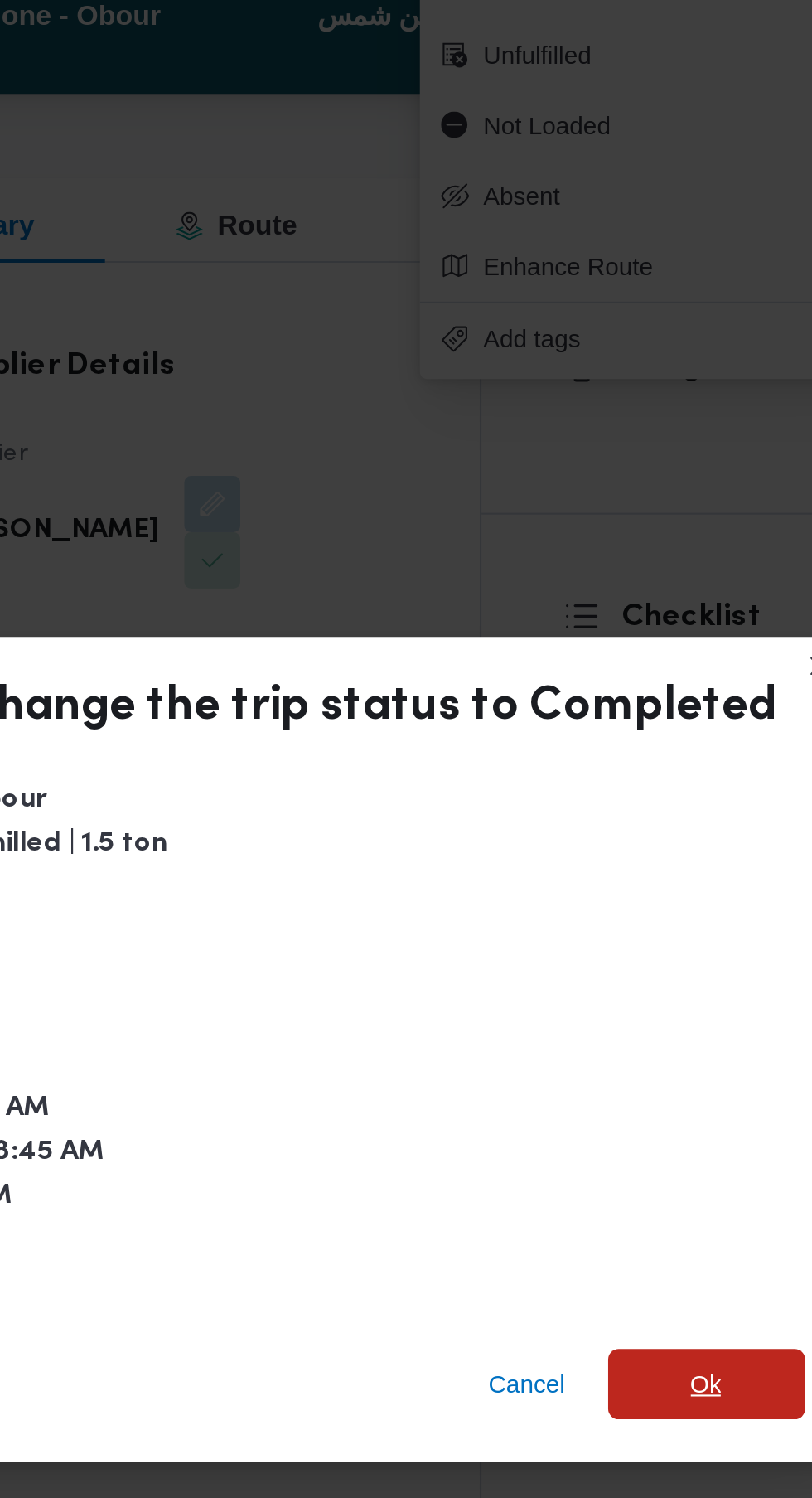
click at [643, 827] on span "Ok" at bounding box center [645, 831] width 15 height 20
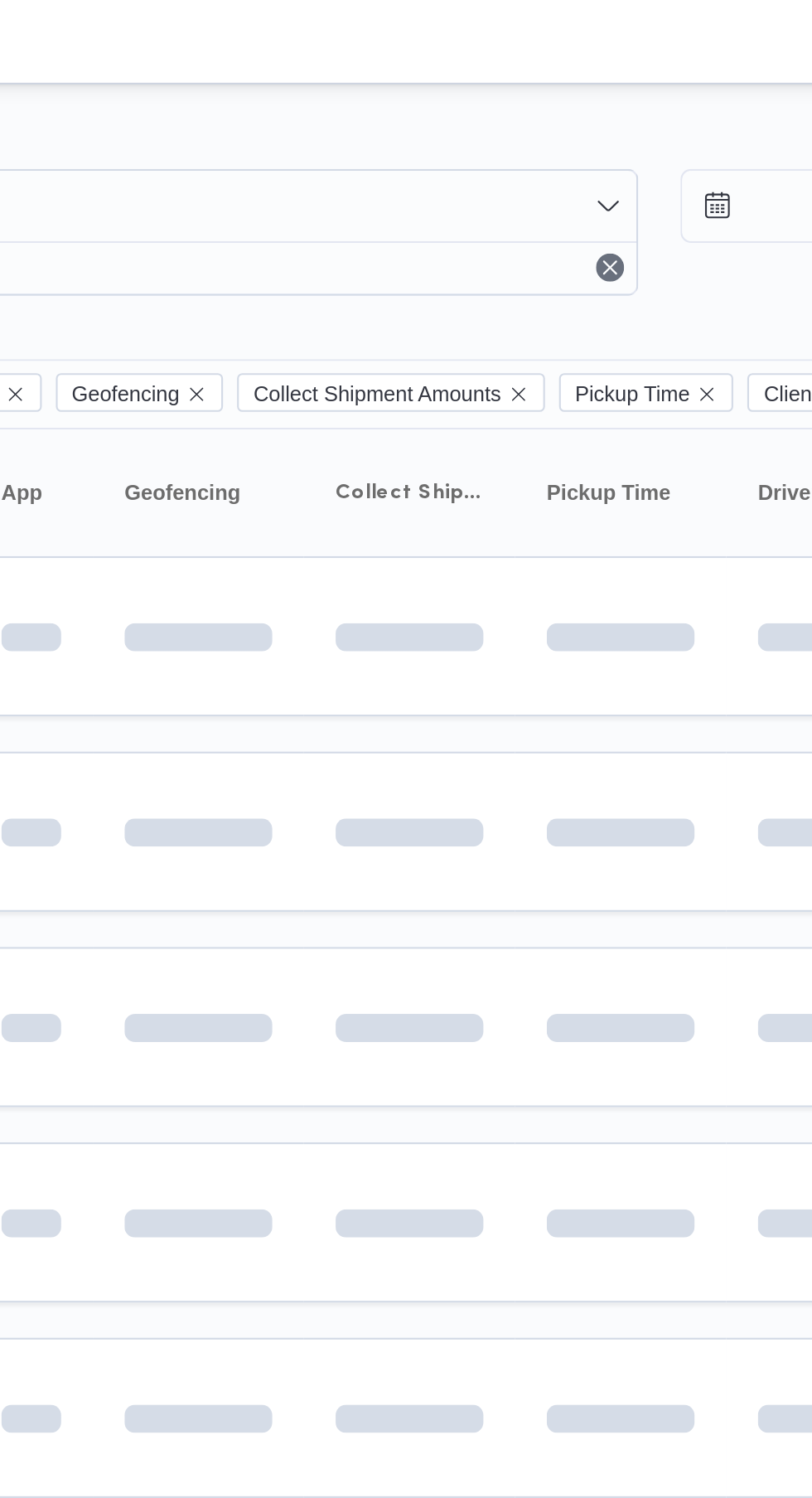
scroll to position [0, 1]
